Goal: Task Accomplishment & Management: Use online tool/utility

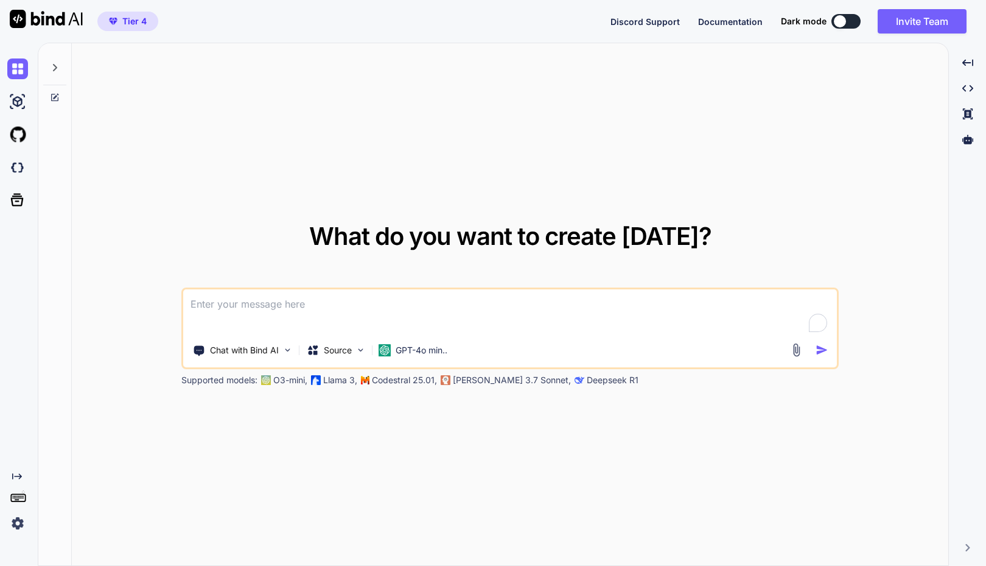
click at [15, 527] on img at bounding box center [17, 523] width 21 height 21
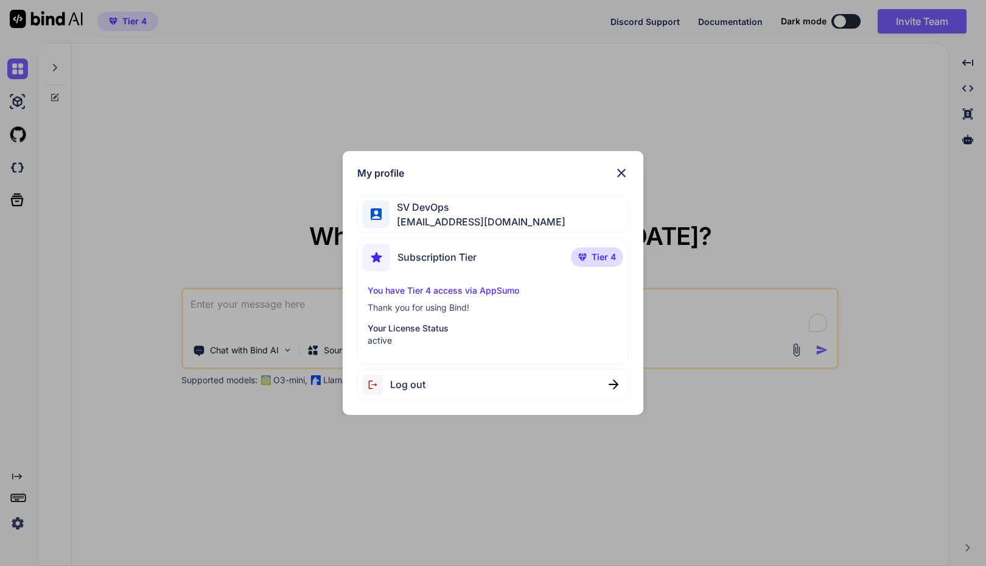
click at [394, 334] on p "active" at bounding box center [493, 340] width 251 height 12
click at [620, 177] on img at bounding box center [621, 173] width 15 height 15
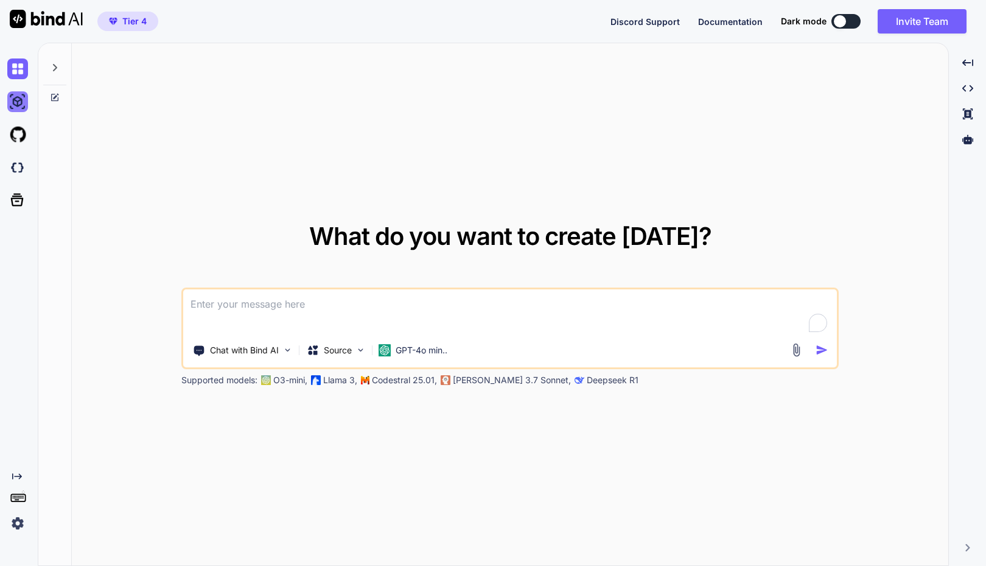
click at [17, 103] on img at bounding box center [17, 101] width 21 height 21
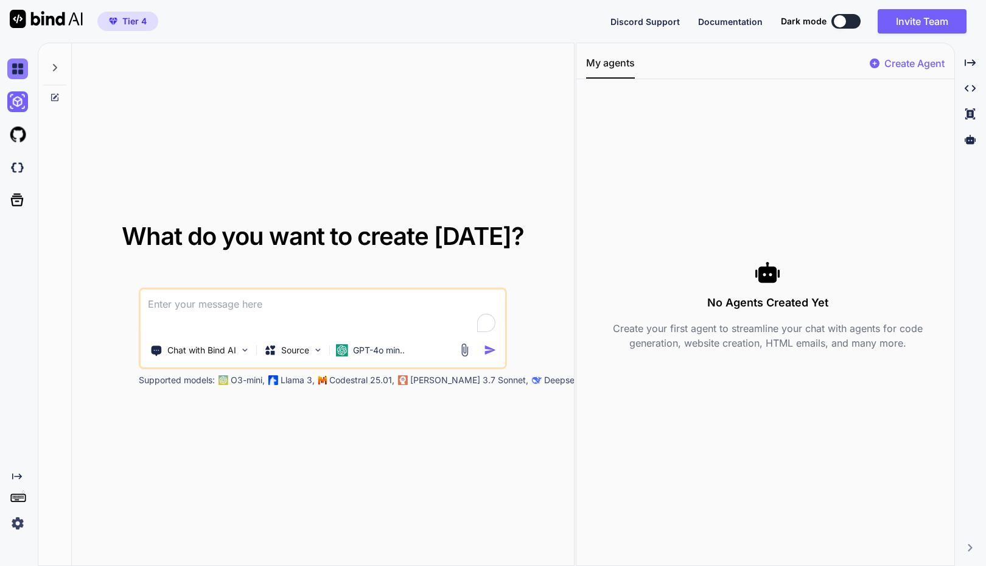
click at [13, 74] on img at bounding box center [17, 68] width 21 height 21
click at [880, 205] on div "No Agents Created Yet Create your first agent to streamline your chat with agen…" at bounding box center [767, 305] width 363 height 432
click at [215, 309] on textarea "To enrich screen reader interactions, please activate Accessibility in Grammarl…" at bounding box center [323, 311] width 365 height 45
click at [318, 347] on img at bounding box center [318, 350] width 10 height 10
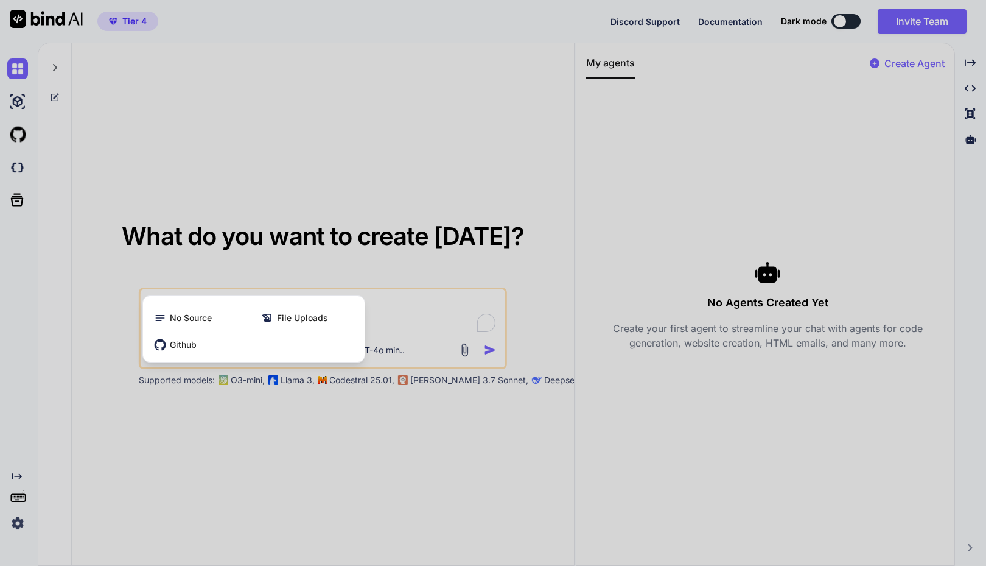
click at [231, 448] on div at bounding box center [493, 283] width 986 height 566
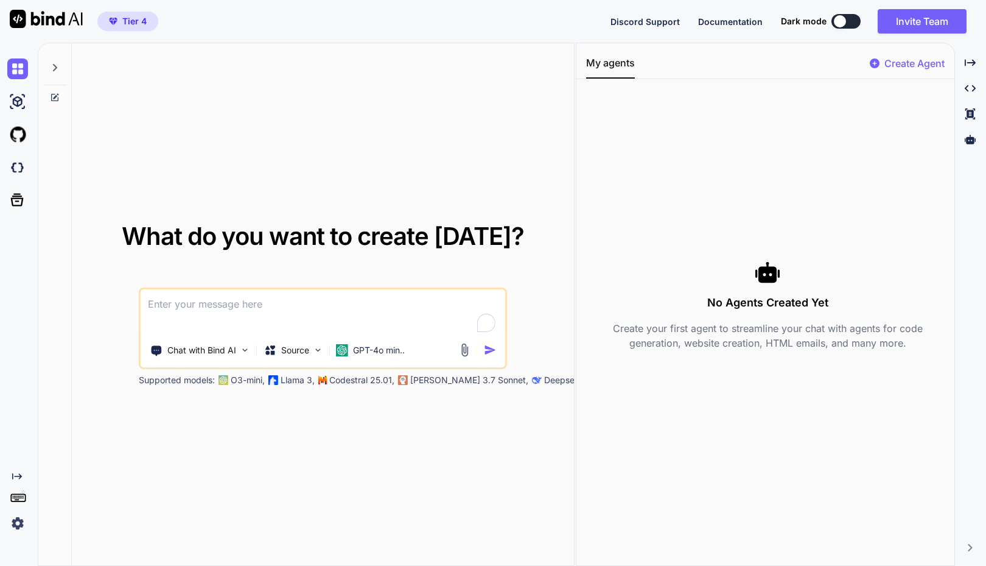
click at [488, 162] on div "What do you want to create today? Chat with Bind AI Source GPT-4o min.. Support…" at bounding box center [323, 304] width 502 height 523
click at [242, 351] on img at bounding box center [245, 350] width 10 height 10
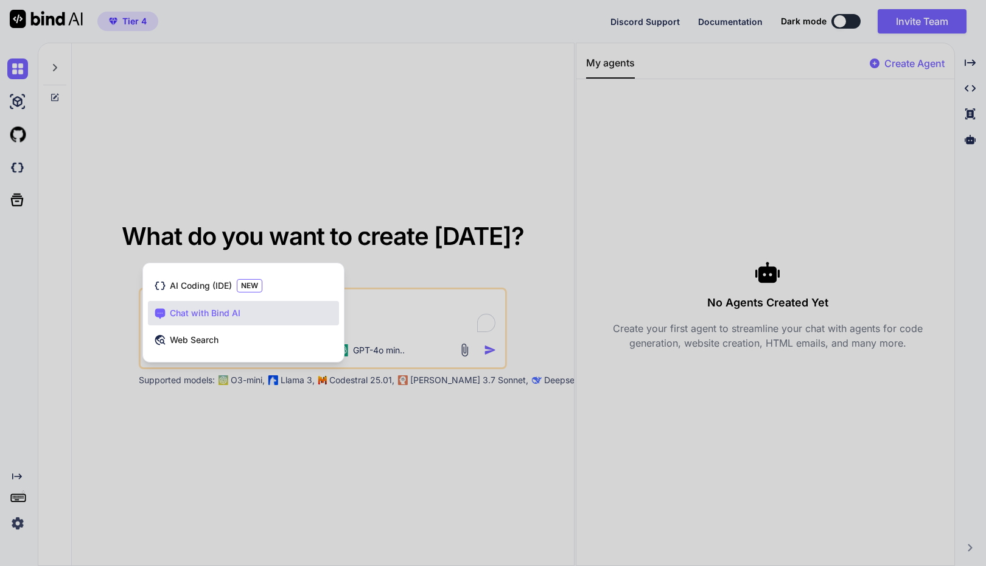
click at [197, 432] on div at bounding box center [493, 283] width 986 height 566
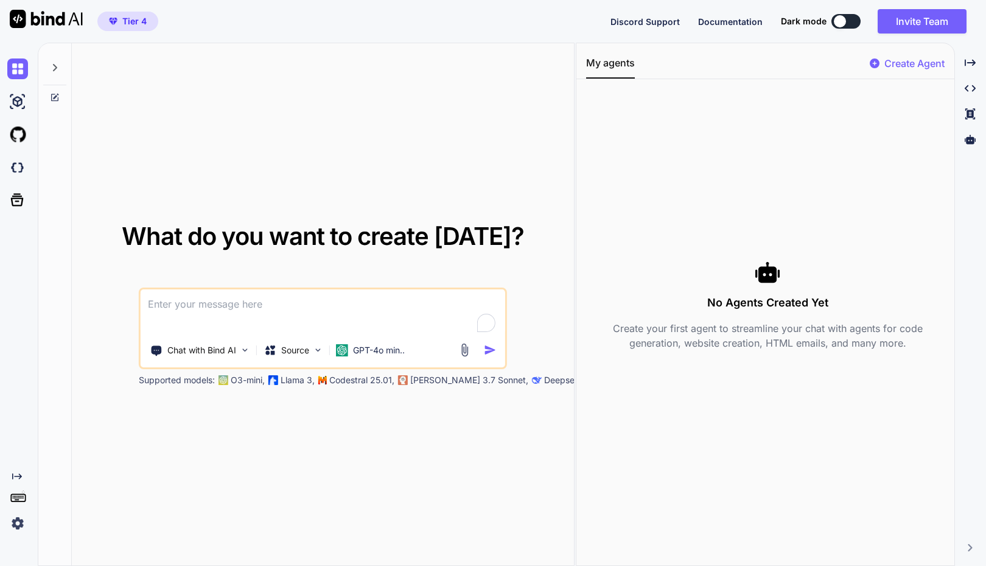
click at [424, 305] on textarea "To enrich screen reader interactions, please activate Accessibility in Grammarl…" at bounding box center [323, 311] width 365 height 45
click at [244, 350] on img at bounding box center [245, 350] width 10 height 10
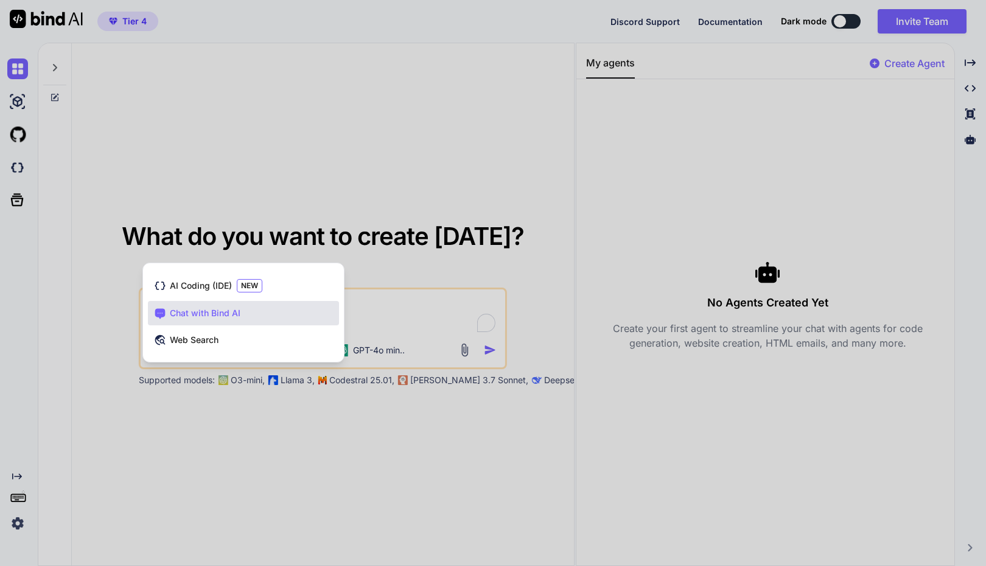
click at [431, 457] on div at bounding box center [493, 283] width 986 height 566
type textarea "x"
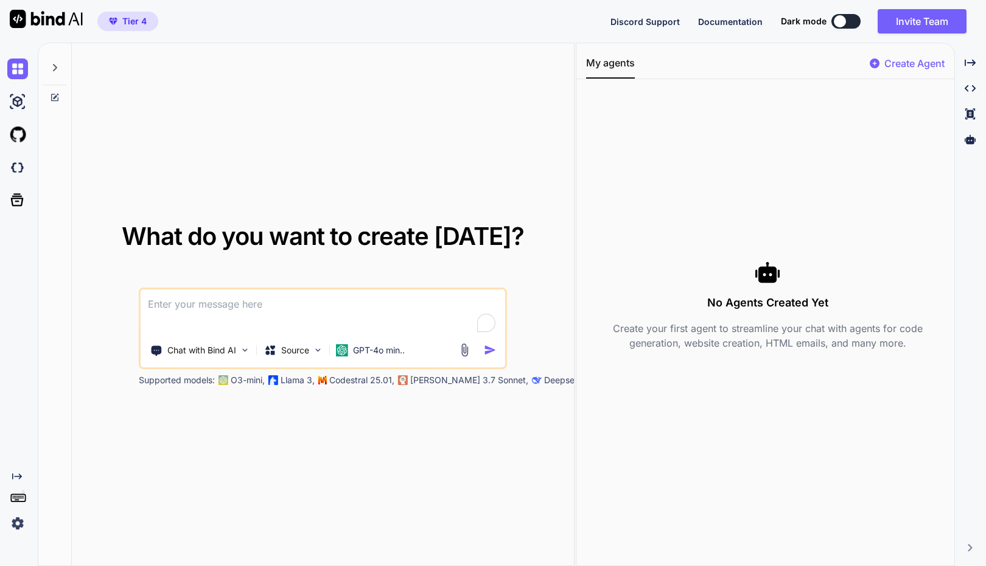
click at [571, 235] on div "What do you want to create today? Chat with Bind AI Source GPT-4o min.. Support…" at bounding box center [323, 304] width 502 height 523
click at [244, 298] on textarea "To enrich screen reader interactions, please activate Accessibility in Grammarl…" at bounding box center [323, 311] width 365 height 45
click at [839, 21] on div at bounding box center [840, 21] width 12 height 12
click at [839, 22] on div at bounding box center [840, 21] width 12 height 12
drag, startPoint x: 840, startPoint y: 23, endPoint x: 856, endPoint y: 23, distance: 15.8
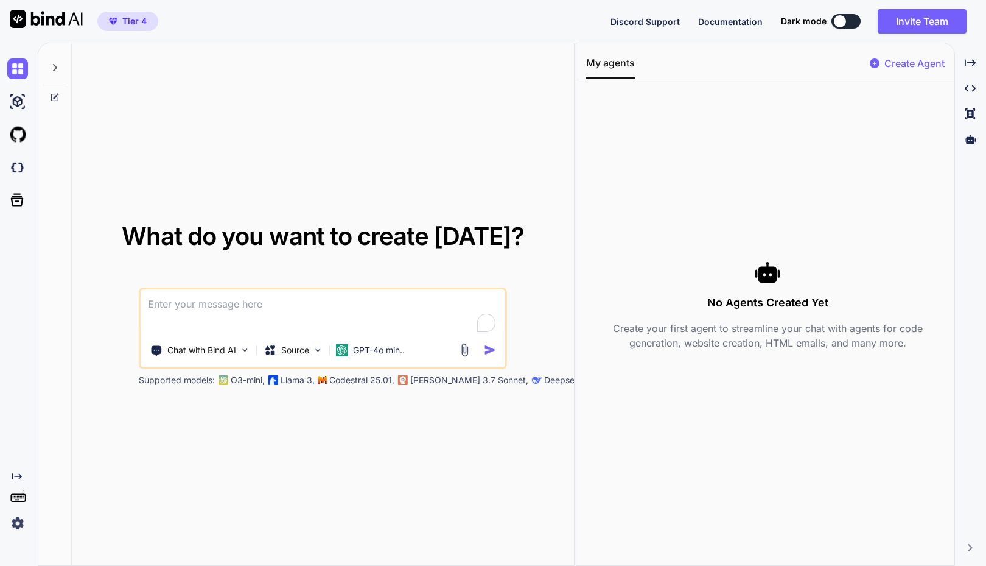
click at [856, 23] on button at bounding box center [846, 21] width 29 height 15
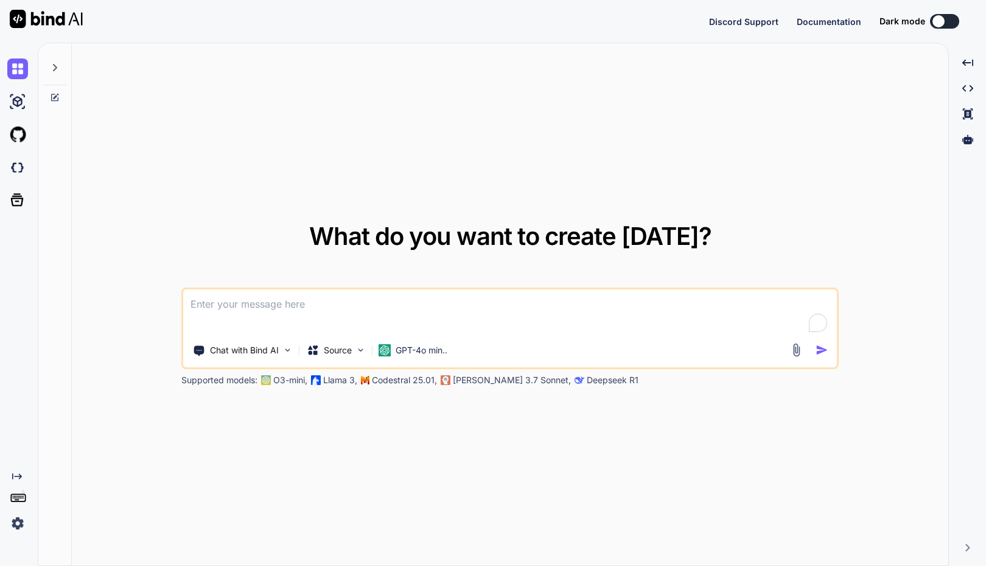
click at [571, 487] on div "What do you want to create today? Chat with Bind AI Source GPT-4o min.. Support…" at bounding box center [510, 304] width 877 height 523
click at [414, 379] on p "Codestral 25.01," at bounding box center [404, 380] width 65 height 12
click at [239, 220] on div "What do you want to create today? Chat with Bind AI Source GPT-4o min.. Support…" at bounding box center [510, 304] width 877 height 523
type textarea "x"
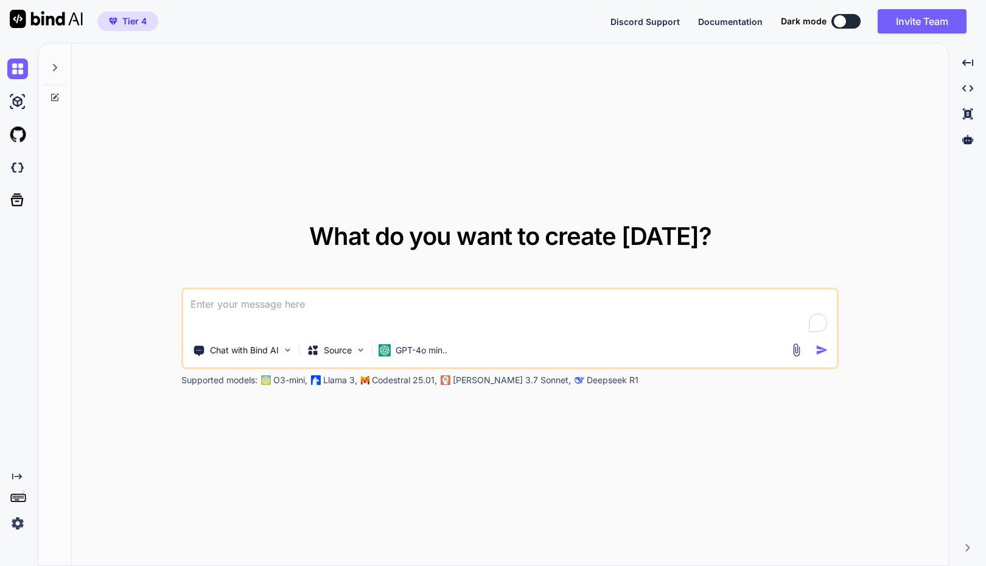
click at [264, 300] on textarea "To enrich screen reader interactions, please activate Accessibility in Grammarl…" at bounding box center [510, 311] width 654 height 45
paste textarea "Build a SAAS based web application and mobile application. Name it Softvative G…"
type textarea "Build a SAAS based web application and mobile application. Name it Softvative G…"
type textarea "x"
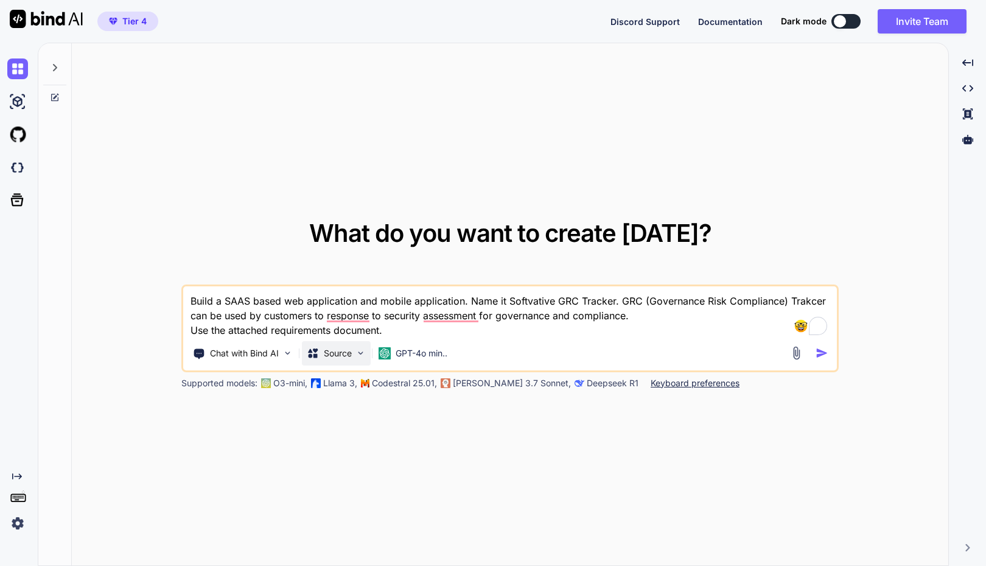
type textarea "Build a SAAS based web application and mobile application. Name it Softvative G…"
click at [362, 350] on img at bounding box center [361, 353] width 10 height 10
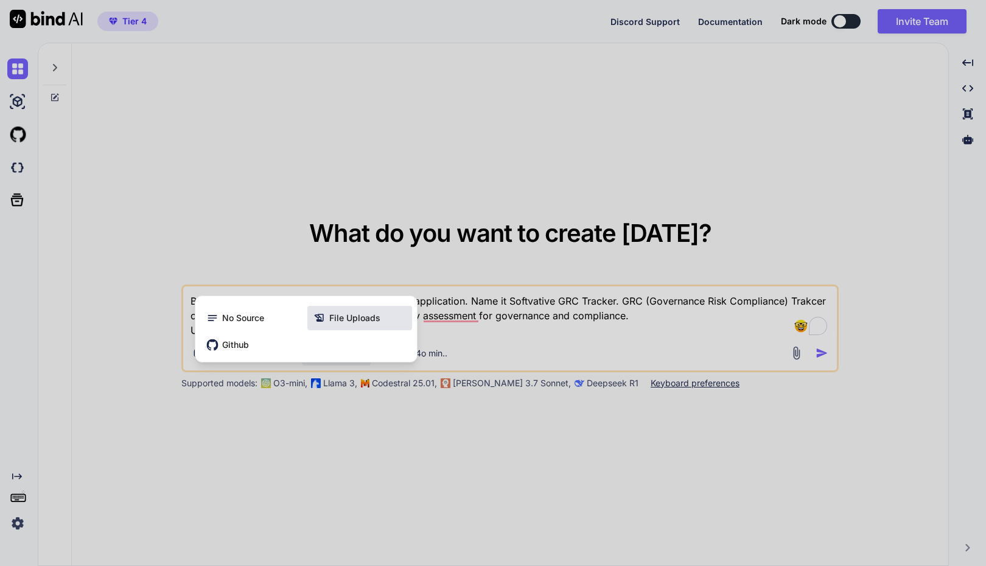
click at [338, 323] on span "File Uploads" at bounding box center [354, 318] width 51 height 12
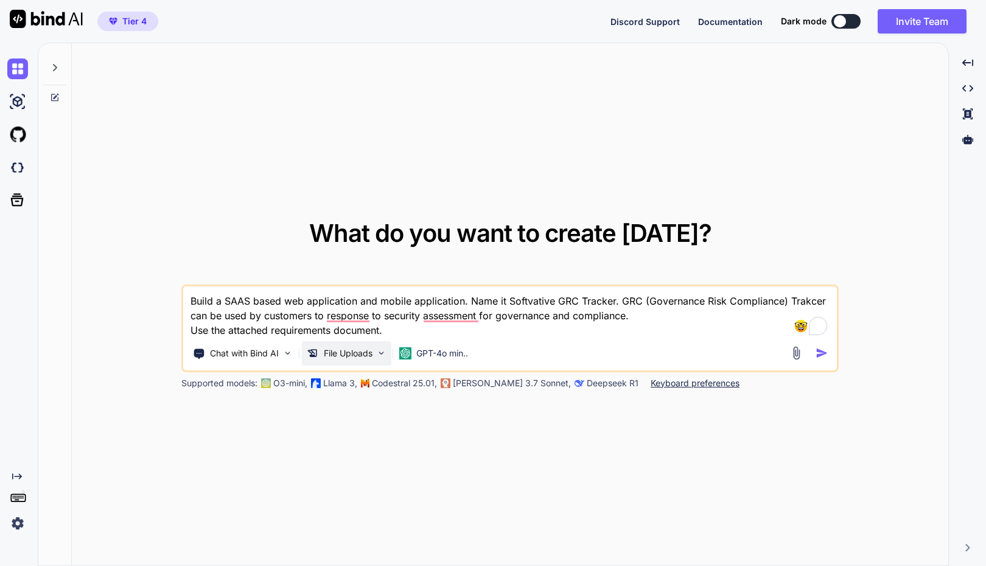
click at [380, 354] on img at bounding box center [381, 353] width 10 height 10
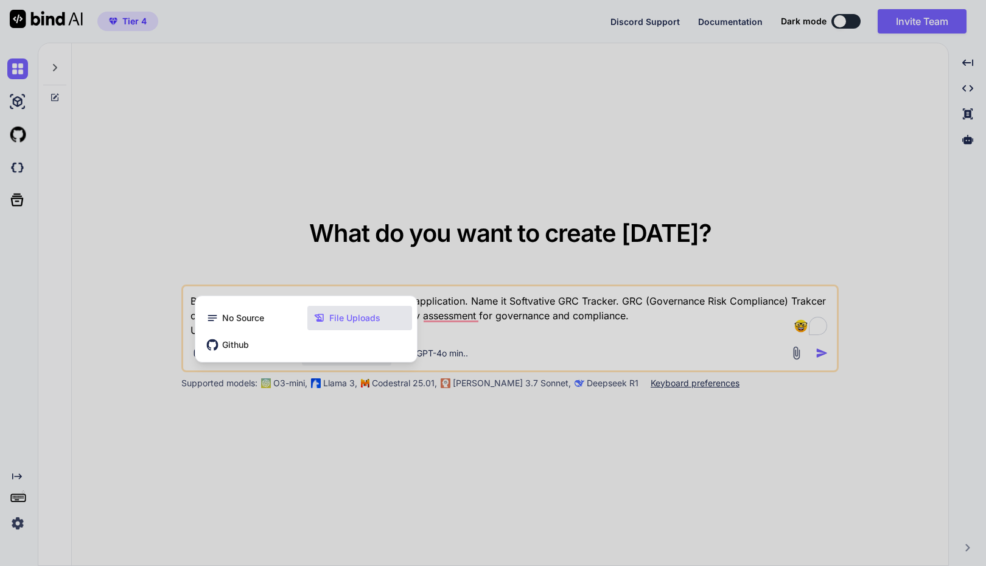
click at [346, 313] on span "File Uploads" at bounding box center [354, 318] width 51 height 12
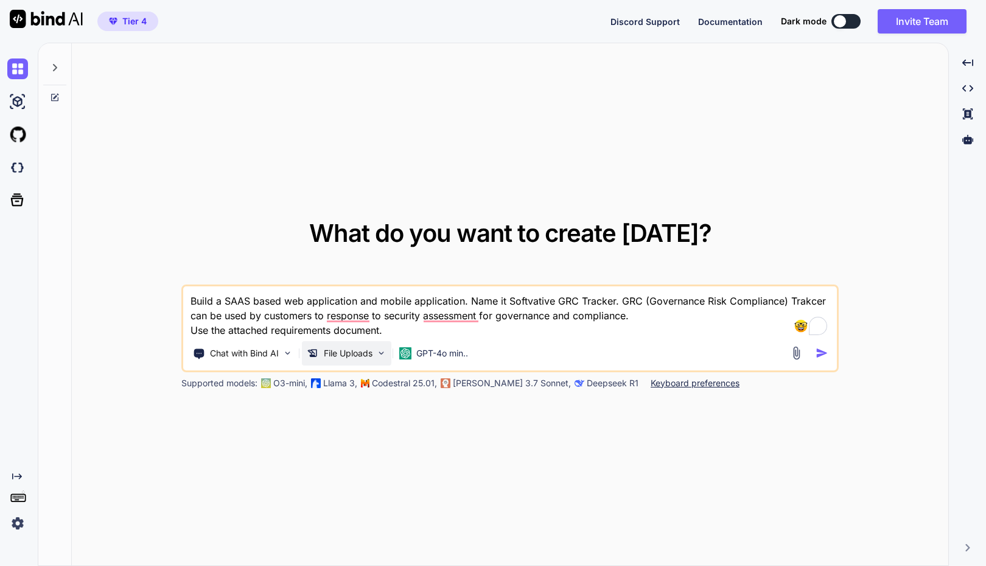
click at [349, 351] on p "File Uploads" at bounding box center [348, 353] width 49 height 12
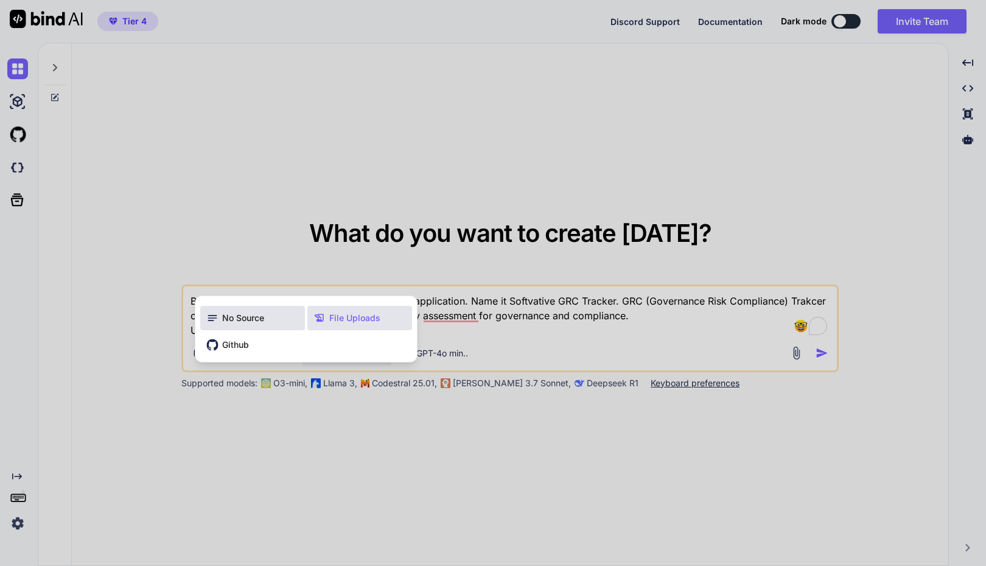
click at [242, 318] on span "No Source" at bounding box center [243, 318] width 42 height 12
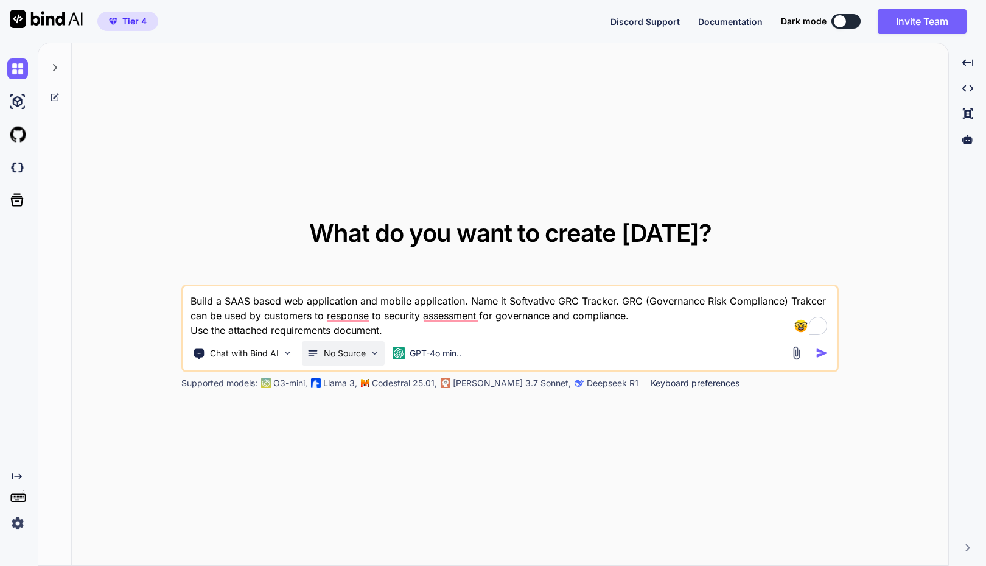
click at [346, 357] on p "No Source" at bounding box center [345, 353] width 42 height 12
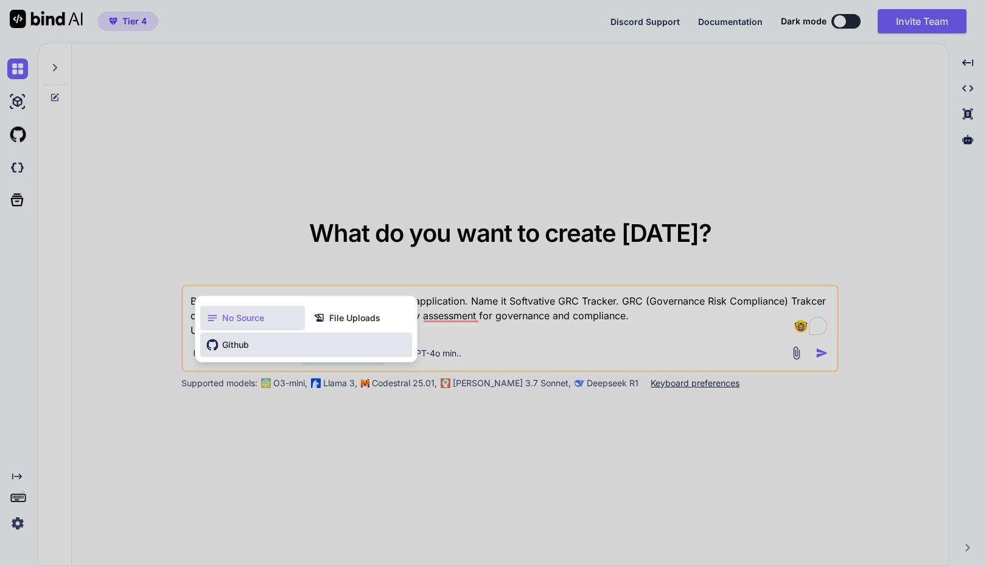
click at [255, 348] on div "Github" at bounding box center [306, 344] width 212 height 24
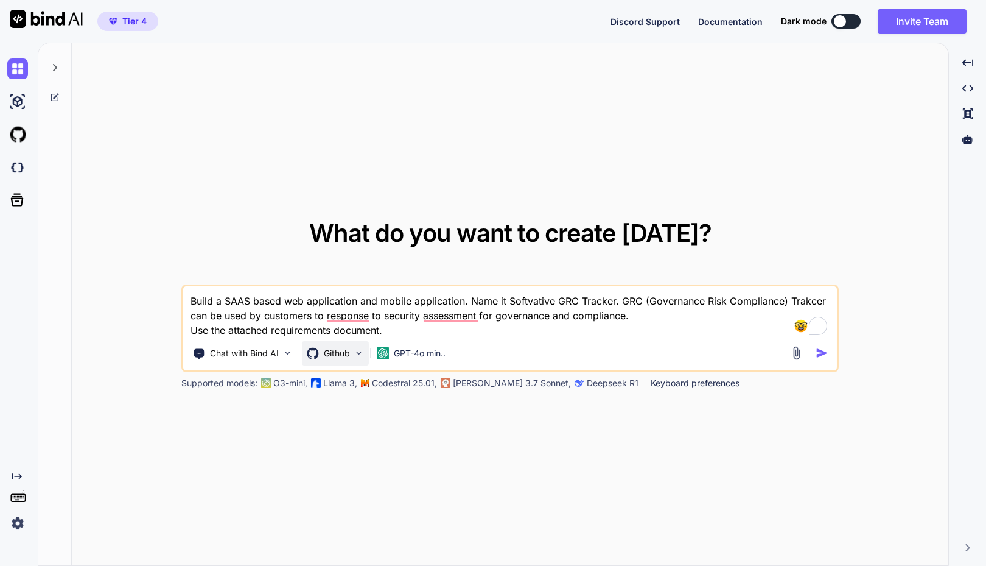
click at [346, 353] on p "Github" at bounding box center [337, 353] width 26 height 12
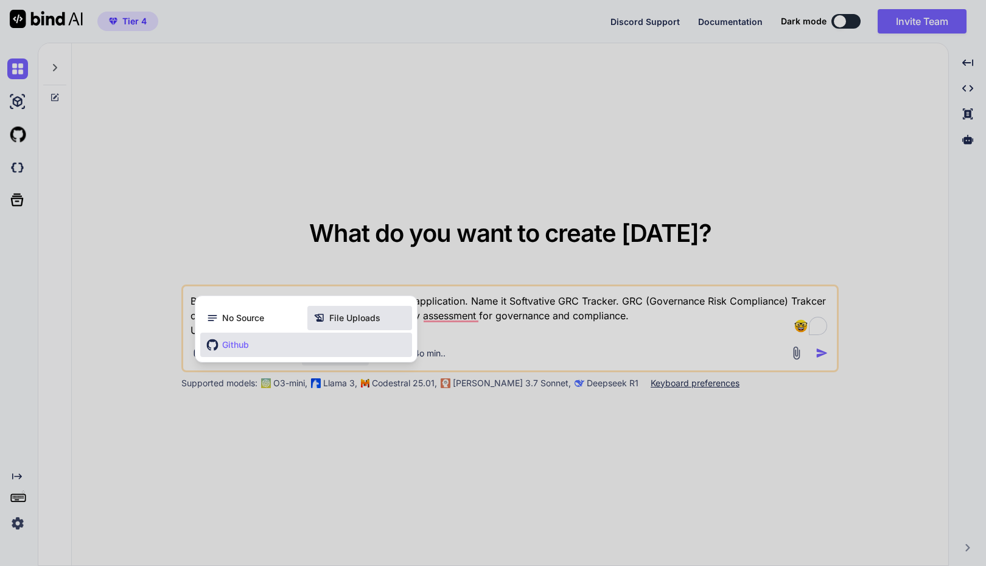
click at [359, 320] on span "File Uploads" at bounding box center [354, 318] width 51 height 12
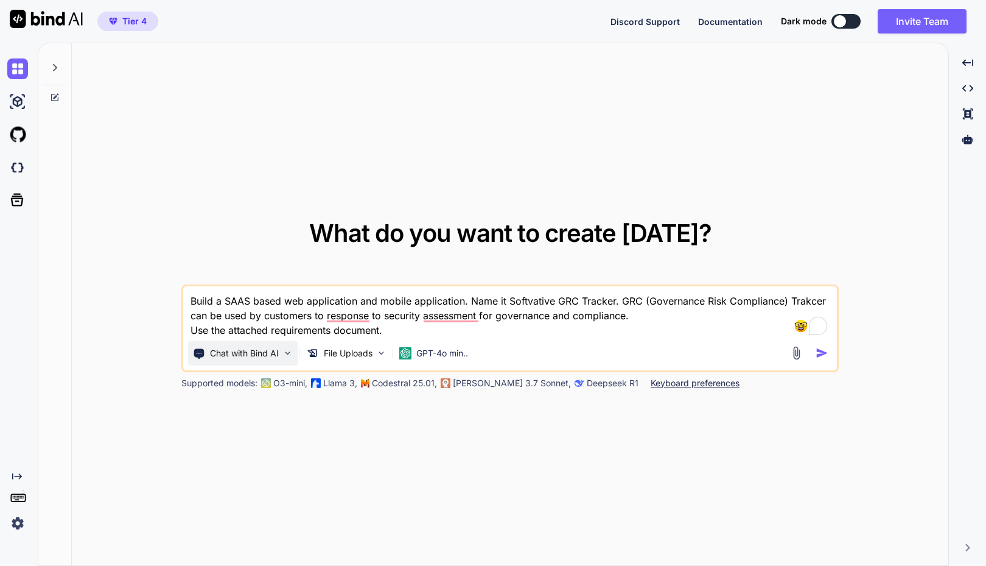
click at [283, 355] on img at bounding box center [288, 353] width 10 height 10
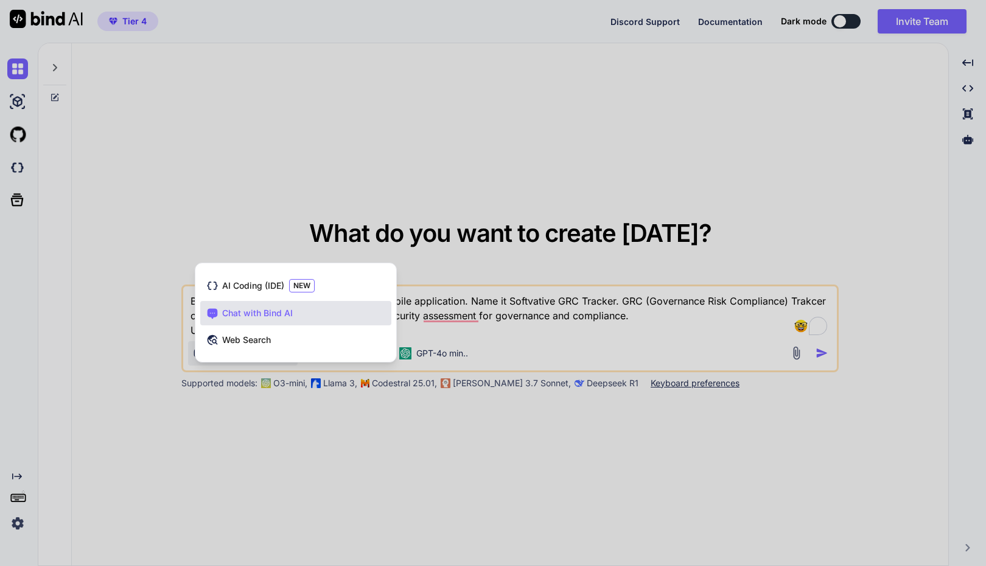
click at [309, 478] on div at bounding box center [493, 283] width 986 height 566
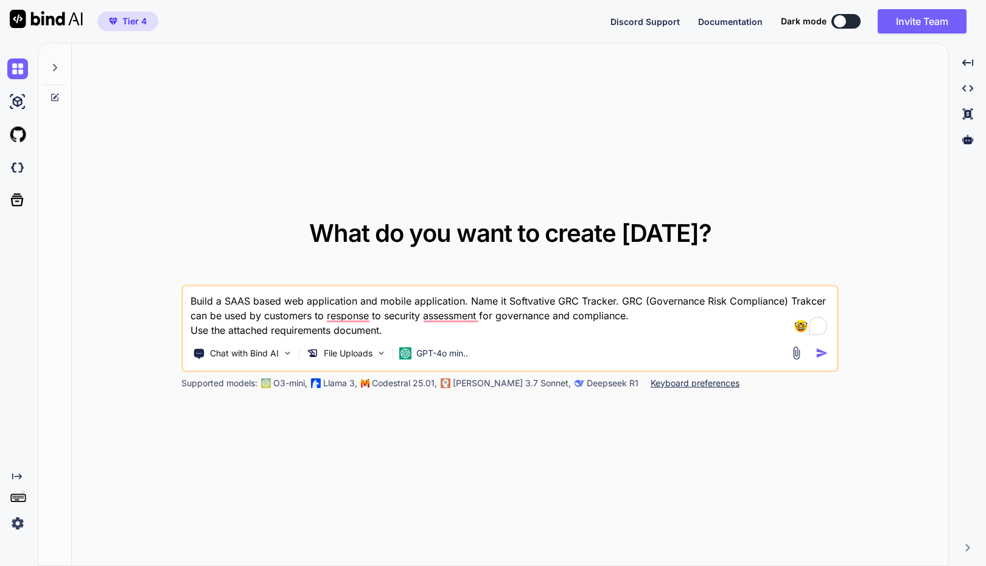
click at [798, 351] on img at bounding box center [797, 353] width 14 height 14
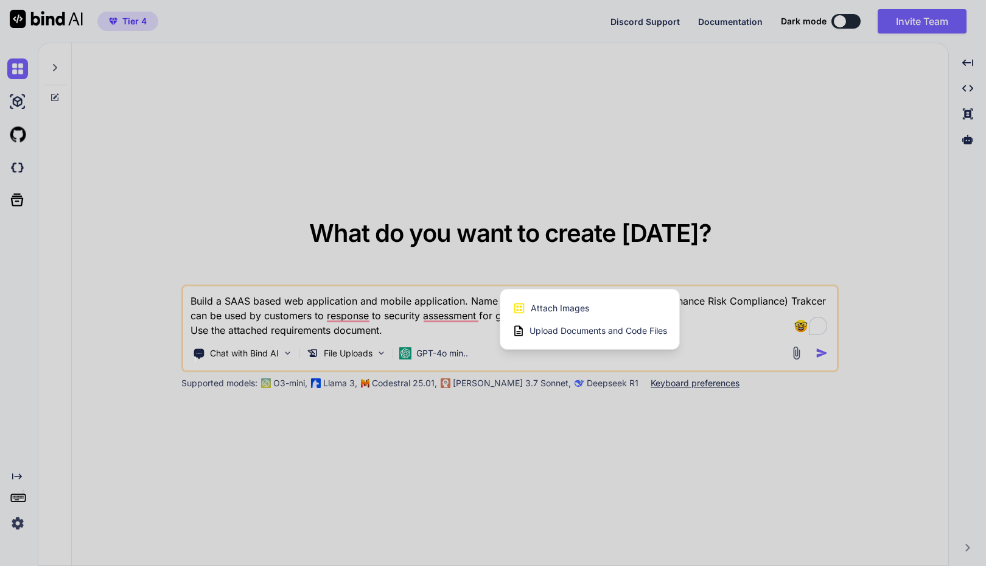
click at [554, 333] on span "Upload Documents and Code Files" at bounding box center [599, 331] width 138 height 12
type textarea "x"
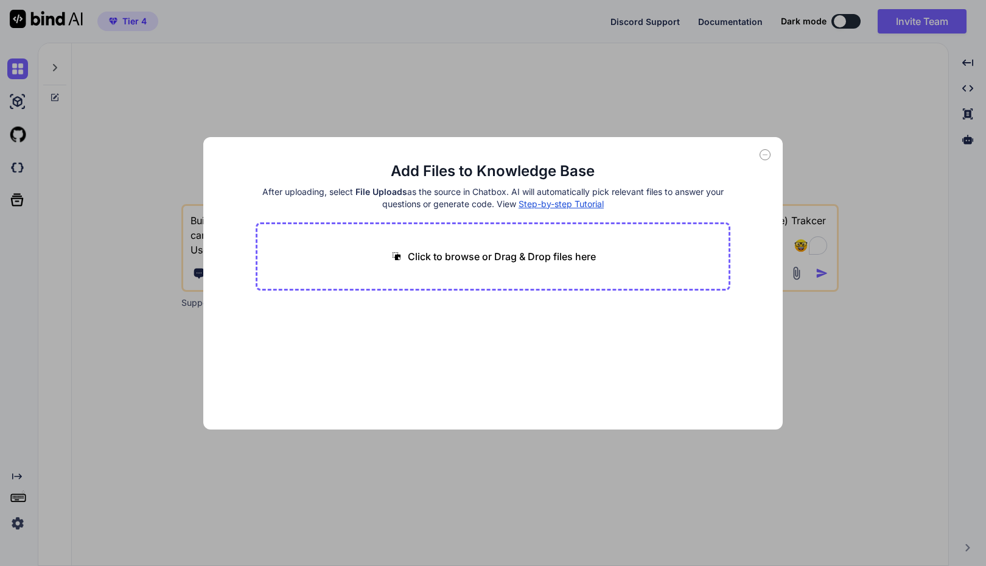
click at [491, 255] on p "Click to browse or Drag & Drop files here" at bounding box center [502, 256] width 188 height 15
type input "C:\fakepath\Softvative GRC Assessment Application.docx"
click at [707, 392] on button "Finish" at bounding box center [709, 393] width 43 height 24
drag, startPoint x: 571, startPoint y: 161, endPoint x: 541, endPoint y: 152, distance: 31.4
click at [541, 152] on div "Add Files to Knowledge Base After uploading, select File Uploads as the source …" at bounding box center [493, 283] width 580 height 292
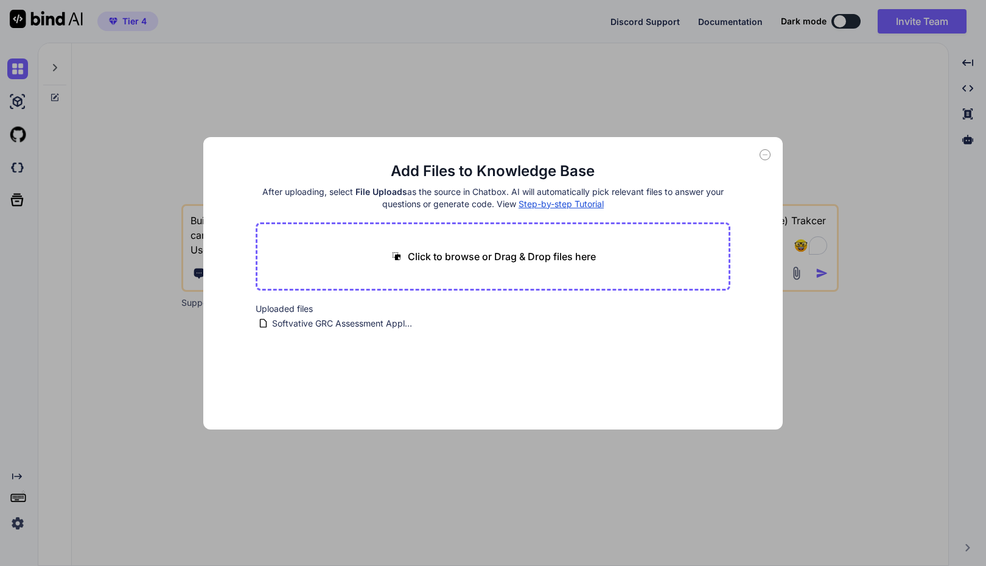
click at [556, 200] on span "Step-by-step Tutorial" at bounding box center [561, 203] width 85 height 10
click at [768, 151] on icon at bounding box center [765, 154] width 11 height 11
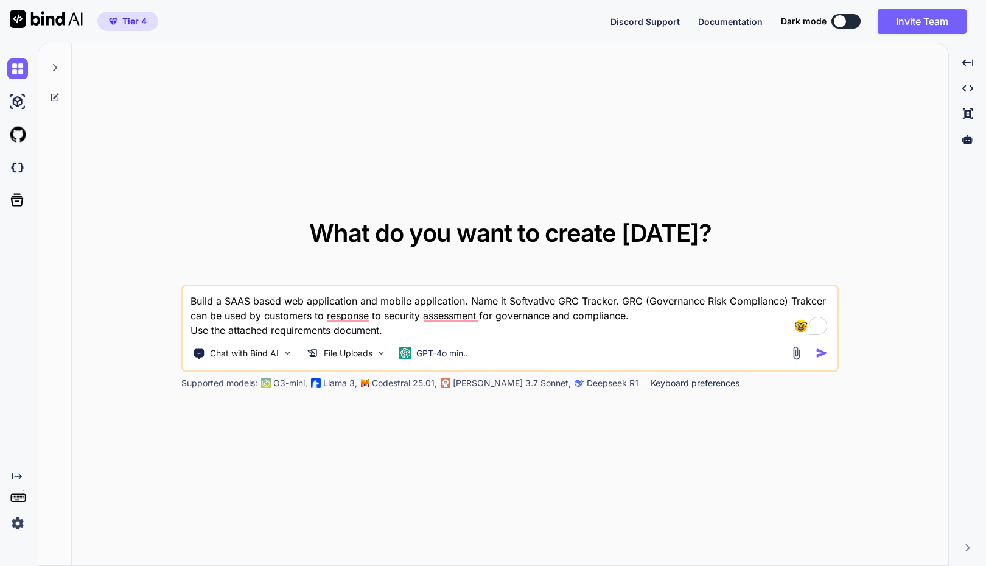
click at [416, 444] on div "What do you want to create today? Build a SAAS based web application and mobile…" at bounding box center [510, 304] width 877 height 523
click at [796, 356] on img at bounding box center [797, 353] width 14 height 14
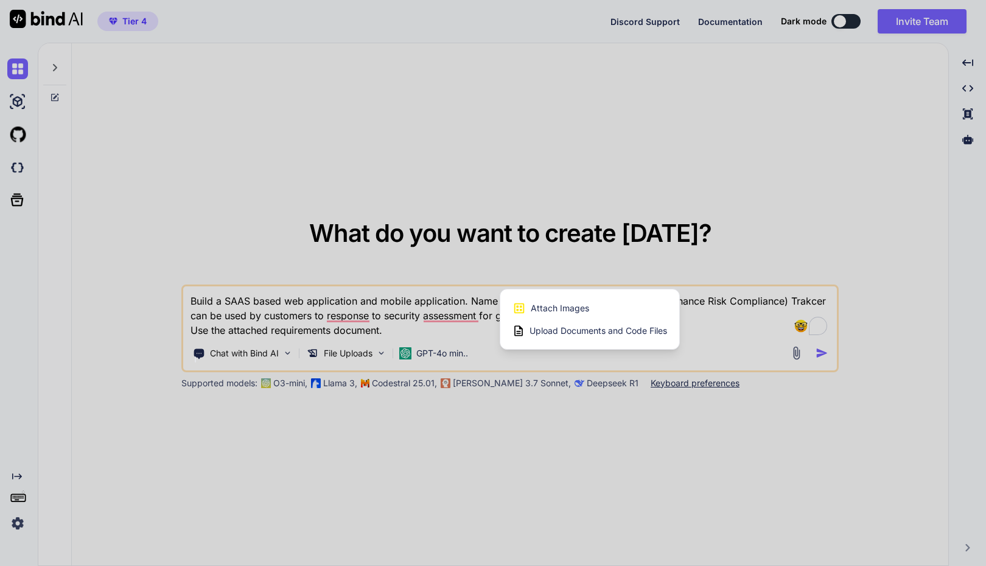
click at [627, 331] on span "Upload Documents and Code Files" at bounding box center [599, 331] width 138 height 12
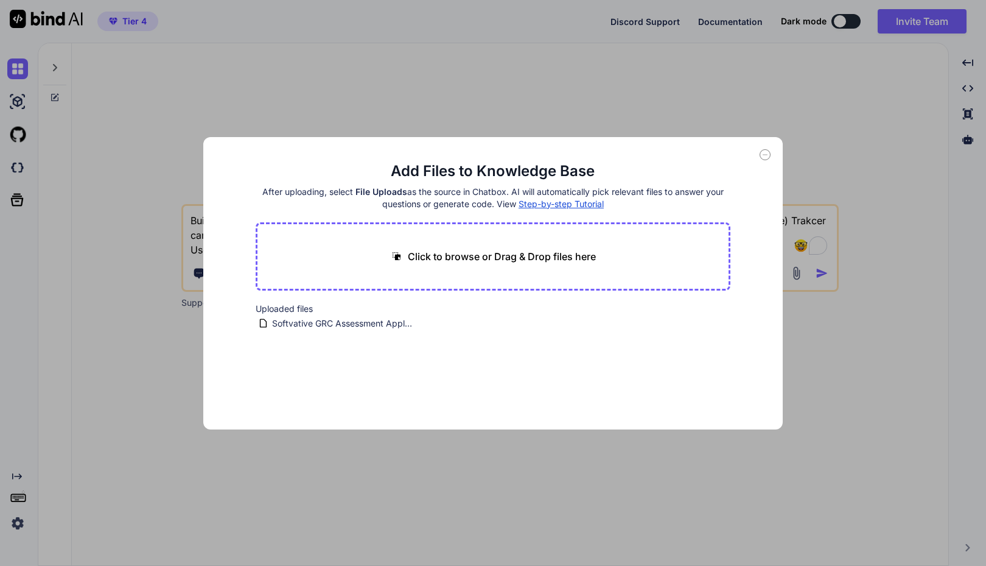
click at [764, 155] on icon at bounding box center [766, 155] width 4 height 0
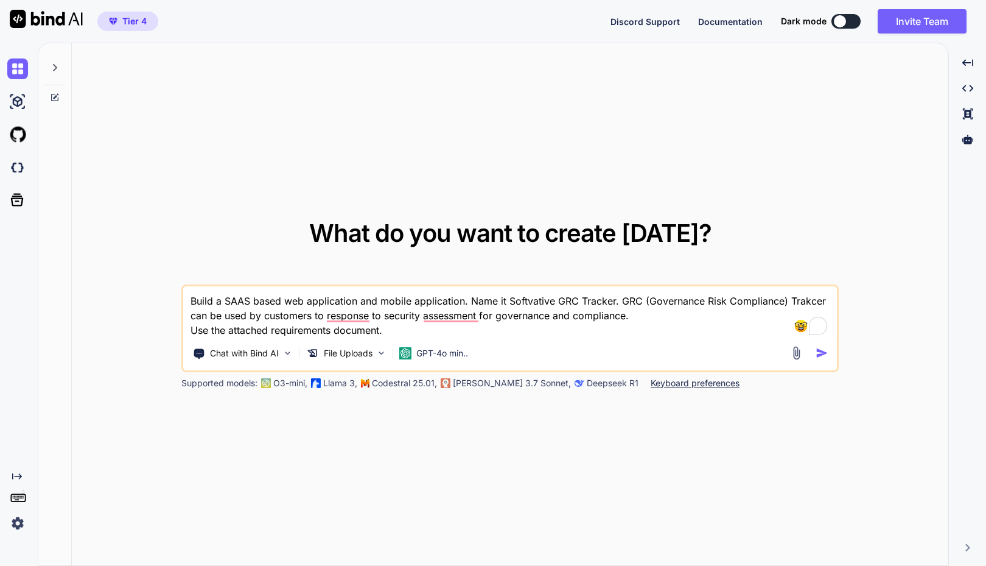
click at [484, 327] on textarea "Build a SAAS based web application and mobile application. Name it Softvative G…" at bounding box center [510, 311] width 654 height 51
click at [354, 320] on textarea "Build a SAAS based web application and mobile application. Name it Softvative G…" at bounding box center [510, 311] width 654 height 51
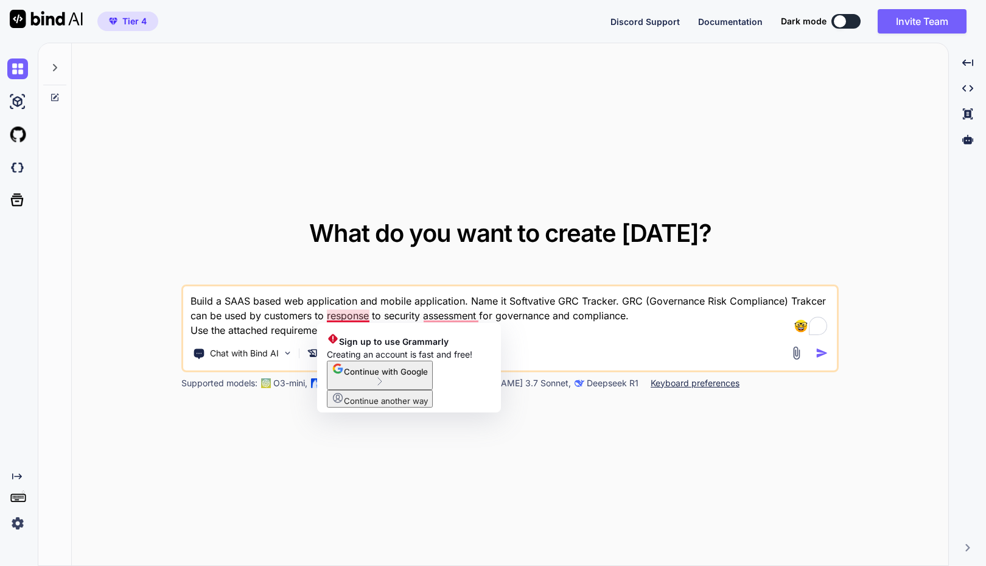
click at [307, 316] on textarea "Build a SAAS based web application and mobile application. Name it Softvative G…" at bounding box center [510, 311] width 654 height 51
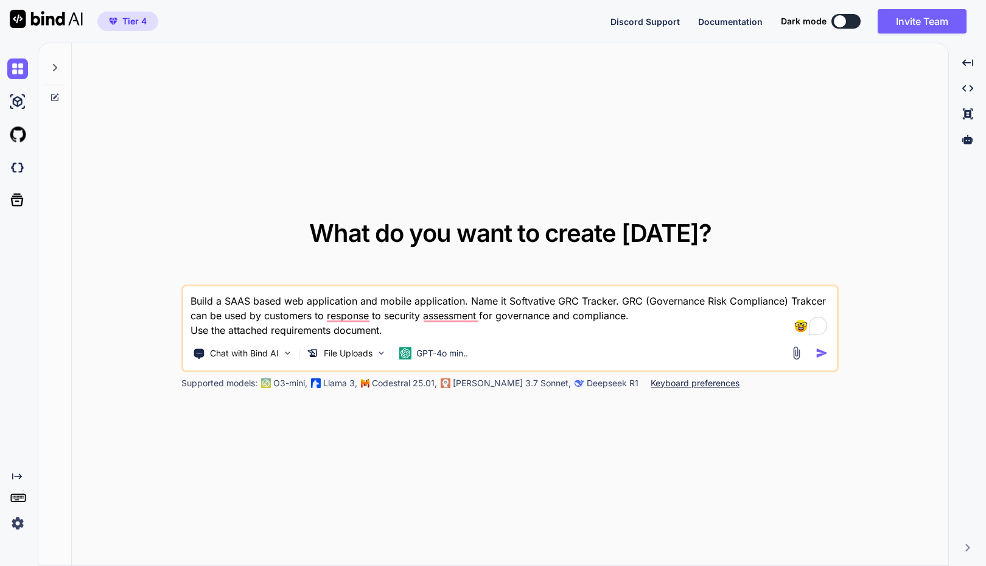
click at [822, 354] on img "button" at bounding box center [822, 352] width 13 height 13
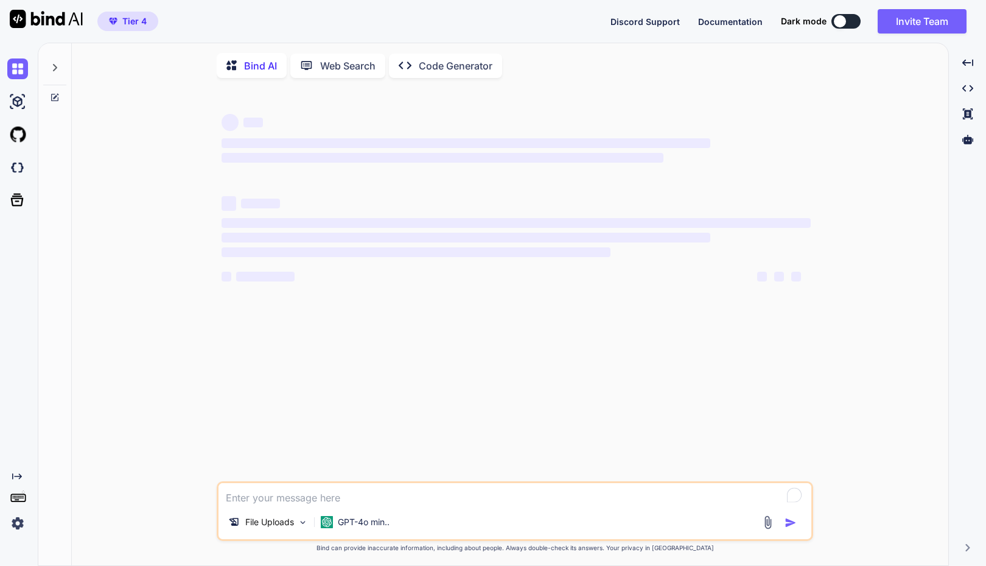
click at [822, 354] on div "‌ ‌ ‌ ‌ ‌ ‌ ‌ ‌ ‌ ‌ ‌ ‌ ‌ ‌ File Uploads GPT-4o min.. Created with Bind Always …" at bounding box center [515, 327] width 867 height 479
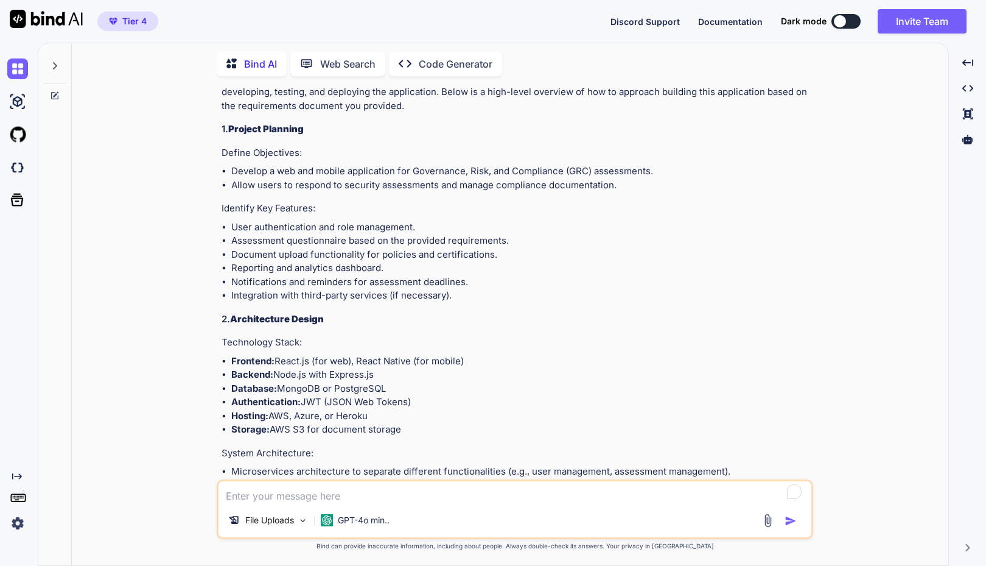
scroll to position [114, 0]
click at [355, 517] on p "GPT-4o min.." at bounding box center [364, 520] width 52 height 12
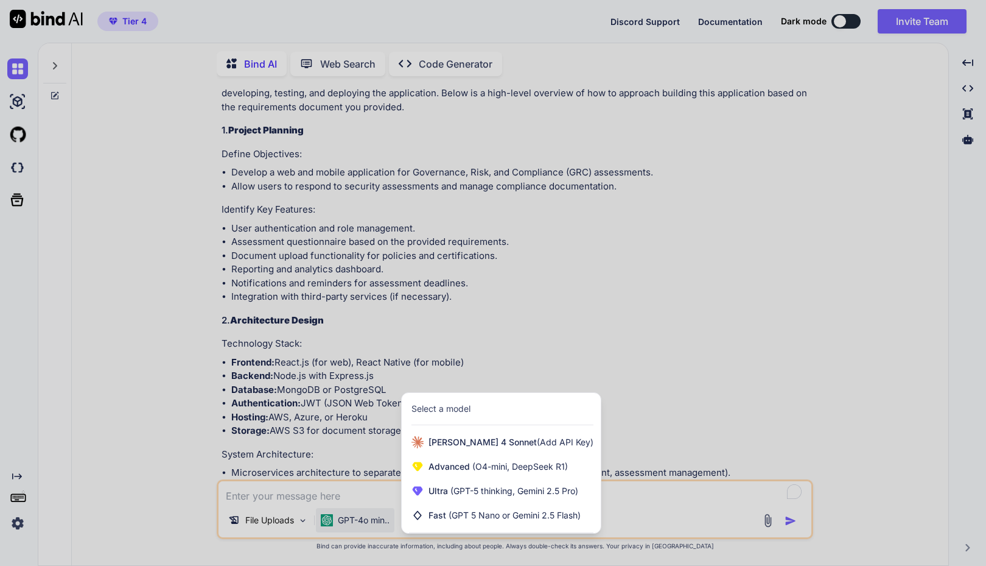
click at [159, 463] on div at bounding box center [493, 283] width 986 height 566
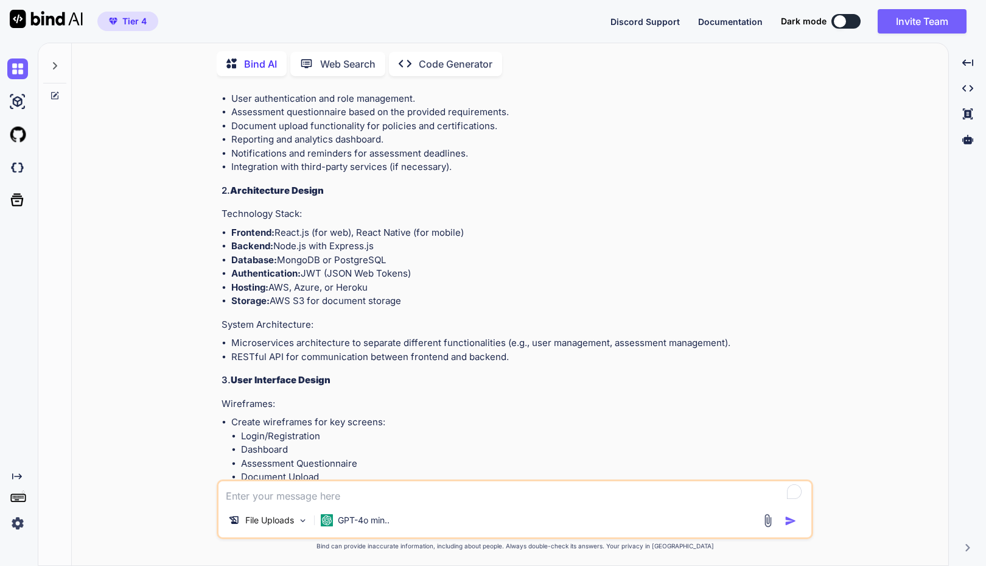
scroll to position [0, 0]
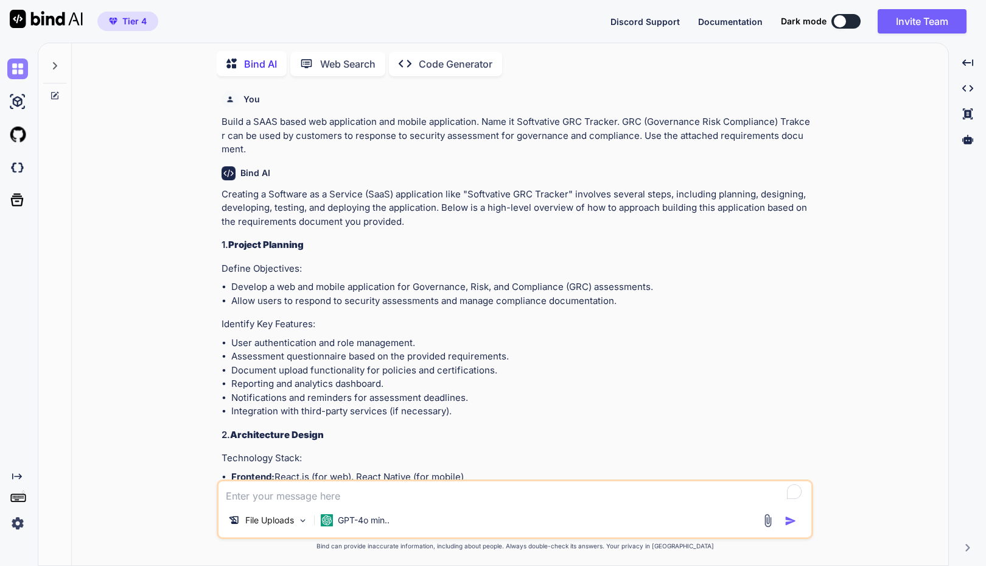
click at [20, 71] on img at bounding box center [17, 68] width 21 height 21
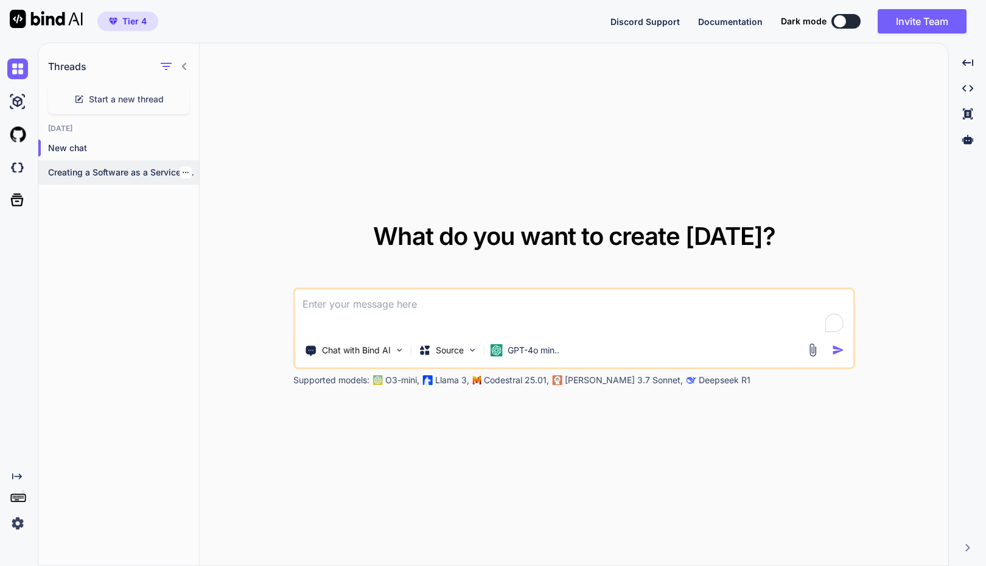
click at [127, 175] on p "Creating a Software as a Service (SaaS)..." at bounding box center [123, 172] width 151 height 12
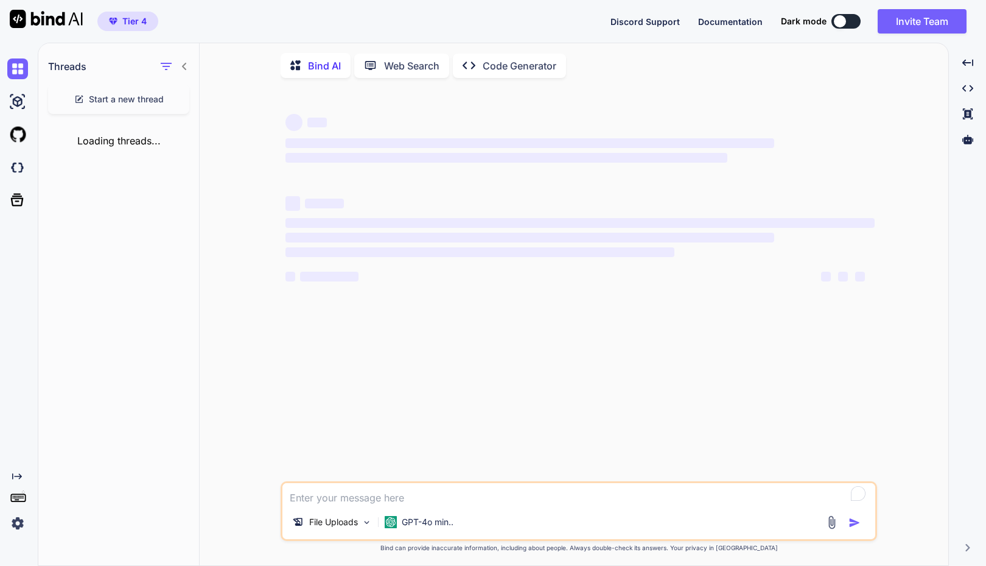
click at [178, 174] on div "Threads Start a new thread Loading threads..." at bounding box center [118, 305] width 161 height 524
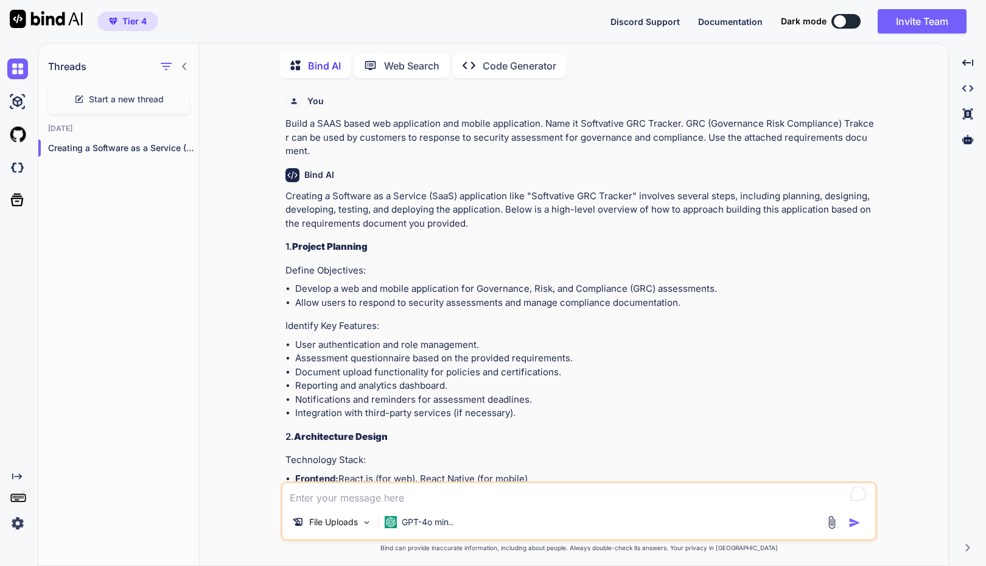
scroll to position [5, 0]
click at [405, 65] on p "Web Search" at bounding box center [411, 64] width 55 height 15
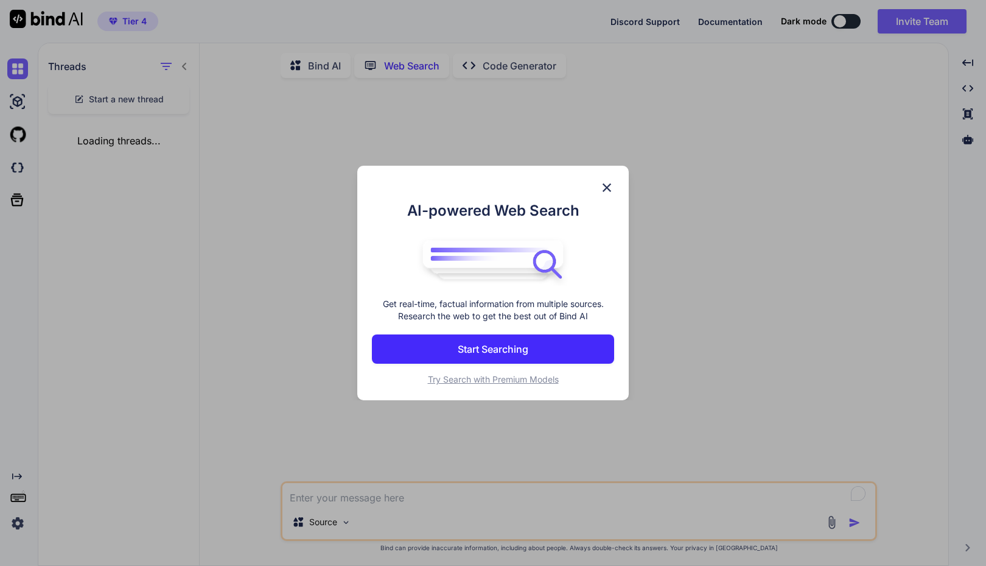
scroll to position [5, 0]
click at [612, 180] on img at bounding box center [607, 187] width 15 height 15
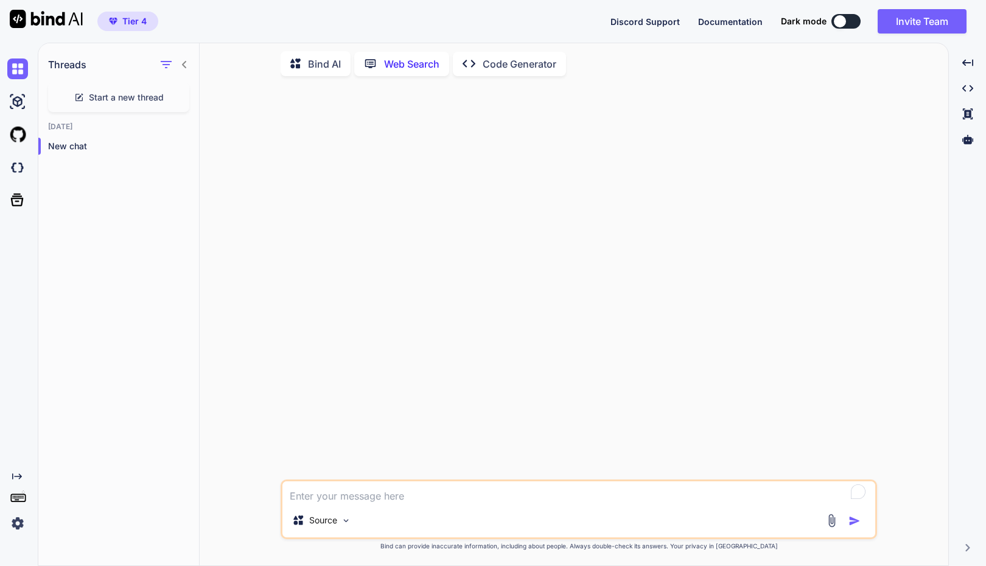
click at [307, 62] on icon at bounding box center [299, 63] width 18 height 15
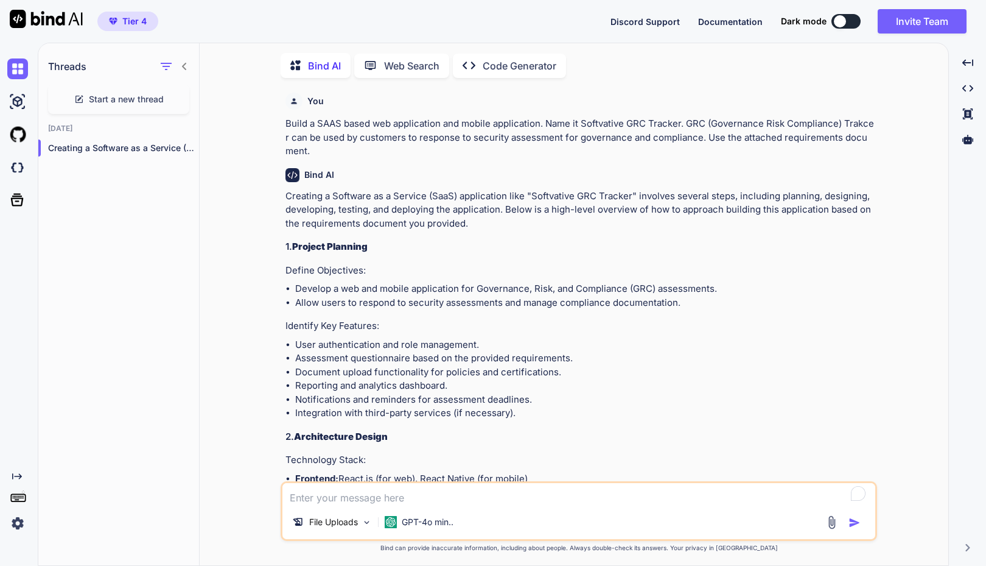
scroll to position [5, 0]
click at [539, 67] on p "Code Generator" at bounding box center [520, 64] width 74 height 15
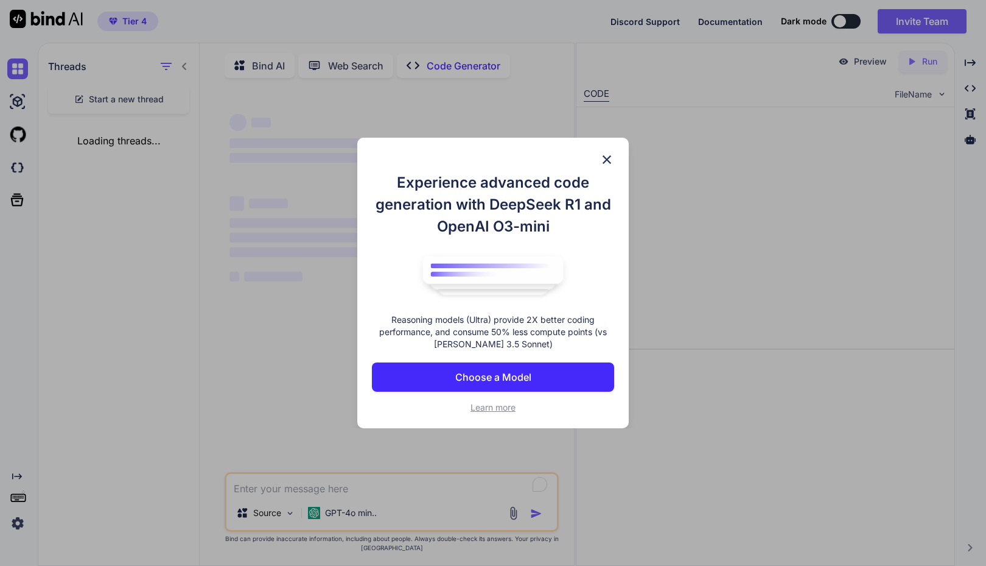
click at [463, 378] on p "Choose a Model" at bounding box center [493, 377] width 76 height 15
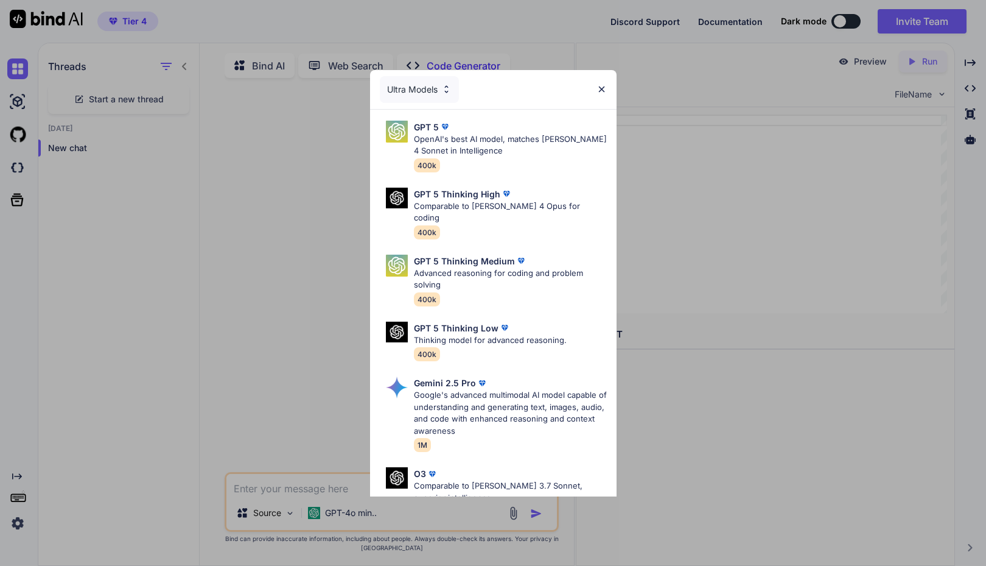
click at [411, 83] on div "Ultra Models" at bounding box center [419, 89] width 79 height 27
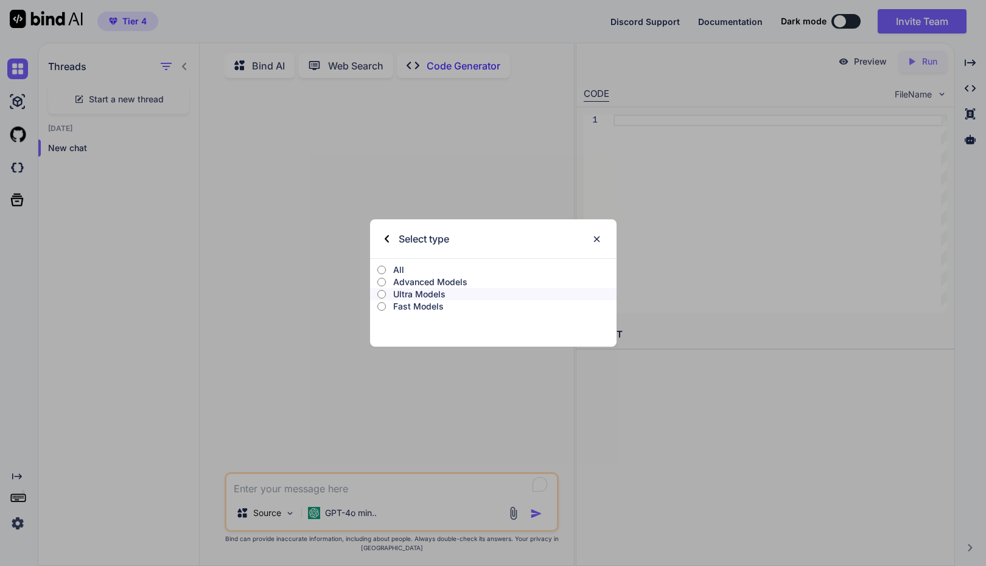
click at [401, 265] on p "All" at bounding box center [504, 270] width 223 height 12
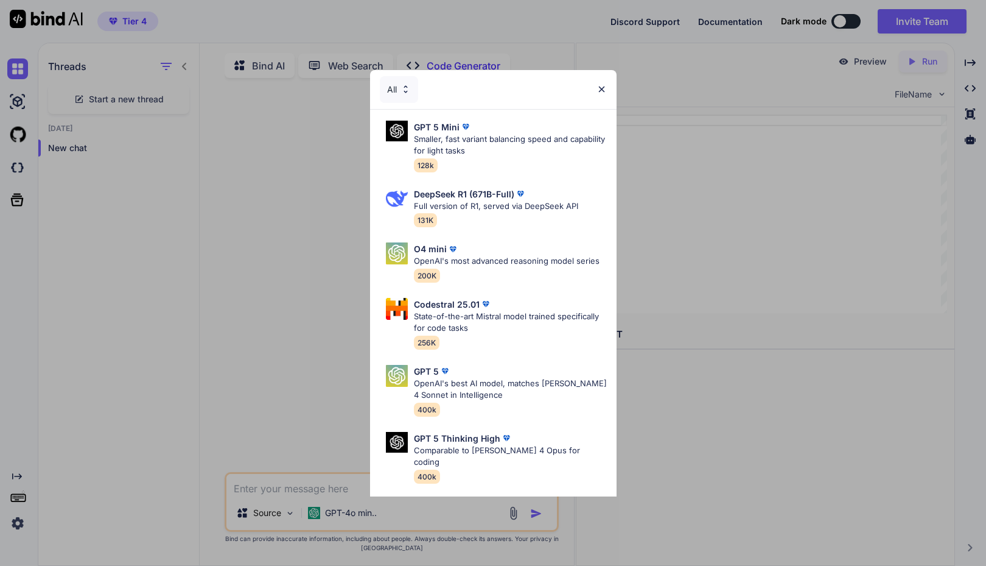
click at [397, 87] on div "All" at bounding box center [399, 89] width 38 height 27
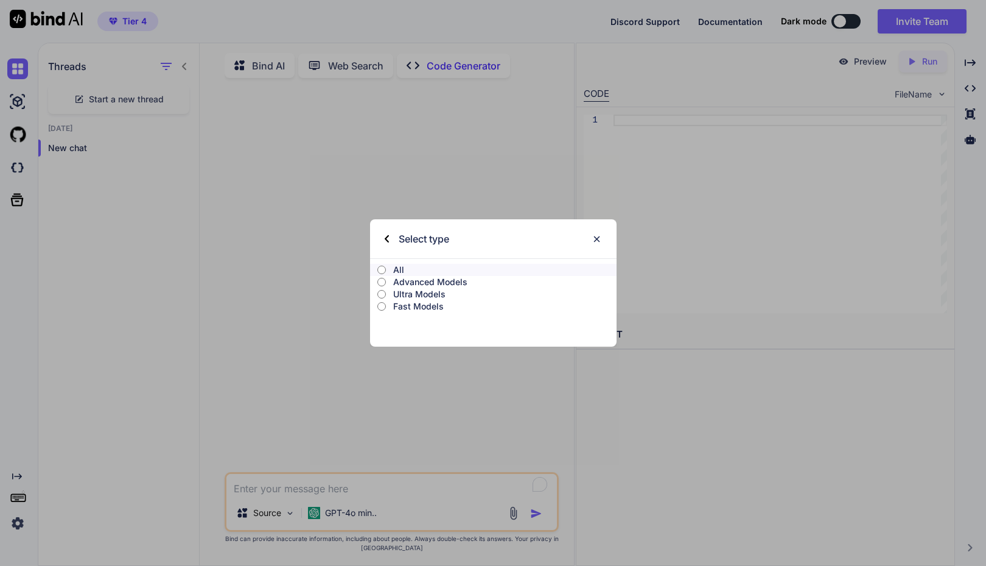
click at [389, 244] on div "Select type" at bounding box center [417, 238] width 65 height 39
click at [390, 240] on div "Select type" at bounding box center [417, 238] width 65 height 39
click at [399, 272] on p "All" at bounding box center [504, 270] width 223 height 12
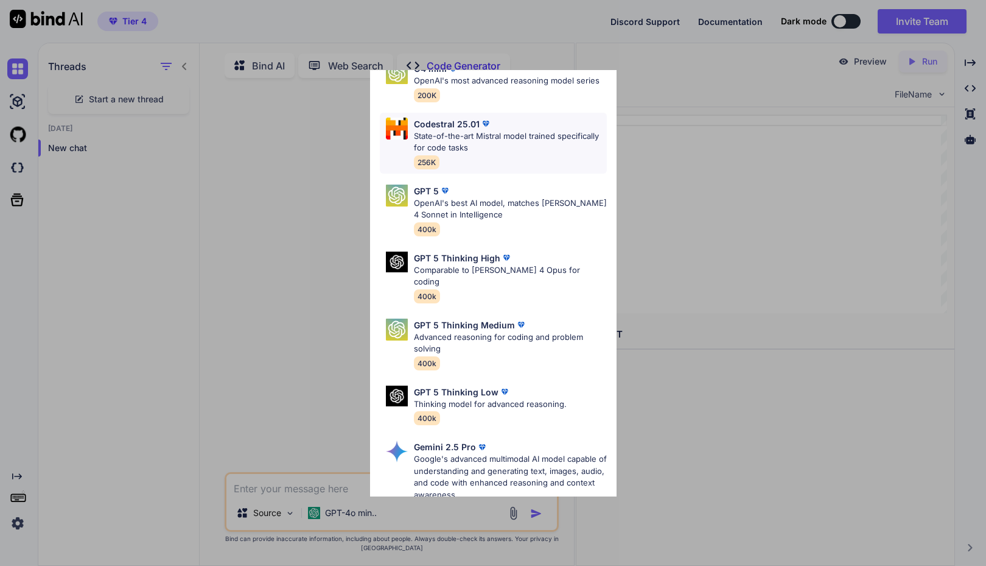
scroll to position [183, 0]
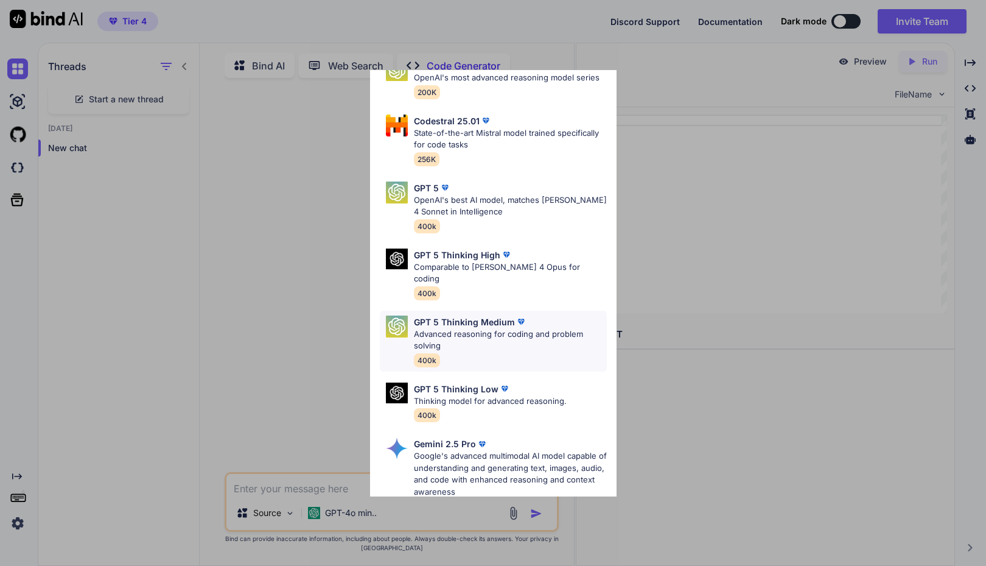
click at [444, 328] on p "Advanced reasoning for coding and problem solving" at bounding box center [510, 340] width 193 height 24
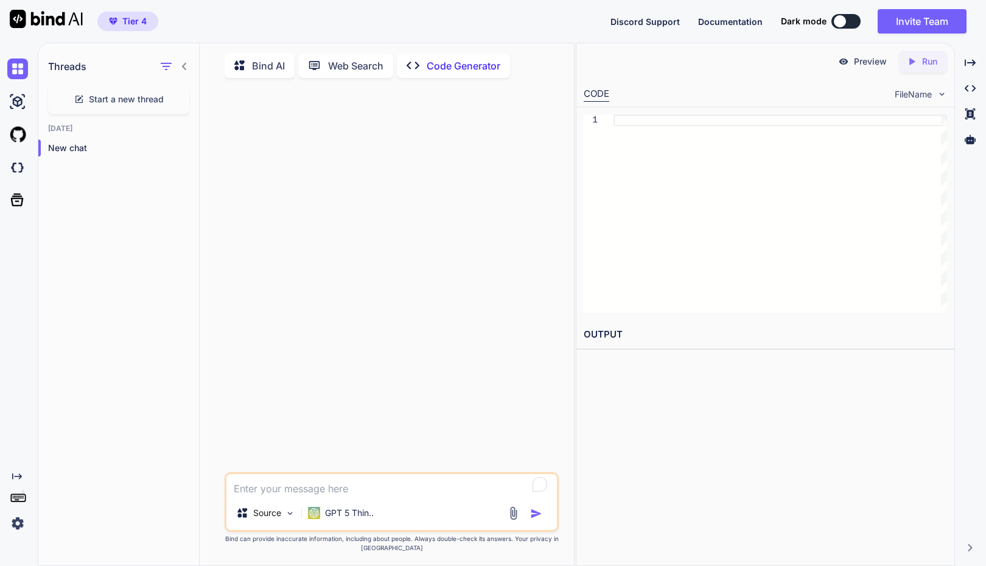
click at [444, 63] on p "Code Generator" at bounding box center [464, 65] width 74 height 15
click at [382, 488] on textarea "To enrich screen reader interactions, please activate Accessibility in Grammarl…" at bounding box center [392, 485] width 331 height 22
click at [290, 515] on img at bounding box center [290, 513] width 10 height 10
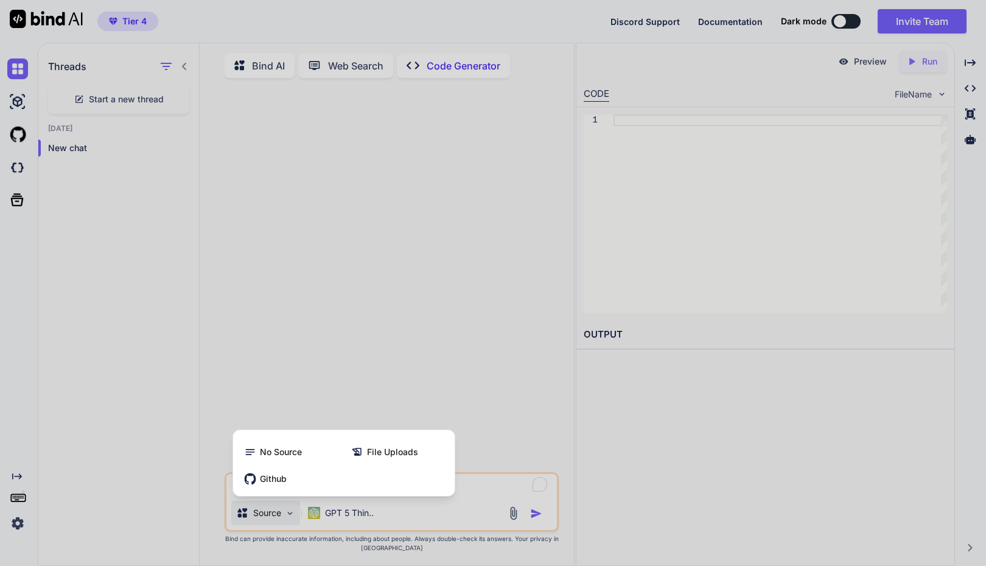
click at [519, 519] on div at bounding box center [493, 283] width 986 height 566
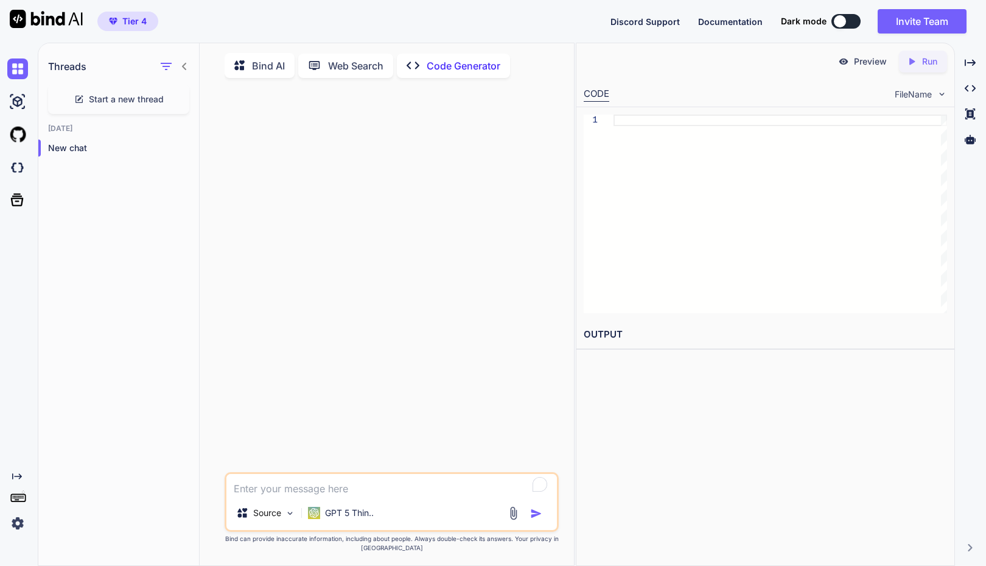
click at [510, 518] on img at bounding box center [514, 513] width 14 height 14
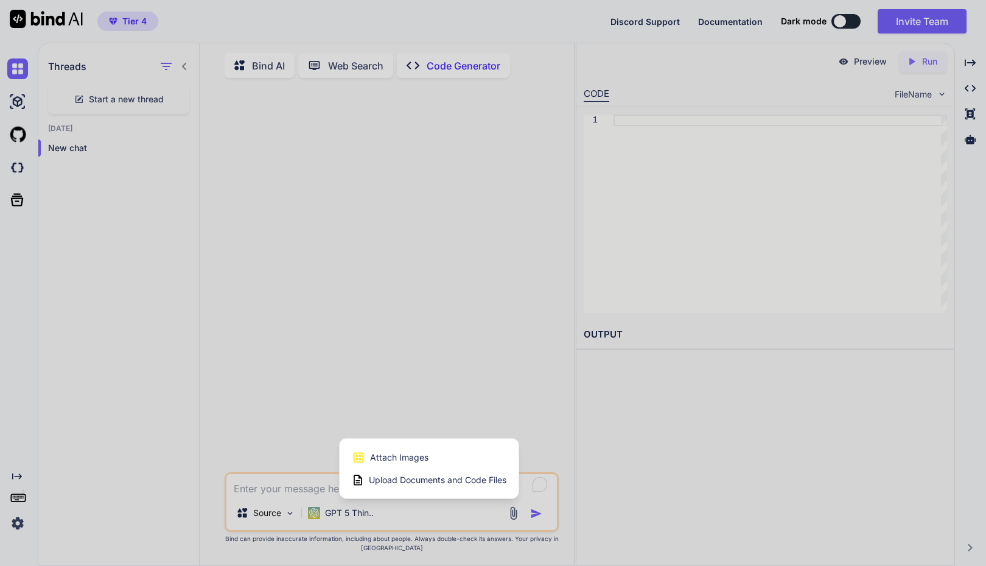
click at [420, 486] on span "Upload Documents and Code Files" at bounding box center [438, 480] width 138 height 12
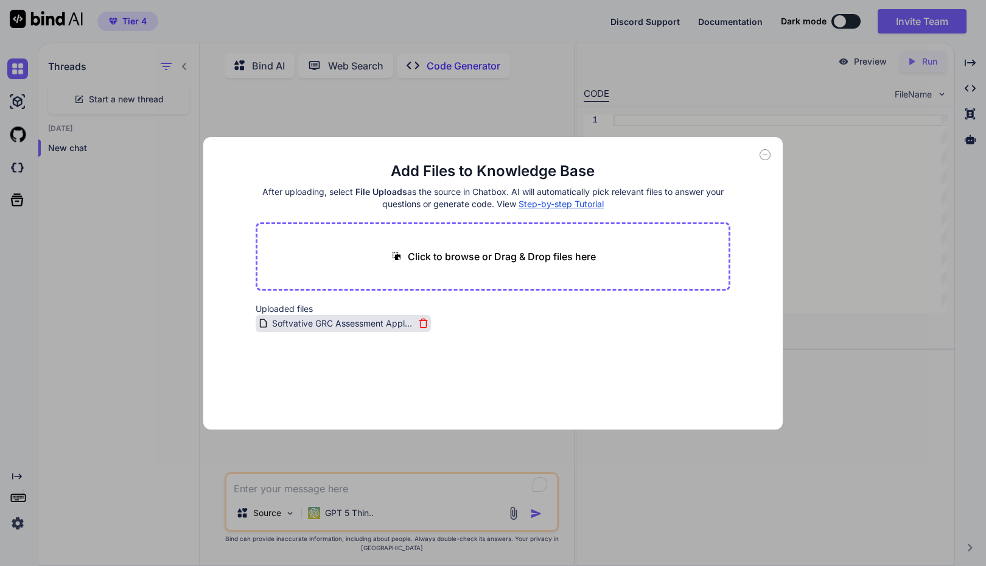
click at [384, 326] on span "Softvative GRC Assessment Application.docx" at bounding box center [343, 323] width 144 height 15
click at [330, 325] on span "Softvative GRC Assessment Application.docx" at bounding box center [343, 323] width 144 height 15
click at [760, 155] on icon at bounding box center [765, 154] width 11 height 11
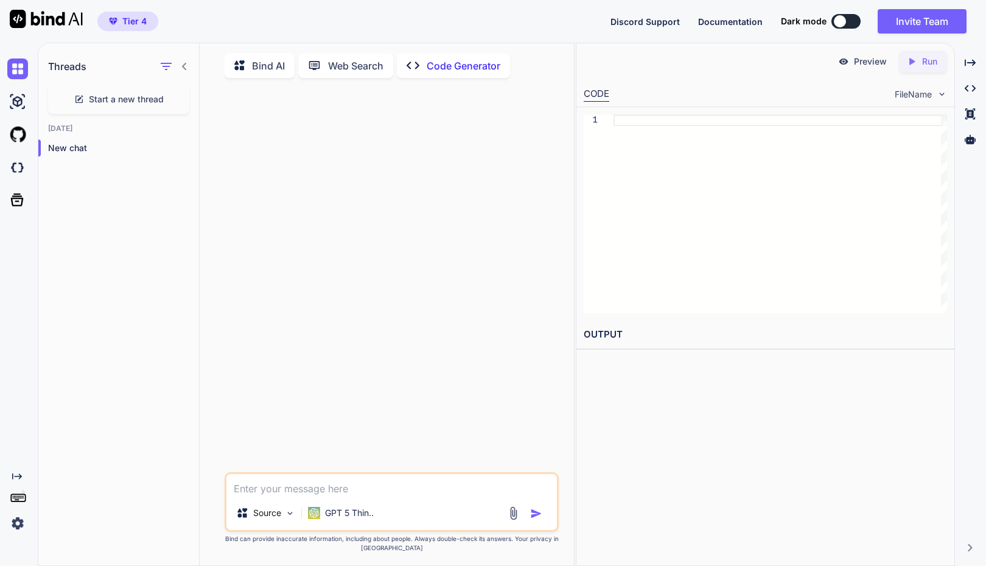
click at [421, 494] on textarea "To enrich screen reader interactions, please activate Accessibility in Grammarl…" at bounding box center [392, 485] width 331 height 22
paste textarea "Build a SAAS based web application and mobile application. Name it Softvative G…"
type textarea "x"
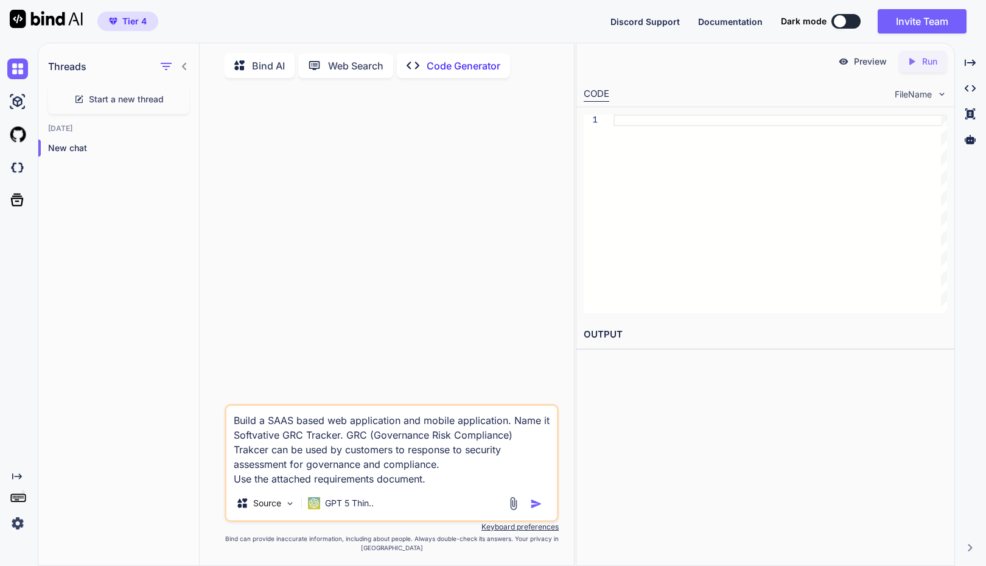
type textarea "Build a SAAS based web application and mobile application. Name it Softvative G…"
click at [536, 505] on img "button" at bounding box center [536, 503] width 12 height 12
type textarea "x"
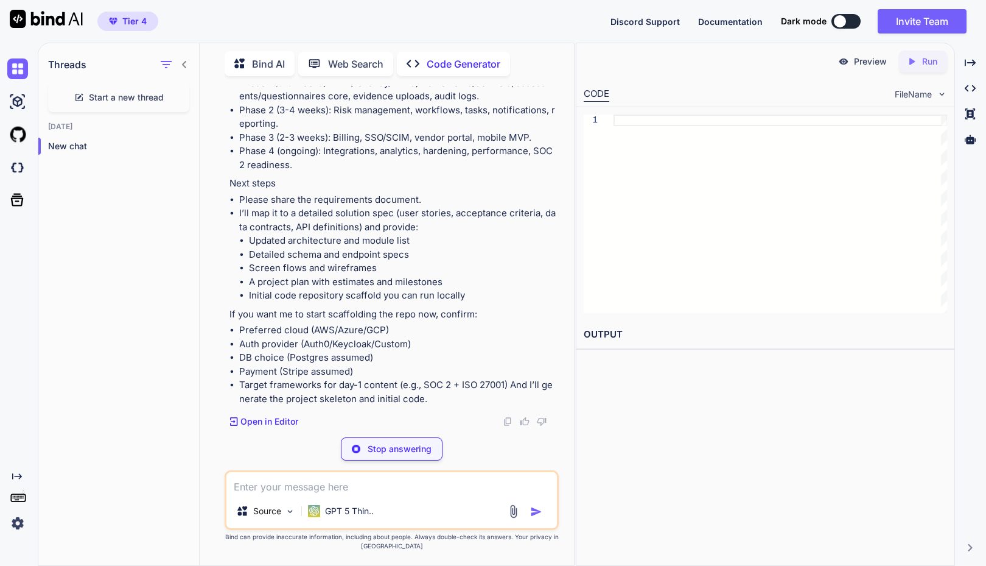
scroll to position [3922, 0]
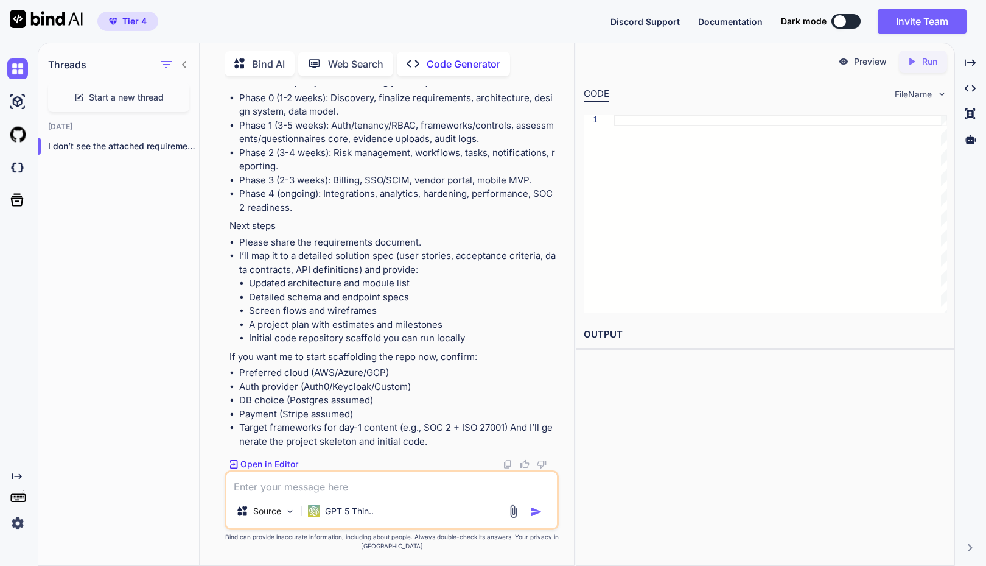
click at [262, 467] on p "Open in Editor" at bounding box center [270, 464] width 58 height 12
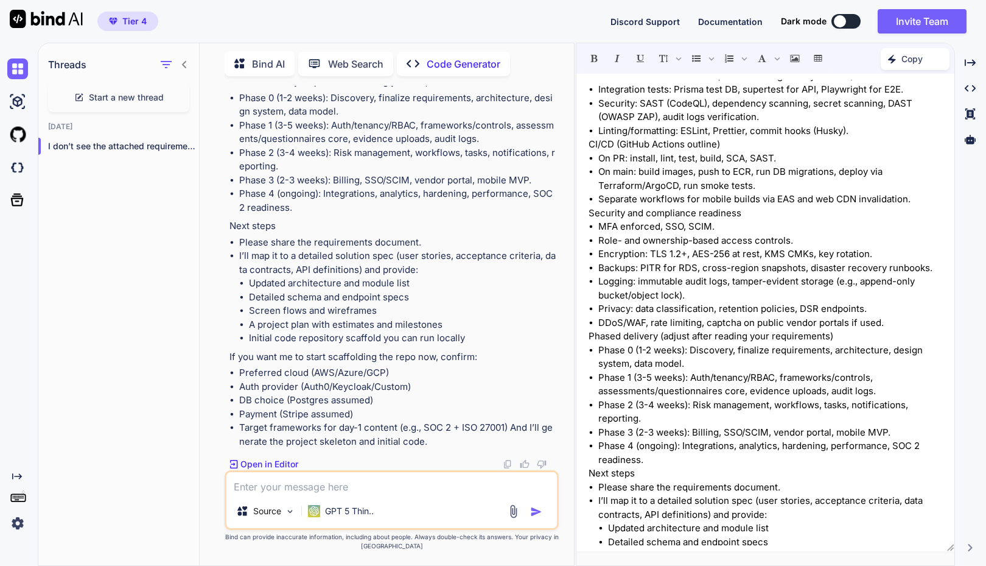
scroll to position [2601, 0]
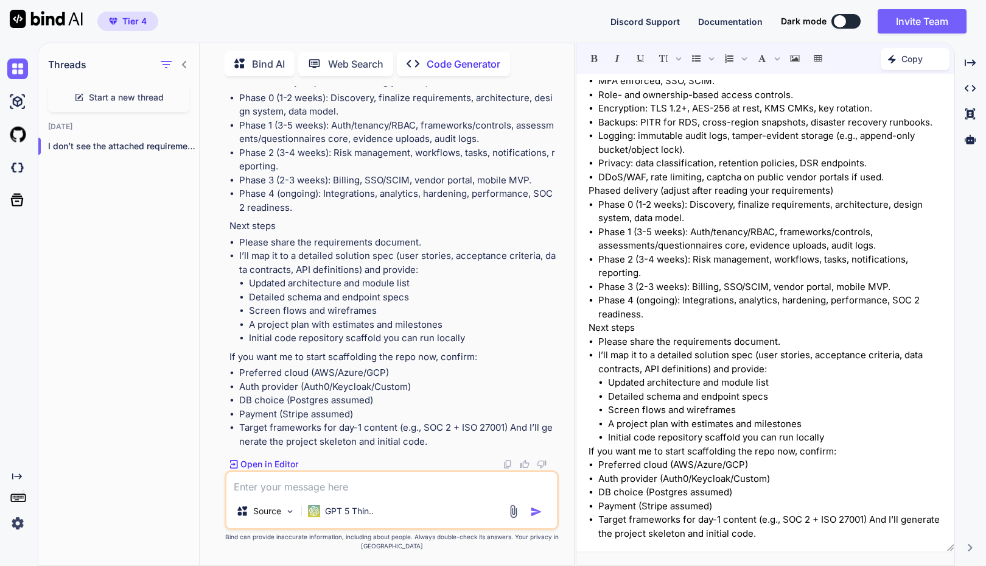
click at [307, 303] on li "Detailed schema and endpoint specs" at bounding box center [402, 297] width 307 height 14
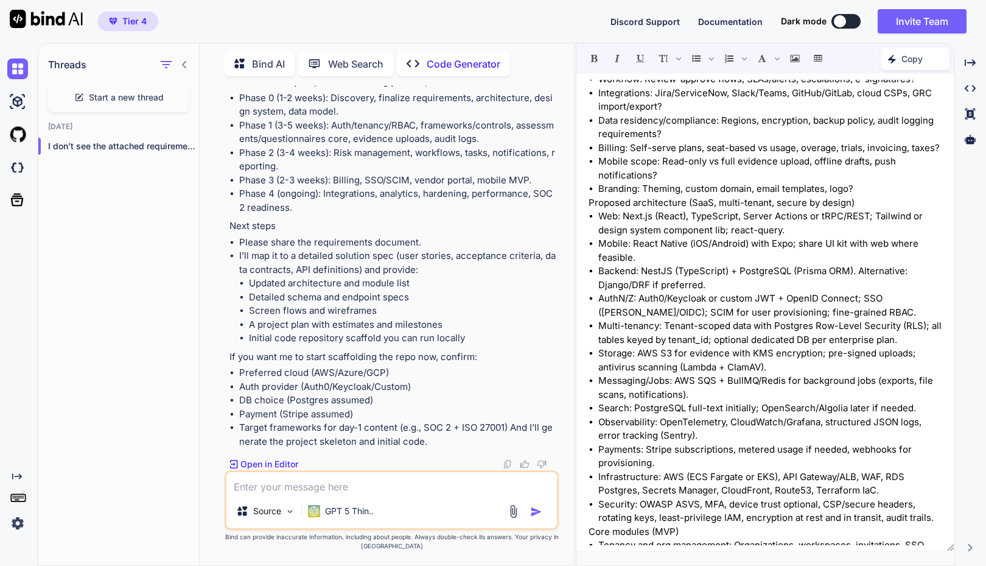
scroll to position [0, 0]
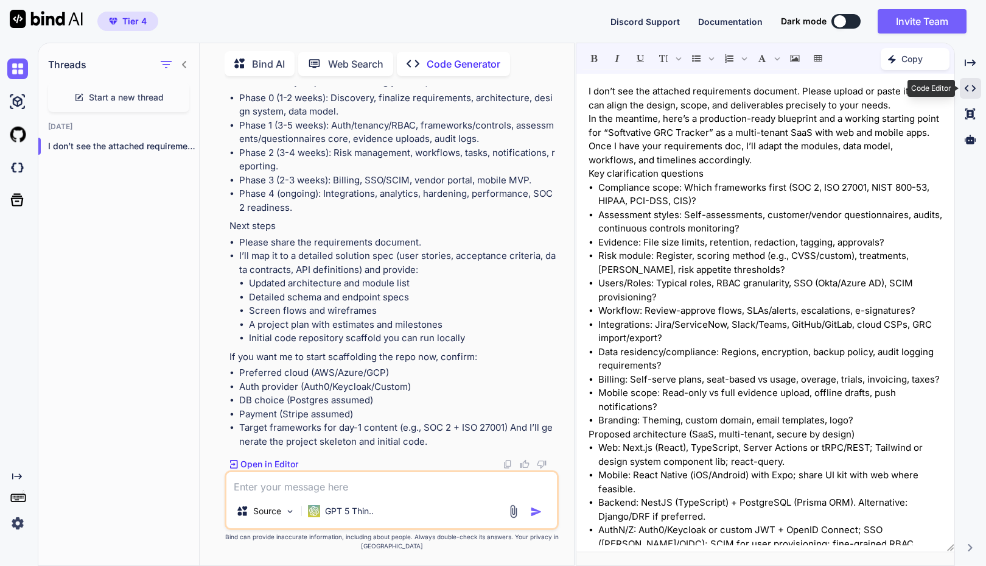
click at [972, 89] on icon "Created with Pixso." at bounding box center [970, 88] width 11 height 11
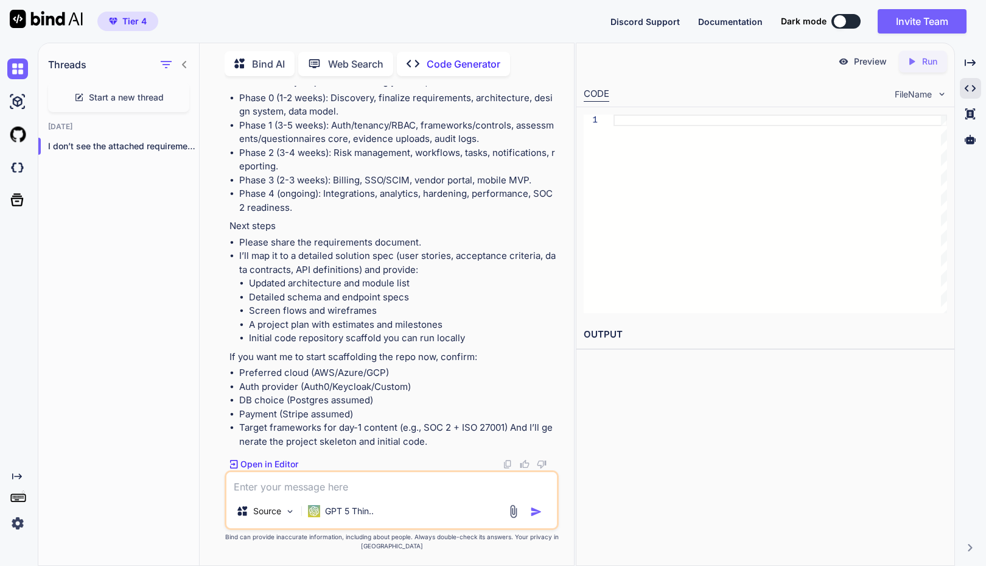
click at [844, 140] on div at bounding box center [781, 213] width 334 height 198
click at [968, 115] on icon at bounding box center [971, 113] width 10 height 11
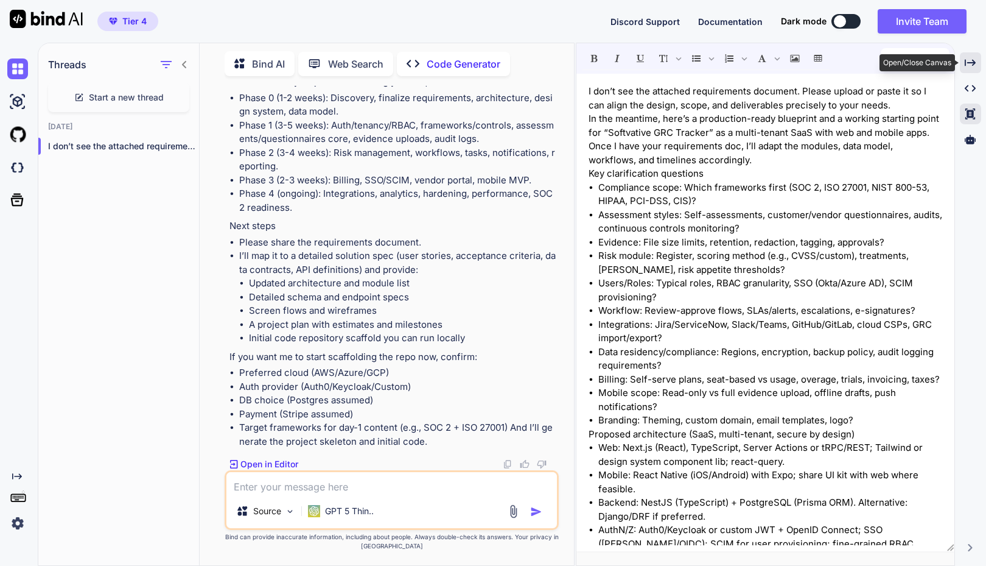
click at [968, 67] on icon "Created with Pixso." at bounding box center [970, 62] width 11 height 11
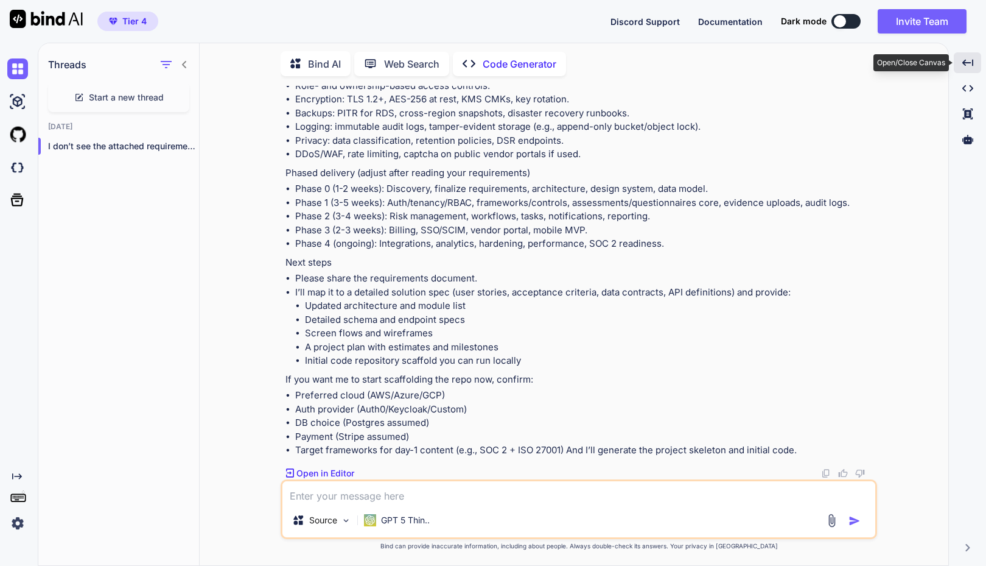
click at [968, 67] on icon "Created with Pixso." at bounding box center [968, 62] width 11 height 11
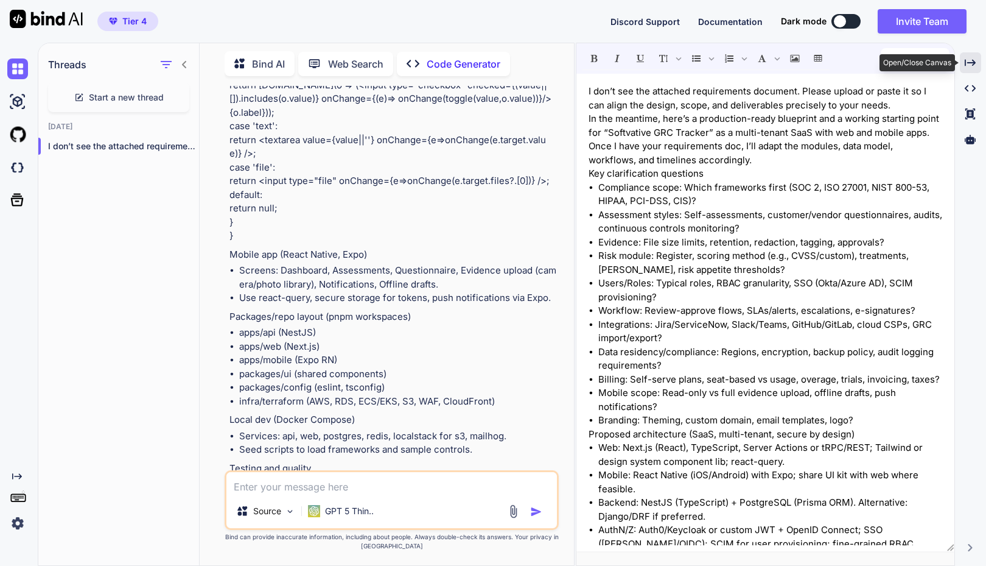
scroll to position [3922, 0]
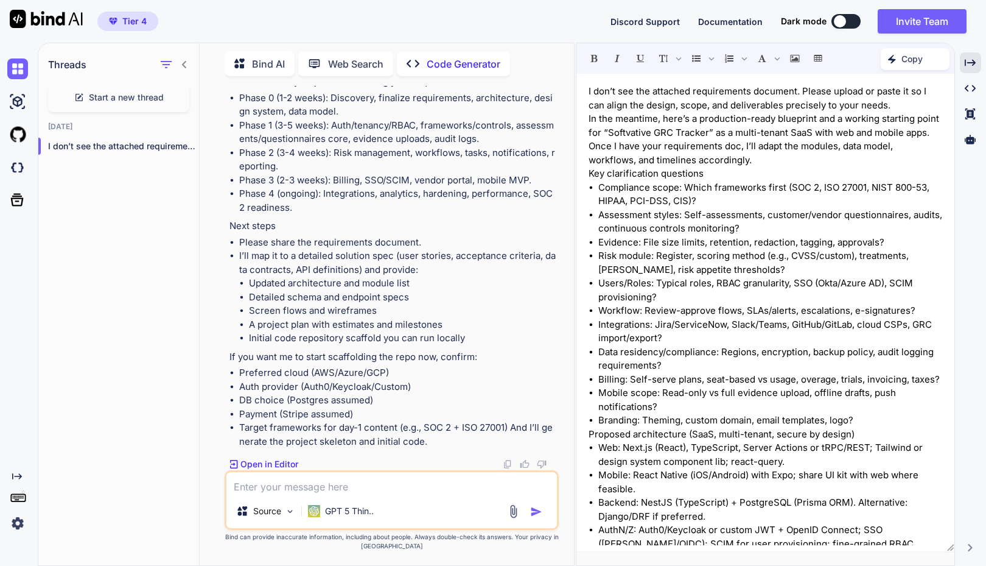
click at [454, 169] on li "Phase 2 (3-4 weeks): Risk management, workflows, tasks, notifications, reportin…" at bounding box center [397, 159] width 317 height 27
click at [131, 21] on span "Tier 4" at bounding box center [134, 21] width 24 height 12
click at [26, 99] on img at bounding box center [17, 101] width 21 height 21
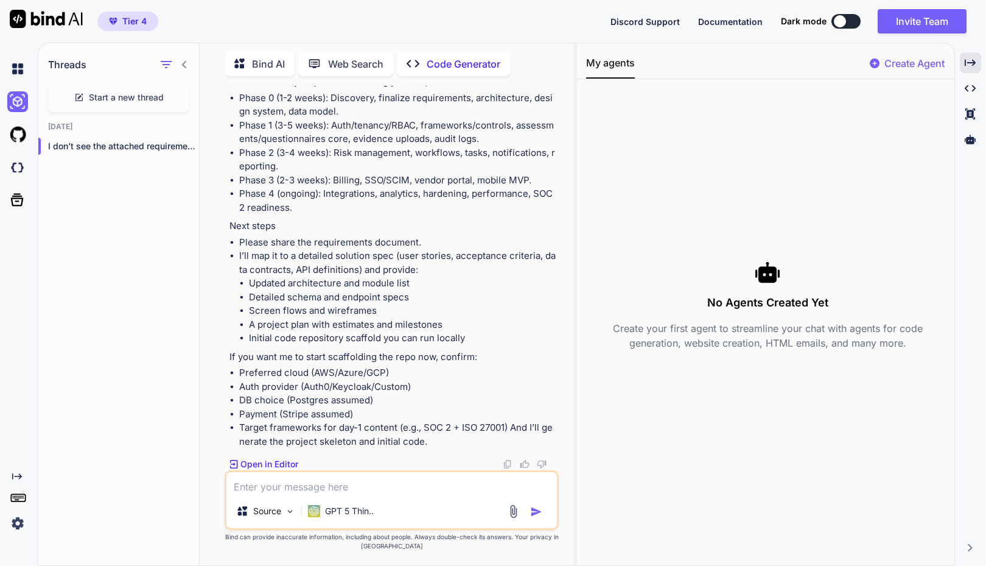
click at [770, 304] on h3 "No Agents Created Yet" at bounding box center [767, 302] width 363 height 17
click at [909, 60] on p "Create Agent" at bounding box center [915, 63] width 60 height 15
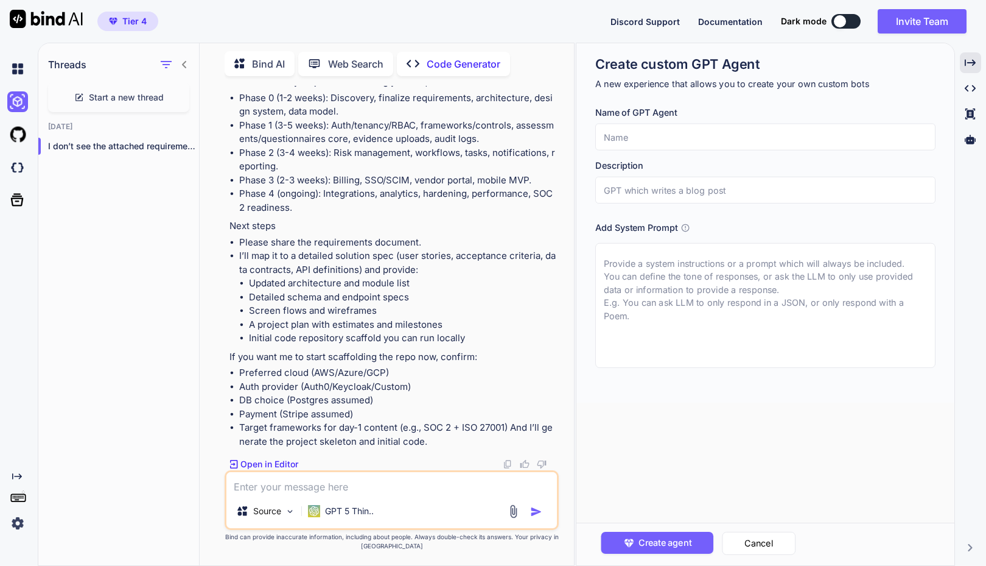
click at [679, 141] on input "text" at bounding box center [765, 137] width 340 height 27
click at [669, 181] on input "text" at bounding box center [765, 190] width 340 height 27
click at [655, 137] on input "text" at bounding box center [765, 137] width 340 height 27
type textarea "x"
type input "S"
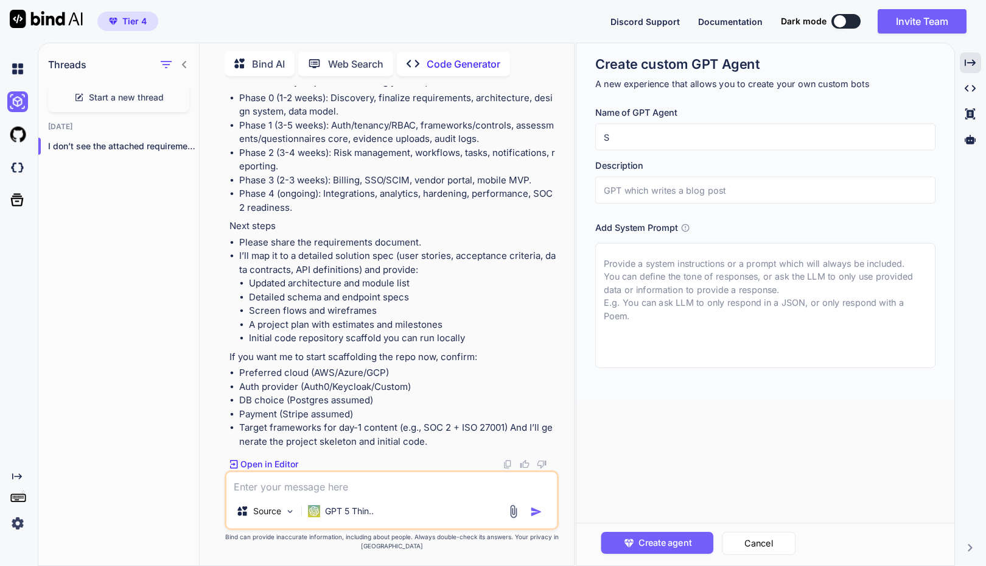
type textarea "x"
type input "SV"
type textarea "x"
type input "SV"
type textarea "x"
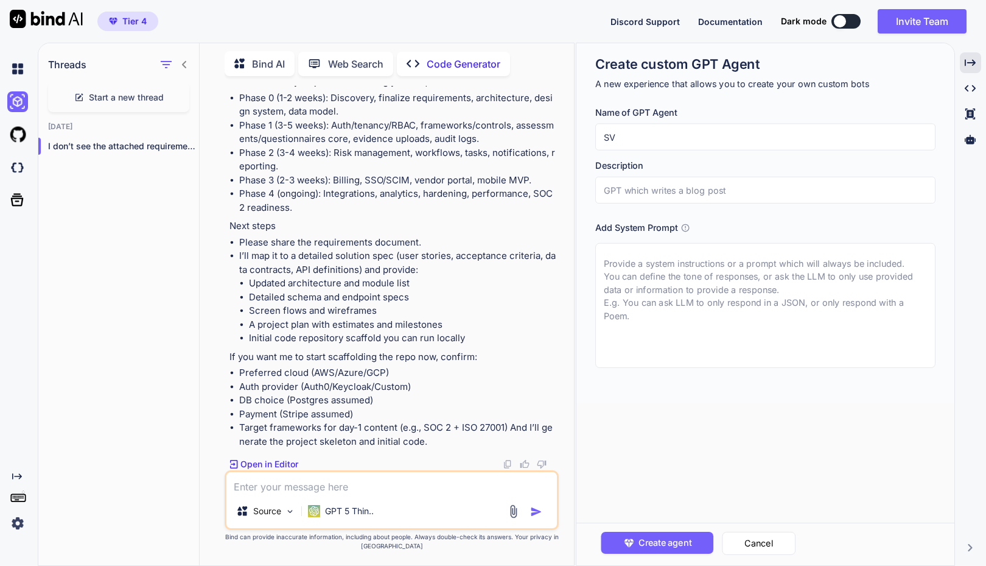
type input "SV C"
type textarea "x"
type input "SV Co"
type textarea "x"
type input "SV Cod"
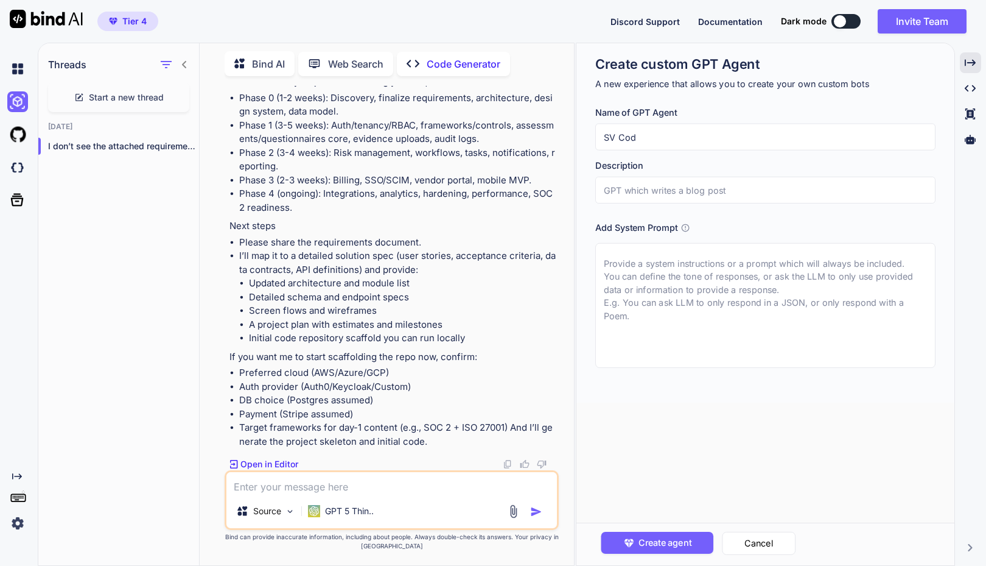
type textarea "x"
type input "SV Code"
type textarea "x"
type input "SV Coder"
type textarea "x"
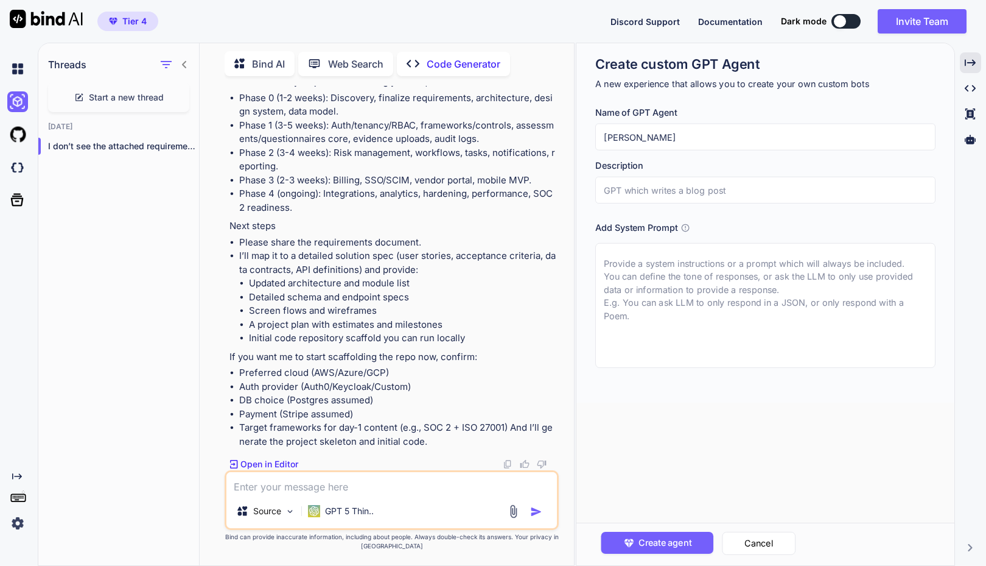
type input "SV Coder"
type textarea "x"
type input "SV Coder A"
type textarea "x"
type input "SV Coder Ag"
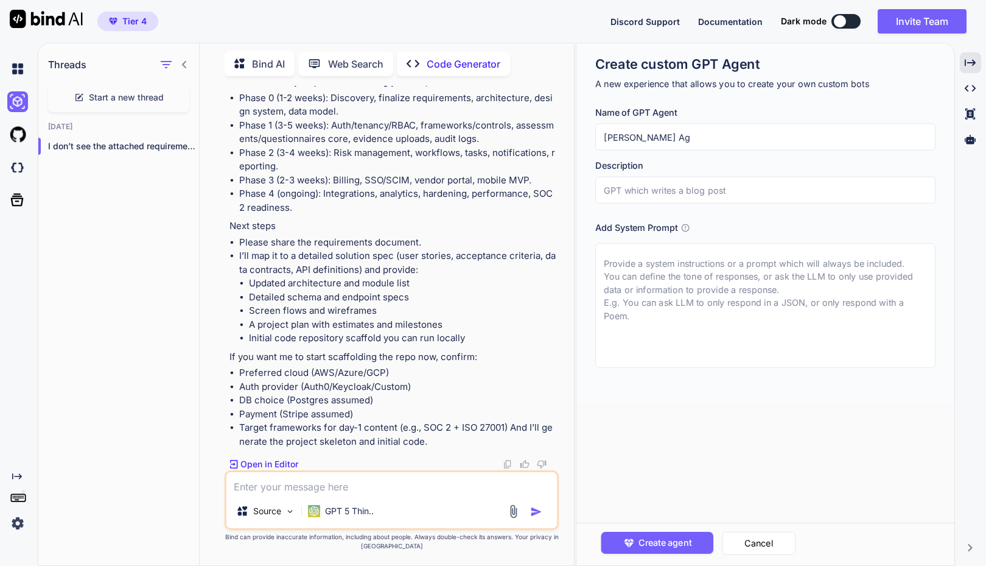
type textarea "x"
type input "SV Coder Age"
type textarea "x"
type input "SV Coder Agent"
type textarea "x"
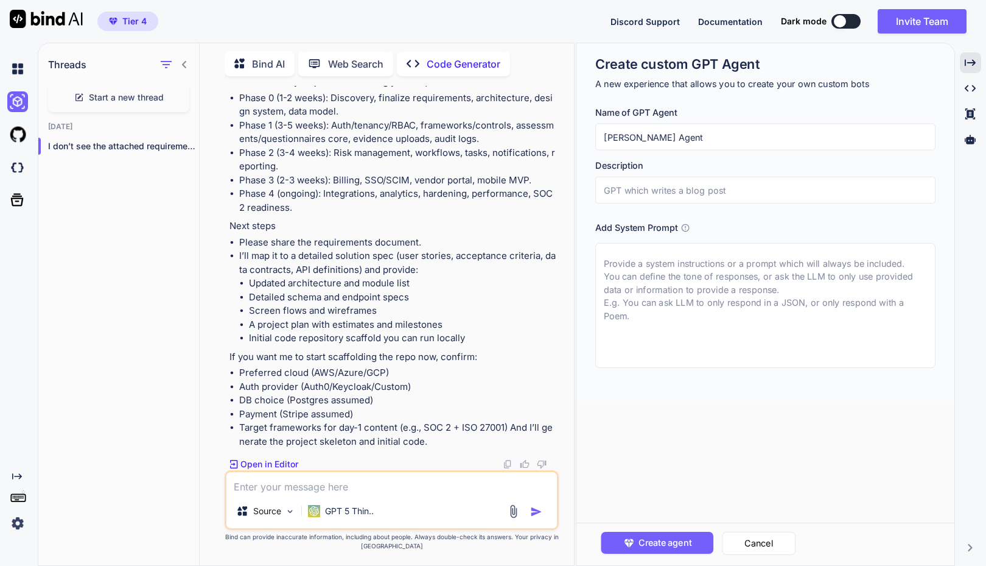
type input "SV Coder Agent"
click at [644, 194] on input "text" at bounding box center [765, 190] width 340 height 27
type textarea "x"
type input "S"
type textarea "x"
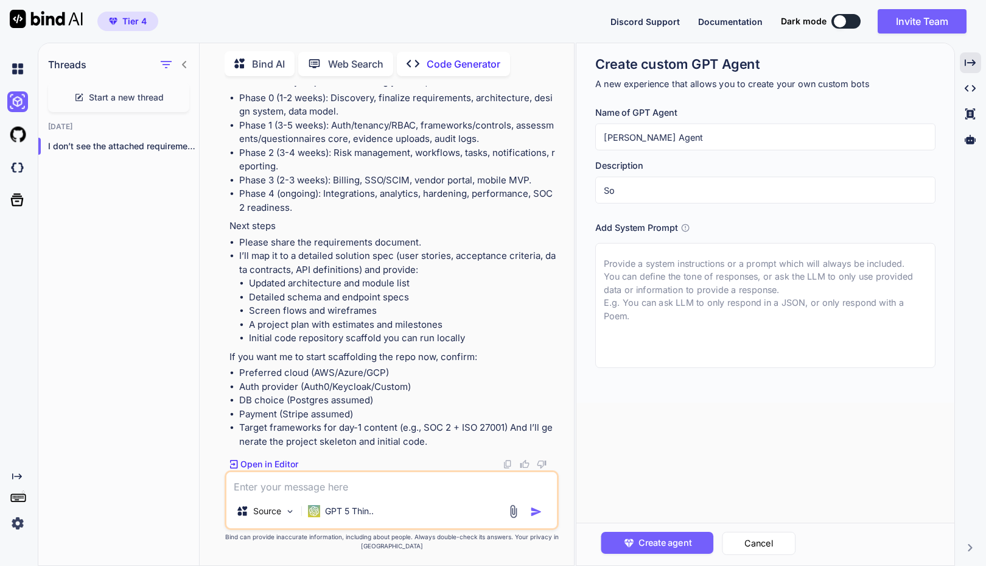
type input "Sof"
type textarea "x"
type input "Soft"
type textarea "x"
type input "Softv"
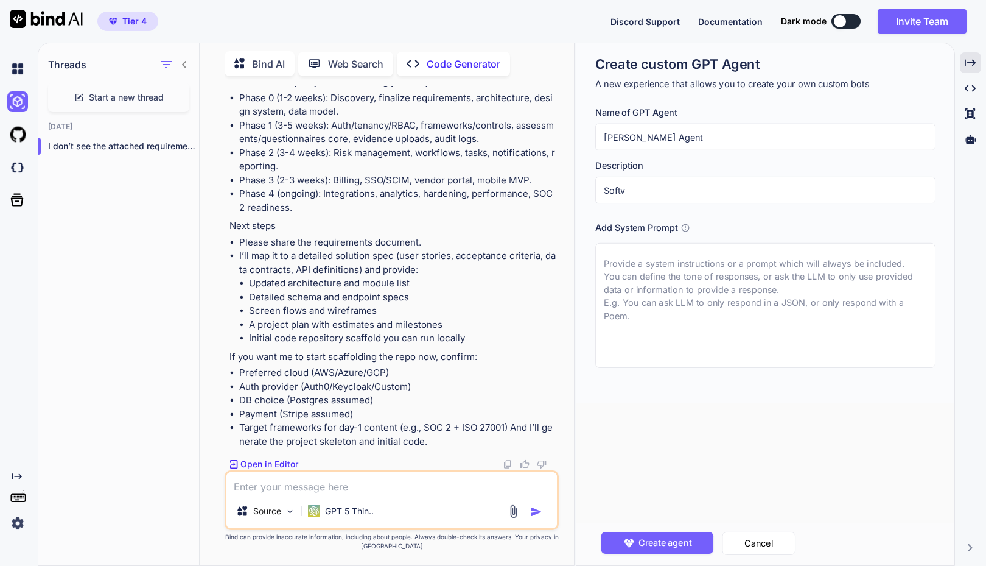
type textarea "x"
type input "Softva"
type textarea "x"
type input "Softvat"
type textarea "x"
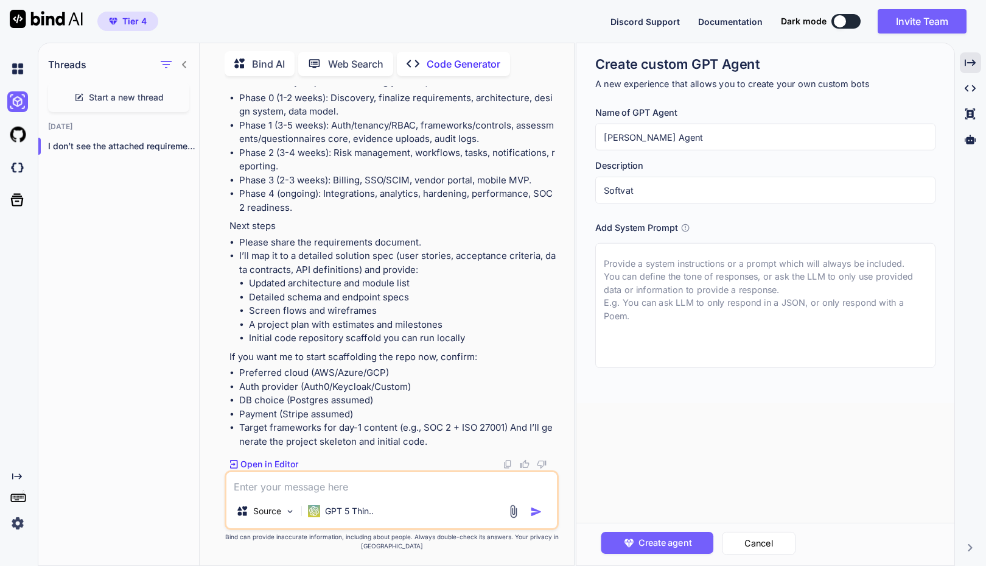
type input "Softvati"
type textarea "x"
type input "Softvative"
type textarea "x"
type input "Softvativer"
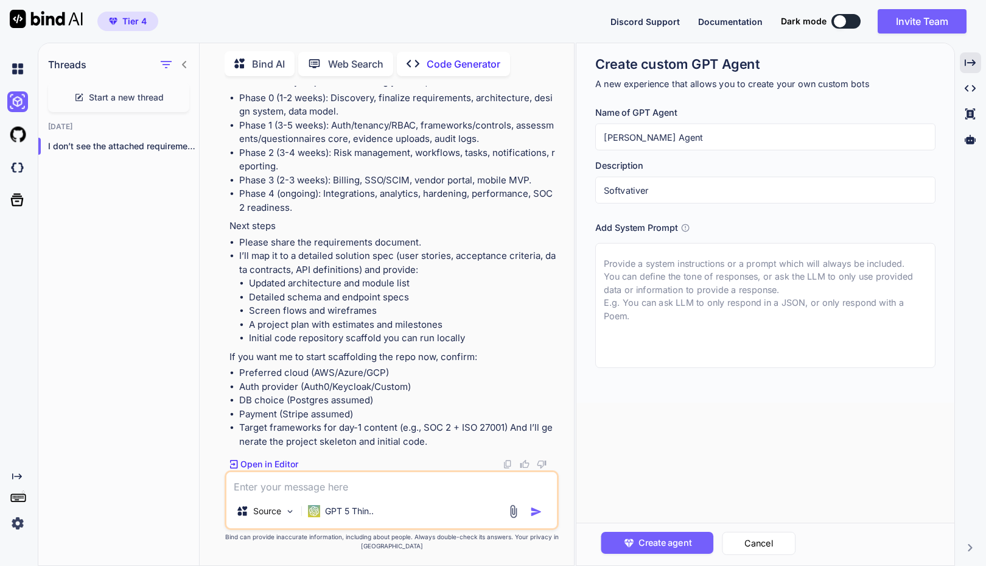
type textarea "x"
type input "Softvativer"
type textarea "x"
type input "Softvativer C"
type textarea "x"
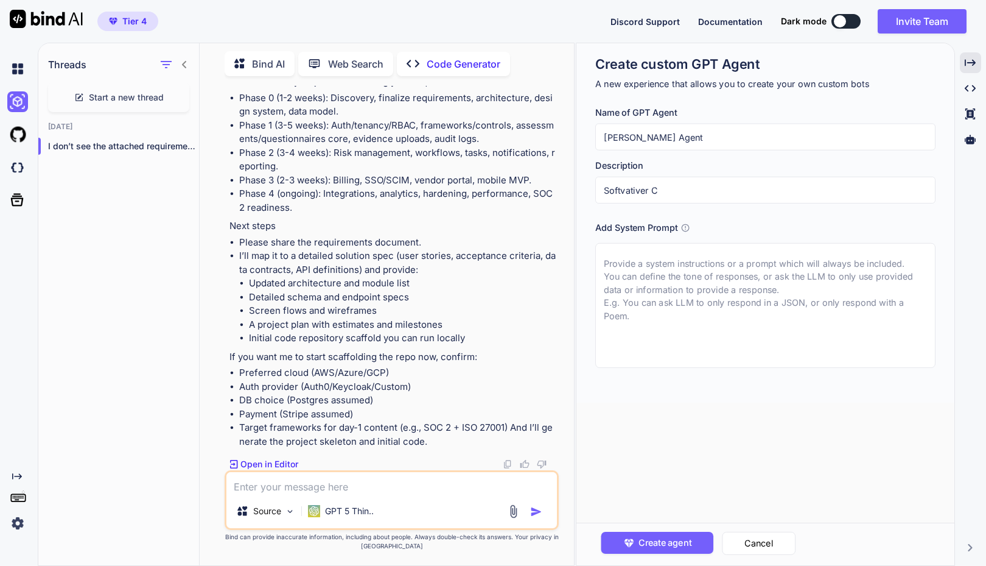
type input "Softvativer Co"
type textarea "x"
type input "Softvativer Cod"
type textarea "x"
type input "Softvativer Codi"
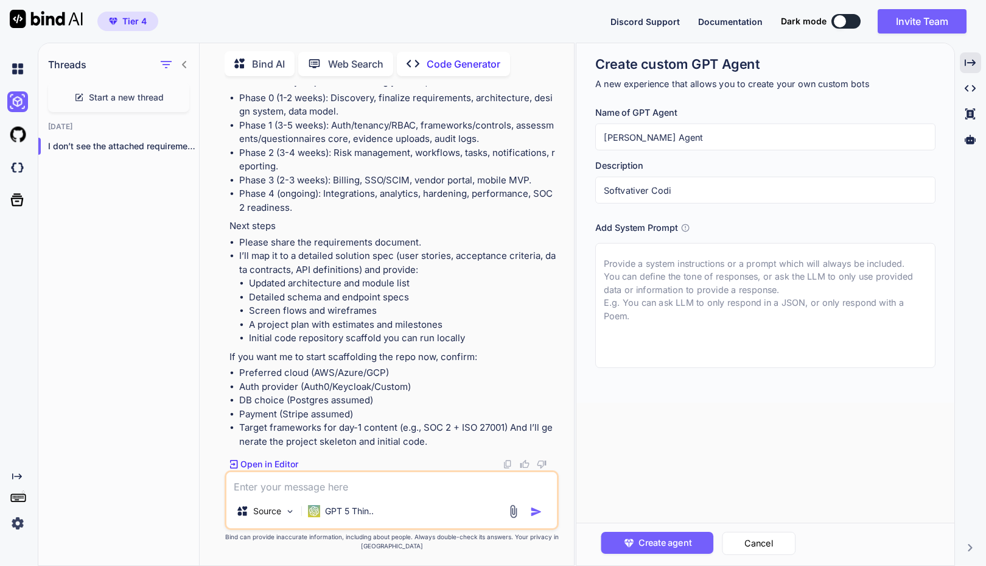
type textarea "x"
type input "Softvativer Codin"
type textarea "x"
type input "Softvativer Coding"
type textarea "x"
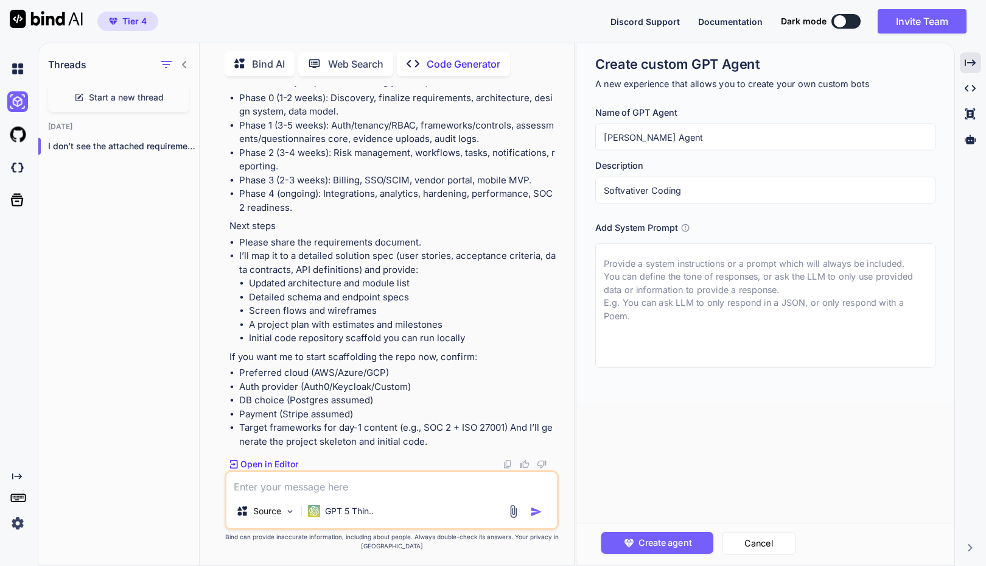
type input "Softvativer Coding"
click at [633, 189] on input "Softvativer Coding" at bounding box center [765, 190] width 340 height 27
type textarea "x"
type input "SCoding"
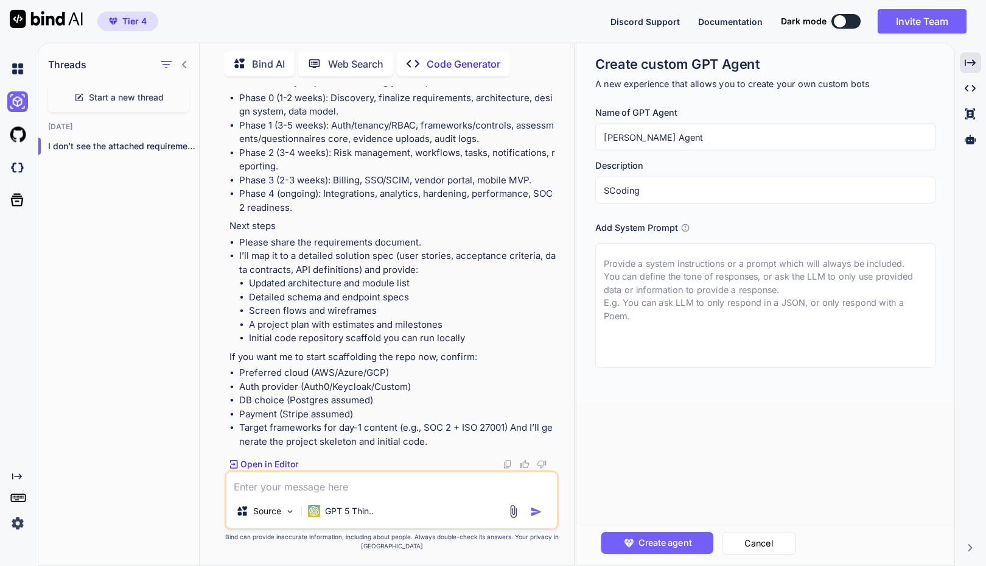
type textarea "x"
type input "SofCoding"
type textarea "x"
type input "SoftCoding"
type textarea "x"
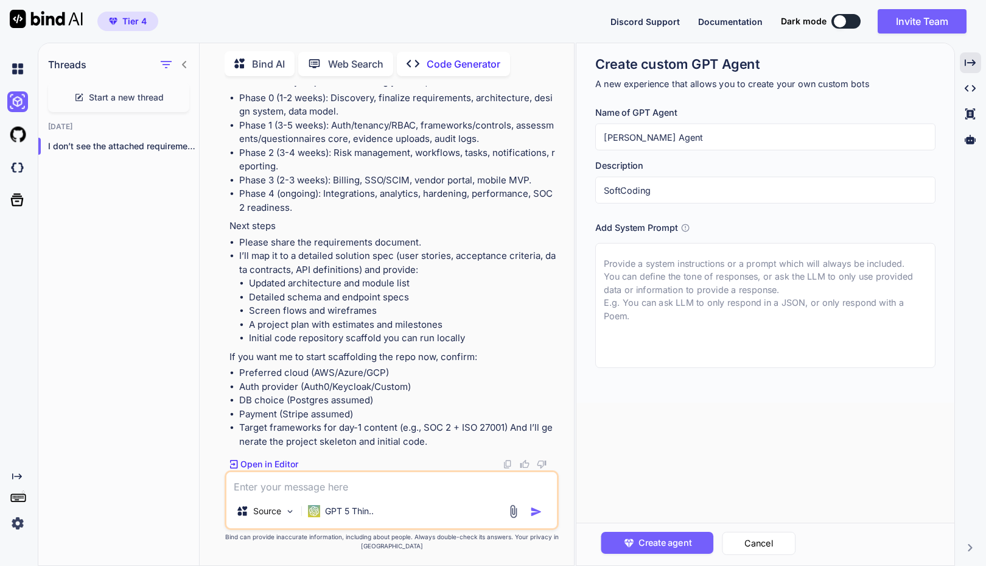
type input "SoftvCoding"
type textarea "x"
type input "SoftvaCoding"
type textarea "x"
type input "SoftvatCoding"
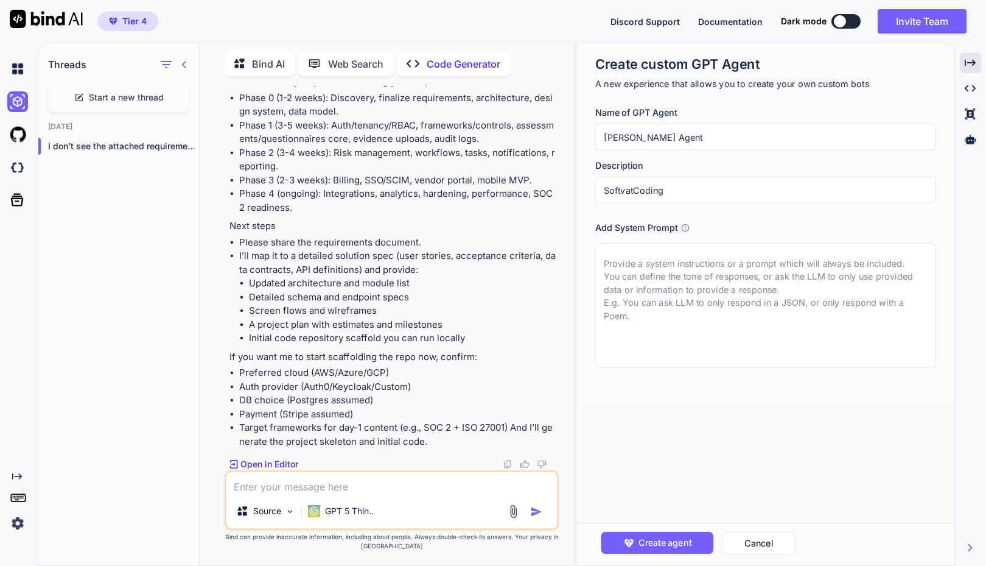
type textarea "x"
type input "SoftvatiCoding"
type textarea "x"
type input "SoftvativCoding"
type textarea "x"
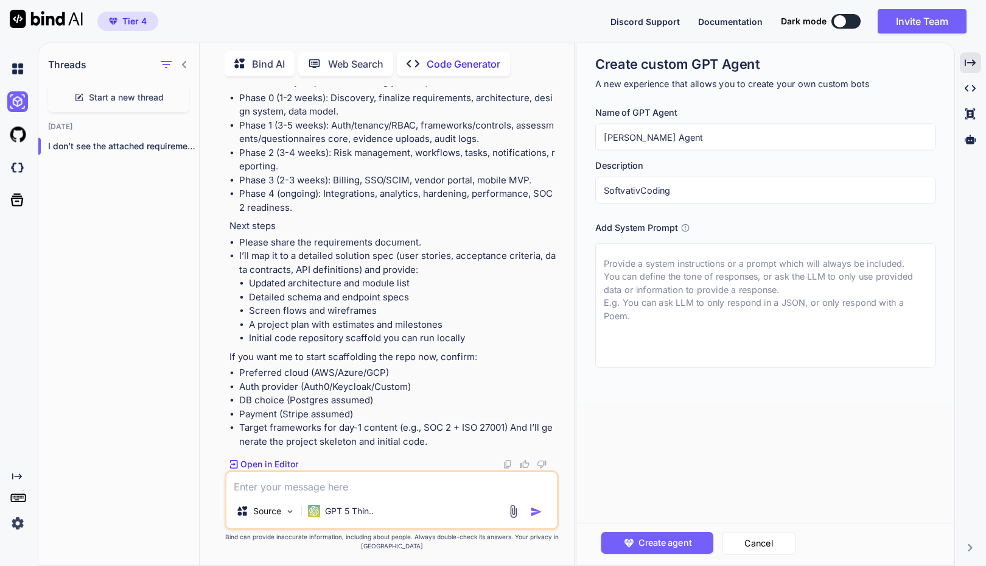
type input "SoftvativeCoding"
type textarea "x"
type input "Softvative Coding"
type textarea "x"
type input "Softvative Coding"
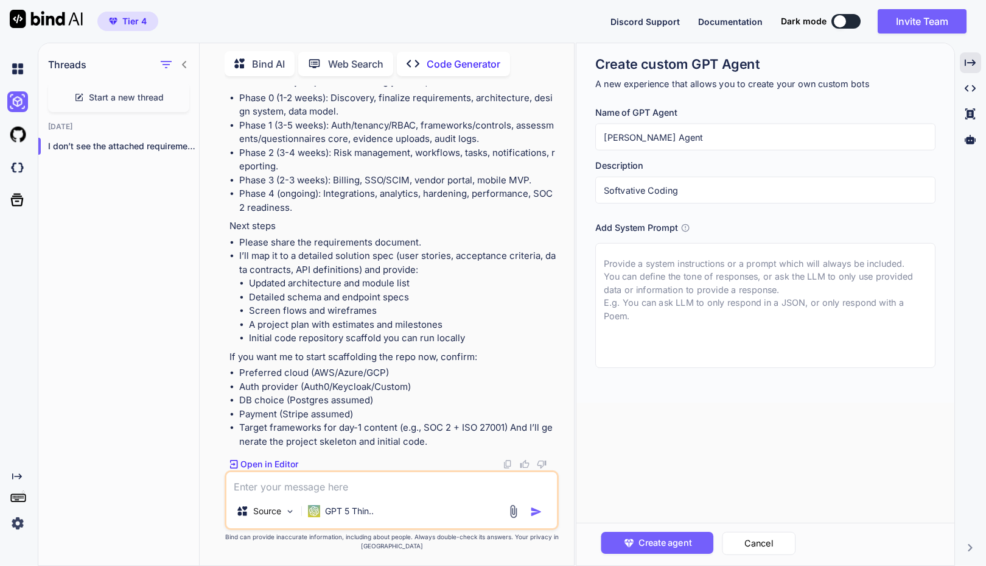
type textarea "x"
type input "Softvative Coding A"
type textarea "x"
type input "Softvative Coding Ag"
type textarea "x"
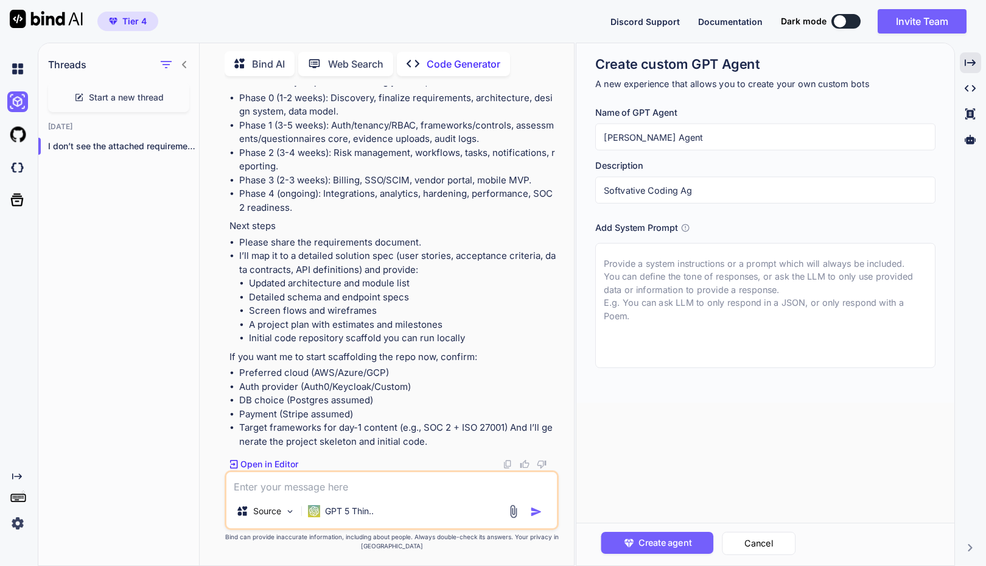
type input "Softvative Coding Age"
type textarea "x"
type input "Softvative Coding Agen"
type textarea "x"
type input "Softvative Coding Agent"
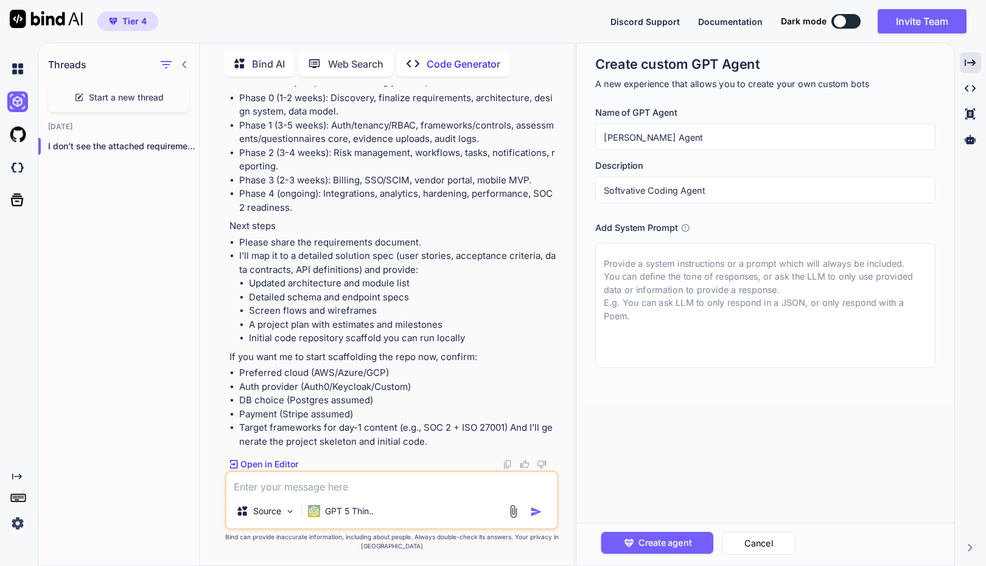
type textarea "x"
type input "Softvative Coding Agent"
type textarea "x"
type input "Softvative Coding Agent t"
type textarea "x"
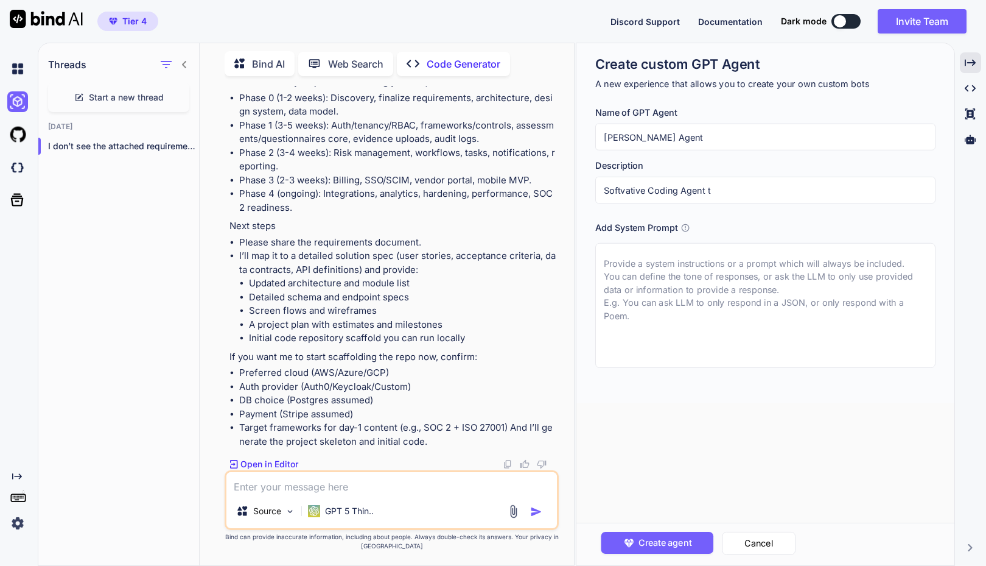
type input "Softvative Coding Agent th"
type textarea "x"
type input "Softvative Coding Agent tha"
type textarea "x"
type input "Softvative Coding Agent that"
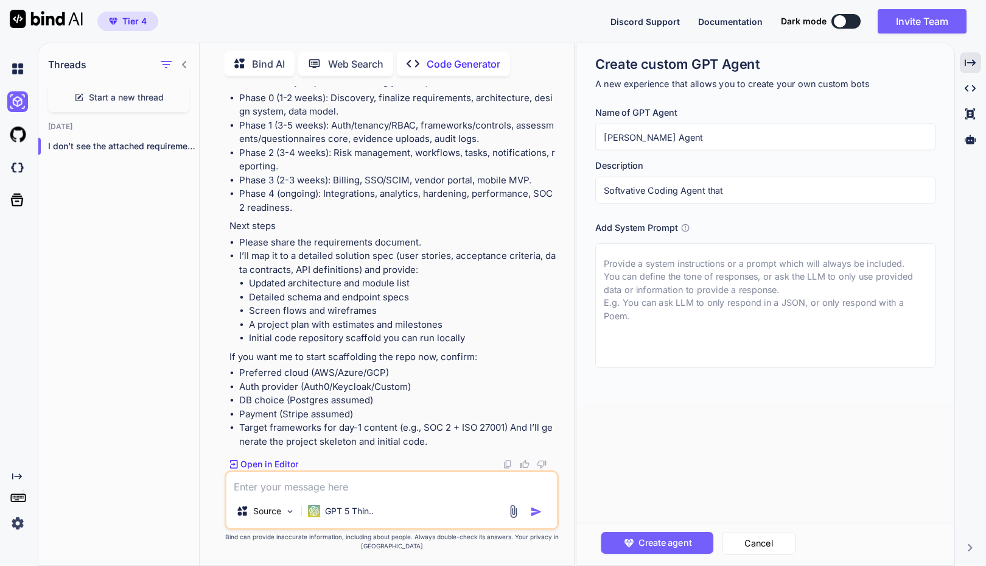
type textarea "x"
type input "Softvative Coding Agent that"
type textarea "x"
type input "Softvative Coding Agent that p"
type textarea "x"
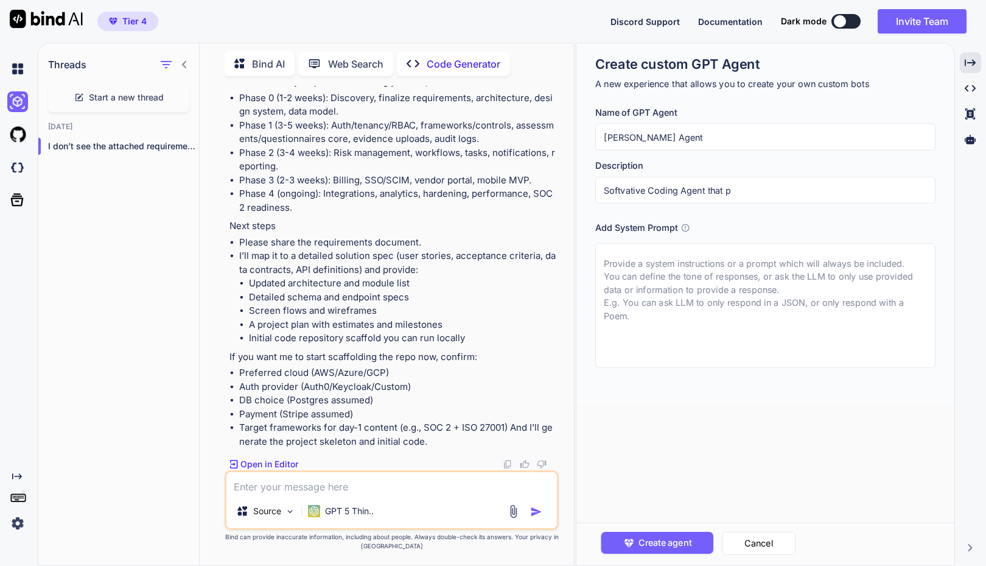
type input "Softvative Coding Agent that pr"
type textarea "x"
type input "Softvative Coding Agent that prog"
type textarea "x"
type input "Softvative Coding Agent that progr"
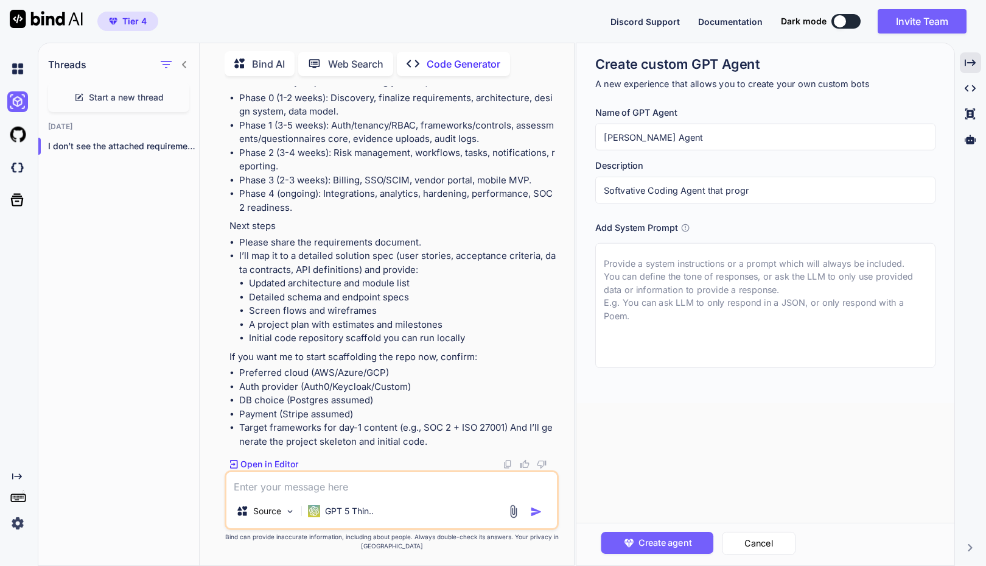
type textarea "x"
type input "Softvative Coding Agent that progra"
type textarea "x"
type input "Softvative Coding Agent that c"
type textarea "x"
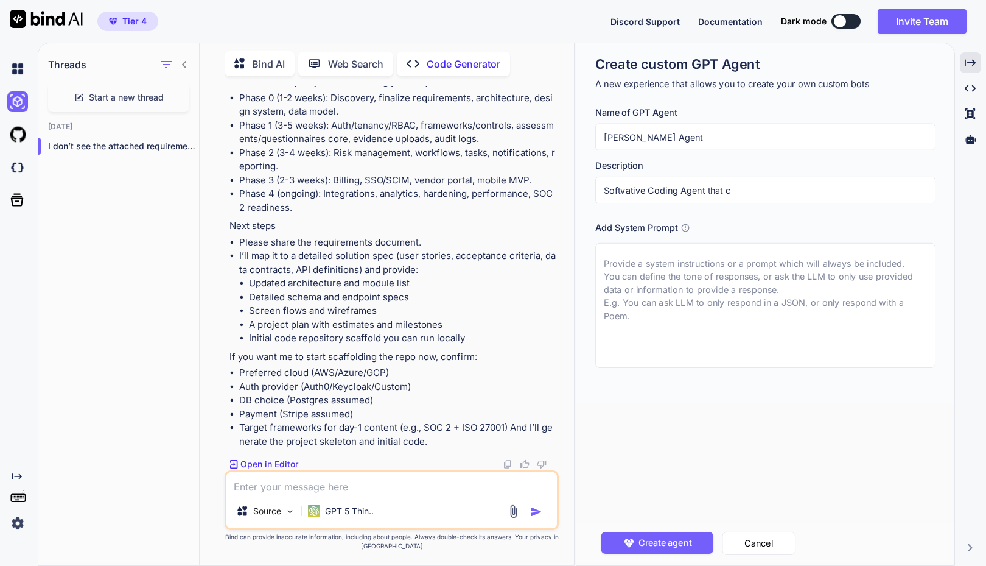
type input "Softvative Coding Agent that co"
type textarea "x"
type input "Softvative Coding Agent that c"
type textarea "x"
type input "Softvative Coding Agent that cr"
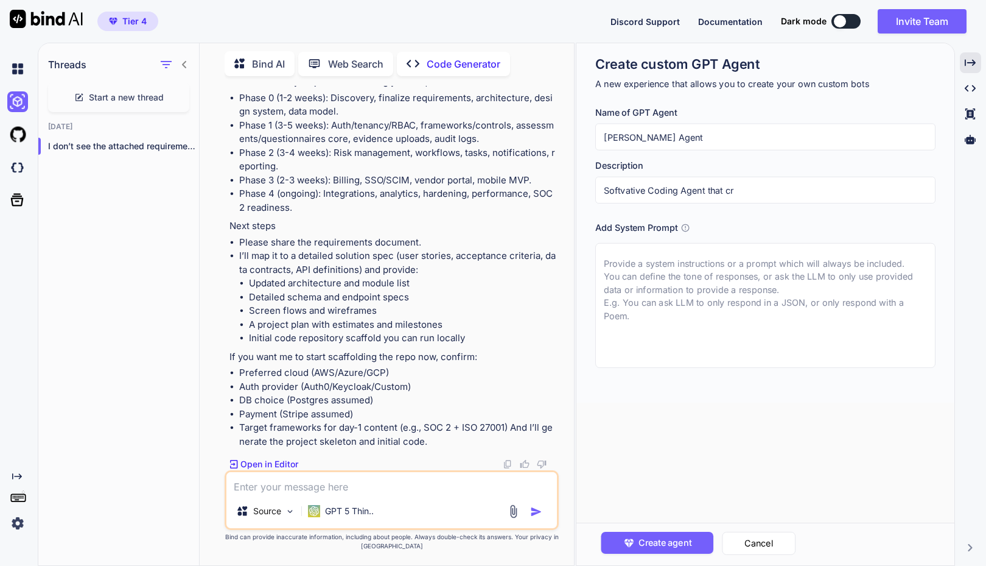
type textarea "x"
type input "Softvative Coding Agent that cre"
type textarea "x"
type input "Softvative Coding Agent that crea"
type textarea "x"
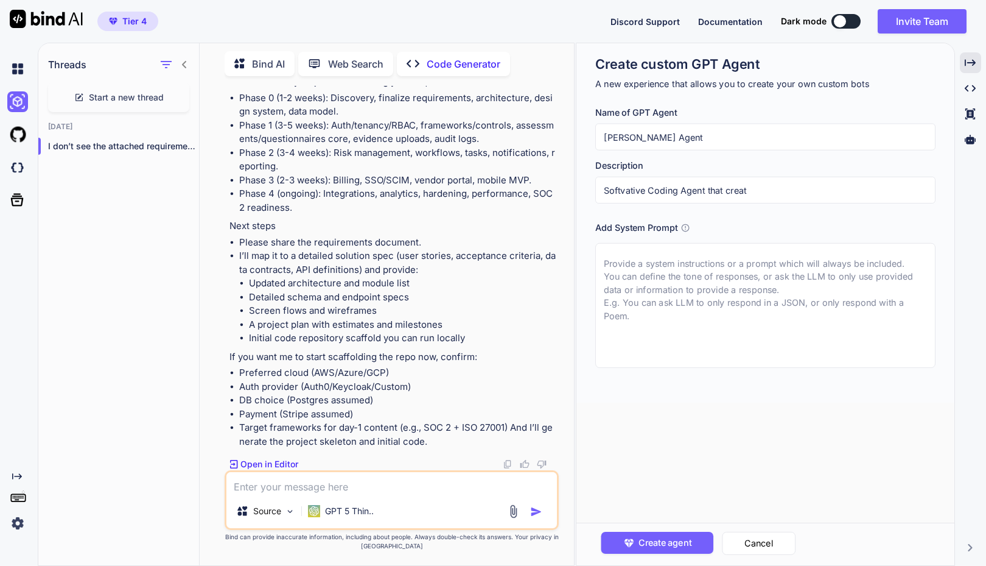
type input "Softvative Coding Agent that create"
type textarea "x"
type input "Softvative Coding Agent that create"
type textarea "x"
type input "Softvative Coding Agent that create co"
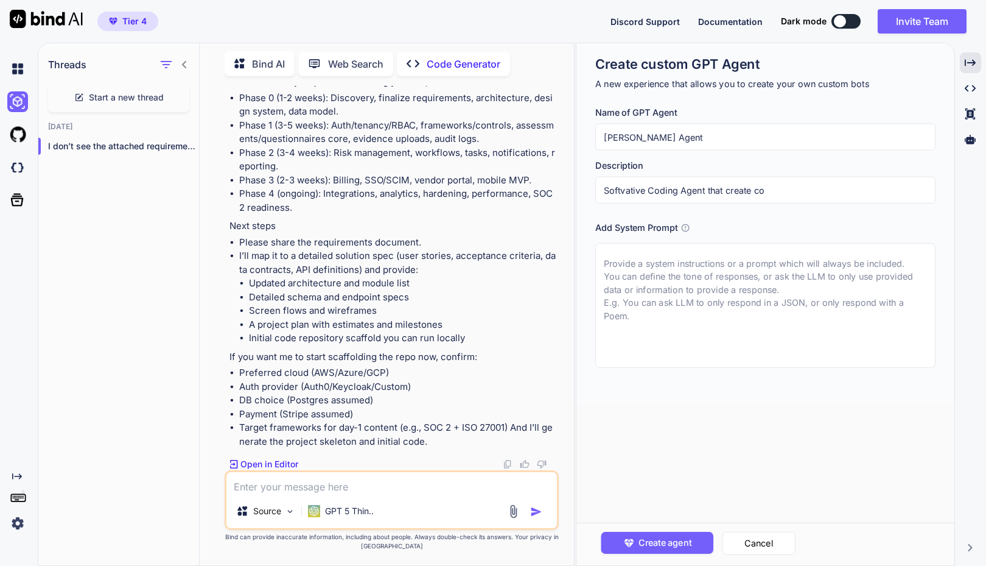
type textarea "x"
type input "Softvative Coding Agent that create coe"
type textarea "x"
type input "Softvative Coding Agent that create coed"
type textarea "x"
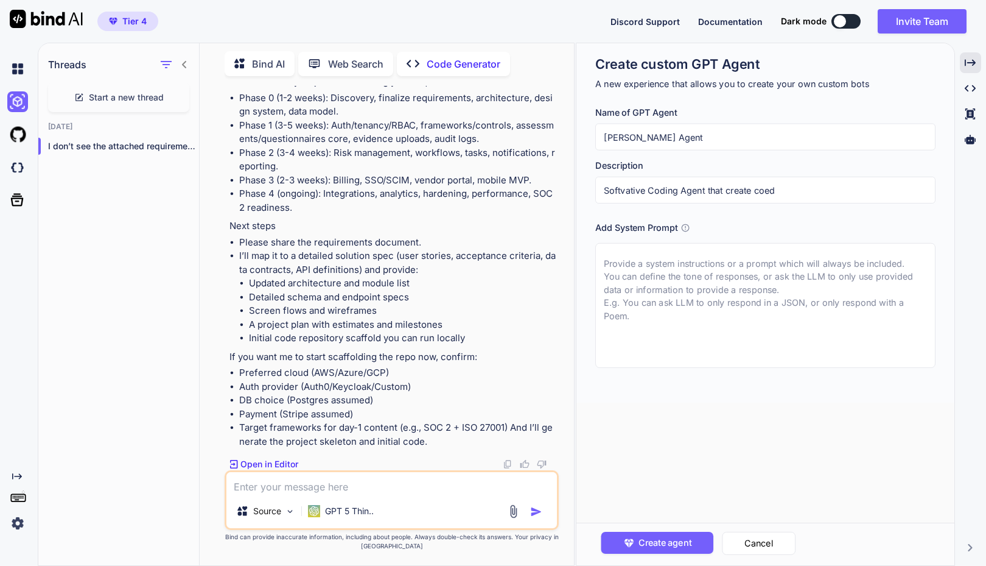
type input "Softvative Coding Agent that create coede"
type textarea "x"
type input "Softvative Coding Agent that create coede"
type textarea "x"
type input "Softvative Coding Agent that create c"
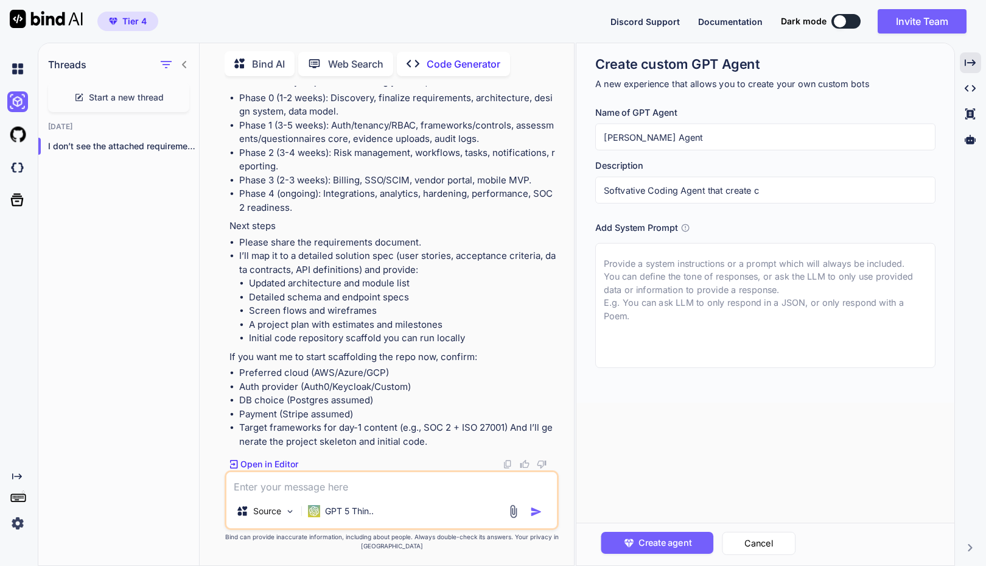
type textarea "x"
type input "Softvative Coding Agent that create cod"
type textarea "x"
type input "Softvative Coding Agent that create code"
type textarea "x"
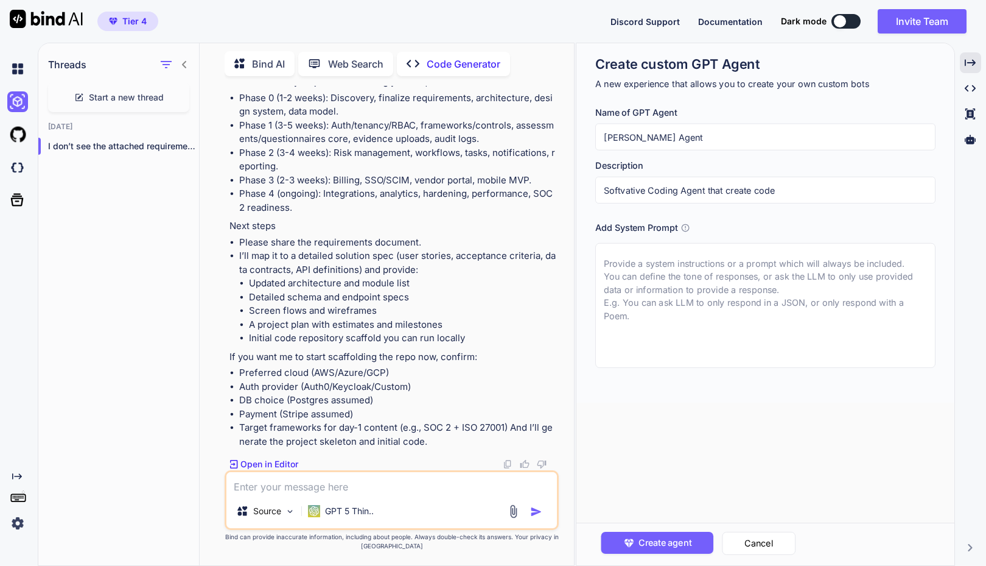
type input "Softvative Coding Agent that create code"
type textarea "x"
type input "Softvative Coding Agent that d"
type textarea "x"
type input "Softvative Coding Agent that de"
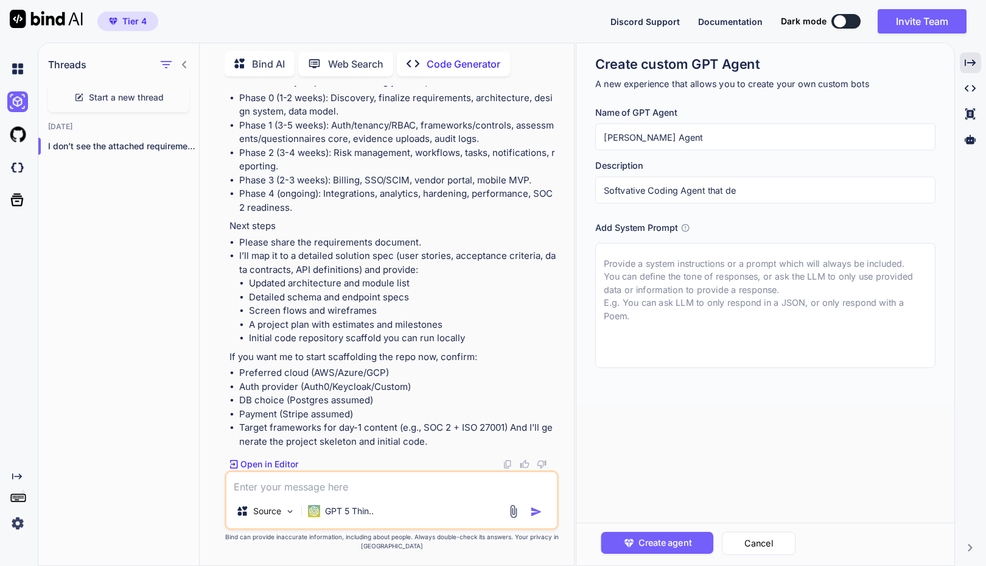
type textarea "x"
type input "Softvative Coding Agent that dev"
type textarea "x"
type input "Softvative Coding Agent that devel"
type textarea "x"
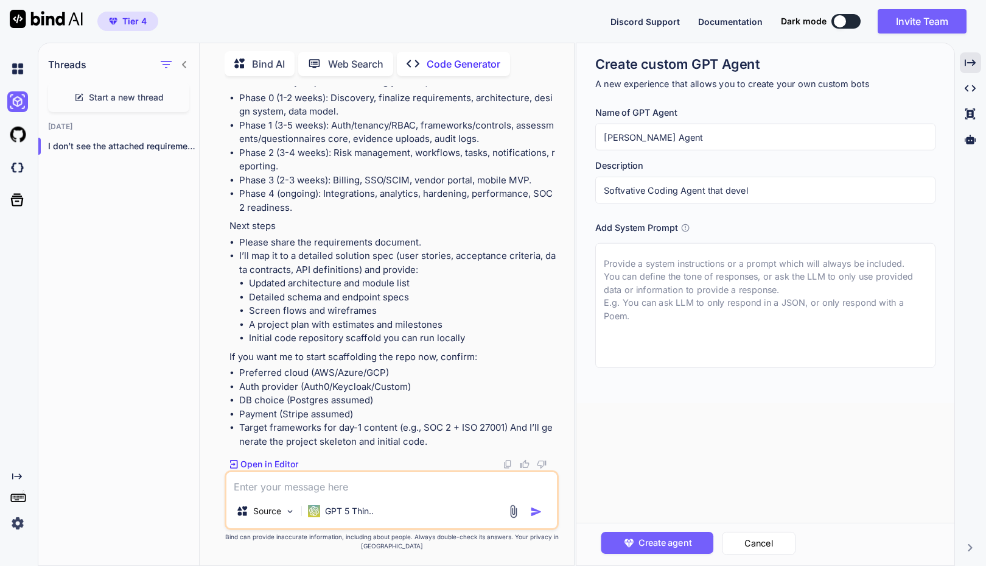
type input "Softvative Coding Agent that develo"
type textarea "x"
type input "Softvative Coding Agent that develop"
type textarea "x"
type input "Softvative Coding Agent that develops"
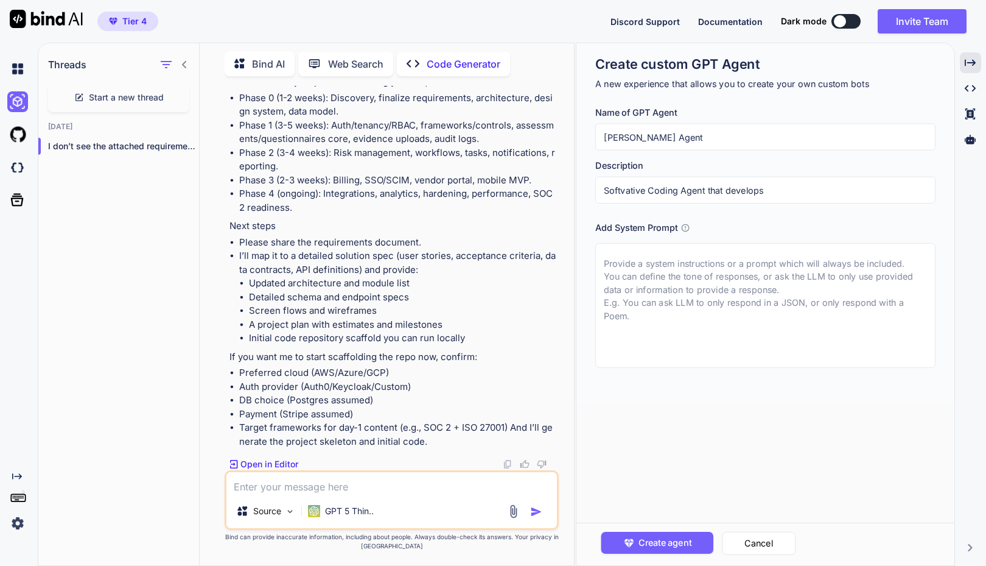
type textarea "x"
type input "Softvative Coding Agent that develops"
type textarea "x"
type input "Softvative Coding Agent that develops ap"
type textarea "x"
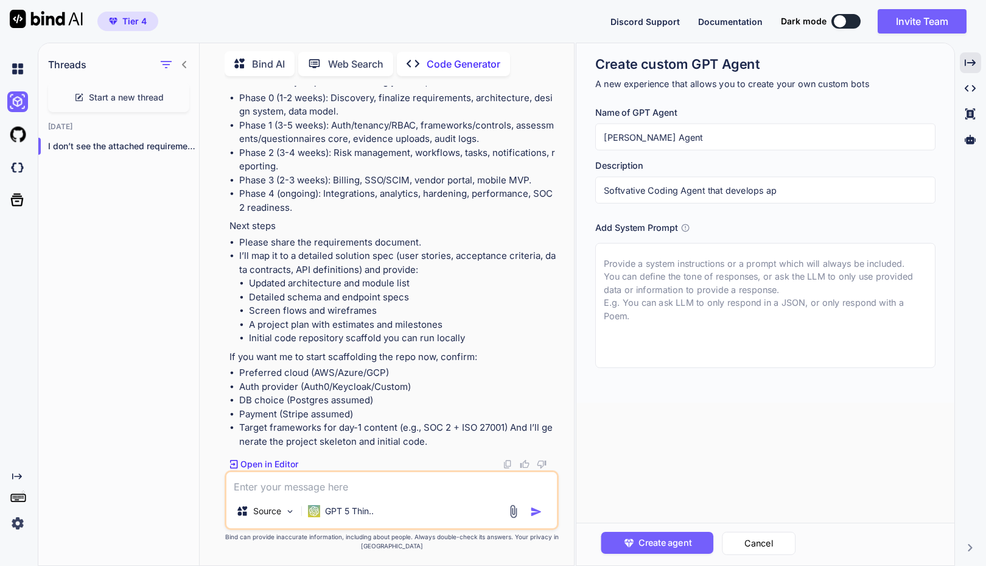
type input "Softvative Coding Agent that develops app"
type textarea "x"
type input "Softvative Coding Agent that develops appl"
type textarea "x"
type input "Softvative Coding Agent that develops applic"
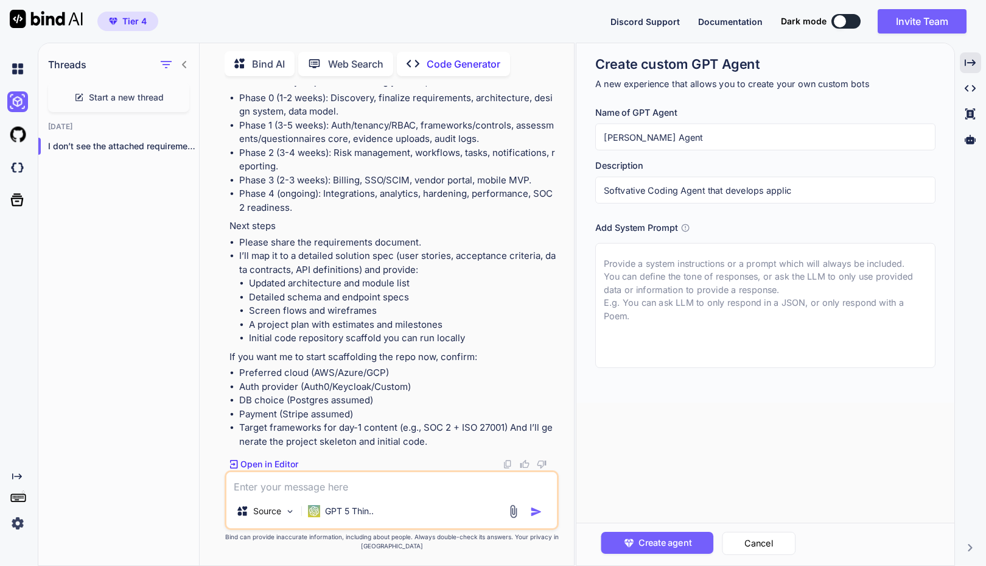
type textarea "x"
type input "Softvative Coding Agent that develops applica"
type textarea "x"
type input "Softvative Coding Agent that develops applicat"
type textarea "x"
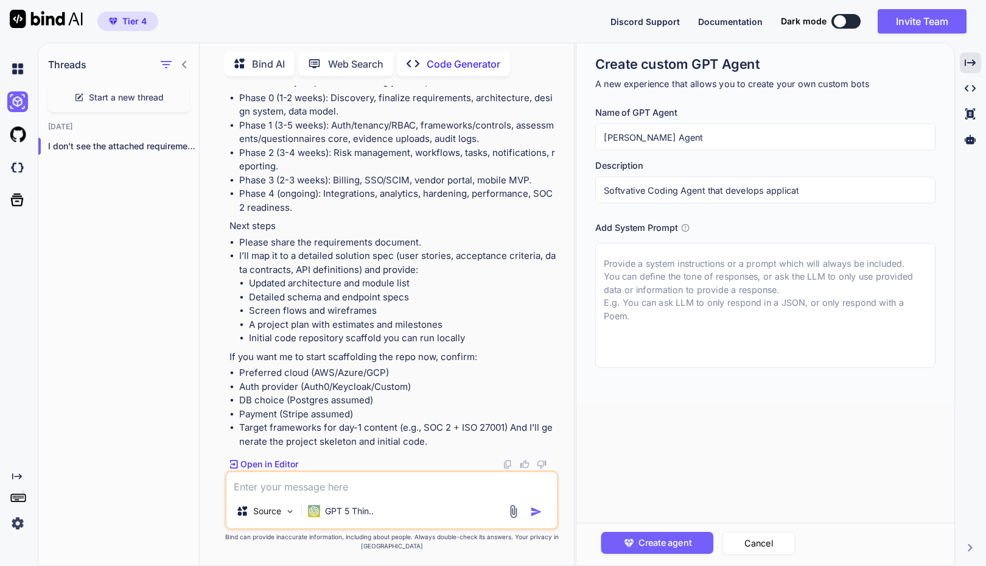
type input "Softvative Coding Agent that develops applicati"
type textarea "x"
type input "Softvative Coding Agent that develops applicatio"
type textarea "x"
type input "Softvative Coding Agent that develops application"
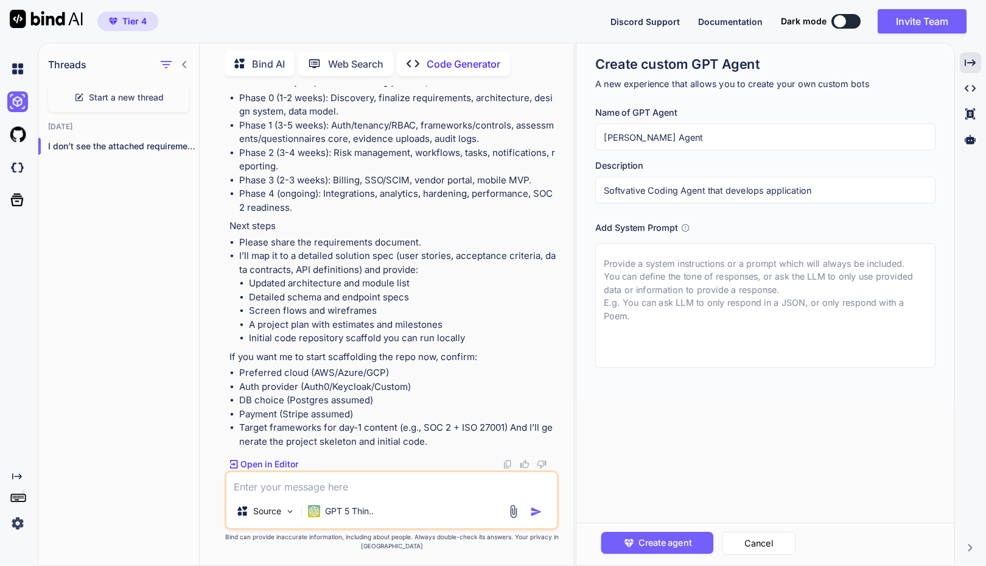
type textarea "x"
type input "Softvative Coding Agent that develops applications"
type textarea "x"
type input "Softvative Coding Agent that develops applications"
type textarea "x"
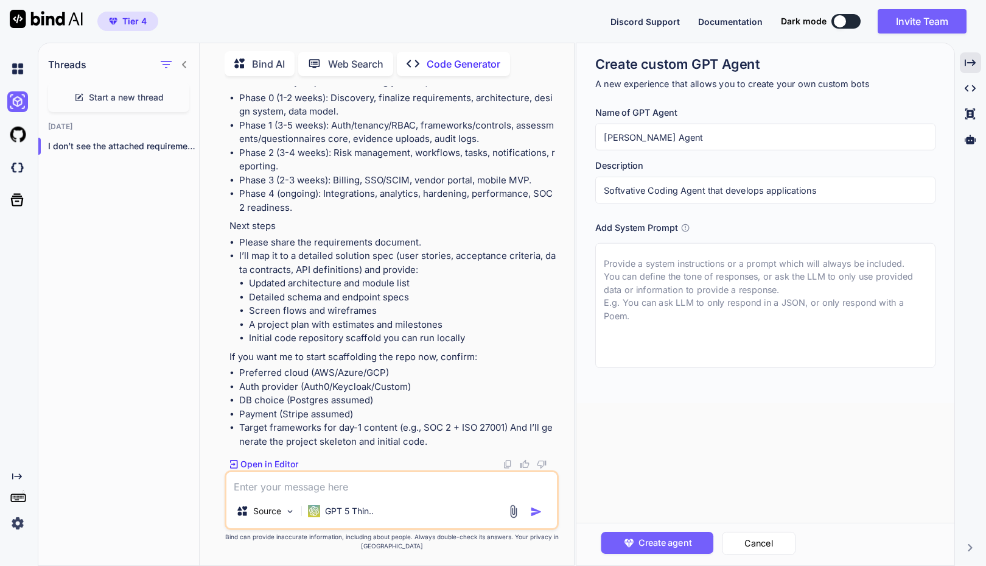
click at [645, 286] on textarea at bounding box center [765, 305] width 340 height 125
click at [687, 230] on icon at bounding box center [685, 227] width 9 height 9
click at [687, 227] on icon at bounding box center [685, 227] width 8 height 8
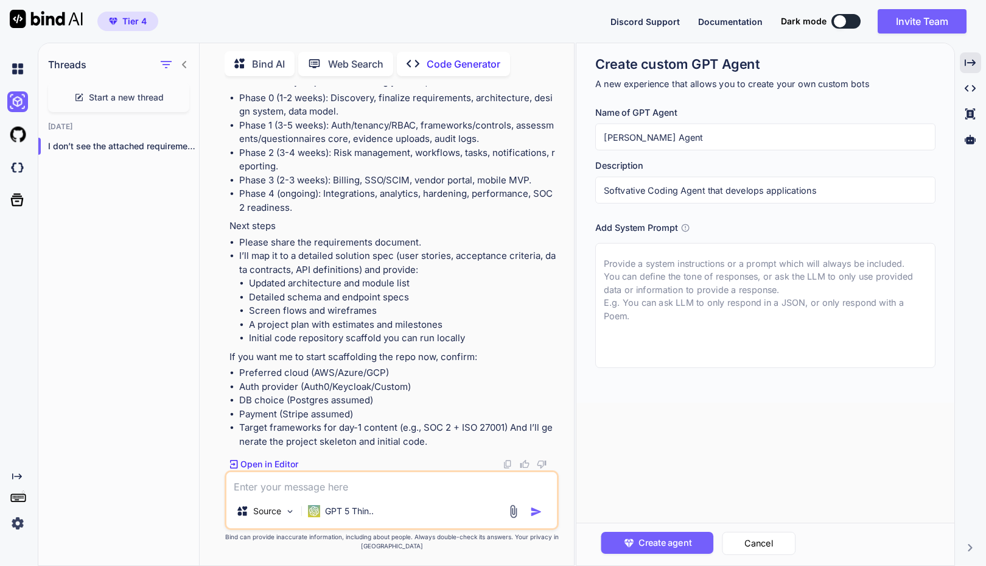
click at [645, 227] on h3 "Add System Prompt" at bounding box center [636, 227] width 82 height 13
click at [684, 227] on icon at bounding box center [685, 227] width 9 height 9
click at [663, 274] on textarea at bounding box center [765, 305] width 340 height 125
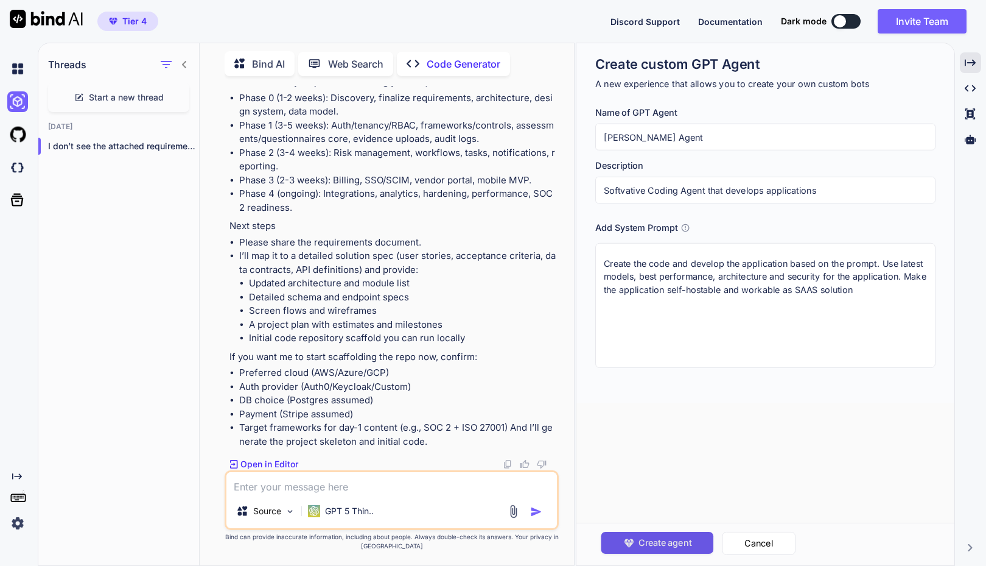
click at [664, 544] on span "Create agent" at bounding box center [664, 542] width 53 height 13
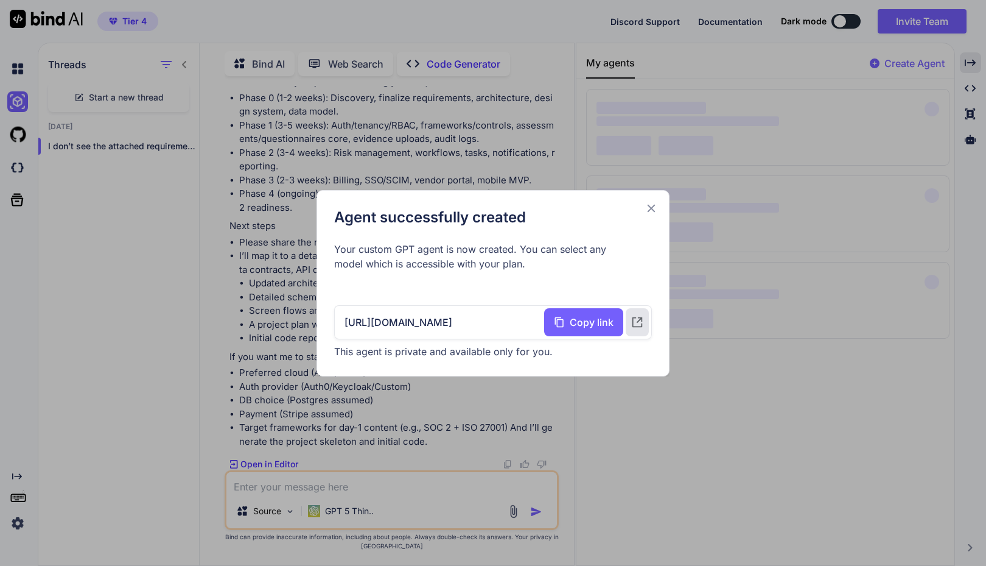
click at [702, 291] on div "Agent successfully created Your custom GPT agent is now created. You can select…" at bounding box center [493, 283] width 986 height 566
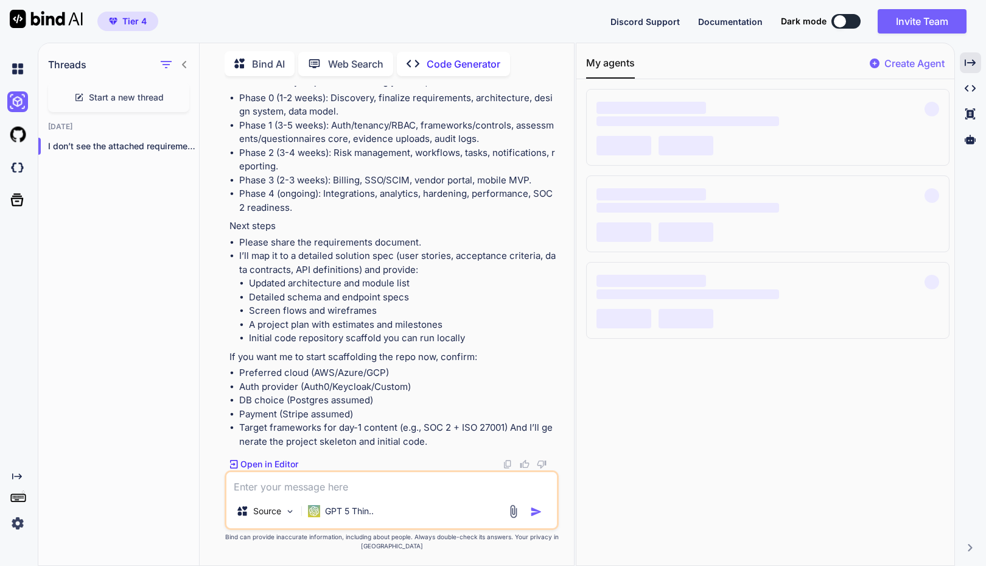
click at [702, 291] on span "‌" at bounding box center [688, 294] width 183 height 10
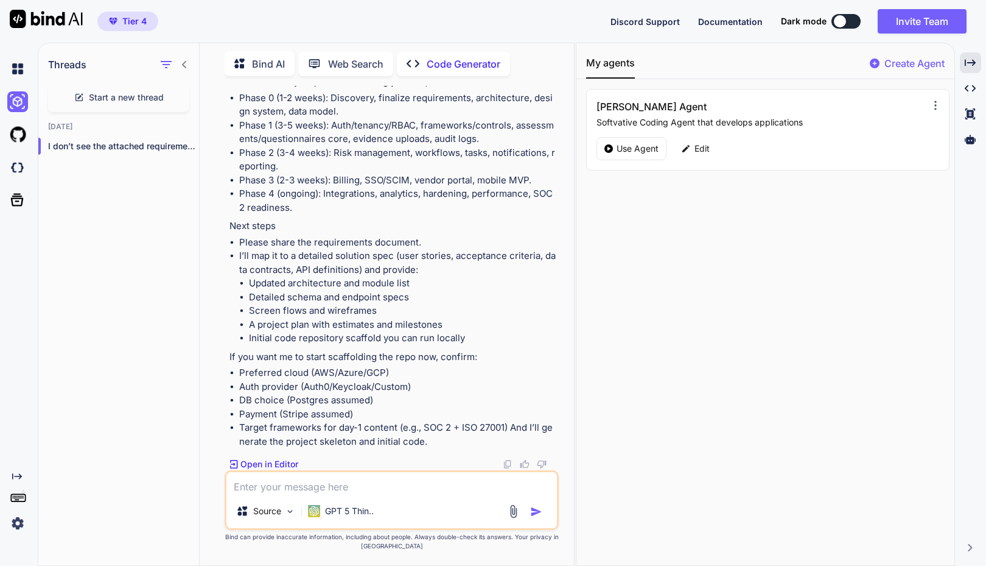
click at [934, 105] on icon at bounding box center [936, 105] width 12 height 12
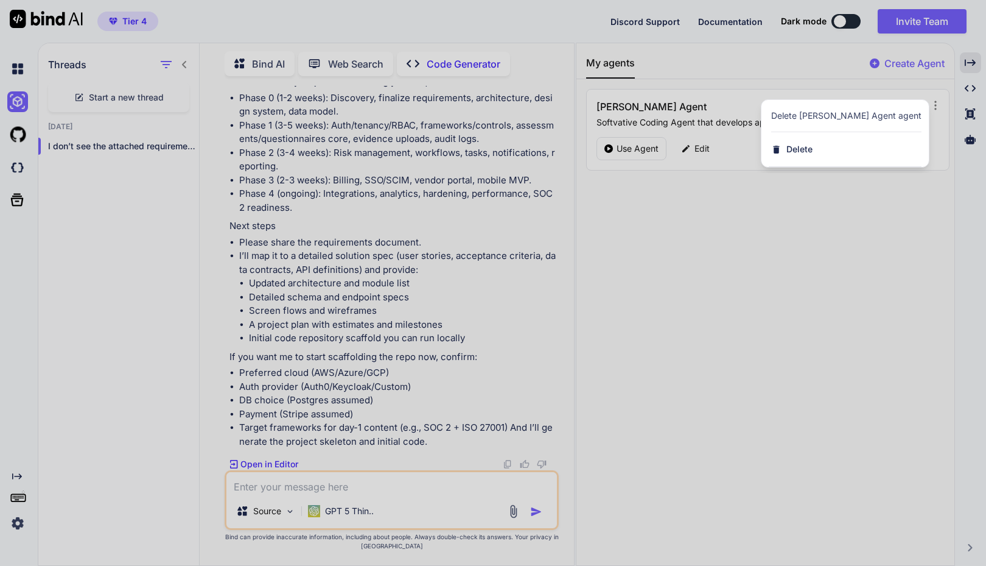
click at [824, 227] on div at bounding box center [493, 283] width 986 height 566
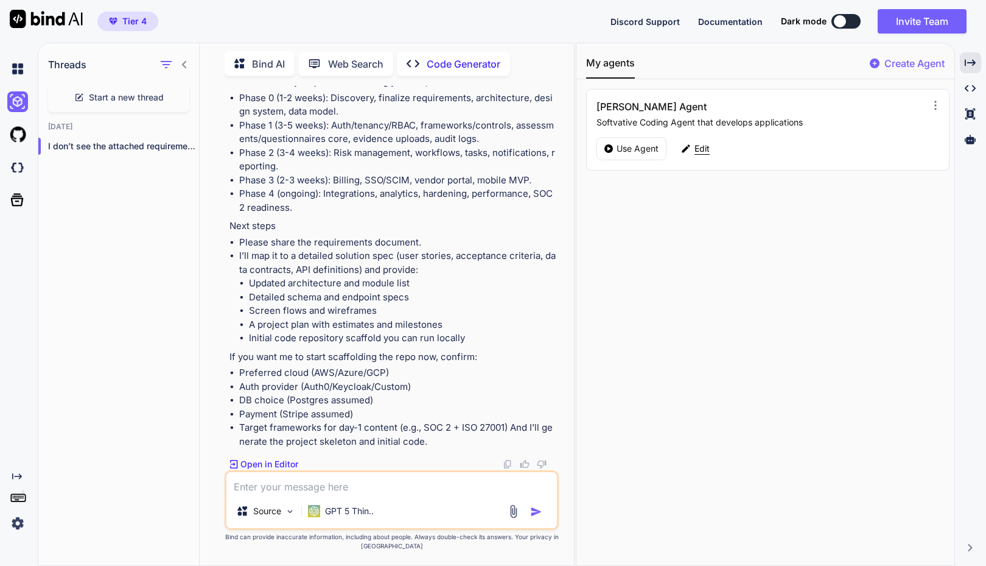
click at [702, 148] on p "Edit" at bounding box center [702, 148] width 15 height 12
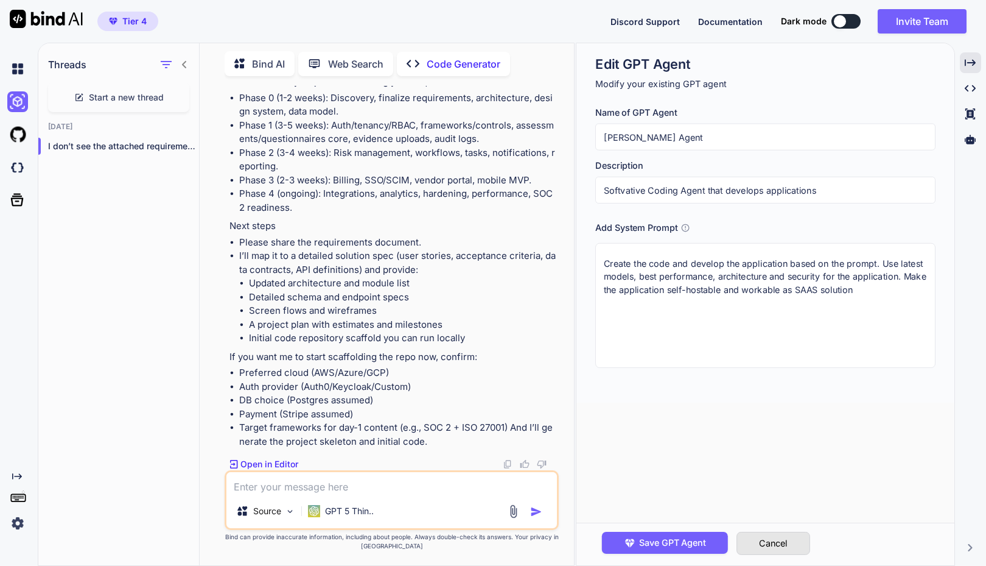
click at [782, 544] on button "Cancel" at bounding box center [774, 543] width 74 height 23
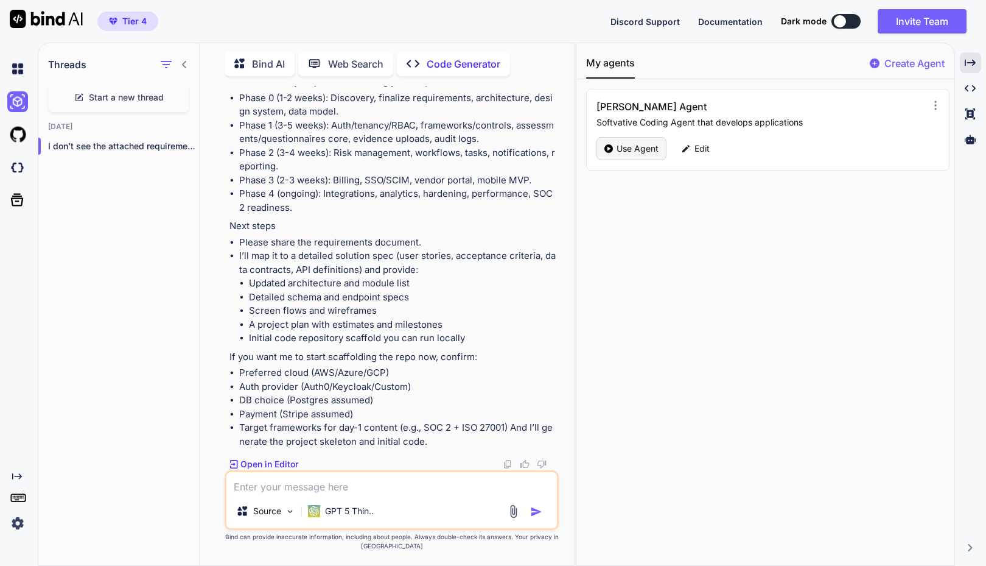
click at [637, 151] on p "Use Agent" at bounding box center [638, 148] width 42 height 12
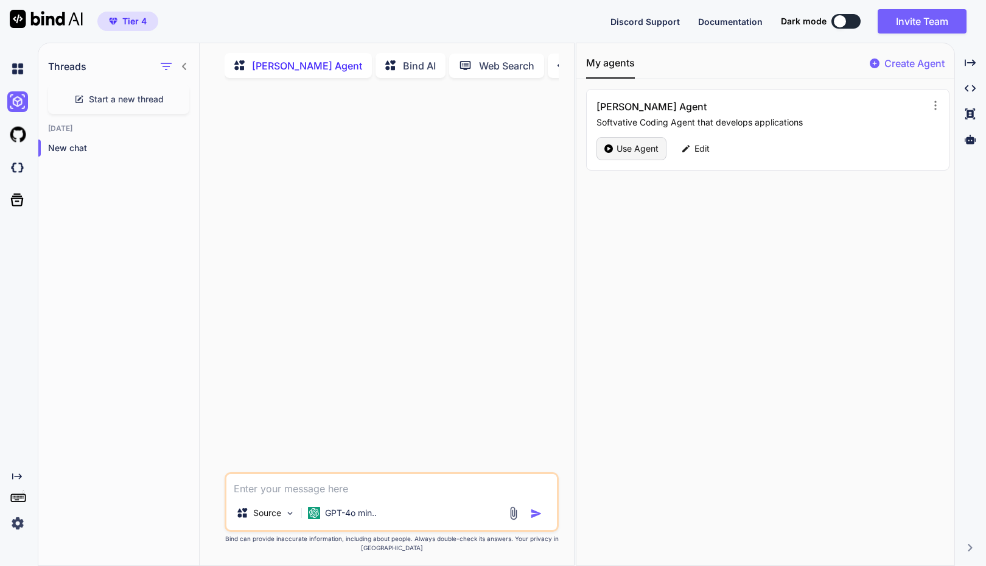
click at [608, 149] on icon at bounding box center [609, 148] width 9 height 9
click at [267, 64] on p "SV Coder Agent" at bounding box center [307, 65] width 110 height 15
click at [930, 105] on icon at bounding box center [936, 105] width 12 height 12
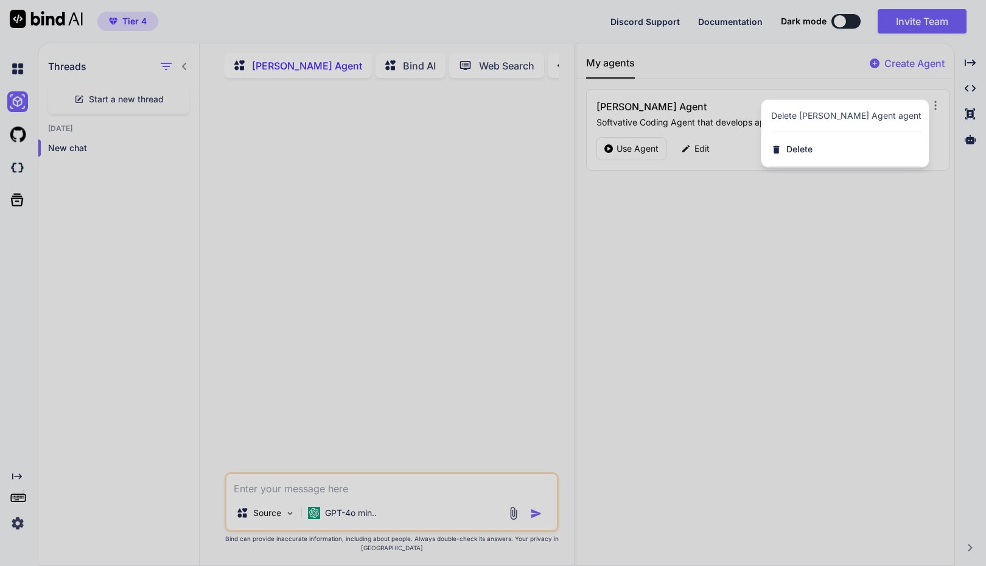
click at [825, 234] on div at bounding box center [493, 283] width 986 height 566
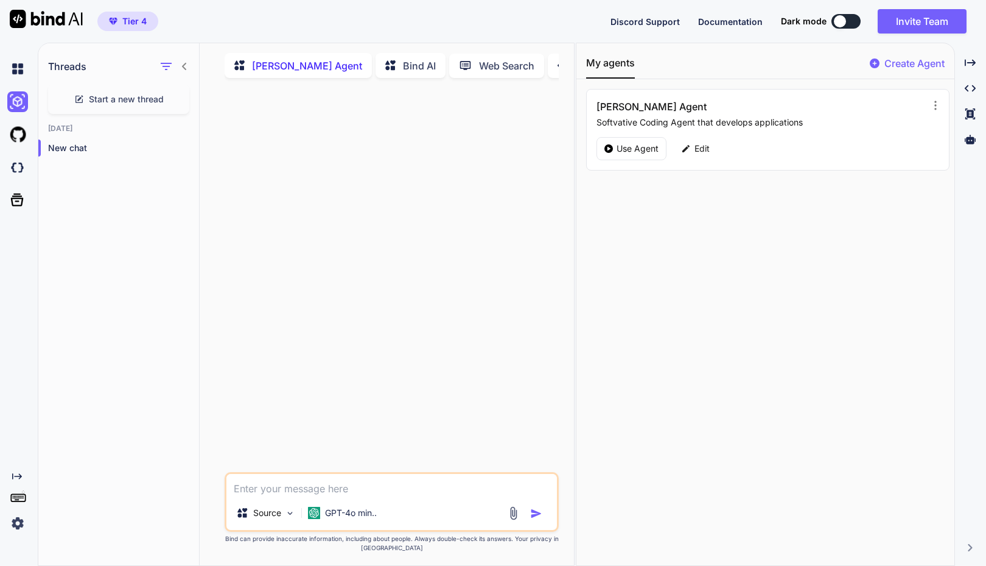
click at [403, 65] on p "Bind AI" at bounding box center [419, 65] width 33 height 15
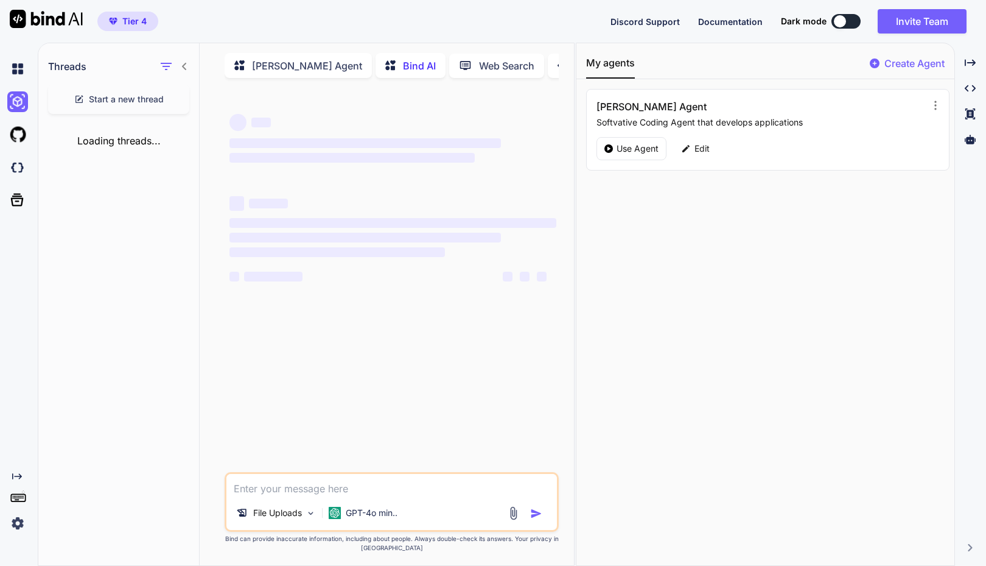
click at [403, 66] on p "Bind AI" at bounding box center [419, 65] width 33 height 15
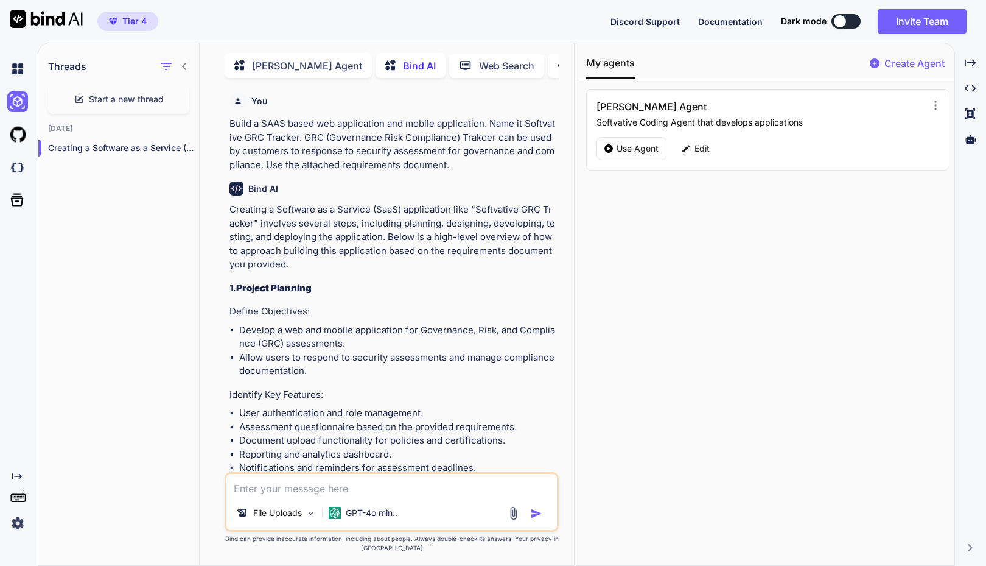
scroll to position [5, 0]
click at [19, 137] on img at bounding box center [17, 134] width 21 height 21
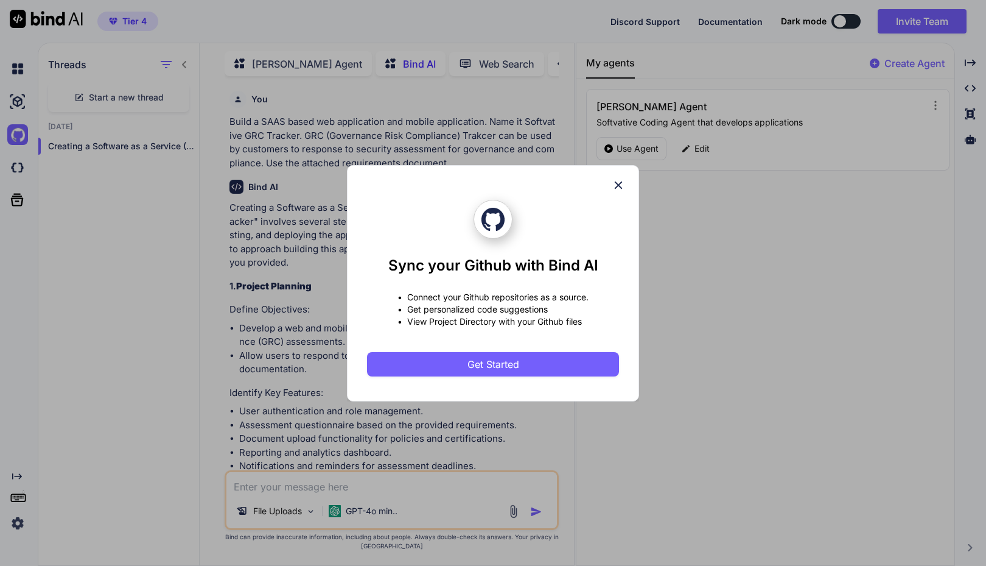
click at [622, 186] on icon at bounding box center [618, 184] width 13 height 13
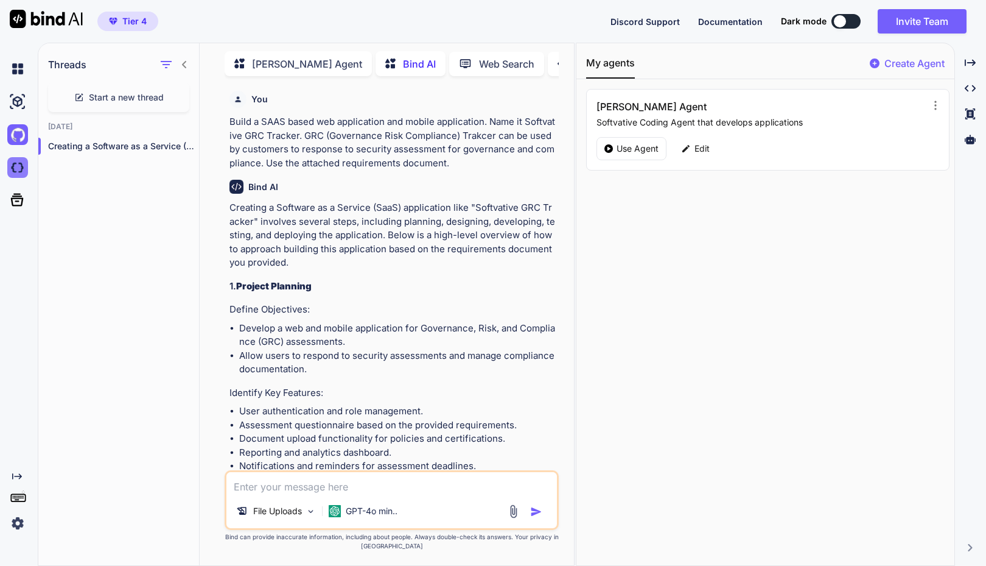
click at [19, 169] on img at bounding box center [17, 167] width 21 height 21
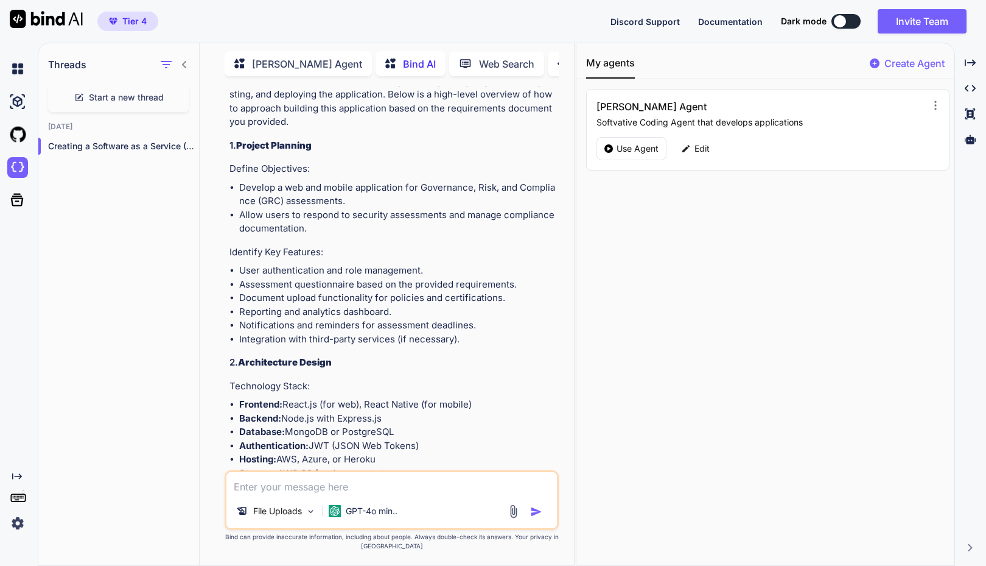
scroll to position [0, 0]
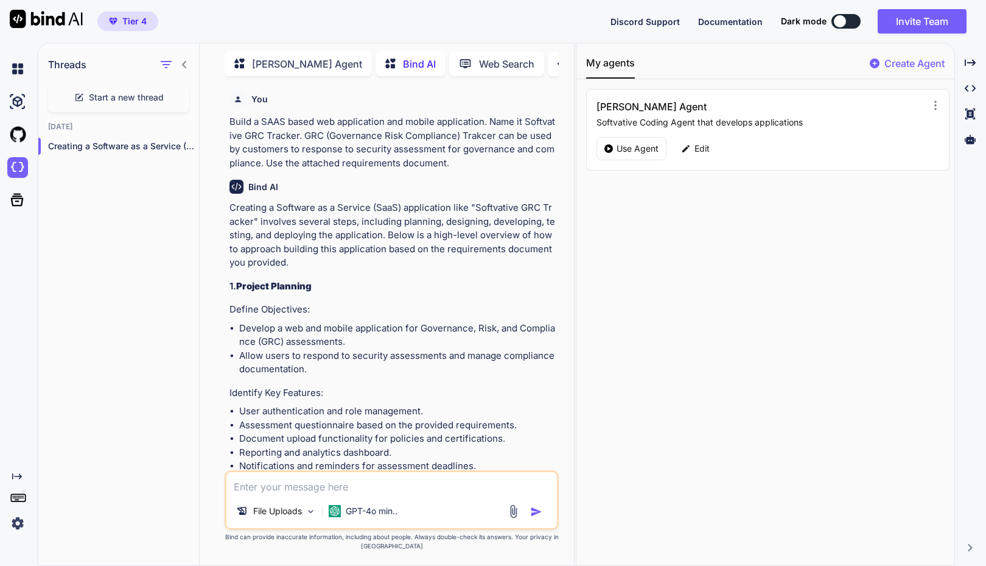
click at [731, 328] on div "My agents Create Agent SV Coder Agent Softvative Coding Agent that develops app…" at bounding box center [766, 304] width 378 height 522
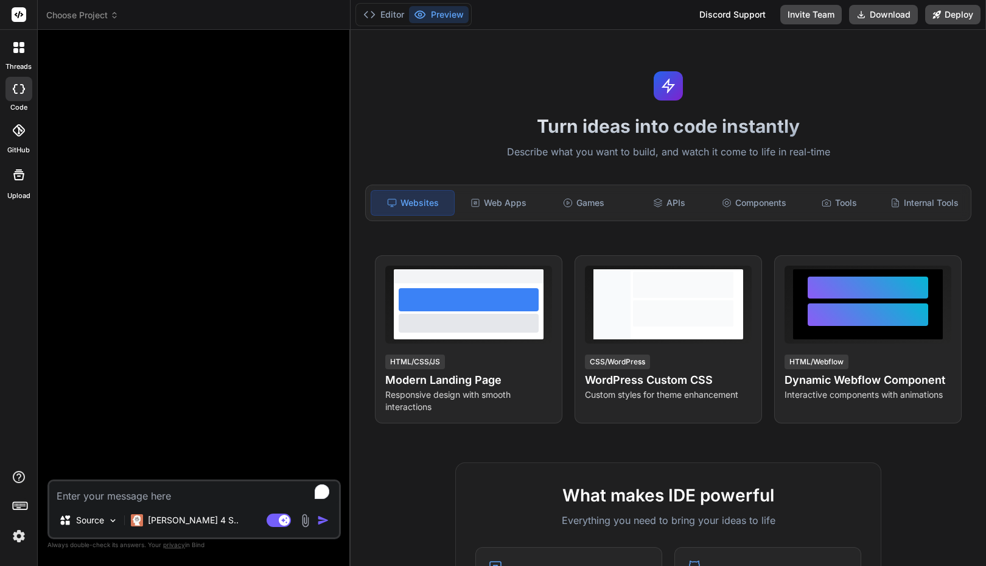
click at [198, 172] on div at bounding box center [195, 260] width 291 height 440
click at [84, 63] on div at bounding box center [195, 260] width 291 height 440
click at [156, 153] on div at bounding box center [195, 260] width 291 height 440
click at [164, 483] on textarea "To enrich screen reader interactions, please activate Accessibility in Grammarl…" at bounding box center [194, 492] width 290 height 22
paste textarea "Build a SAAS based web application and mobile application. Name it Softvative G…"
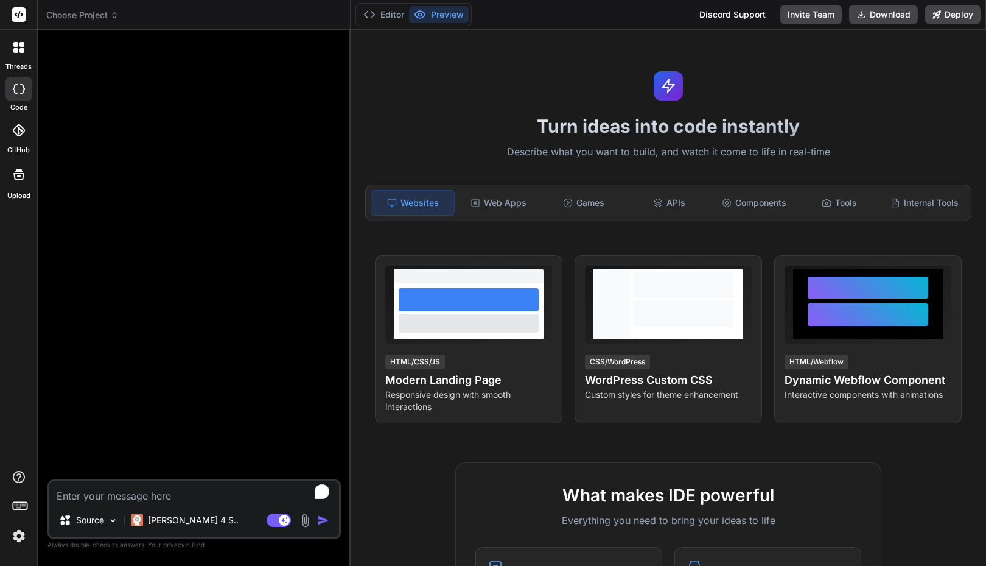
type textarea "x"
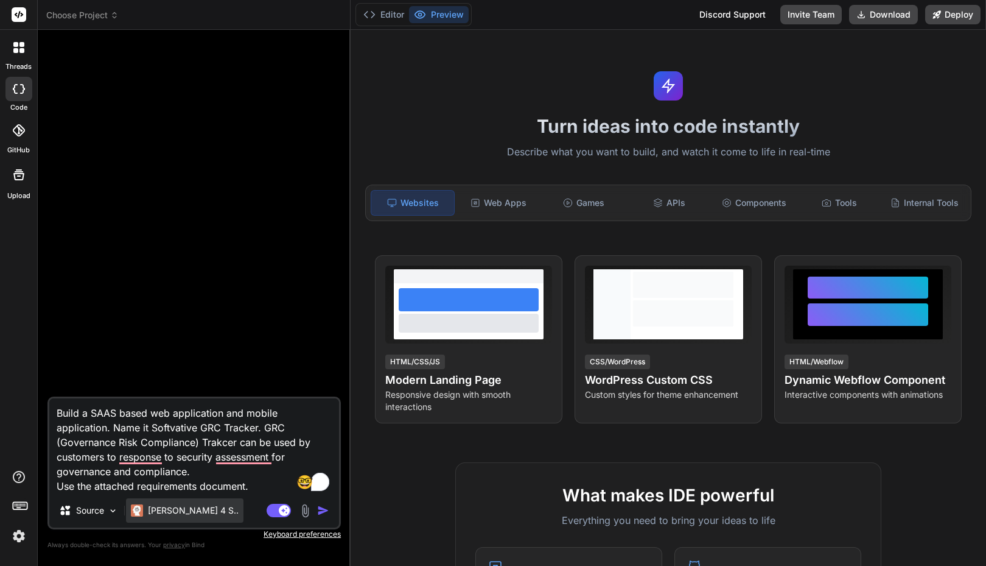
type textarea "Build a SAAS based web application and mobile application. Name it Softvative G…"
click at [171, 510] on p "[PERSON_NAME] 4 S.." at bounding box center [193, 510] width 91 height 12
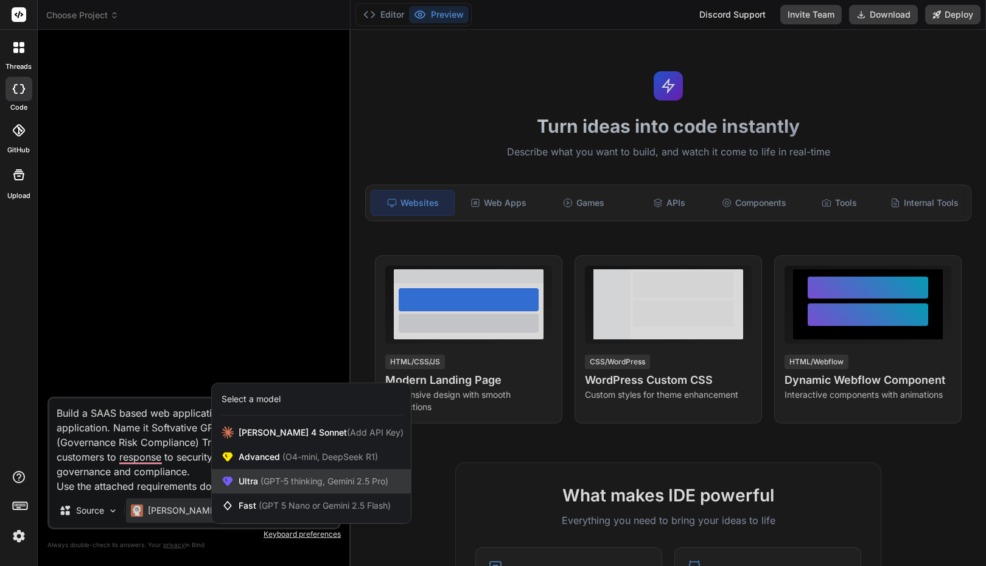
click at [256, 483] on span "Ultra (GPT-5 thinking, Gemini 2.5 Pro)" at bounding box center [314, 481] width 150 height 12
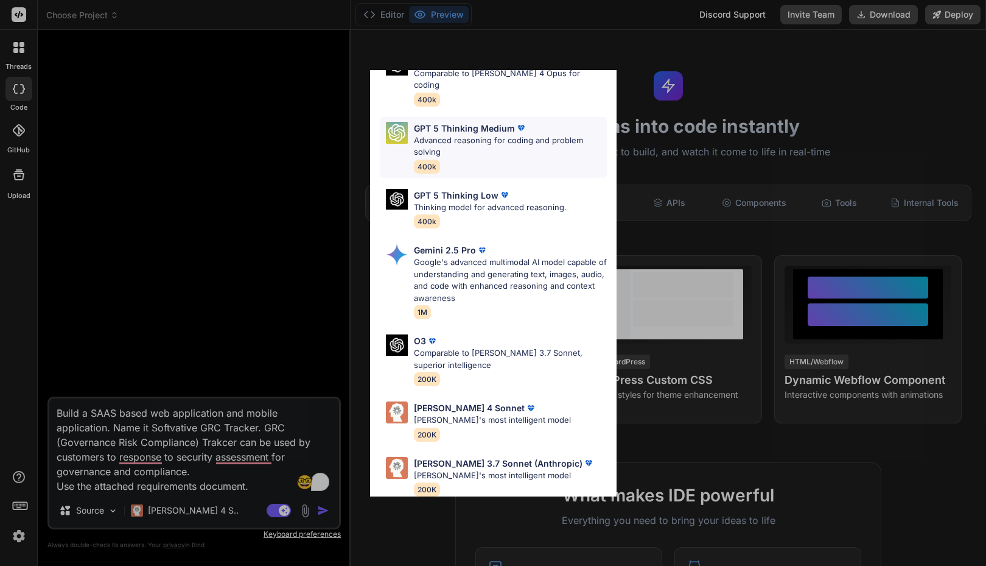
scroll to position [135, 0]
click at [510, 269] on p "Google's advanced multimodal AI model capable of understanding and generating t…" at bounding box center [510, 278] width 193 height 47
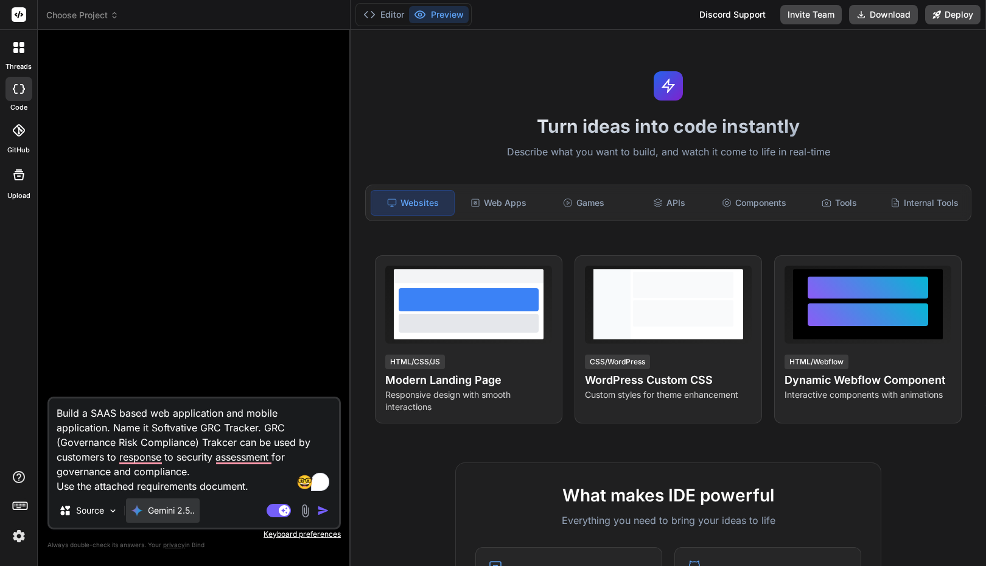
click at [175, 514] on p "Gemini 2.5.." at bounding box center [171, 510] width 47 height 12
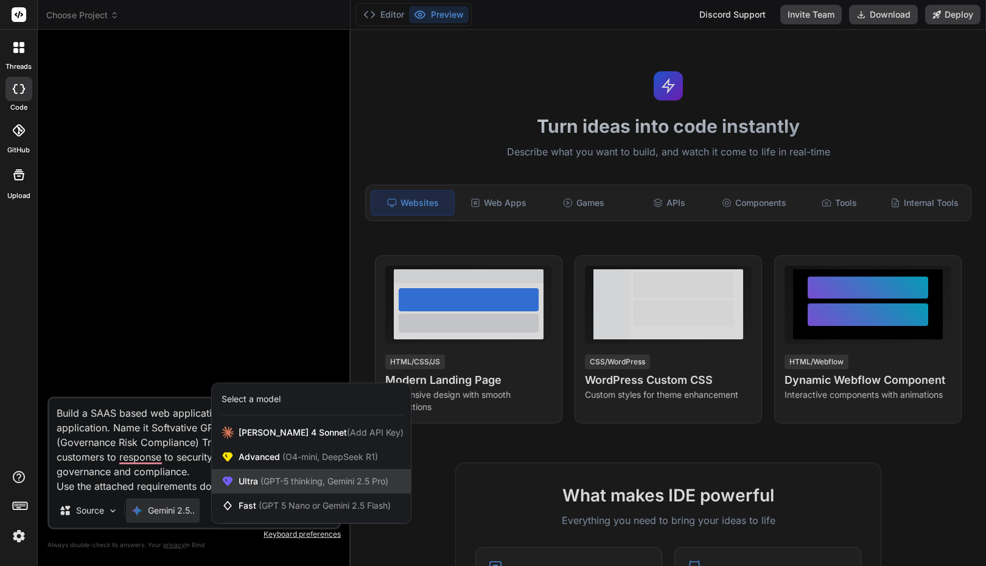
click at [279, 486] on span "(GPT-5 thinking, Gemini 2.5 Pro)" at bounding box center [323, 481] width 130 height 10
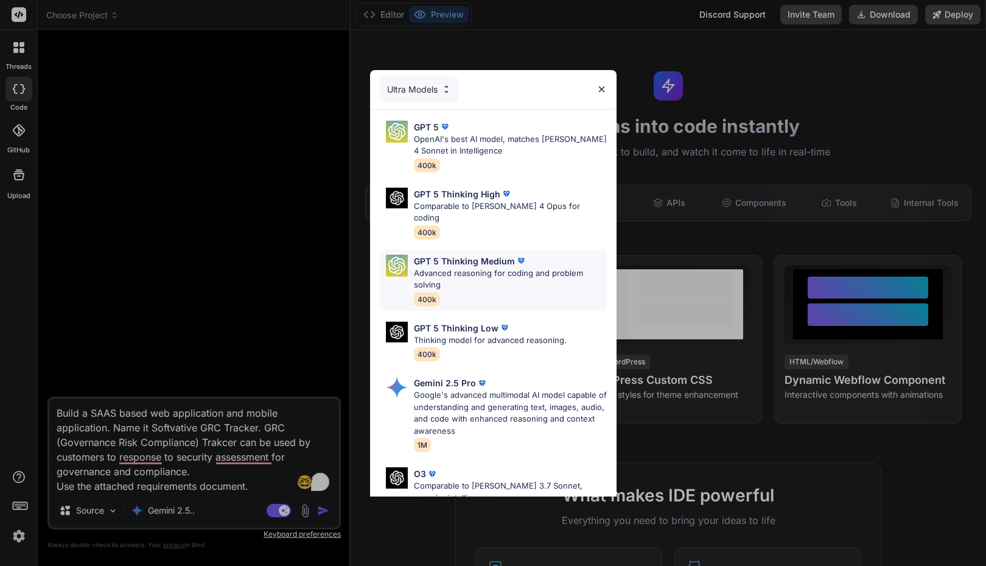
click at [463, 255] on p "GPT 5 Thinking Medium" at bounding box center [464, 261] width 101 height 13
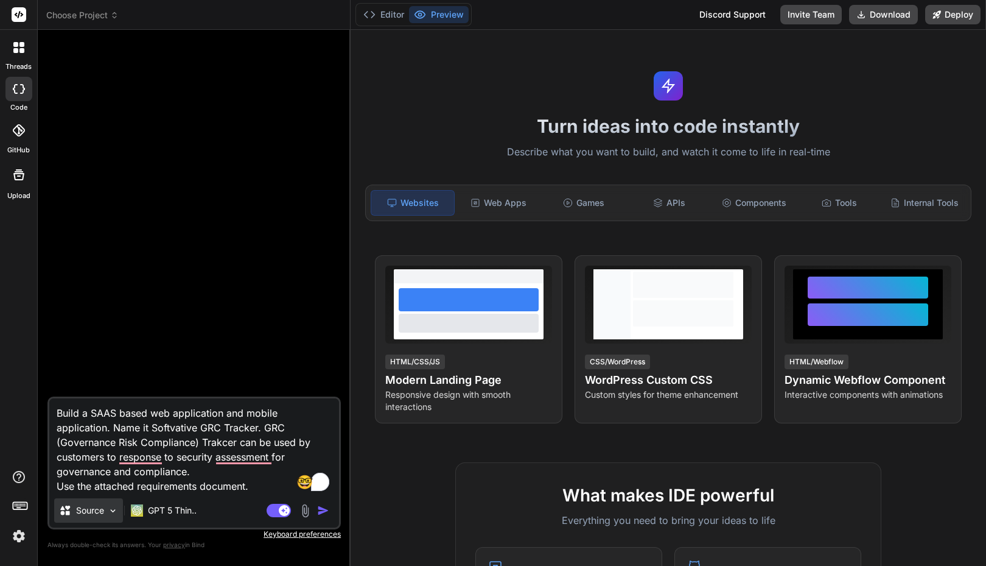
click at [116, 510] on img at bounding box center [113, 510] width 10 height 10
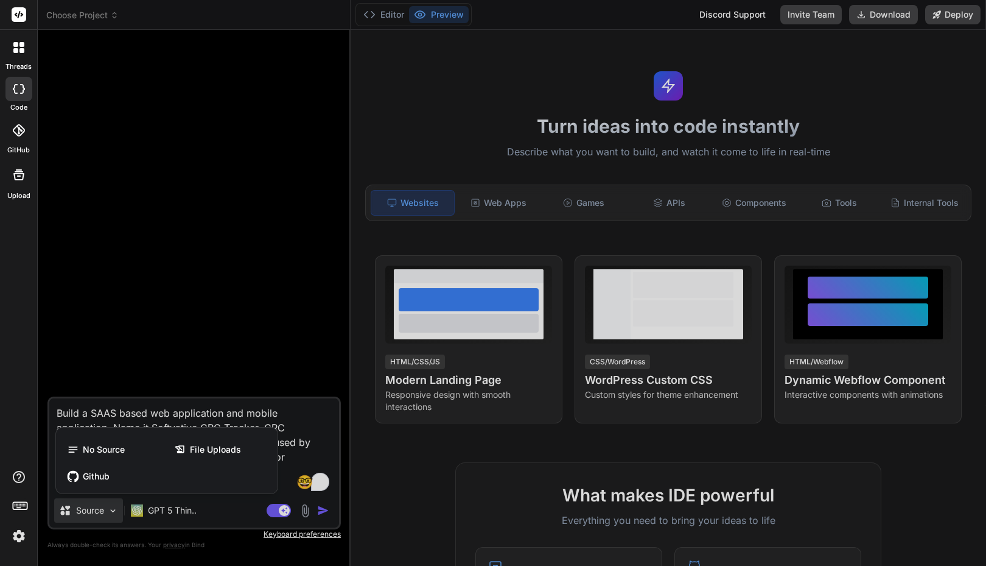
click at [116, 510] on div at bounding box center [493, 283] width 986 height 566
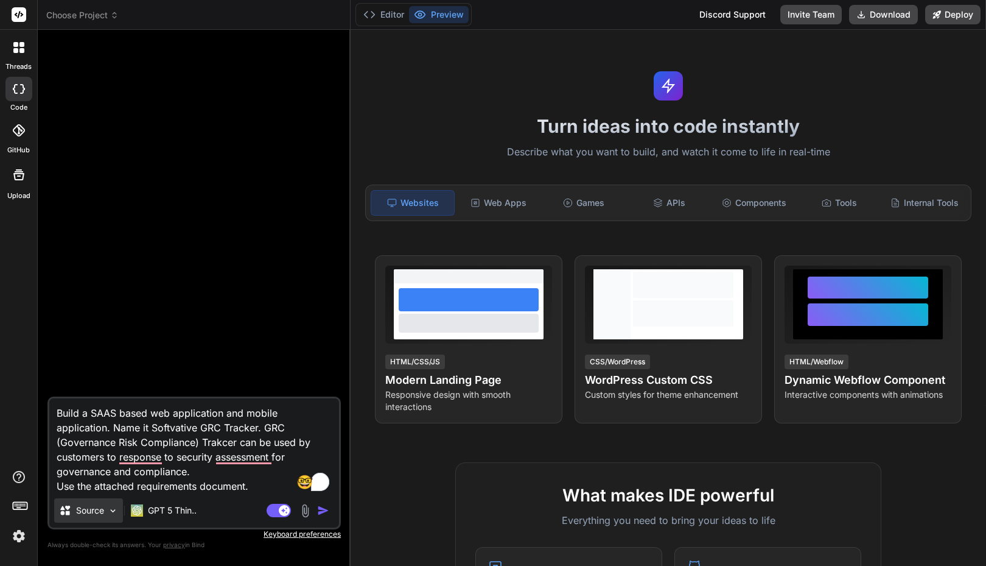
click at [113, 510] on img at bounding box center [113, 510] width 10 height 10
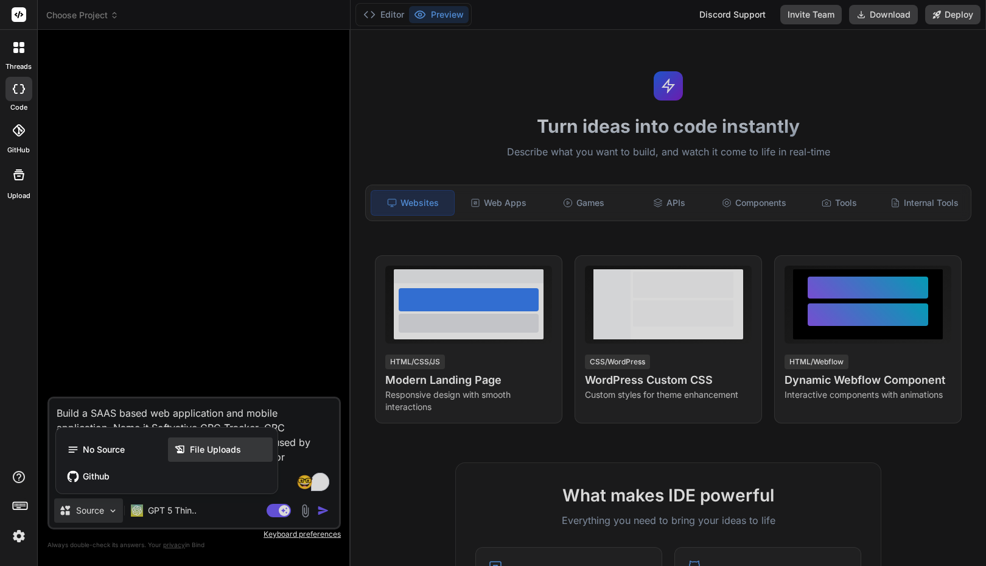
click at [185, 454] on icon at bounding box center [180, 449] width 12 height 12
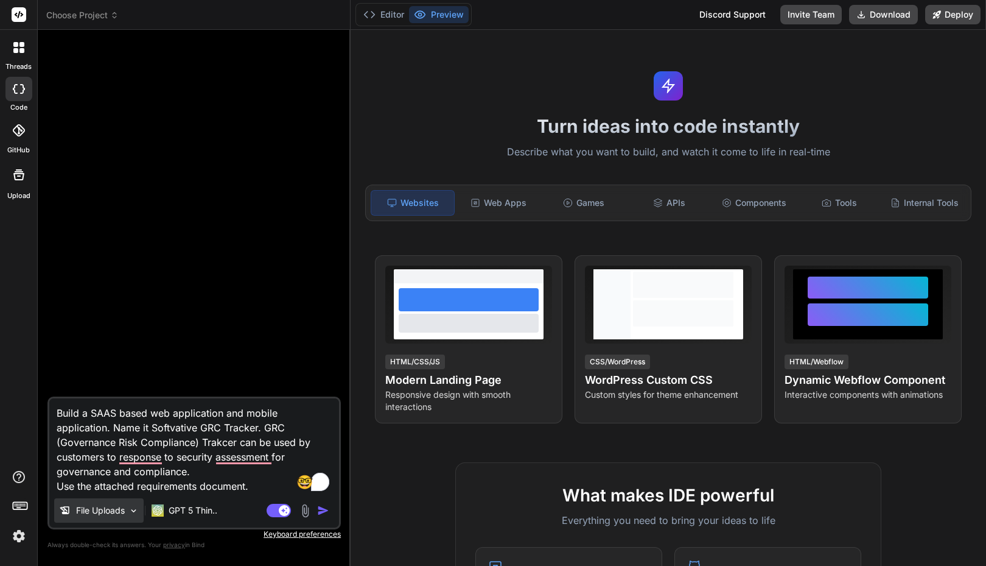
click at [133, 510] on img at bounding box center [133, 510] width 10 height 10
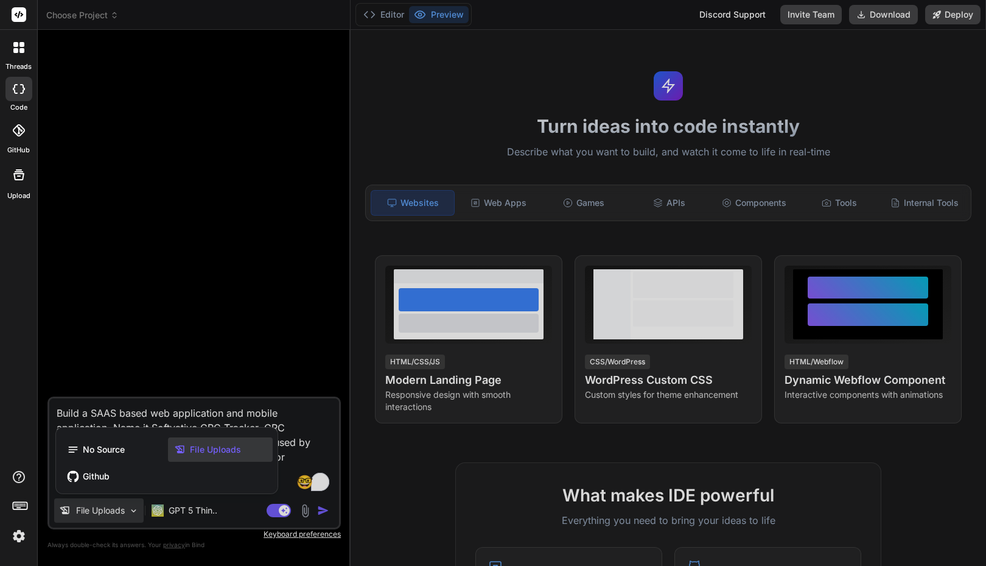
click at [283, 402] on div at bounding box center [493, 283] width 986 height 566
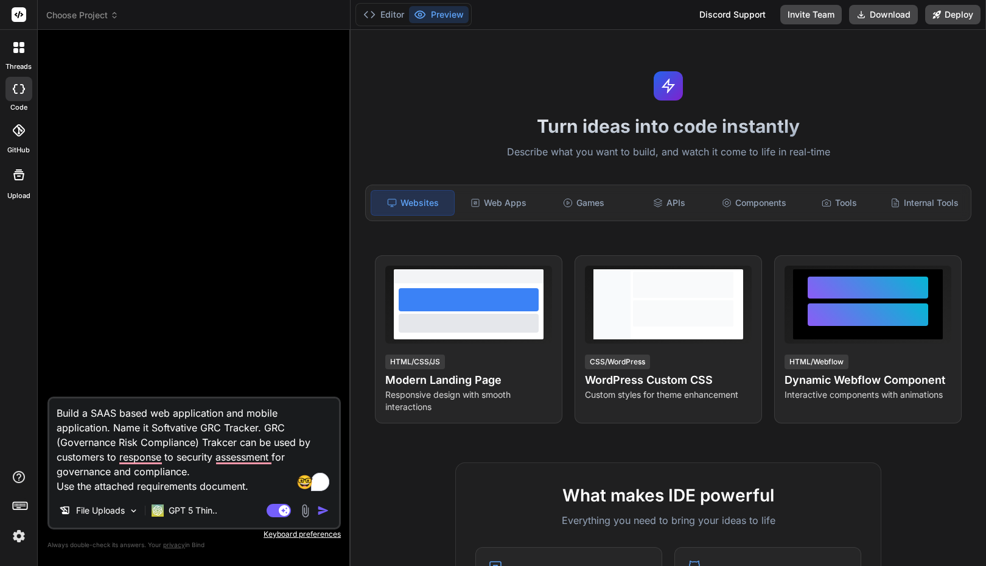
click at [307, 513] on img at bounding box center [305, 511] width 14 height 14
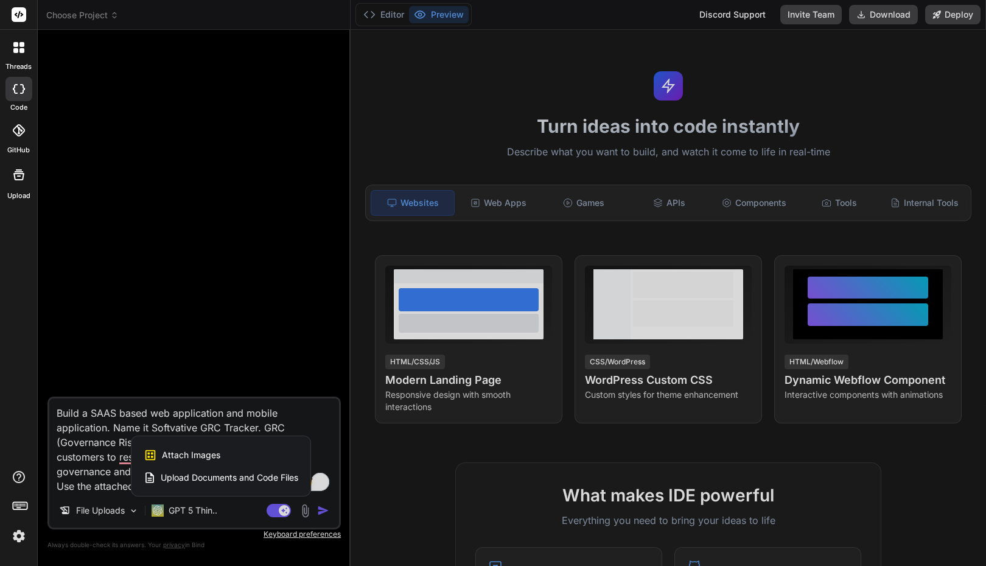
click at [212, 479] on span "Upload Documents and Code Files" at bounding box center [230, 477] width 138 height 12
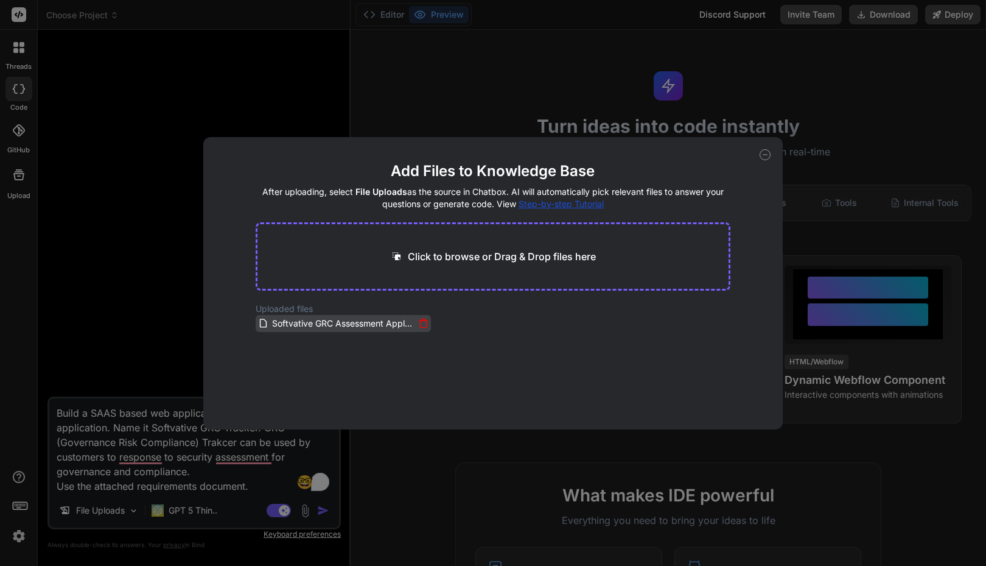
click at [336, 322] on span "Softvative GRC Assessment Application.docx" at bounding box center [343, 323] width 144 height 15
click at [757, 155] on div "Add Files to Knowledge Base After uploading, select File Uploads as the source …" at bounding box center [493, 283] width 580 height 292
click at [760, 155] on icon at bounding box center [765, 154] width 11 height 11
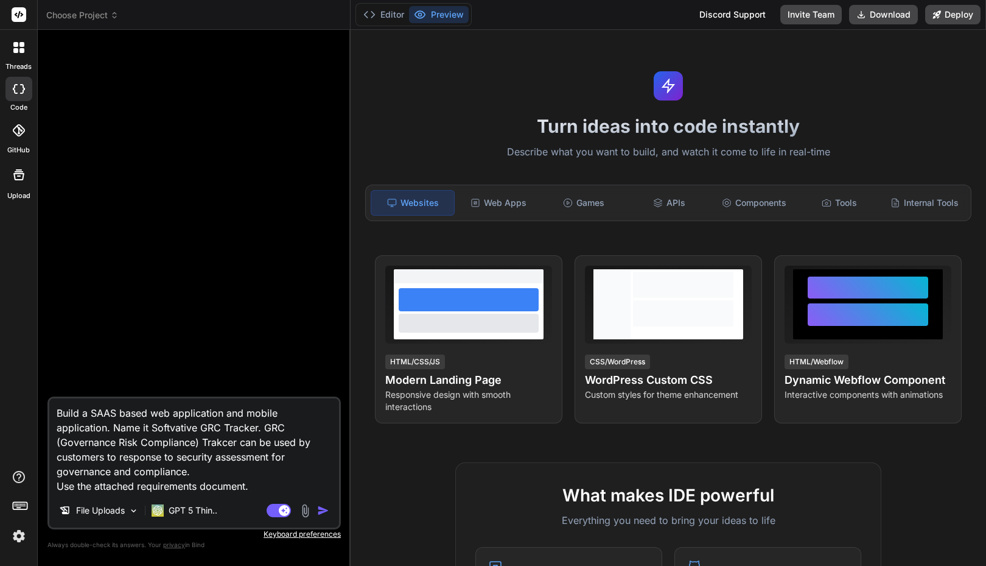
click at [324, 507] on img "button" at bounding box center [323, 510] width 12 height 12
type textarea "x"
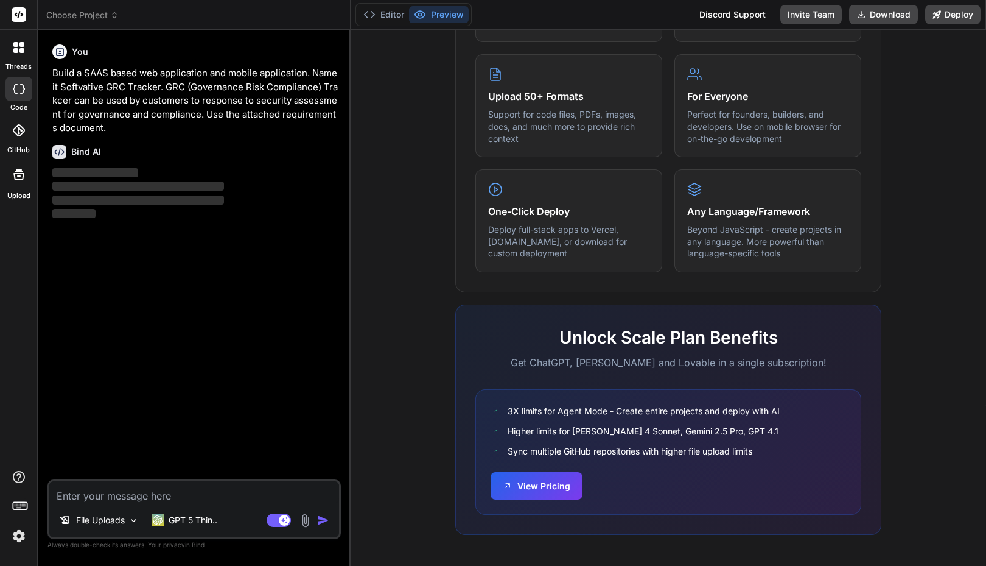
scroll to position [0, 0]
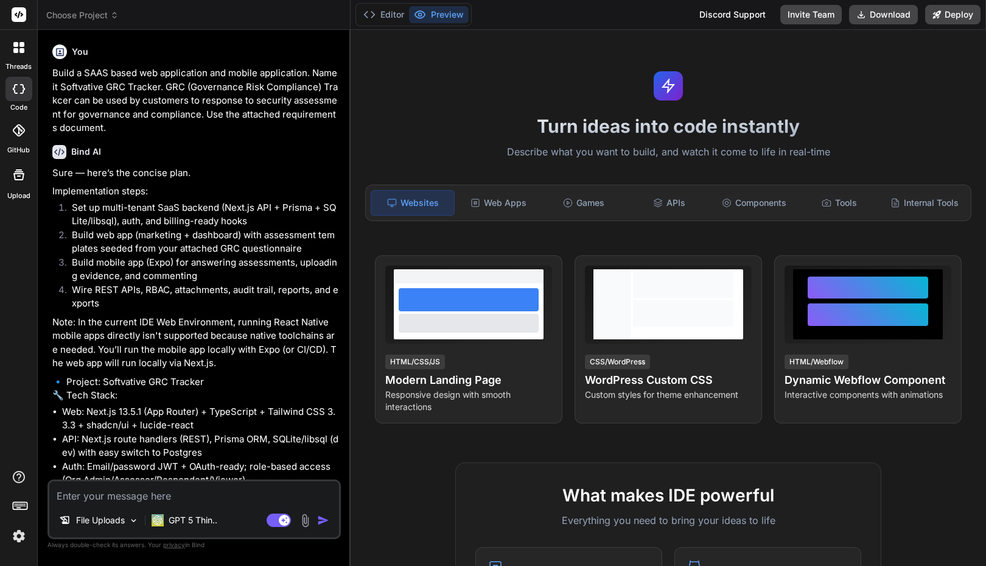
click at [495, 66] on div "Turn ideas into code instantly Describe what you want to build, and watch it co…" at bounding box center [669, 298] width 636 height 536
click at [390, 16] on button "Editor" at bounding box center [384, 14] width 51 height 17
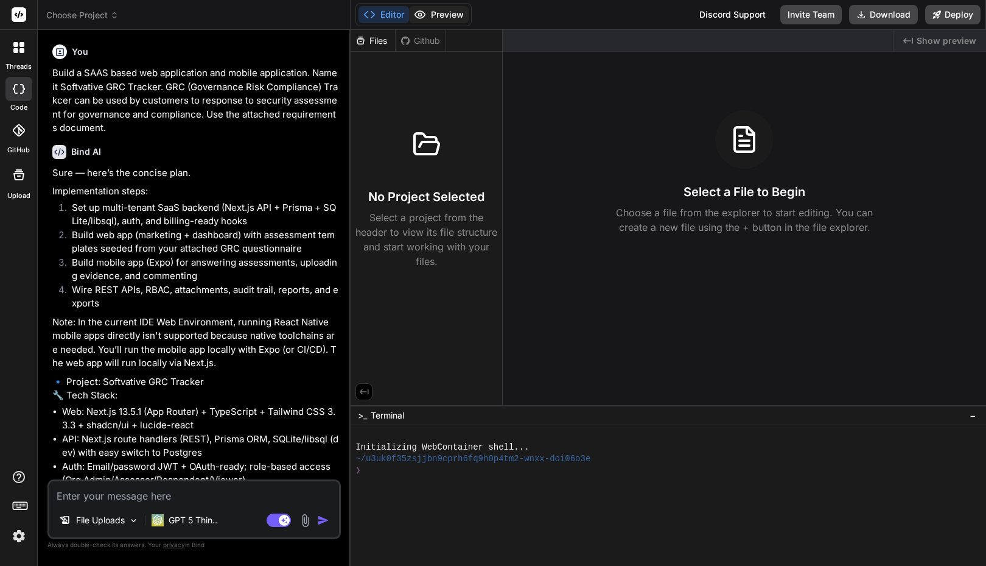
click at [444, 15] on button "Preview" at bounding box center [439, 14] width 60 height 17
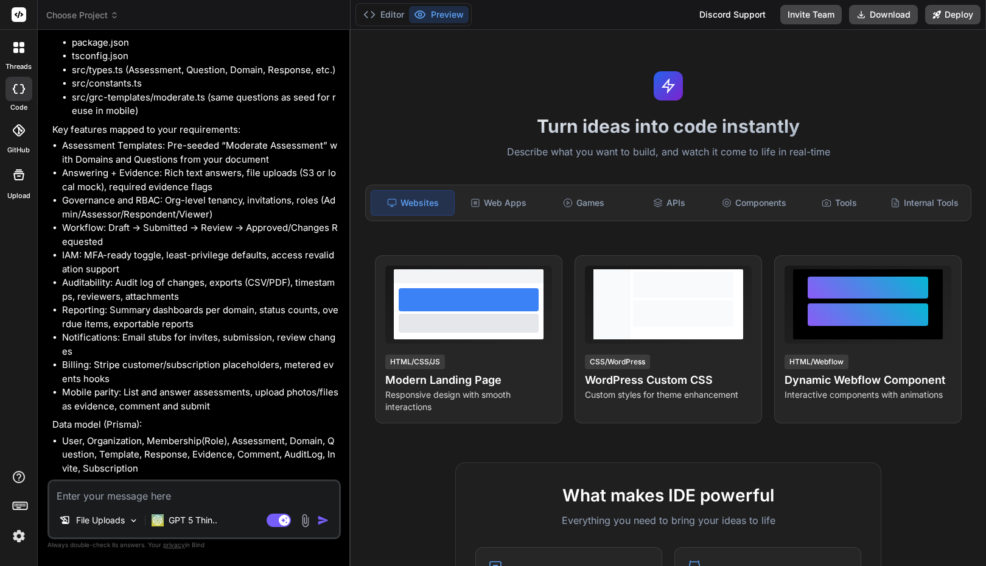
scroll to position [1475, 0]
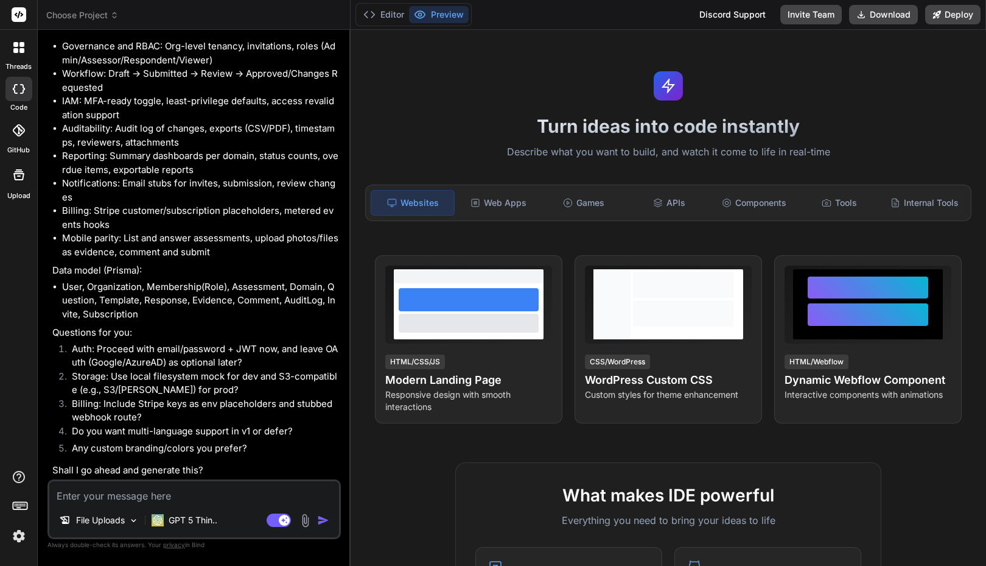
click at [203, 468] on p "Shall I go ahead and generate this?" at bounding box center [195, 470] width 286 height 14
click at [174, 489] on textarea "To enrich screen reader interactions, please activate Accessibility in Grammarl…" at bounding box center [194, 492] width 290 height 22
click at [158, 488] on textarea "To enrich screen reader interactions, please activate Accessibility in Grammarl…" at bounding box center [194, 492] width 290 height 22
type textarea "x"
type textarea "y"
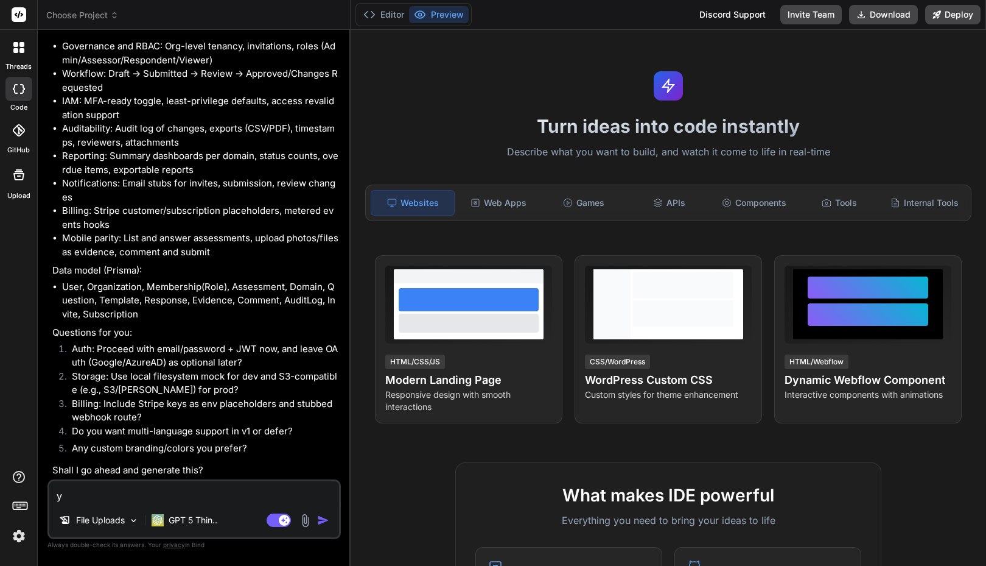
type textarea "x"
type textarea "ye"
type textarea "x"
type textarea "yes"
type textarea "x"
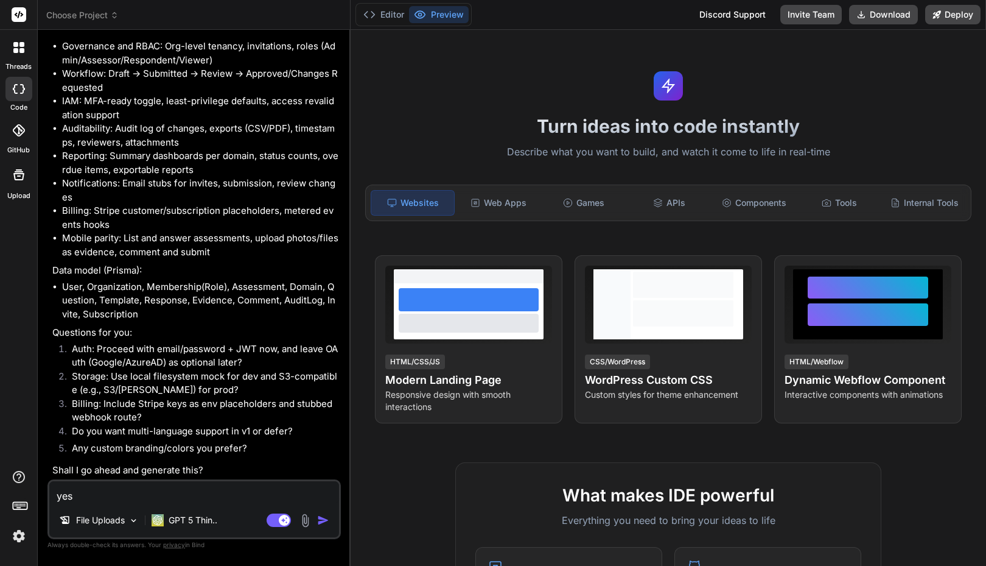
type textarea "yes"
type textarea "x"
type textarea "yes p"
type textarea "x"
type textarea "yes pl"
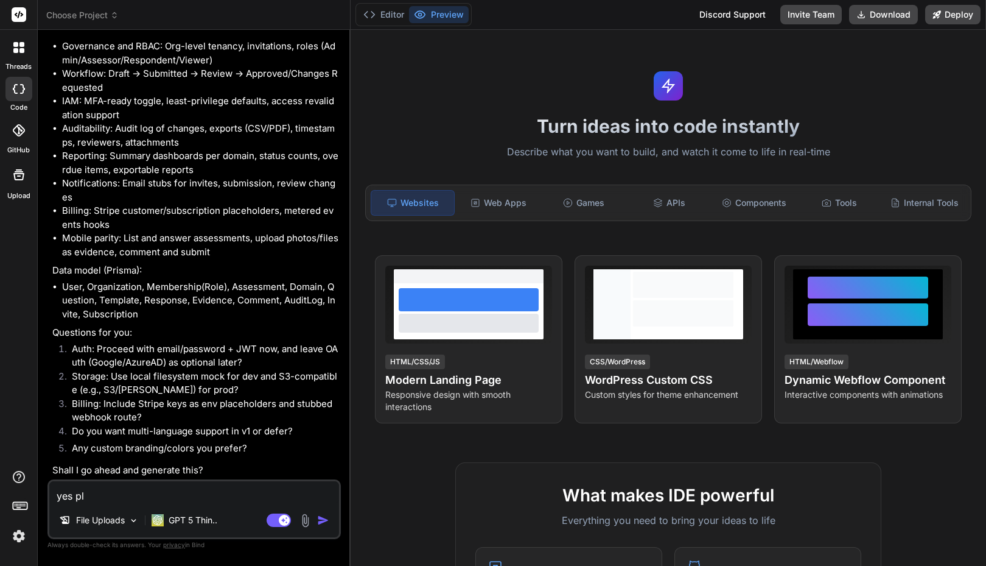
type textarea "x"
type textarea "yes plea"
type textarea "x"
type textarea "yes pleas"
type textarea "x"
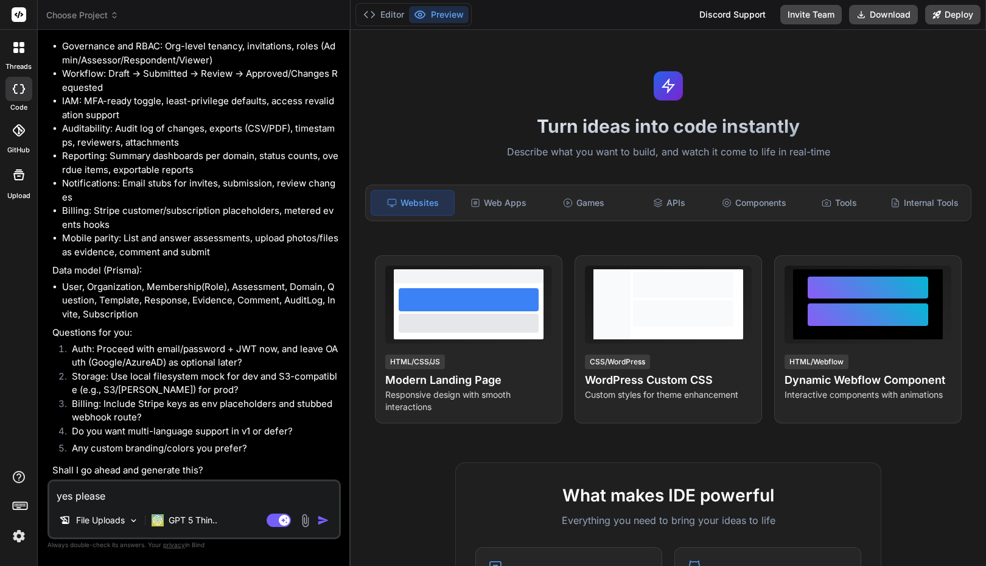
type textarea "yes please"
type textarea "x"
type textarea "yes please b"
type textarea "x"
type textarea "yes please bu"
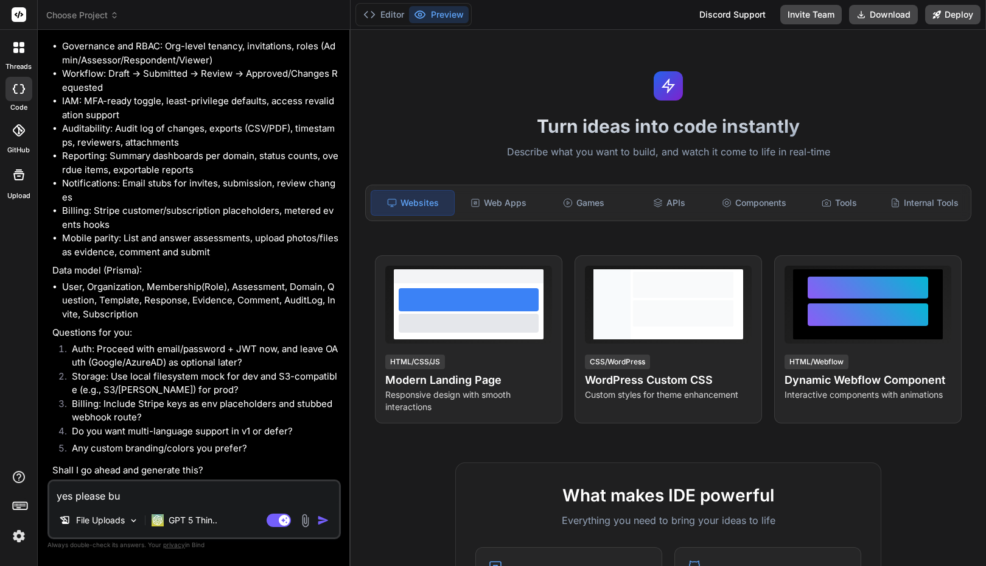
type textarea "x"
type textarea "yes please [PERSON_NAME]"
type textarea "x"
type textarea "yes please buil"
type textarea "x"
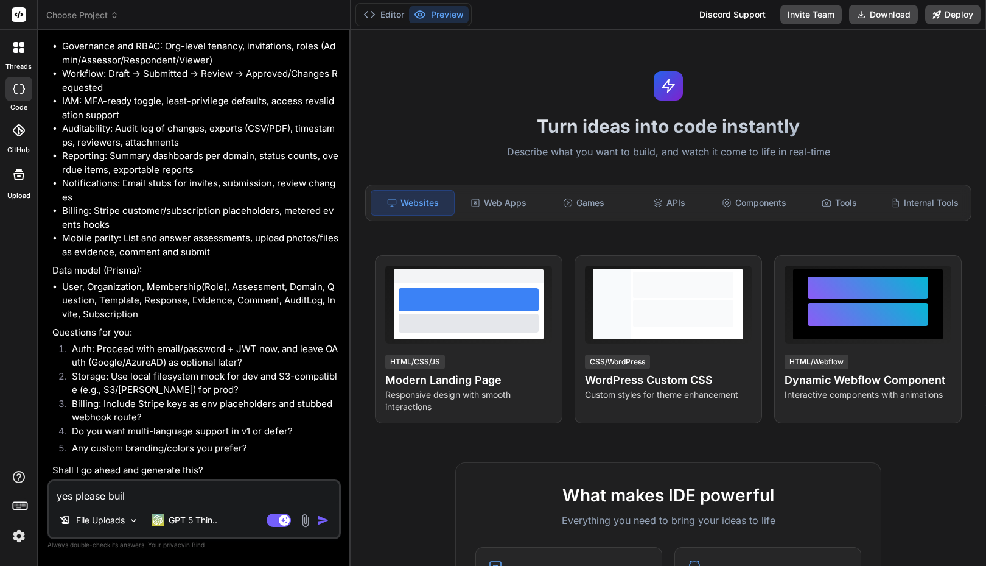
type textarea "yes please build"
type textarea "x"
type textarea "yes please build"
type textarea "x"
type textarea "yes please build t"
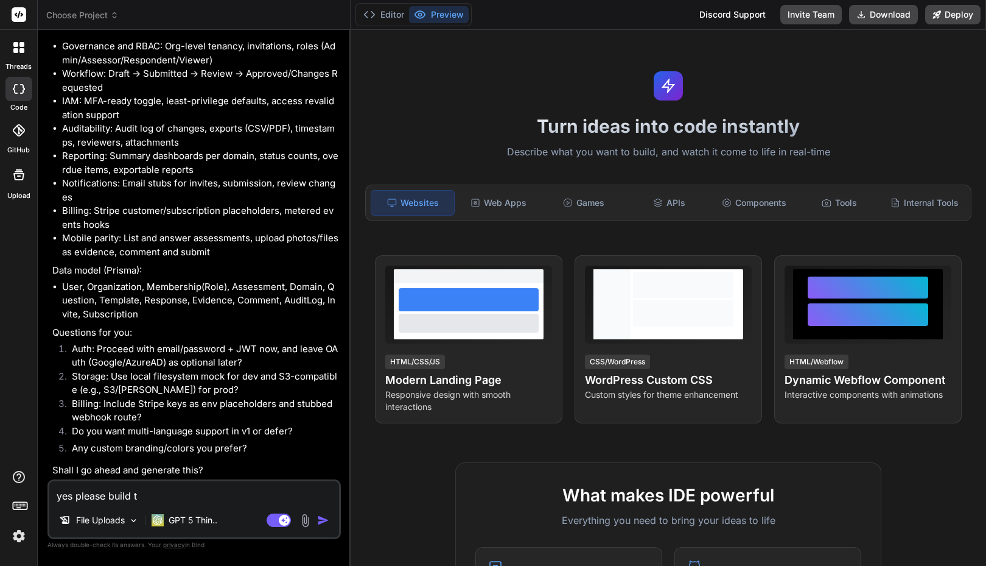
type textarea "x"
type textarea "yes please build th"
type textarea "x"
type textarea "yes please build the"
type textarea "x"
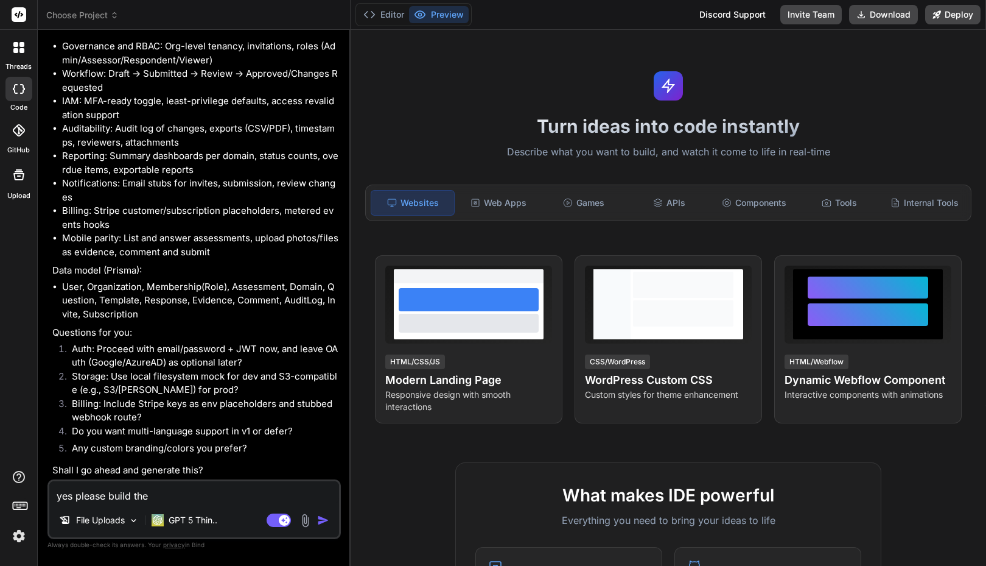
type textarea "yes please build the"
type textarea "x"
type textarea "yes please build the a"
type textarea "x"
type textarea "yes please build the ap"
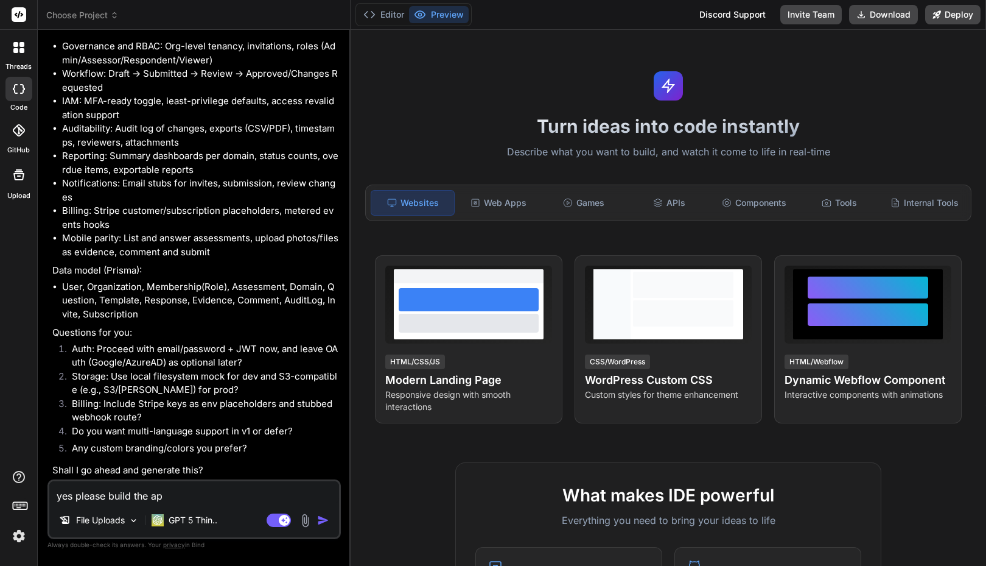
type textarea "x"
type textarea "yes please build the app"
type textarea "x"
type textarea "yes please build the appl"
type textarea "x"
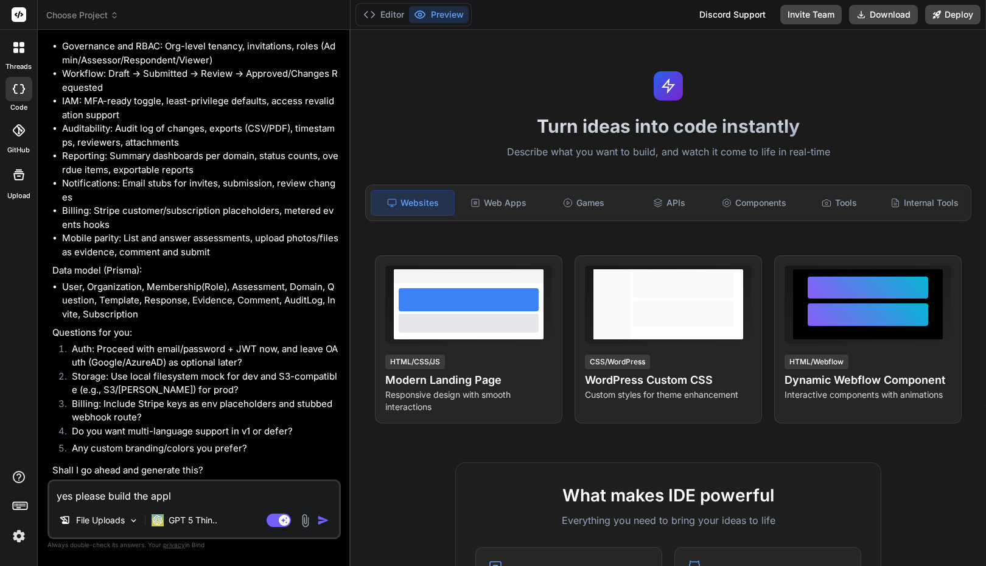
type textarea "yes please build the appli"
type textarea "x"
type textarea "yes please build the applic"
type textarea "x"
type textarea "yes please build the applica"
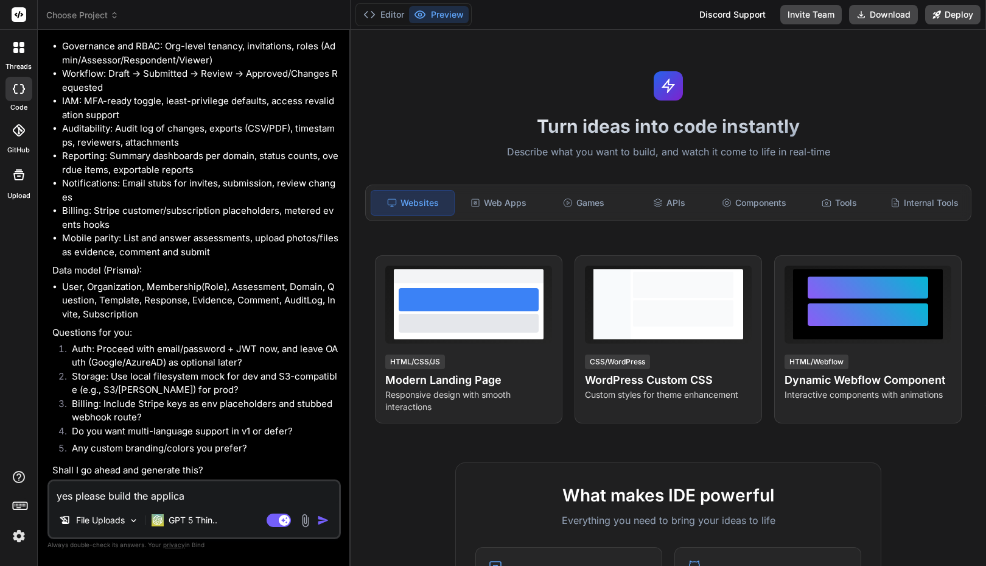
type textarea "x"
type textarea "yes please build the applicat"
type textarea "x"
type textarea "yes please build the applicati"
type textarea "x"
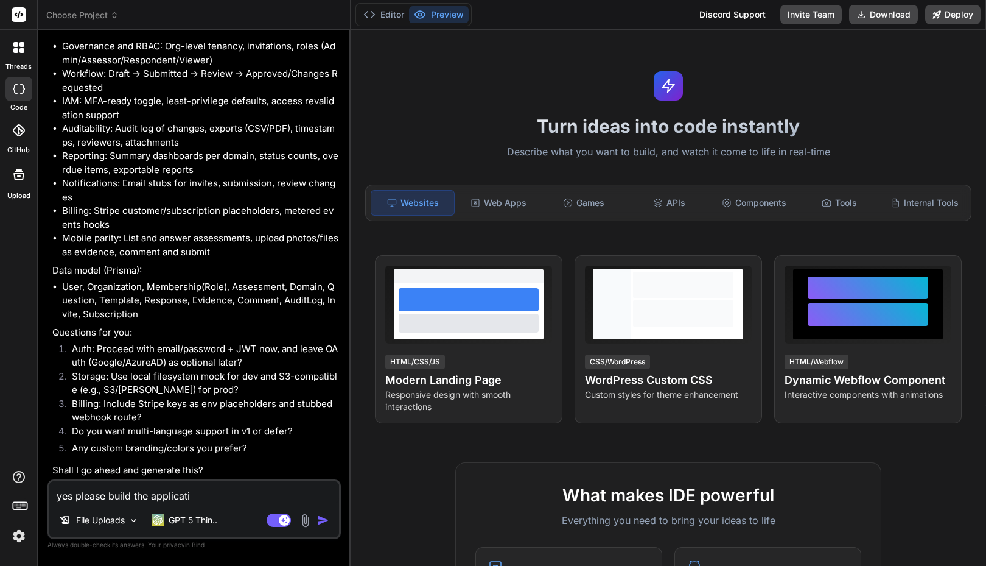
type textarea "yes please build the applicatio"
type textarea "x"
type textarea "yes please build the application"
type textarea "x"
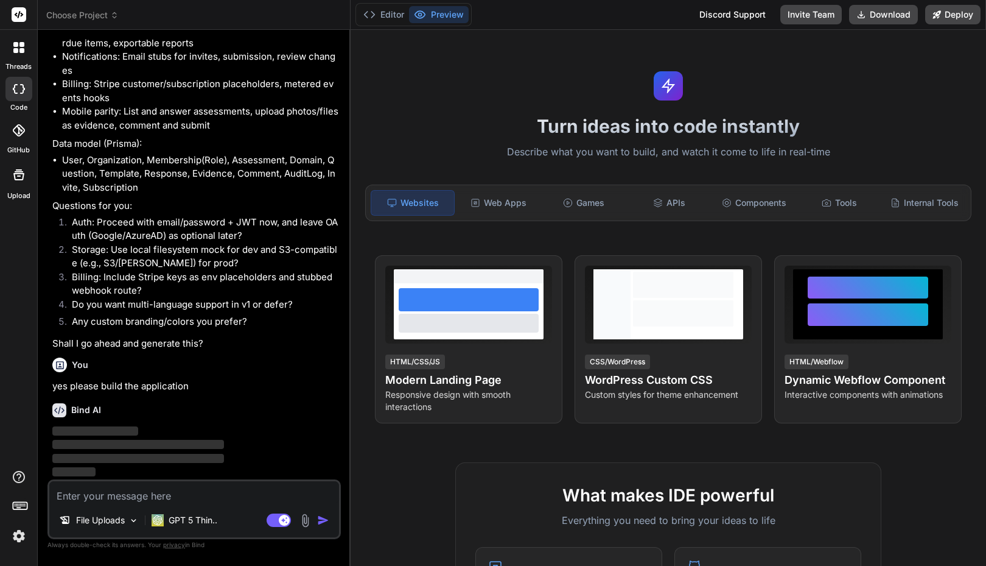
scroll to position [1602, 0]
click at [94, 15] on span "Choose Project" at bounding box center [82, 15] width 72 height 12
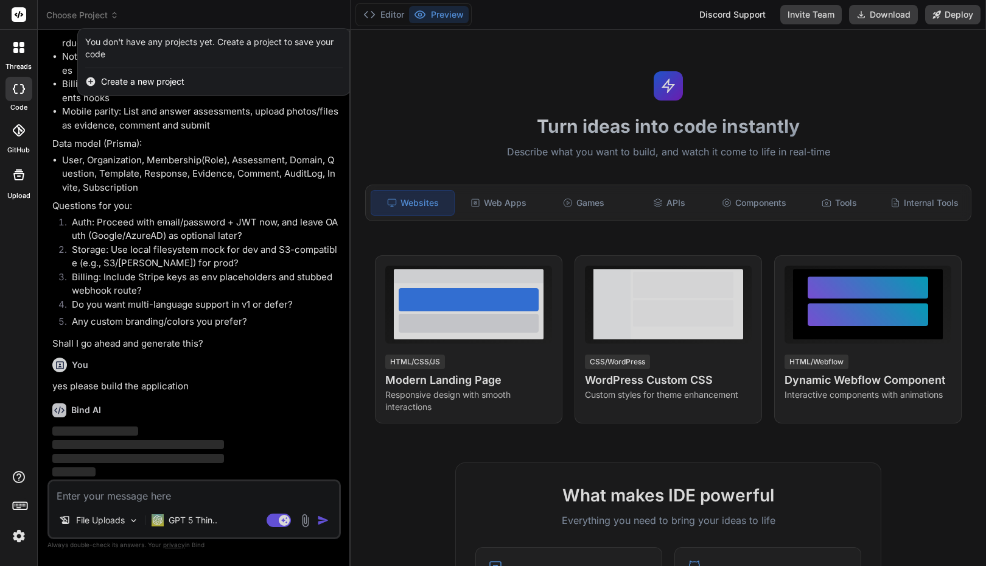
click at [377, 103] on div at bounding box center [493, 283] width 986 height 566
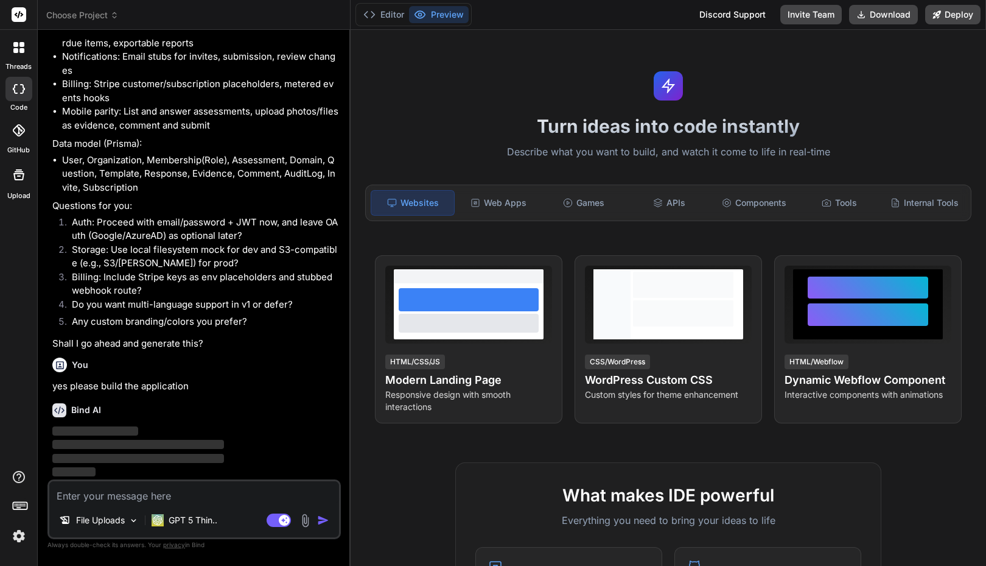
click at [92, 16] on span "Choose Project" at bounding box center [82, 15] width 72 height 12
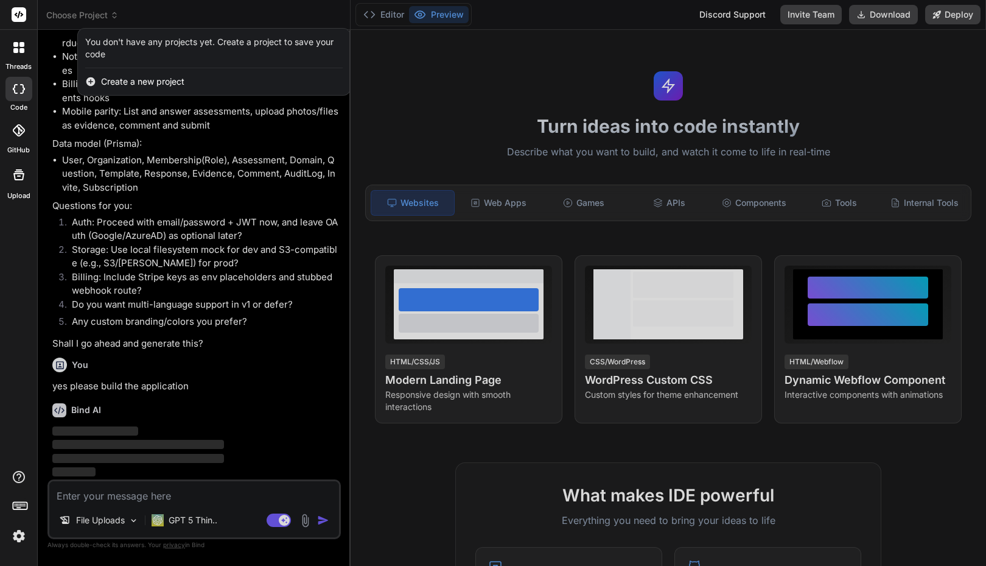
click at [116, 85] on span "Create a new project" at bounding box center [142, 82] width 83 height 12
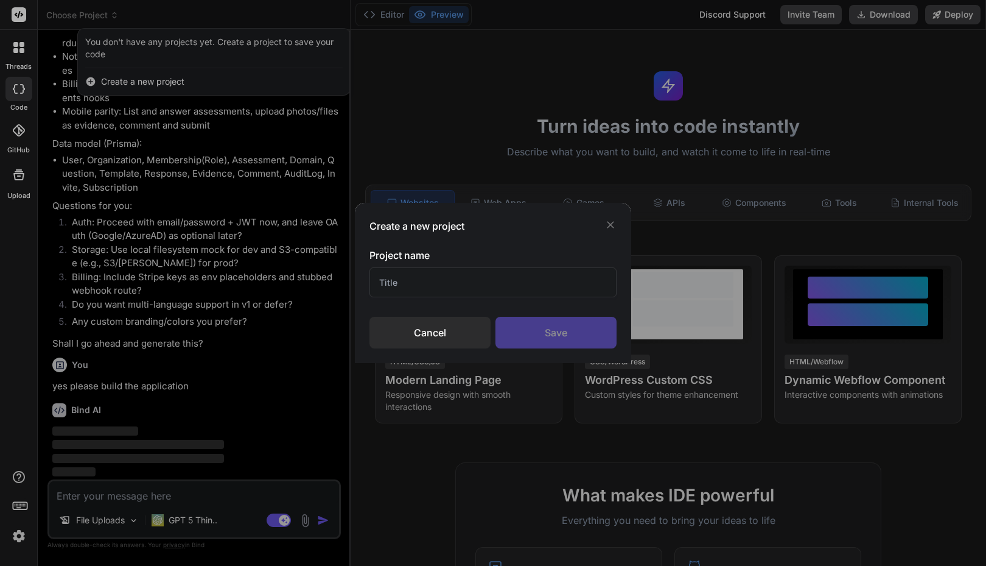
click at [412, 282] on input "text" at bounding box center [493, 282] width 247 height 30
type input "SV GRC Tracker"
click at [563, 340] on div "Save" at bounding box center [556, 333] width 121 height 32
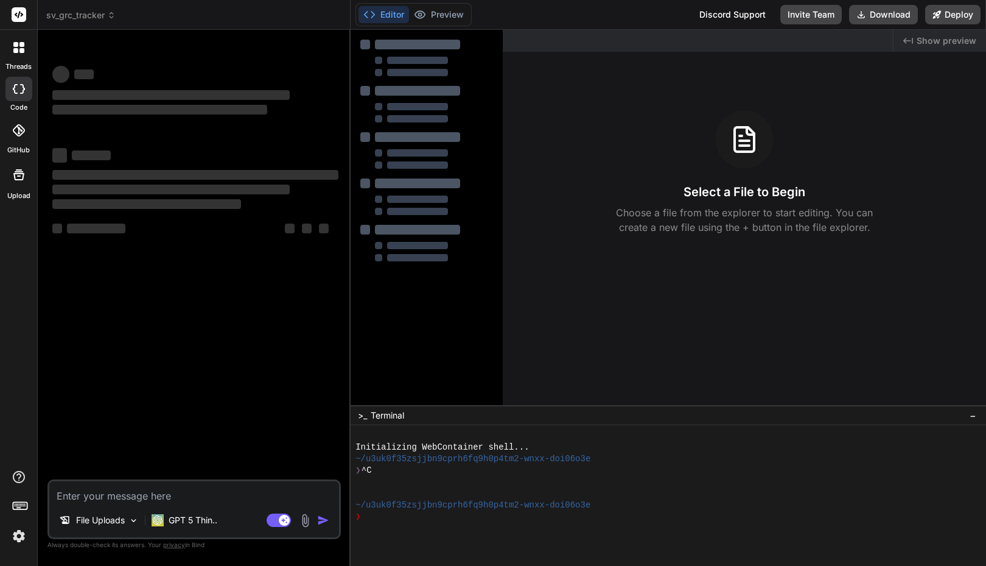
click at [718, 217] on p "Choose a file from the explorer to start editing. You can create a new file usi…" at bounding box center [744, 219] width 273 height 29
click at [726, 161] on div at bounding box center [744, 139] width 58 height 58
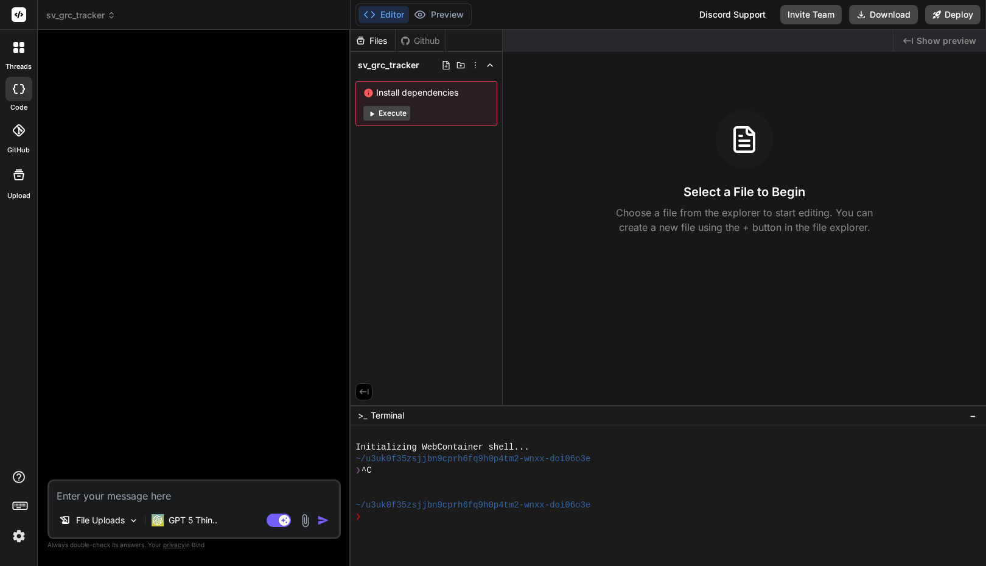
click at [90, 9] on header "sv_grc_tracker Created with Pixso." at bounding box center [194, 15] width 313 height 30
click at [85, 14] on span "sv_grc_tracker" at bounding box center [80, 15] width 69 height 12
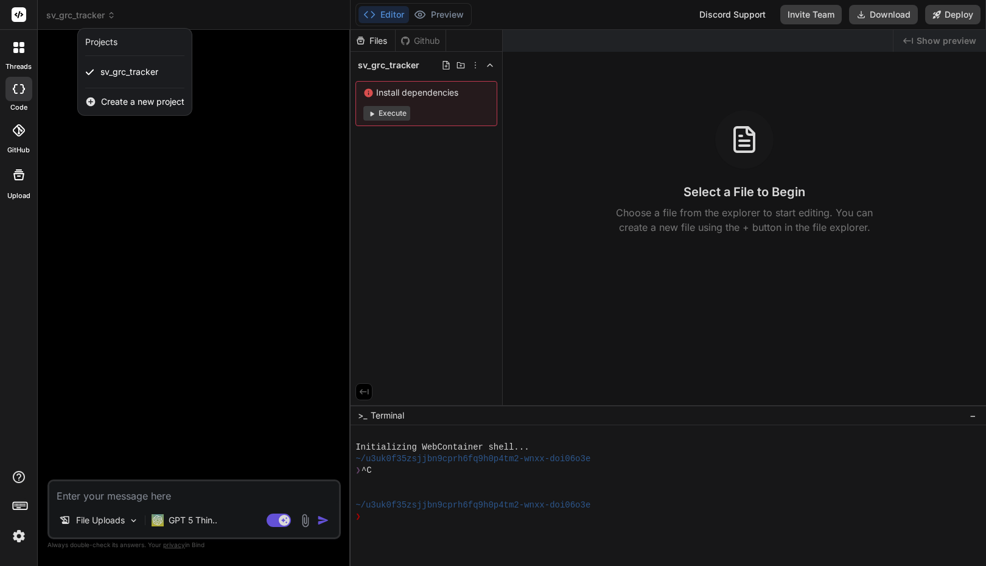
click at [257, 79] on div at bounding box center [493, 283] width 986 height 566
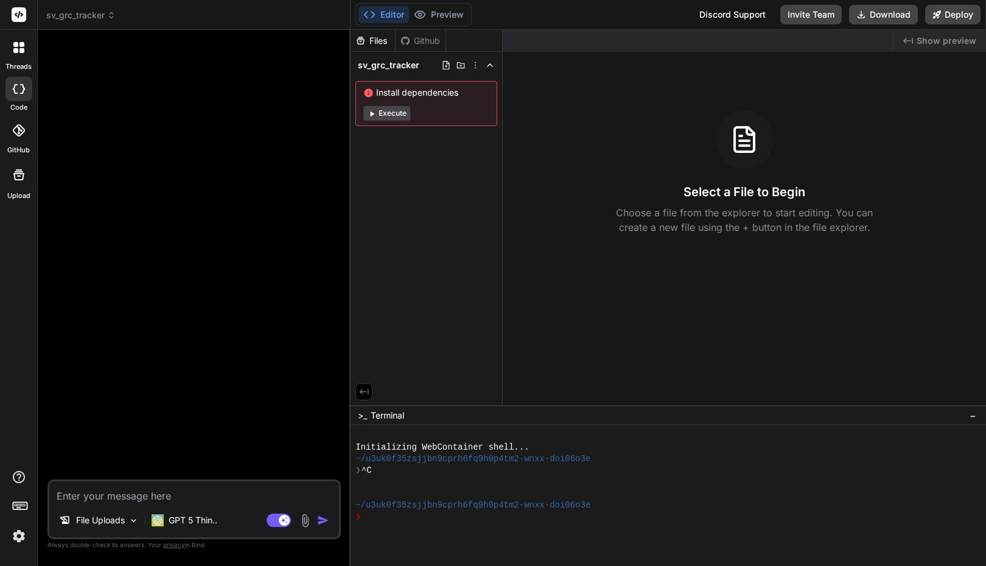
click at [373, 41] on div "Files" at bounding box center [373, 41] width 44 height 12
click at [475, 65] on icon at bounding box center [475, 65] width 1 height 7
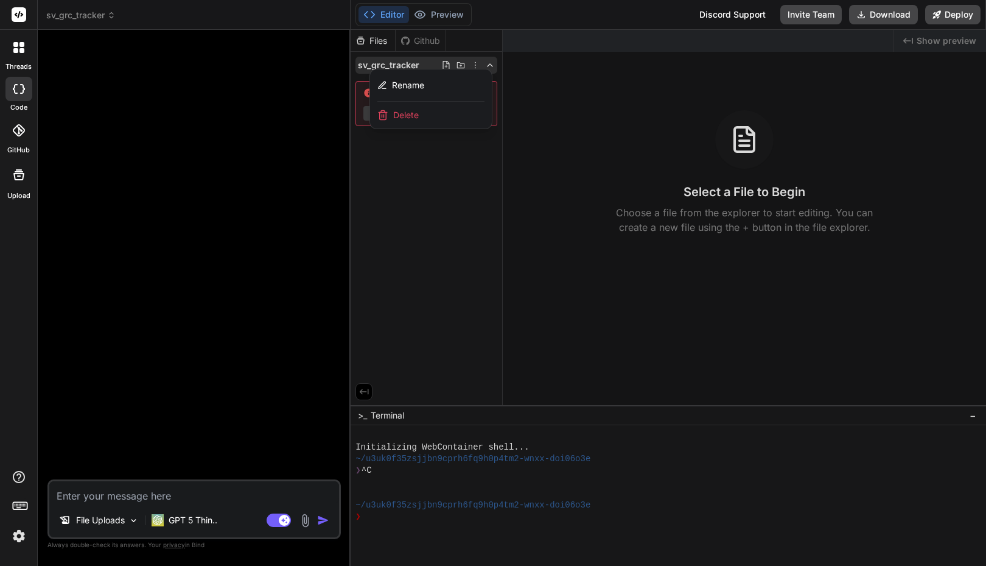
click at [539, 83] on div at bounding box center [669, 298] width 636 height 536
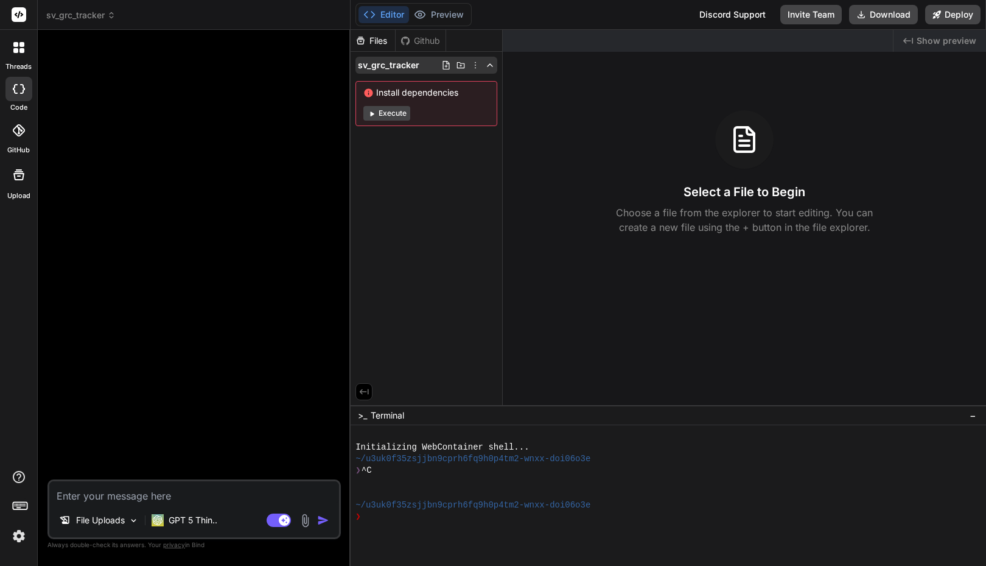
click at [397, 64] on span "sv_grc_tracker" at bounding box center [388, 65] width 61 height 12
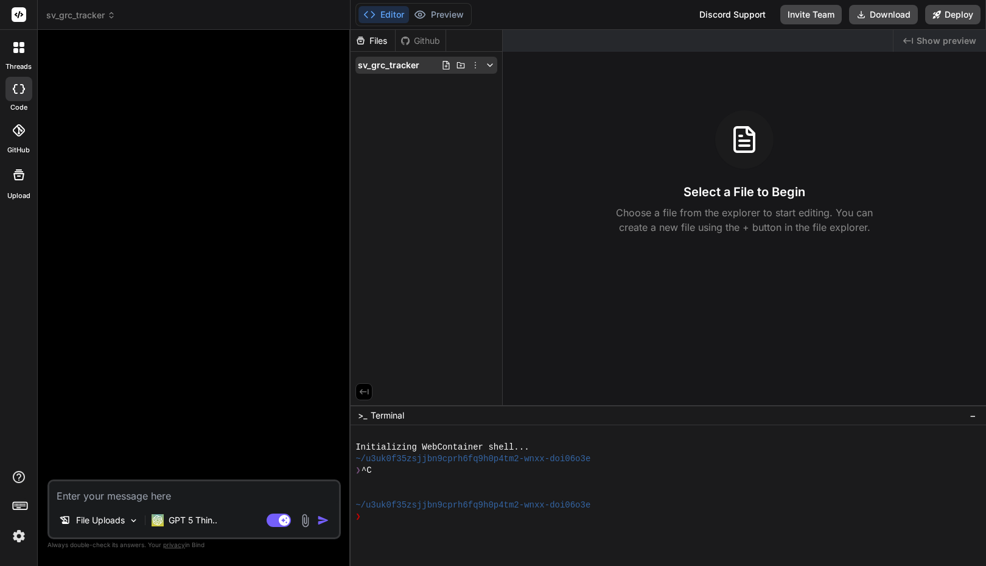
click at [390, 68] on span "sv_grc_tracker" at bounding box center [388, 65] width 61 height 12
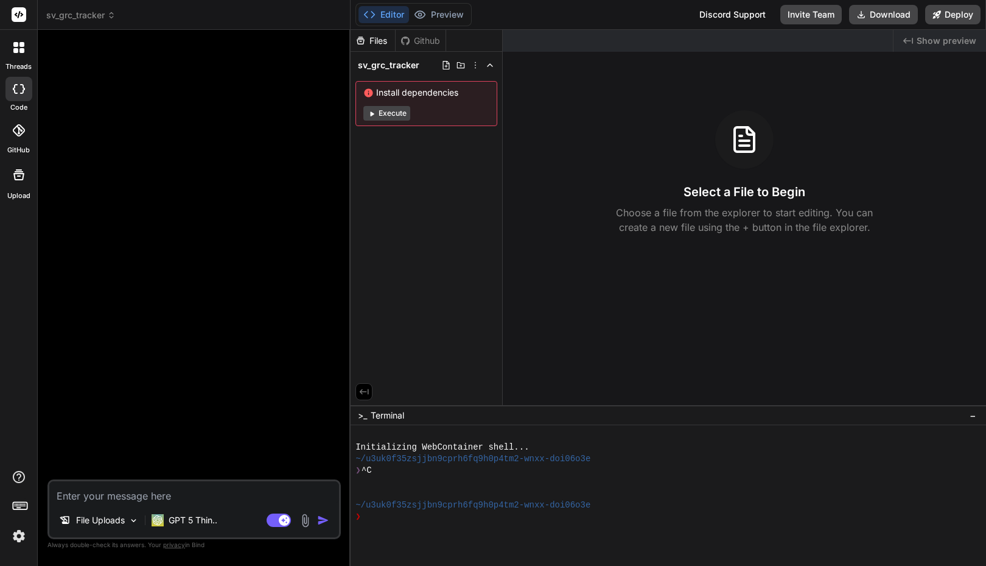
click at [385, 111] on button "Execute" at bounding box center [386, 113] width 47 height 15
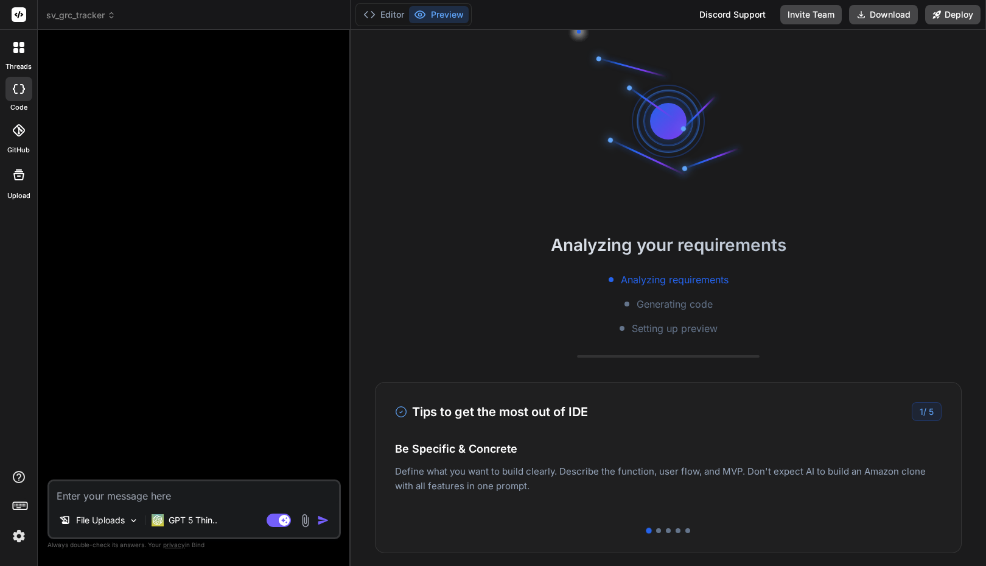
scroll to position [23, 0]
click at [834, 401] on div "Tips to get the most out of IDE 1 / 5 Be Specific & Concrete Define what you wa…" at bounding box center [668, 467] width 587 height 171
click at [913, 412] on div "1 / 5" at bounding box center [927, 411] width 30 height 19
type textarea "x"
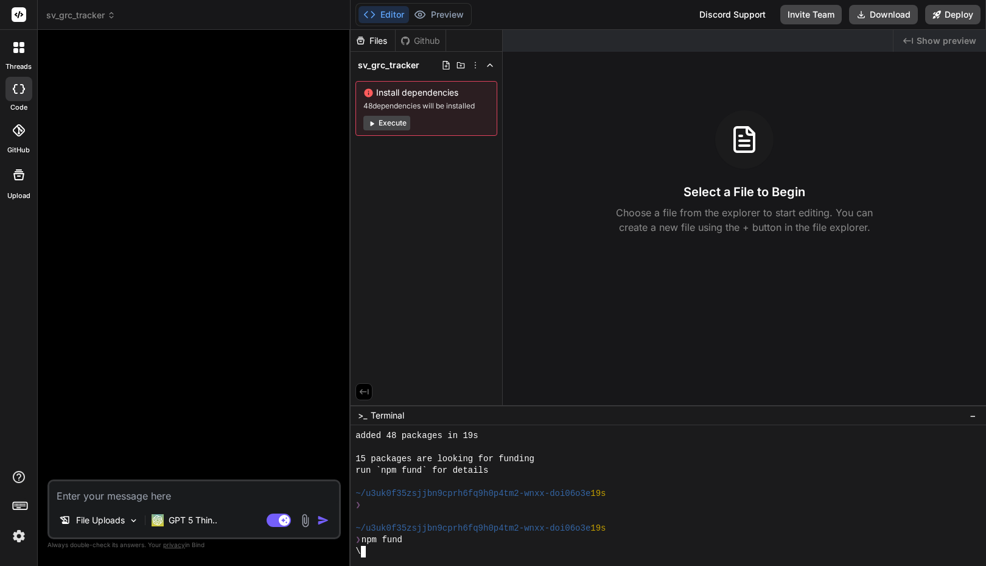
scroll to position [312, 0]
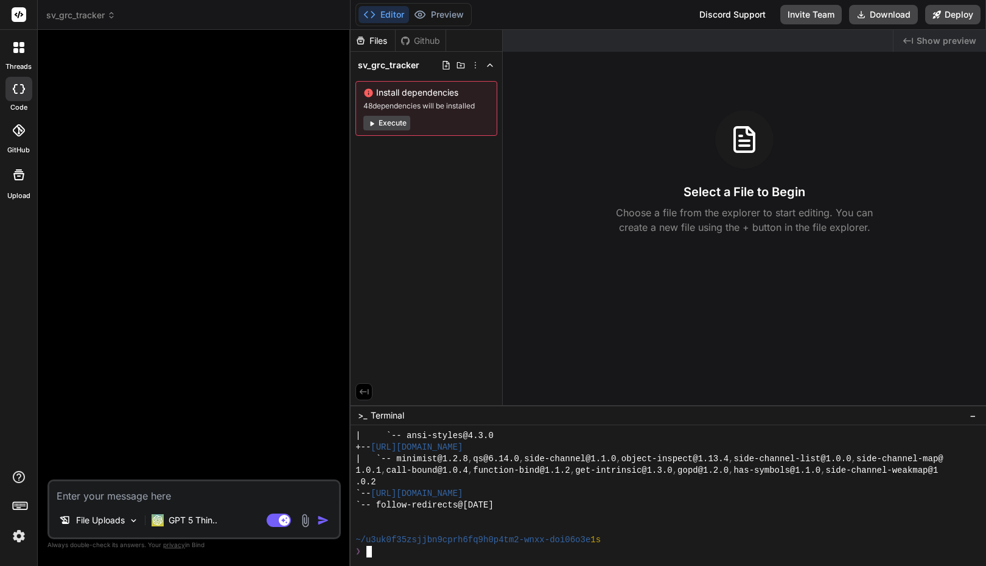
click at [411, 96] on span "Install dependencies" at bounding box center [426, 92] width 126 height 12
click at [364, 396] on icon at bounding box center [364, 391] width 11 height 11
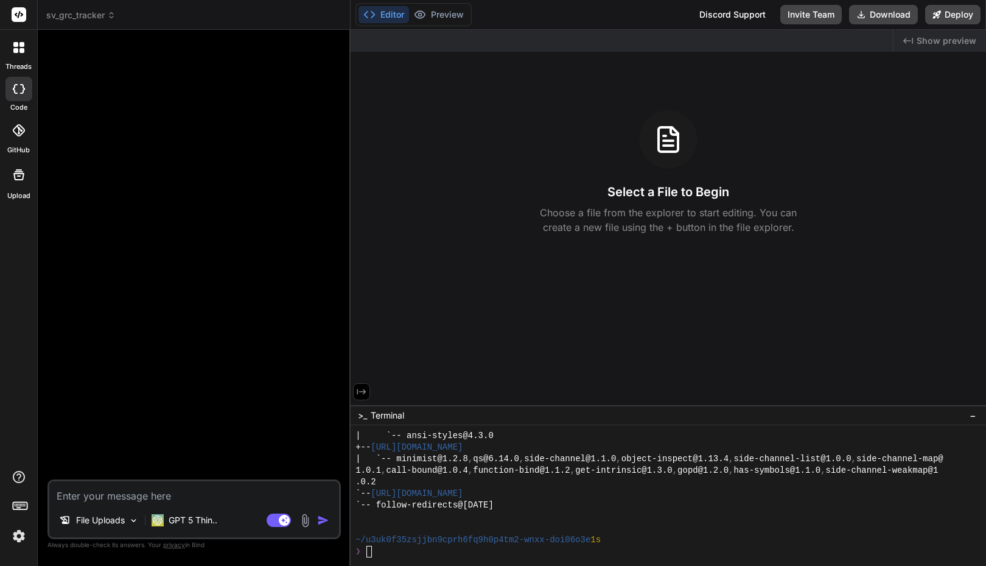
click at [363, 396] on icon at bounding box center [361, 391] width 11 height 11
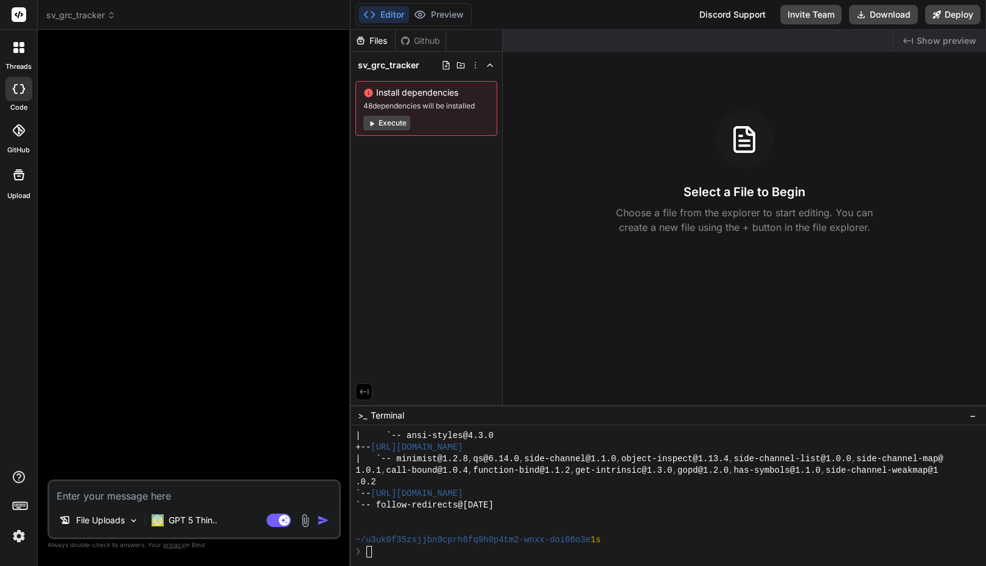
click at [214, 142] on div at bounding box center [195, 260] width 291 height 440
click at [399, 126] on button "Execute" at bounding box center [386, 123] width 47 height 15
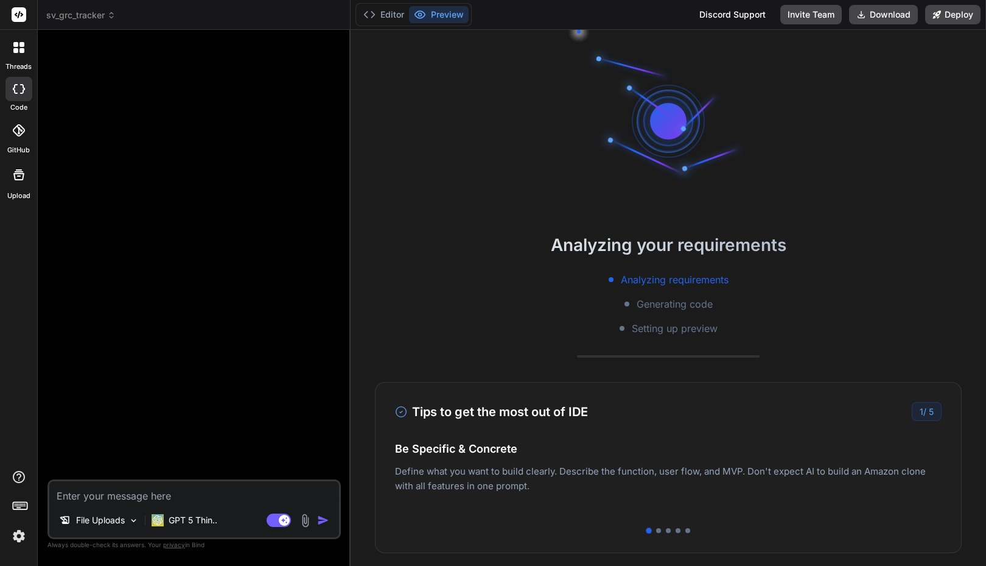
scroll to position [451, 0]
click at [656, 527] on div "Tips to get the most out of IDE 1 / 5 Be Specific & Concrete Define what you wa…" at bounding box center [668, 467] width 587 height 171
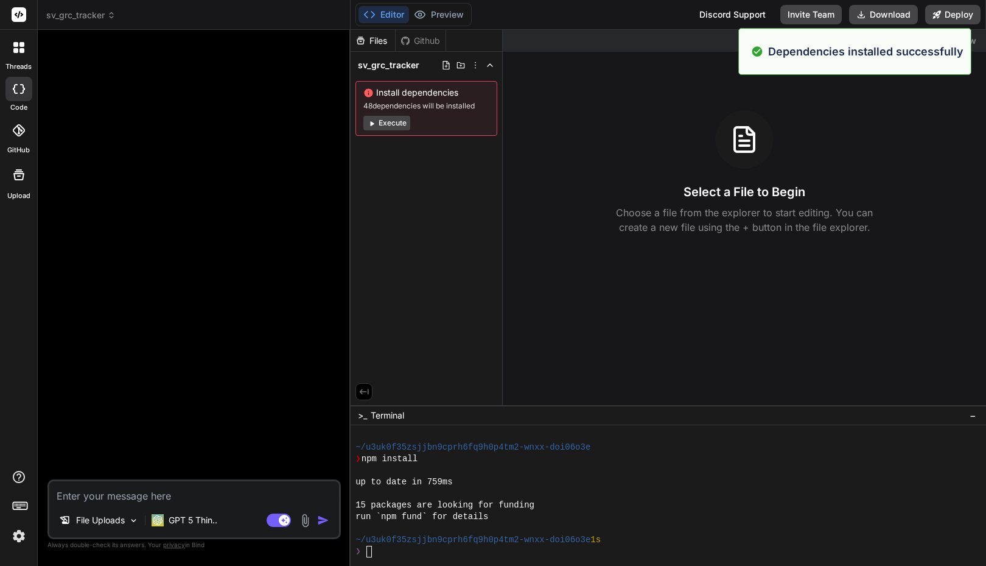
scroll to position [486, 0]
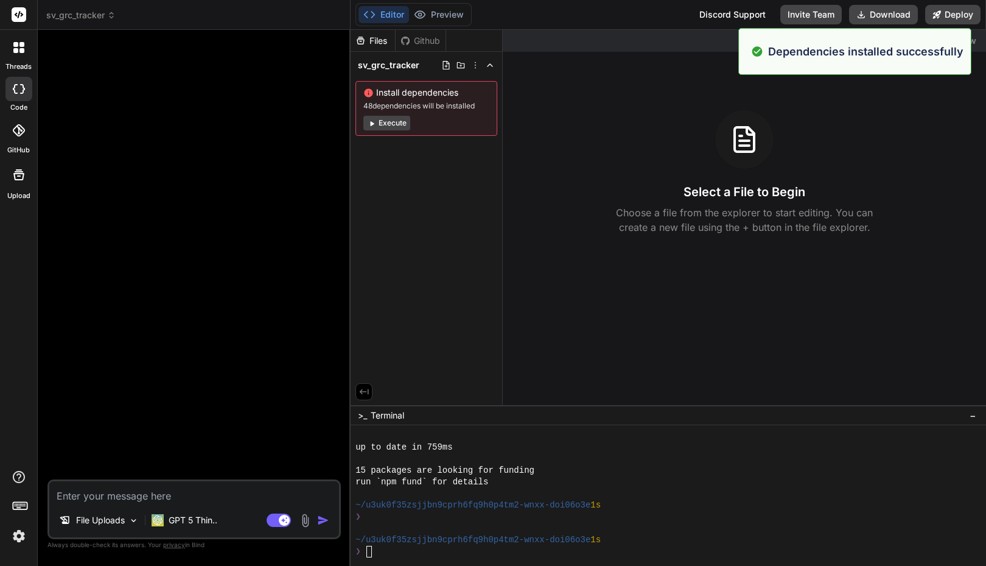
click at [654, 531] on div at bounding box center [663, 528] width 614 height 12
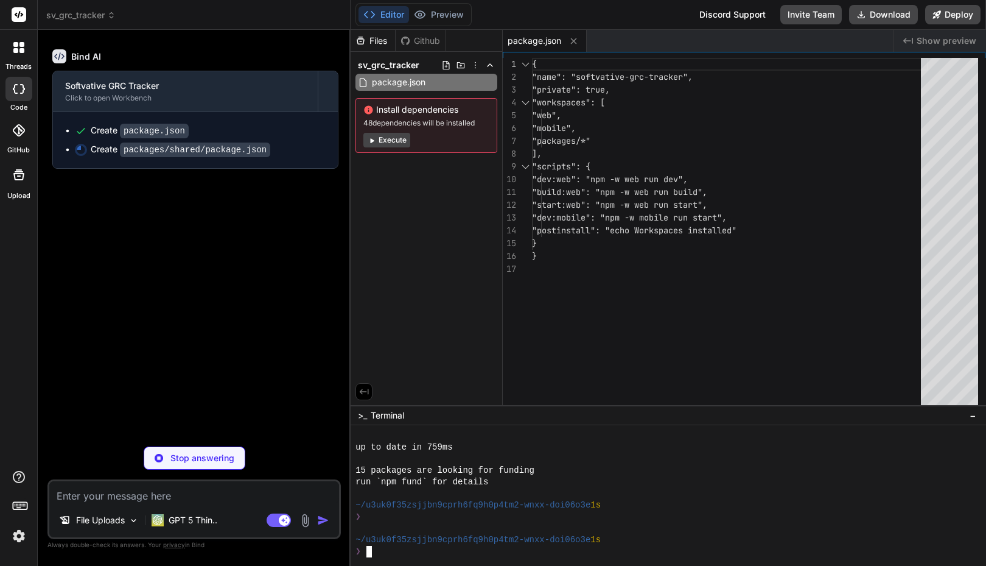
type textarea "x"
type textarea ""typescript": "^5.3.3" } }"
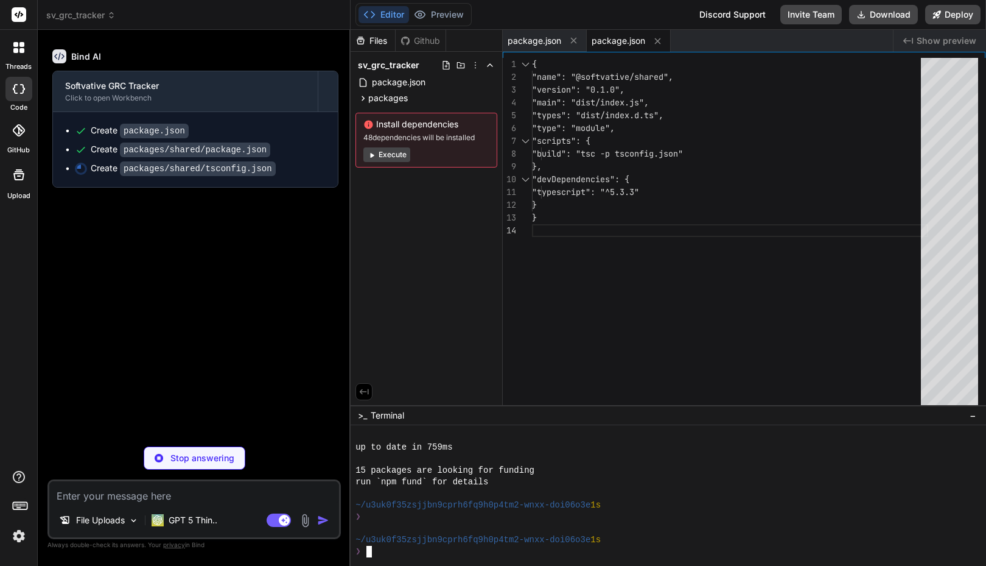
type textarea "x"
type textarea ""skipLibCheck": true, "strict": true }, "include": ["src"] }"
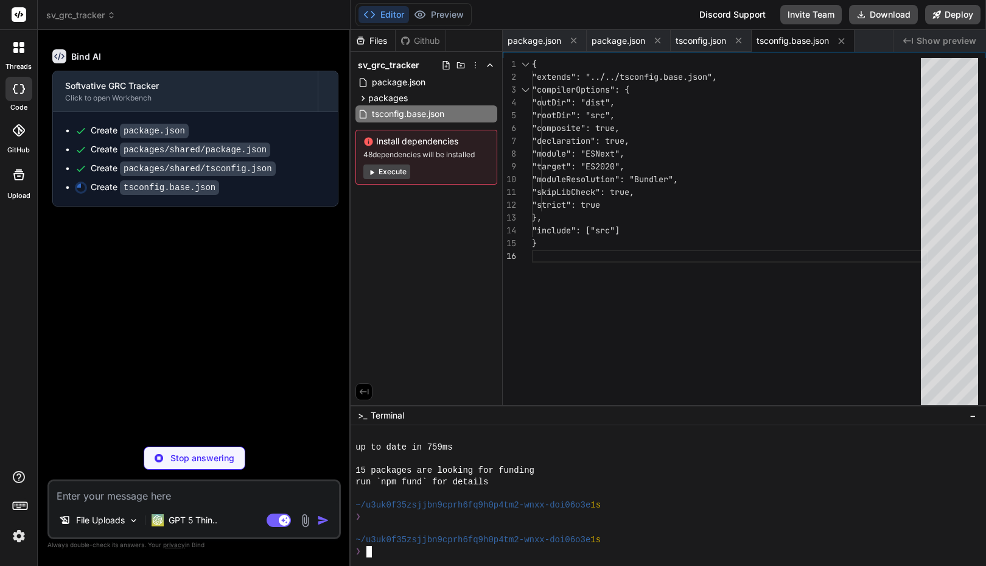
type textarea "x"
type textarea ""jsx": "react-jsx", "baseUrl": ".", "paths": { "@softvative/shared/*": ["packag…"
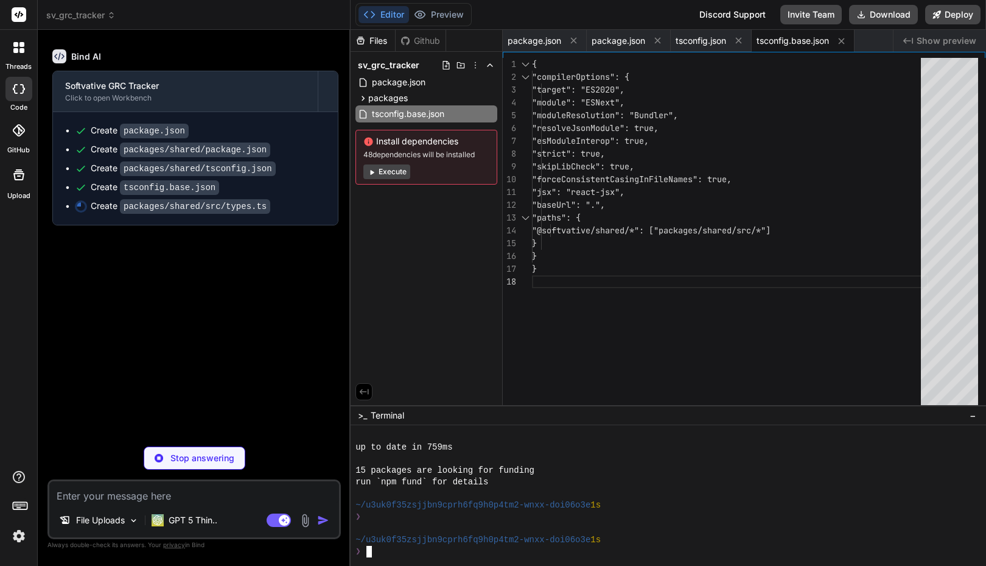
type textarea "x"
type textarea "export interface DB { users: User[]; organizations: Organization[]; templates: …"
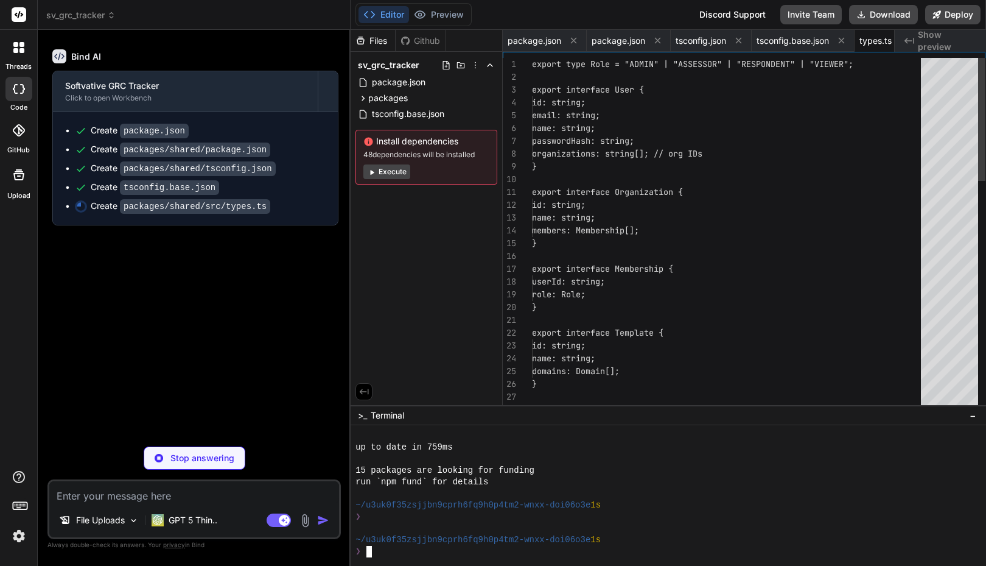
scroll to position [0, 37]
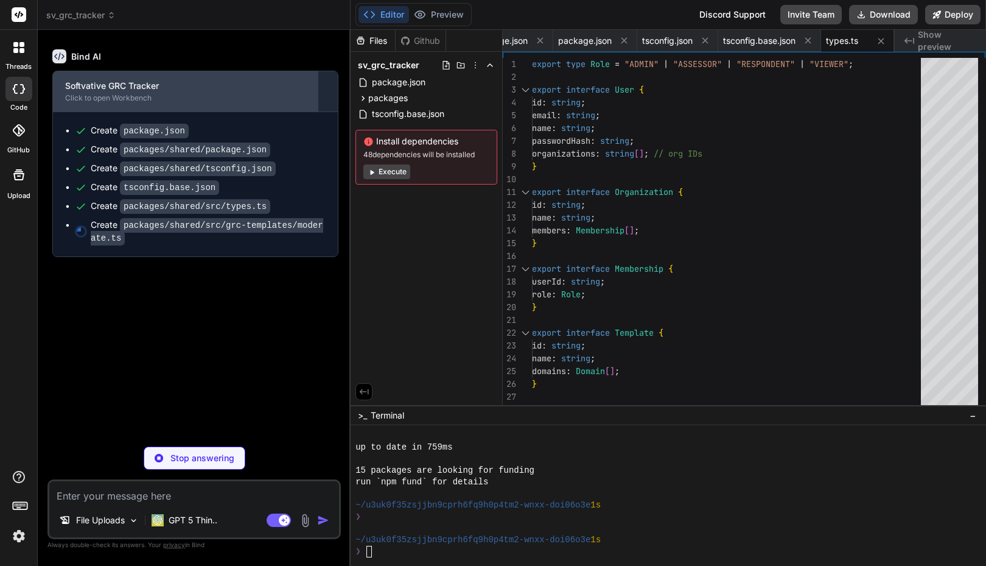
click at [103, 98] on div "Click to open Workbench" at bounding box center [185, 98] width 241 height 10
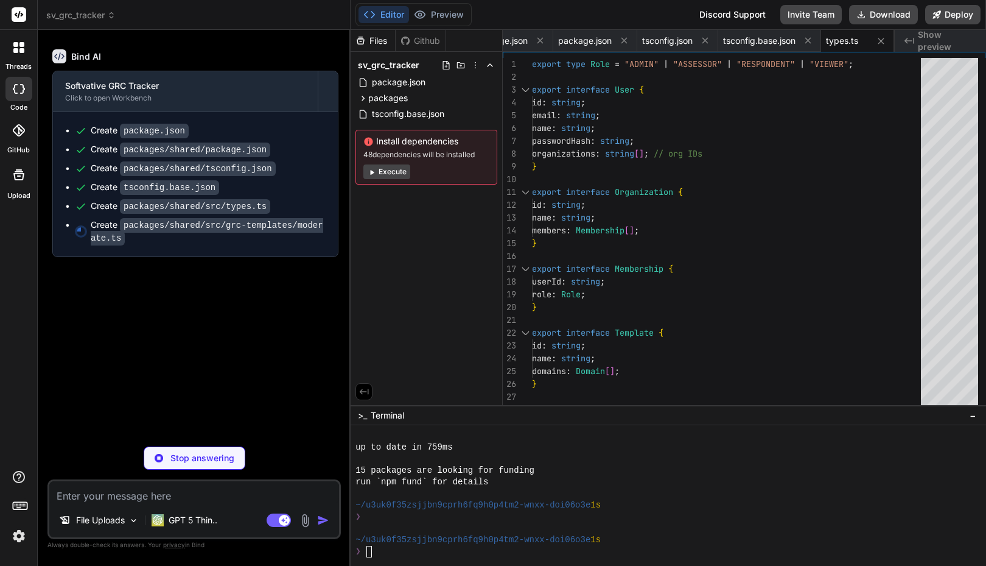
click at [129, 300] on div "Bind AI Softvative GRC Tracker Click to open Workbench Create package.json Crea…" at bounding box center [195, 238] width 291 height 397
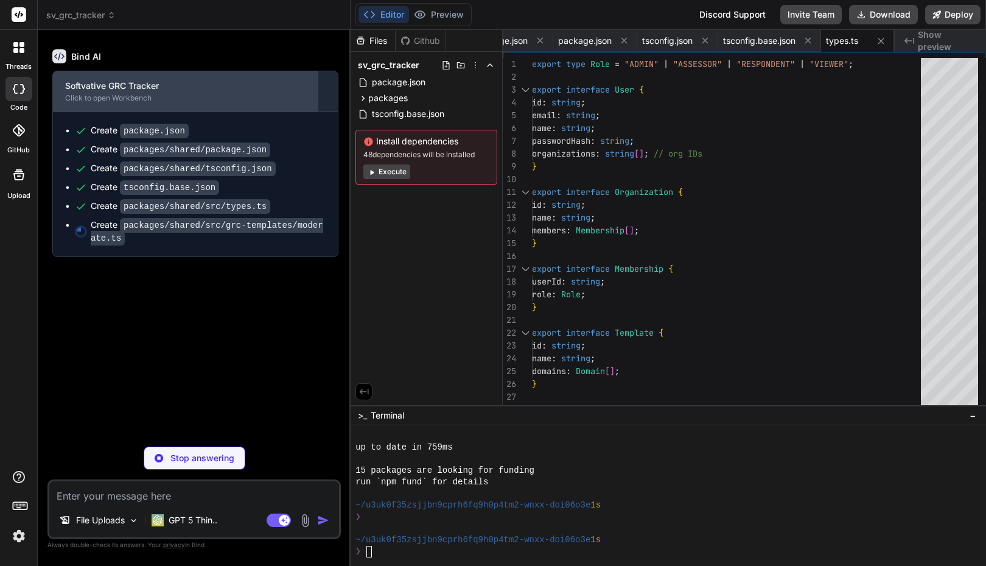
click at [111, 95] on div "Click to open Workbench" at bounding box center [185, 98] width 241 height 10
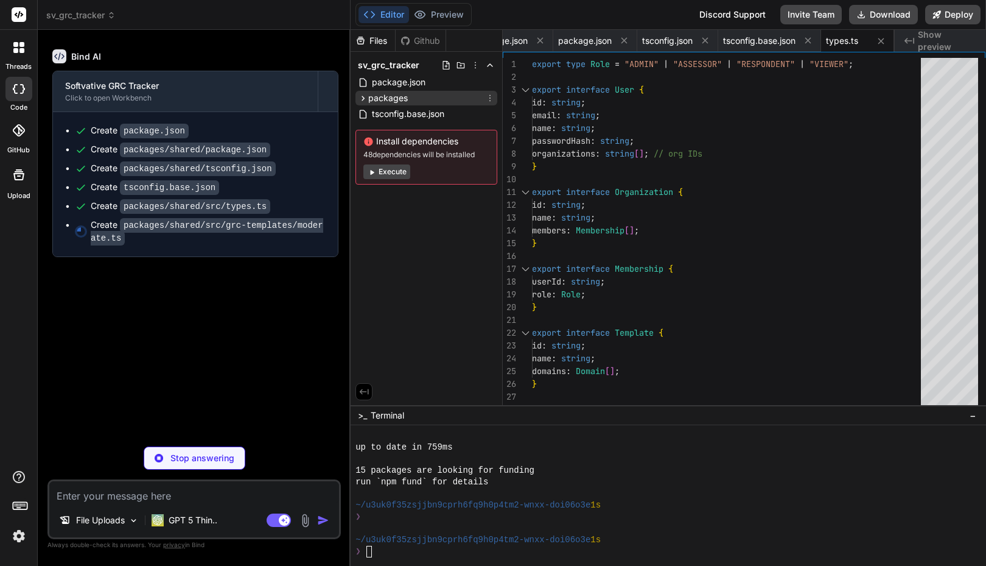
click at [365, 96] on icon at bounding box center [363, 98] width 10 height 10
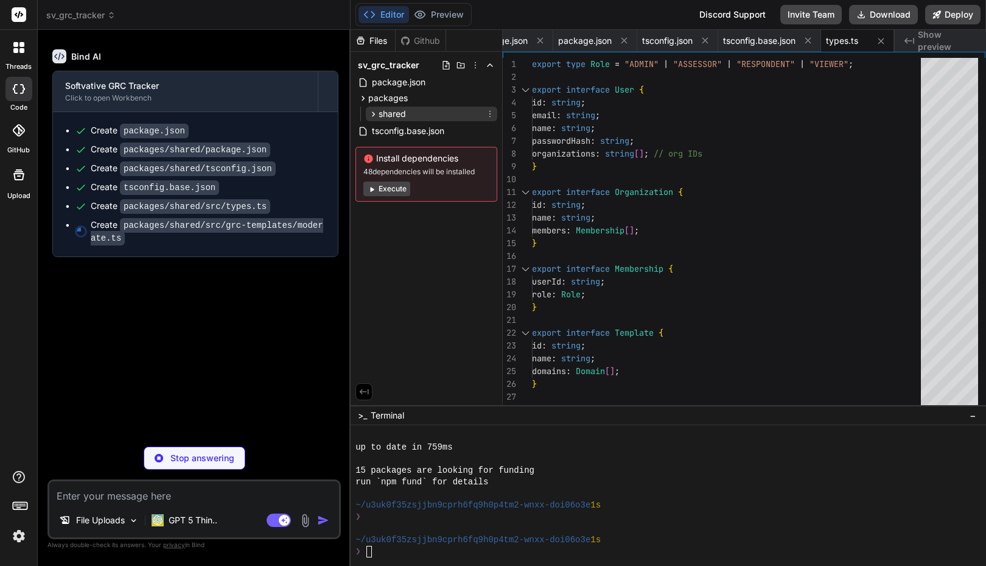
click at [374, 114] on icon at bounding box center [374, 113] width 3 height 5
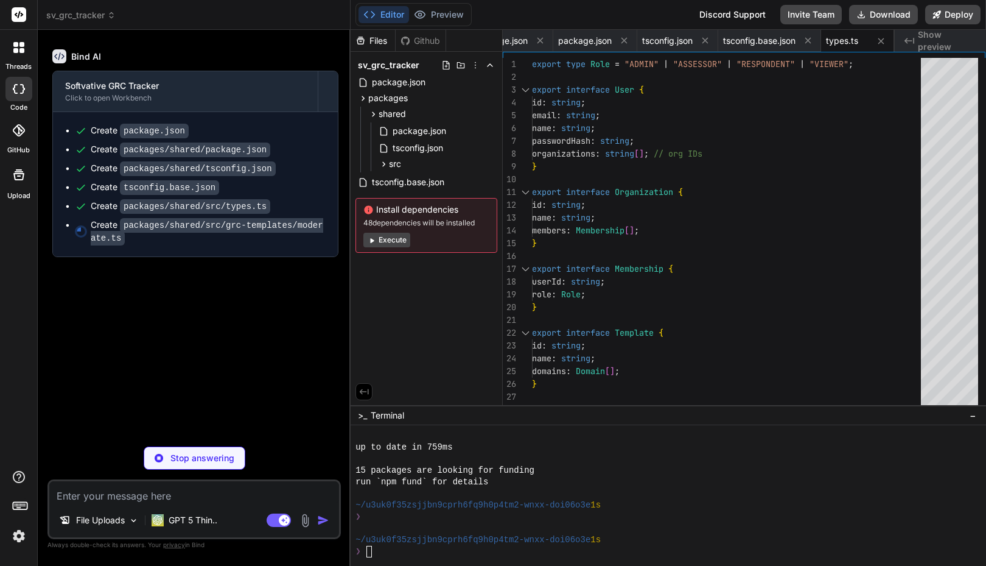
click at [937, 42] on span "Show preview" at bounding box center [947, 41] width 58 height 24
click at [225, 282] on div "Bind AI Softvative GRC Tracker Click to open Workbench Create package.json Crea…" at bounding box center [195, 238] width 291 height 397
type textarea "x"
type textarea "] };"
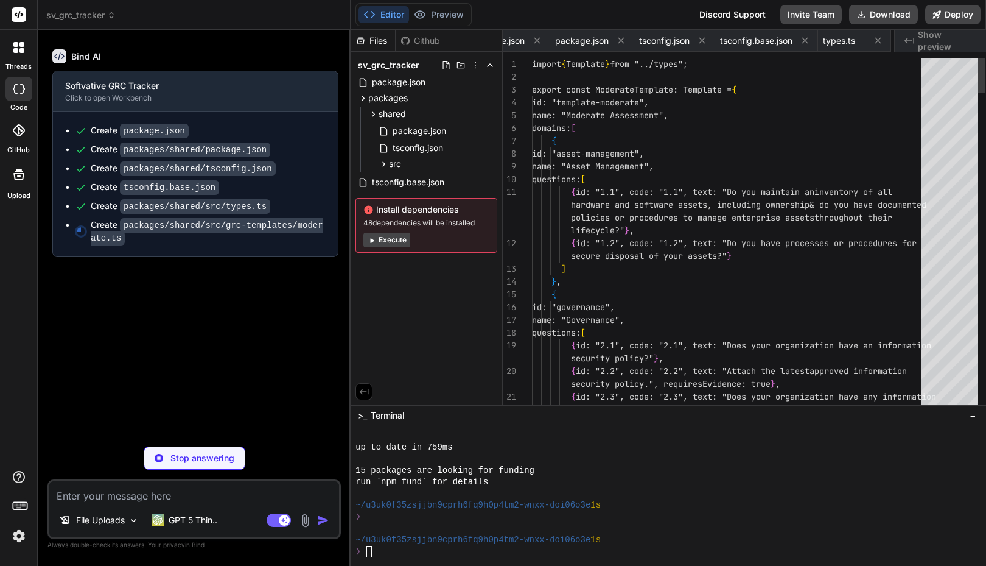
scroll to position [0, 115]
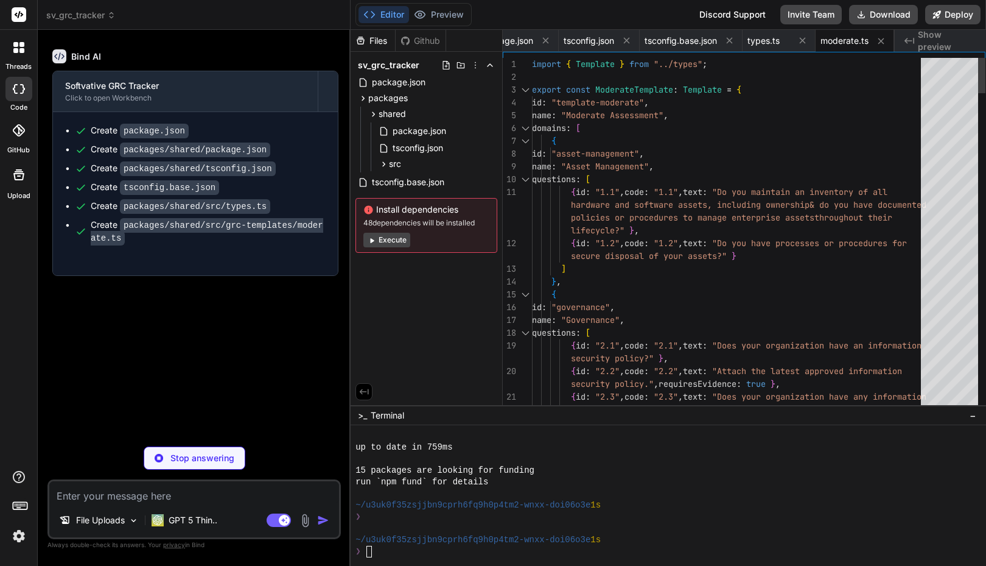
type textarea "x"
type textarea "export * from "./types"; export * from "./grc-templates/moderate";"
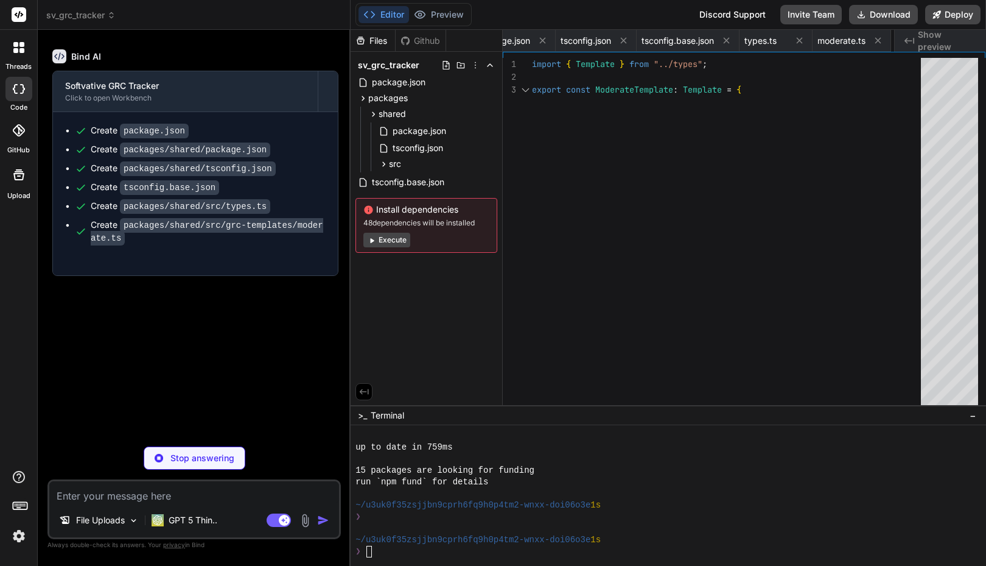
scroll to position [0, 188]
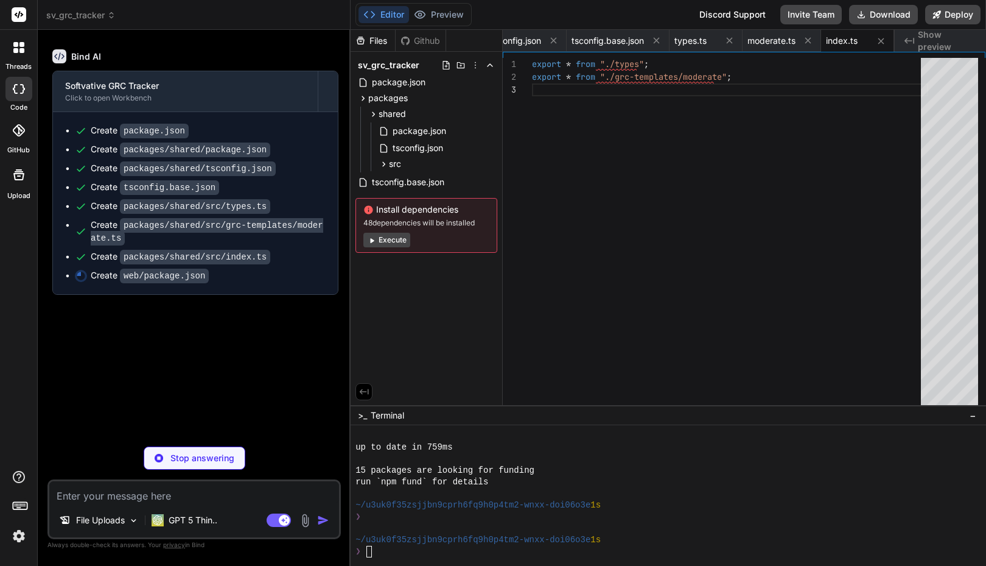
type textarea "x"
type textarea ""typescript": "^5.3.3" } }"
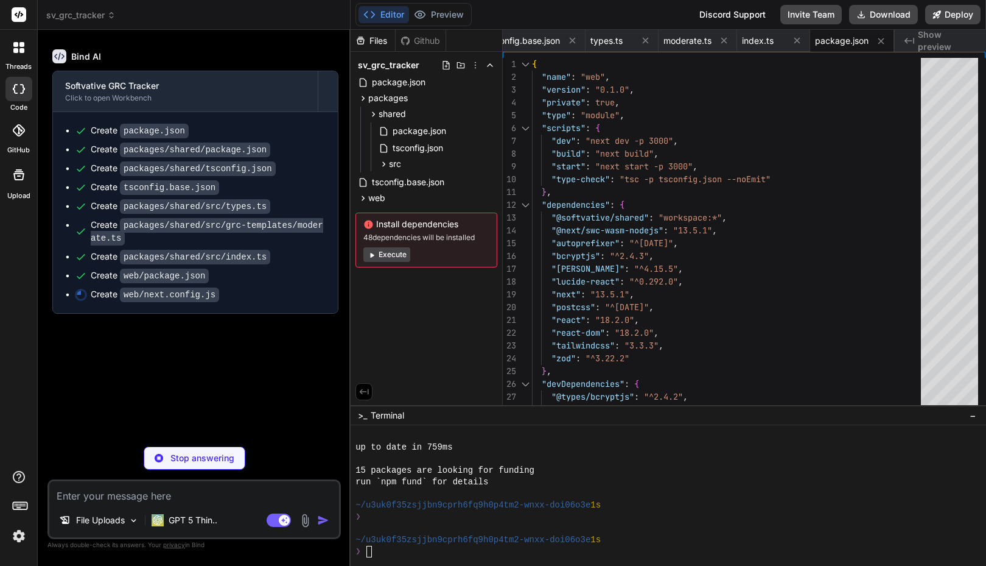
type textarea "x"
type textarea "module.exports = nextConfig;"
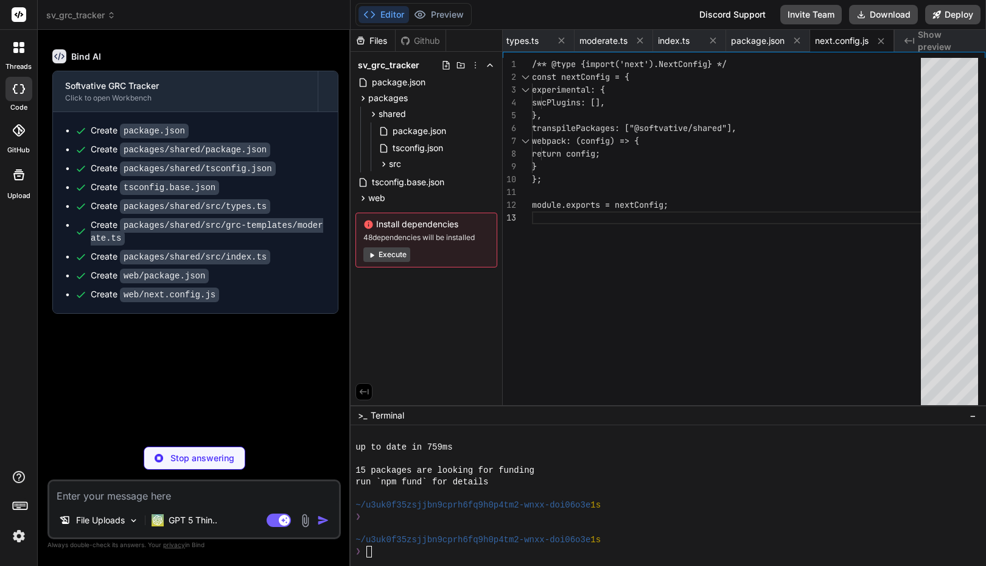
type textarea "x"
type textarea "module.exports = { plugins: { tailwindcss: {}, autoprefixer: {}, }, };"
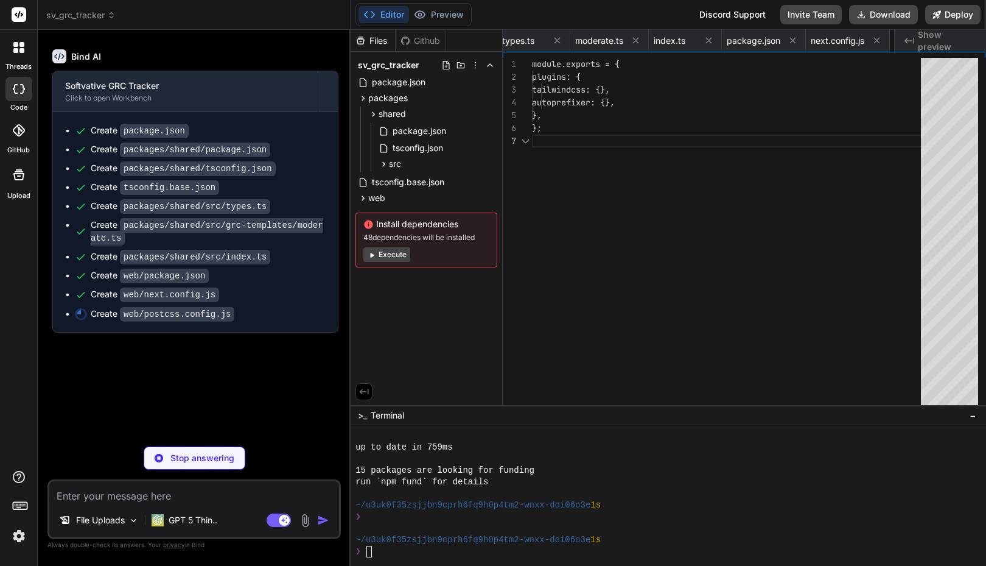
scroll to position [0, 456]
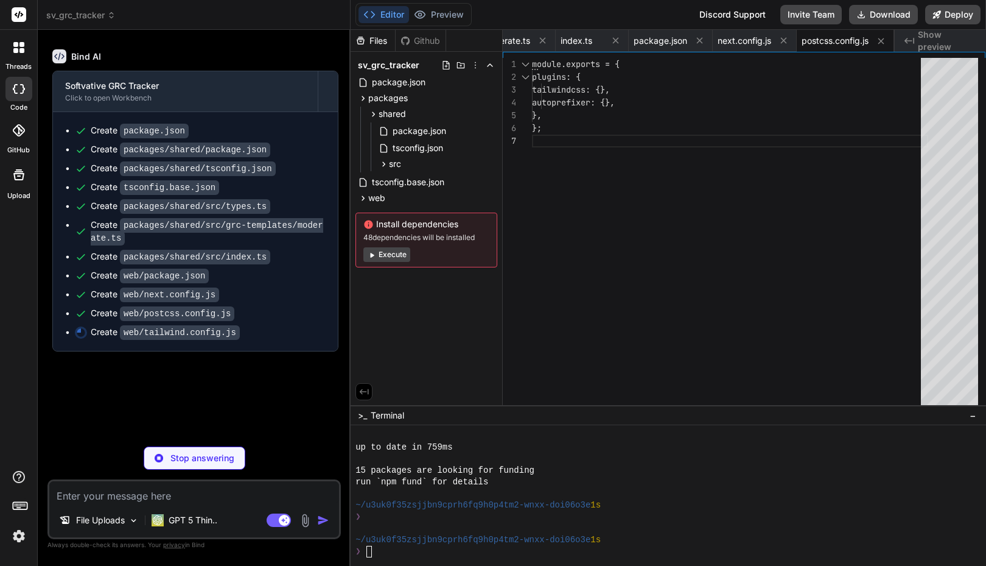
type textarea "x"
type textarea "900: "#1e3a8a" } } }, }, plugins: [], };"
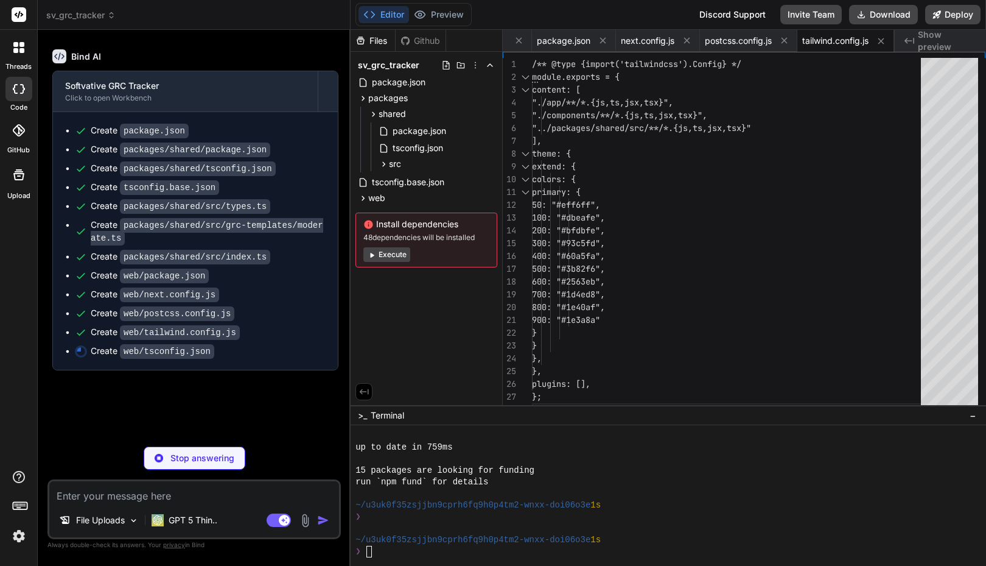
type textarea "x"
type textarea "}"
type textarea "x"
type textarea "/// <reference types="next" /> /// <reference types="next/image-types/global" /…"
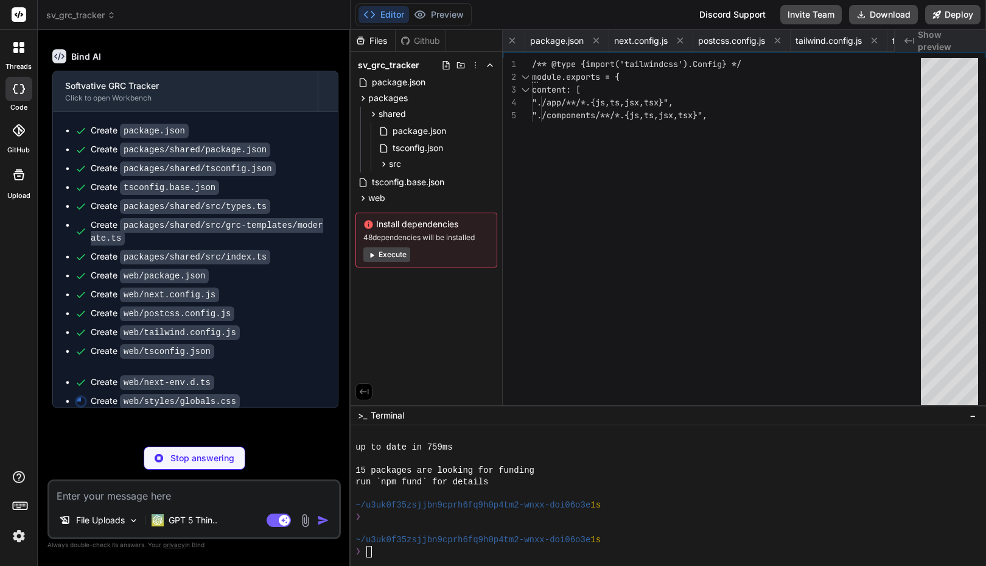
scroll to position [0, 720]
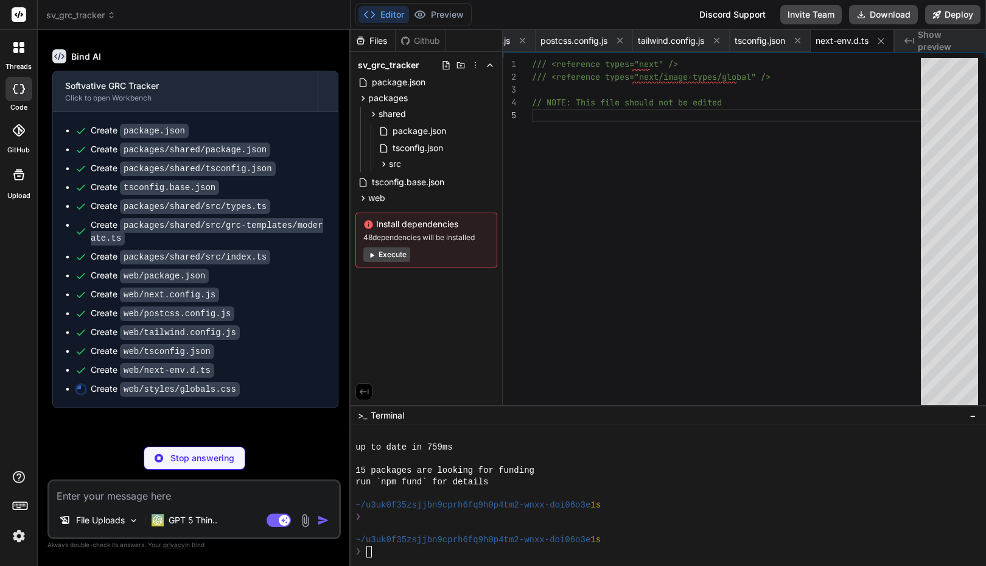
type textarea "x"
type textarea "padding: 1rem; }"
type textarea "x"
type textarea "{ "users": [], "organizations": [], "templates": [], "assessments": [], "auditL…"
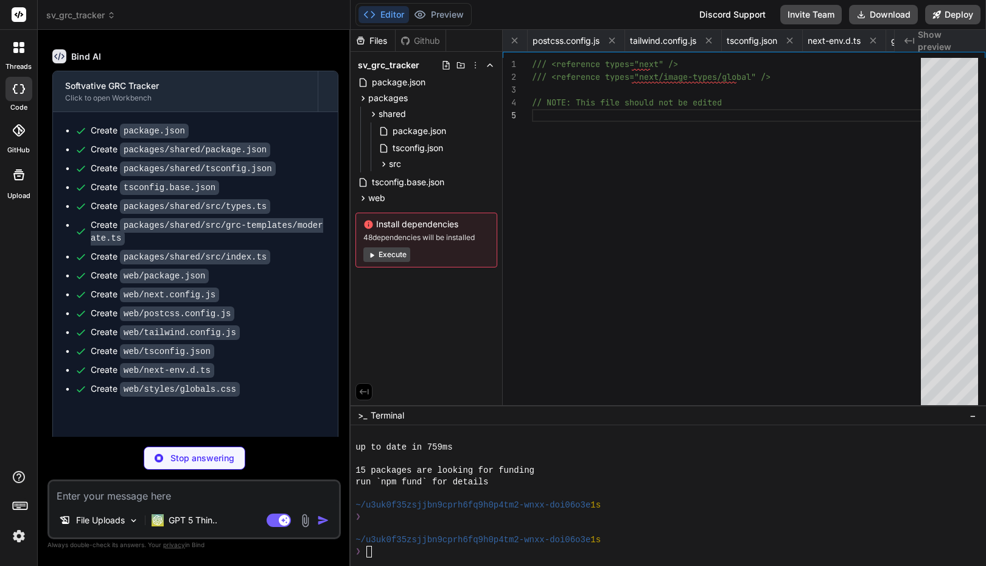
type textarea "x"
type textarea "<svg width="200" height="200" viewBox="0 0 200 200" fill="none" xmlns="[URL][DO…"
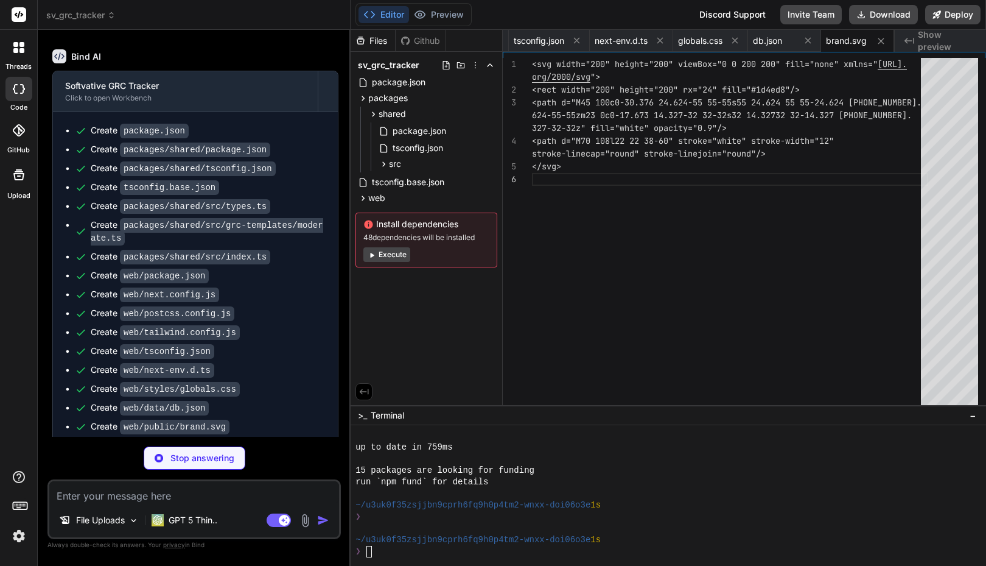
type textarea "x"
type textarea "writeDB(db); } };"
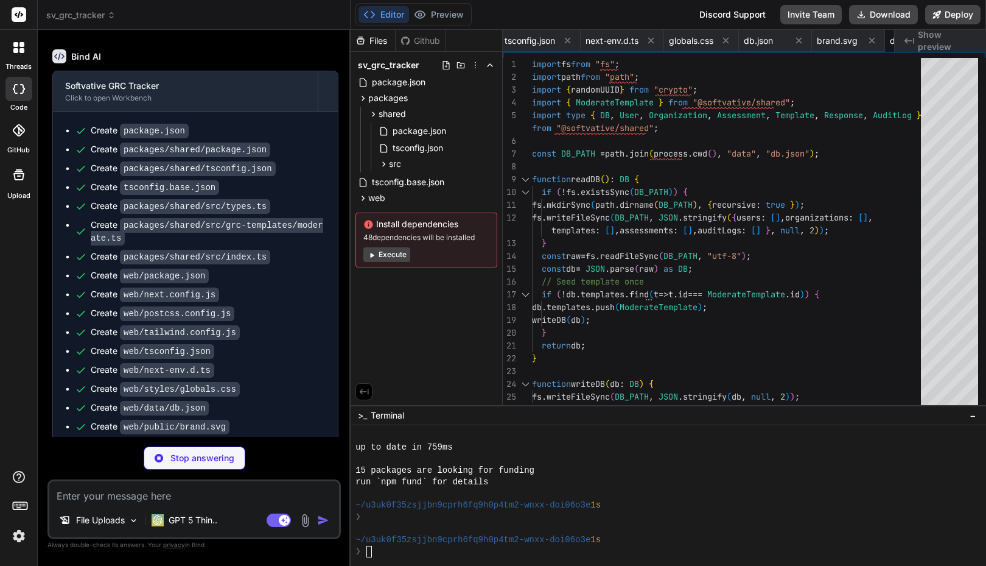
scroll to position [0, 1015]
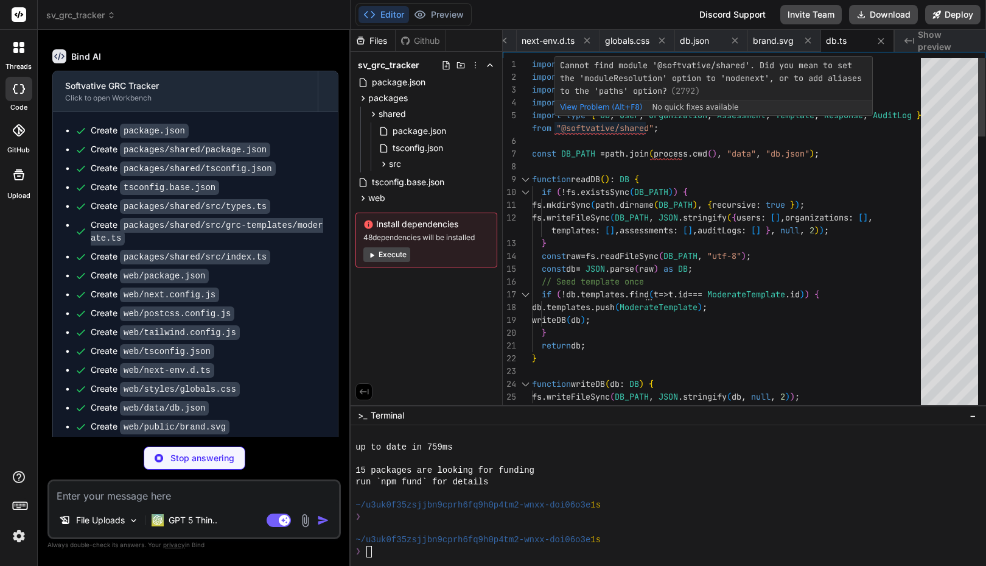
type textarea "x"
type textarea "httpOnly: true, secure: false, path: "/", sameSite: "lax", maxAge: 60 * 60 * 24…"
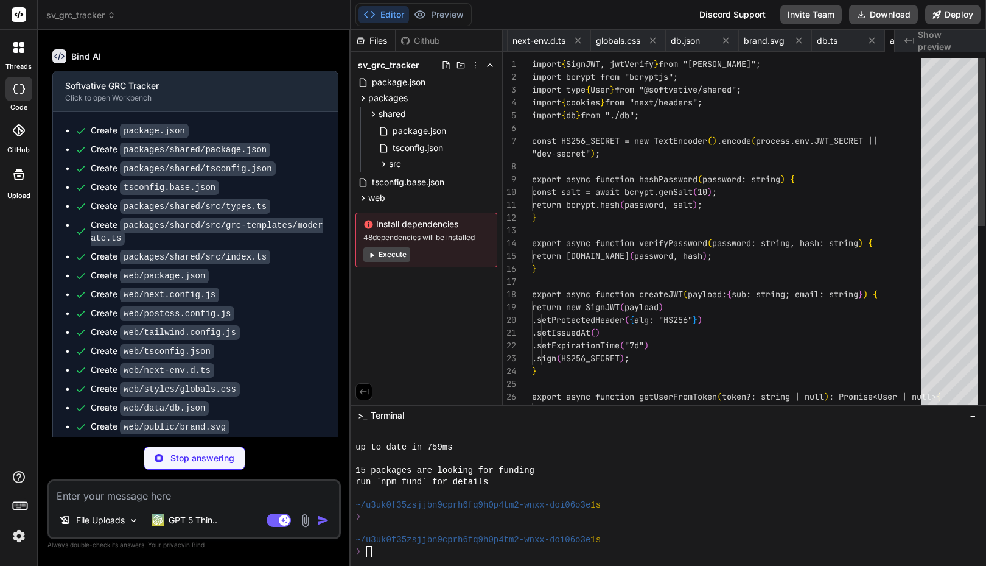
scroll to position [0, 1088]
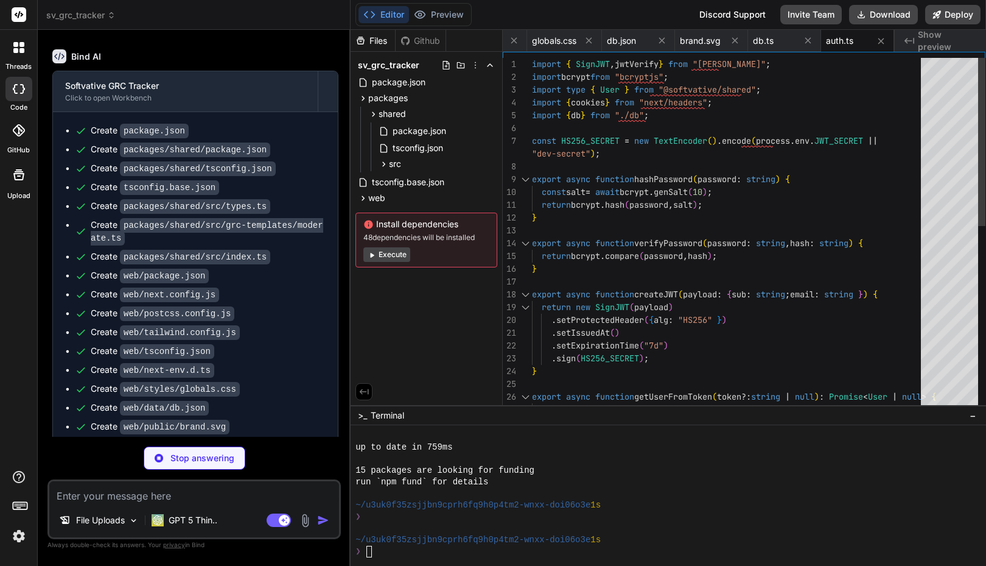
type textarea "x"
type textarea "return db.ensureOrgForUser(user); }"
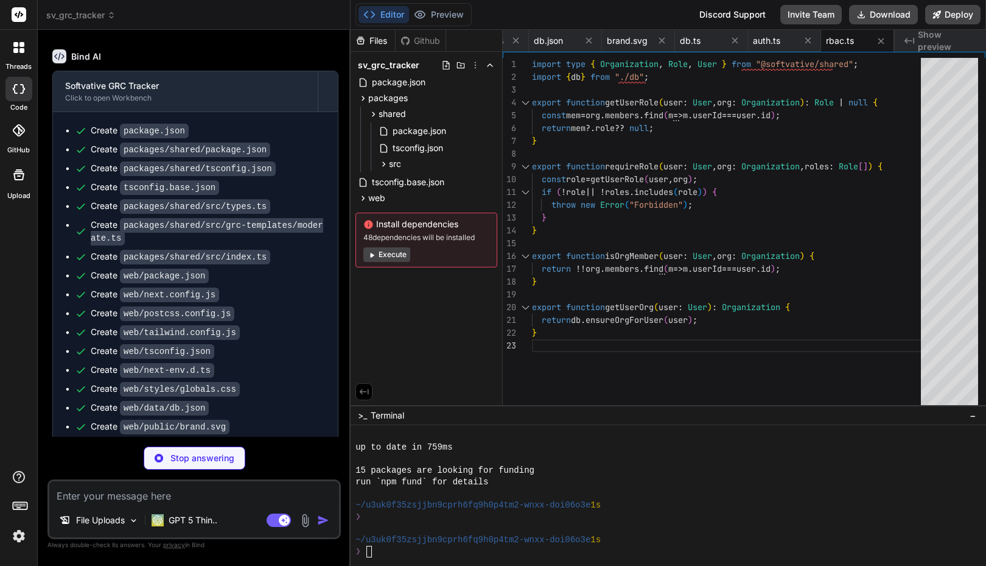
type textarea "x"
type textarea "questionId: z.string().min(1), answer: z.string().nullable(), comment: z.string…"
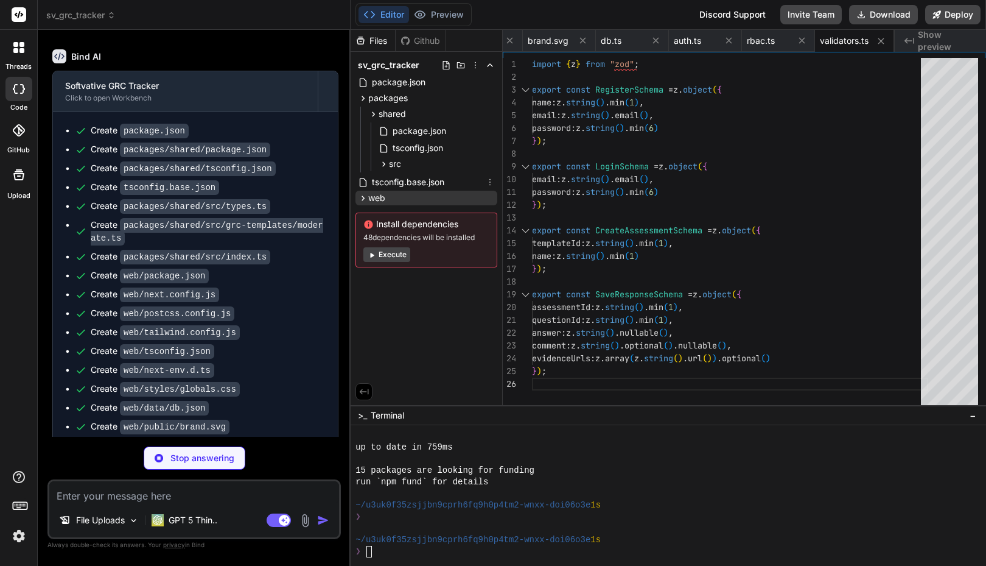
type textarea "x"
type textarea "</html> ); }"
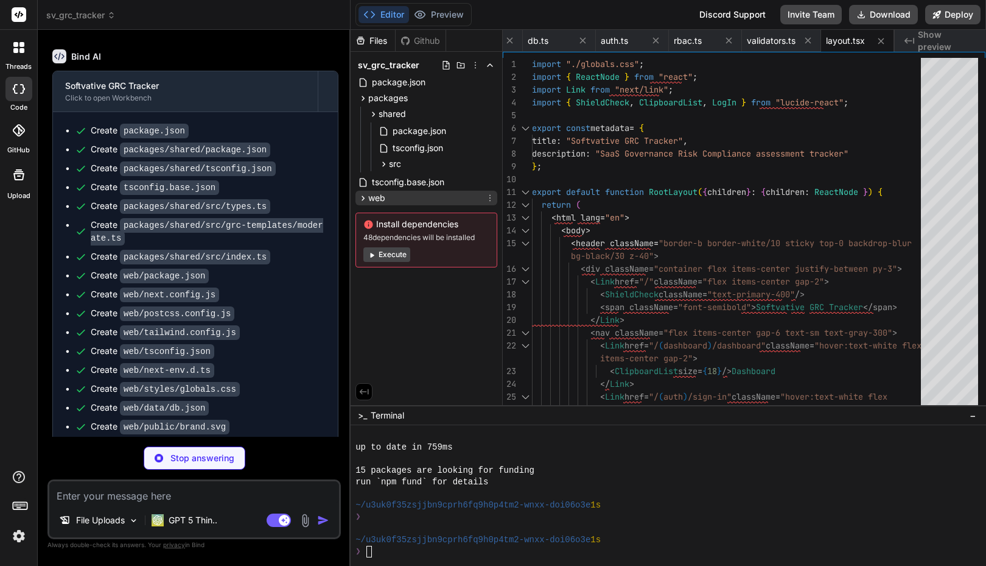
click at [363, 196] on icon at bounding box center [363, 198] width 10 height 10
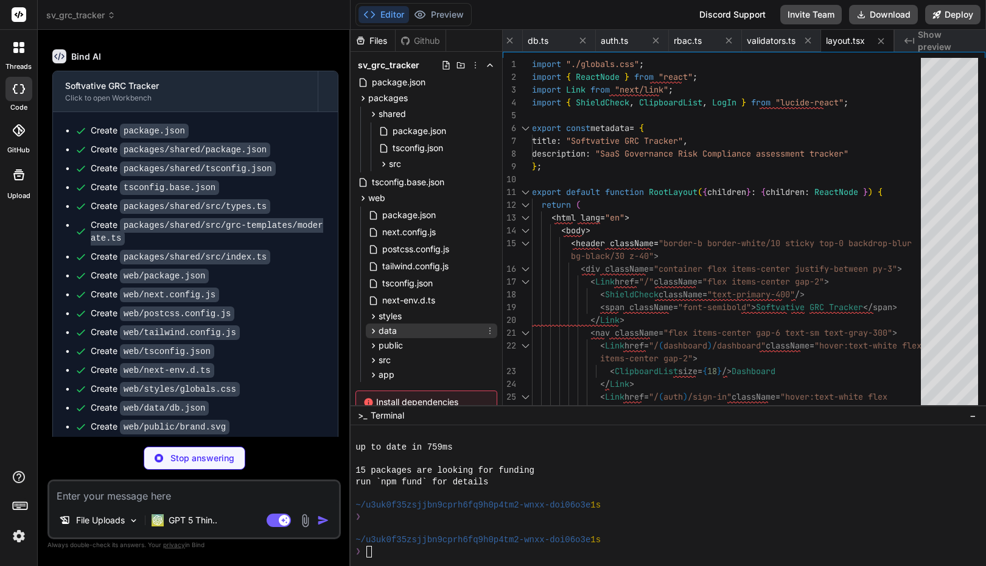
click at [373, 329] on icon at bounding box center [373, 331] width 10 height 10
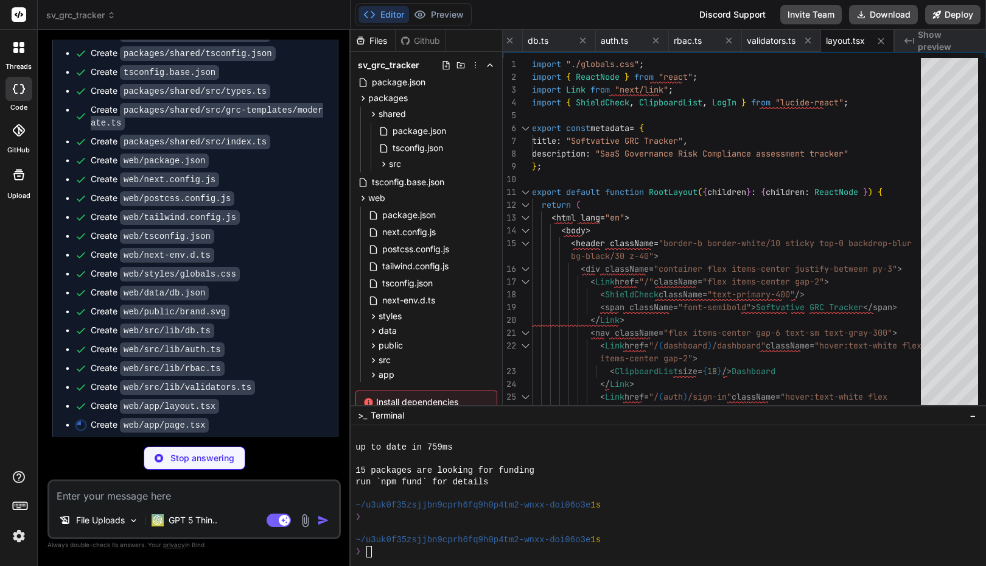
type textarea "x"
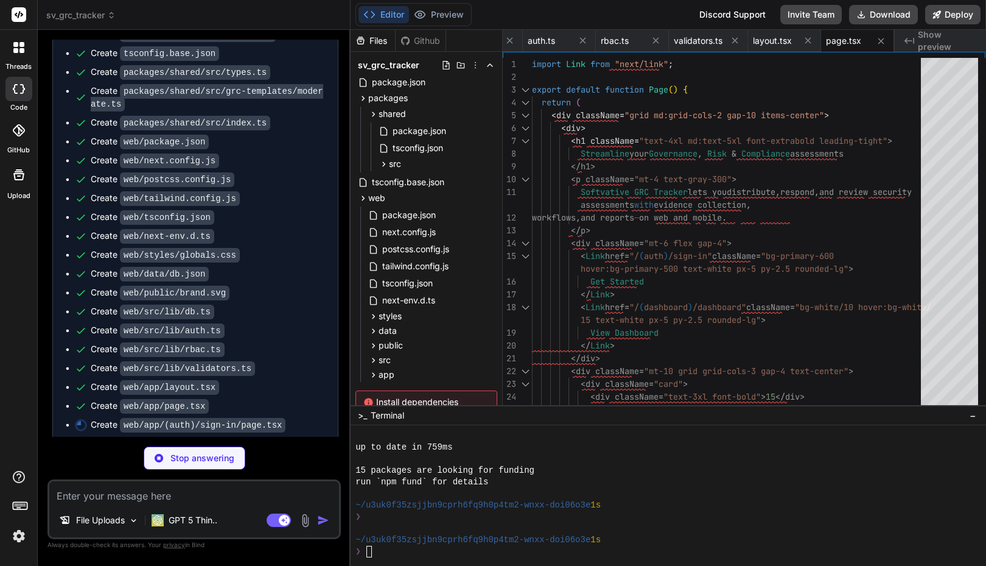
scroll to position [0, 0]
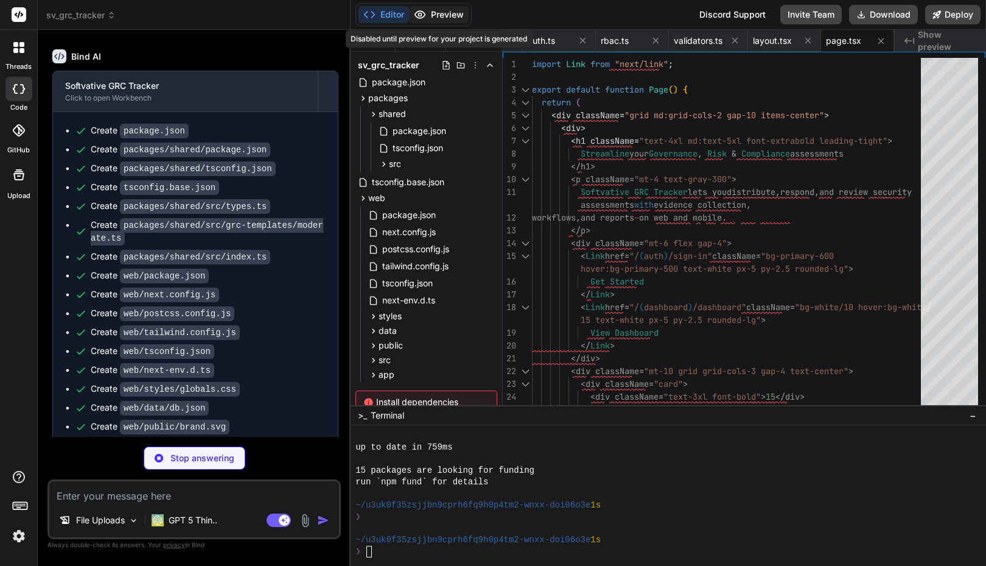
type textarea "x"
type textarea "</button> </div> ); }"
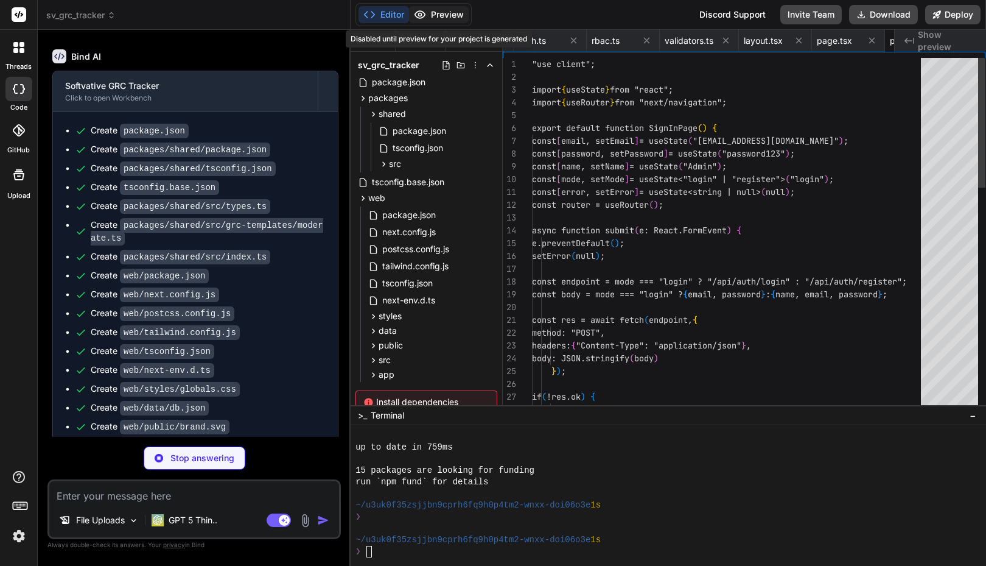
scroll to position [0, 1459]
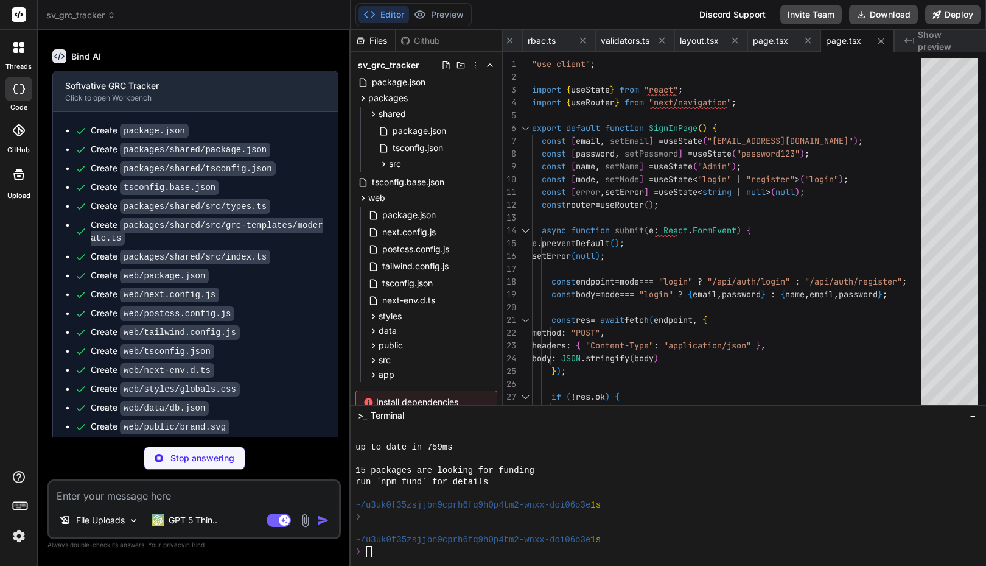
click at [387, 16] on button "Editor" at bounding box center [384, 14] width 51 height 17
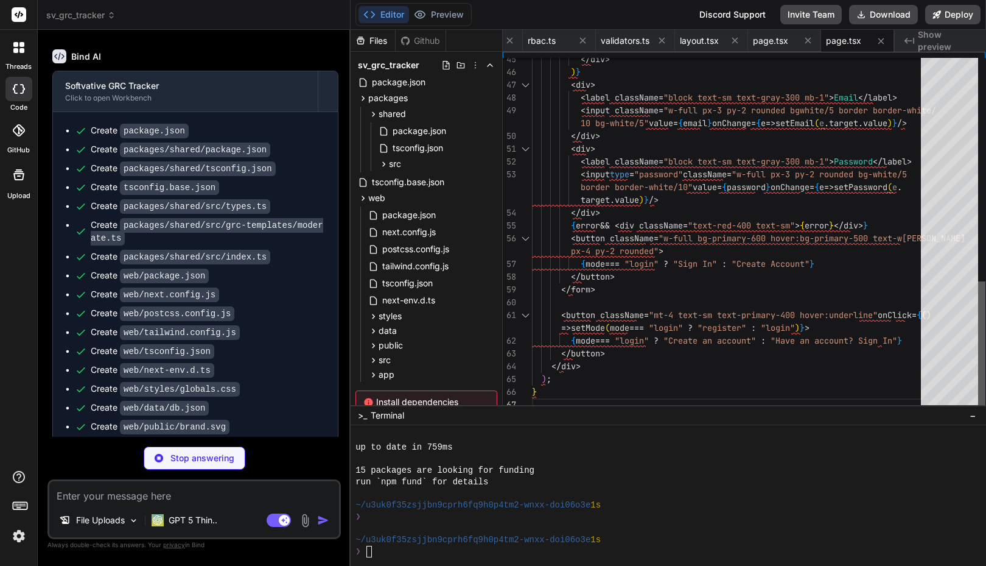
type textarea "x"
type textarea "}"
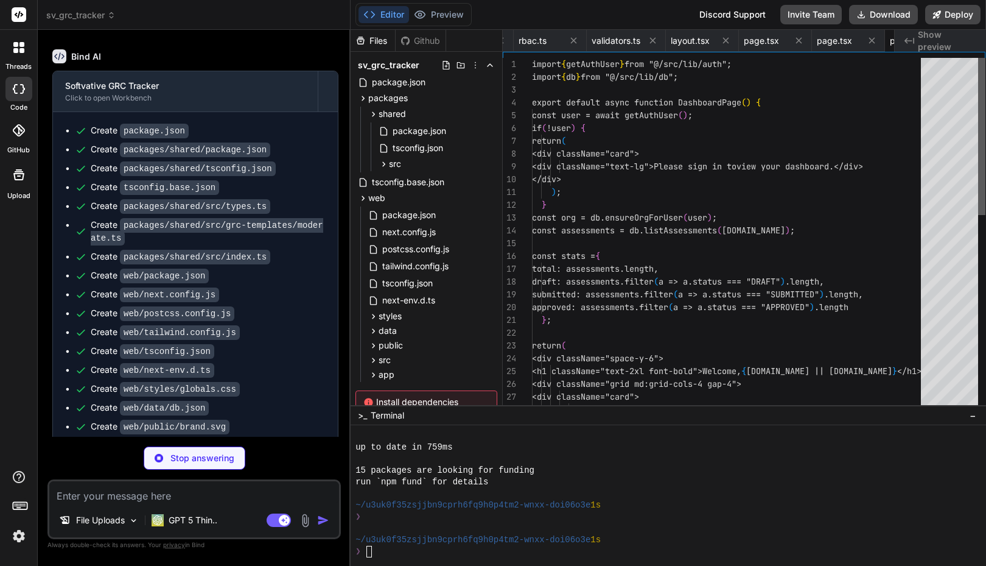
scroll to position [0, 1533]
click at [978, 102] on div at bounding box center [981, 136] width 7 height 157
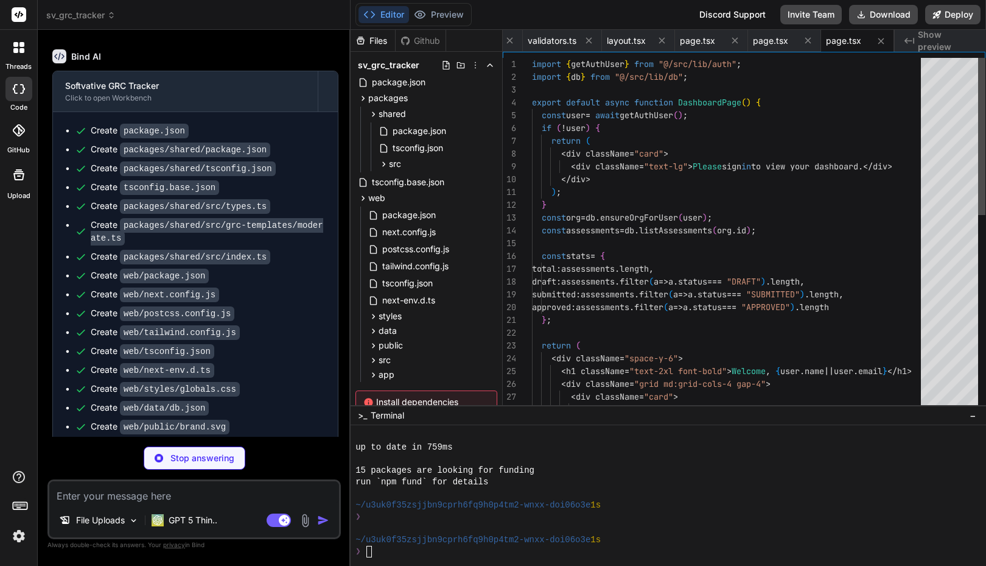
click at [949, 102] on div at bounding box center [949, 234] width 57 height 353
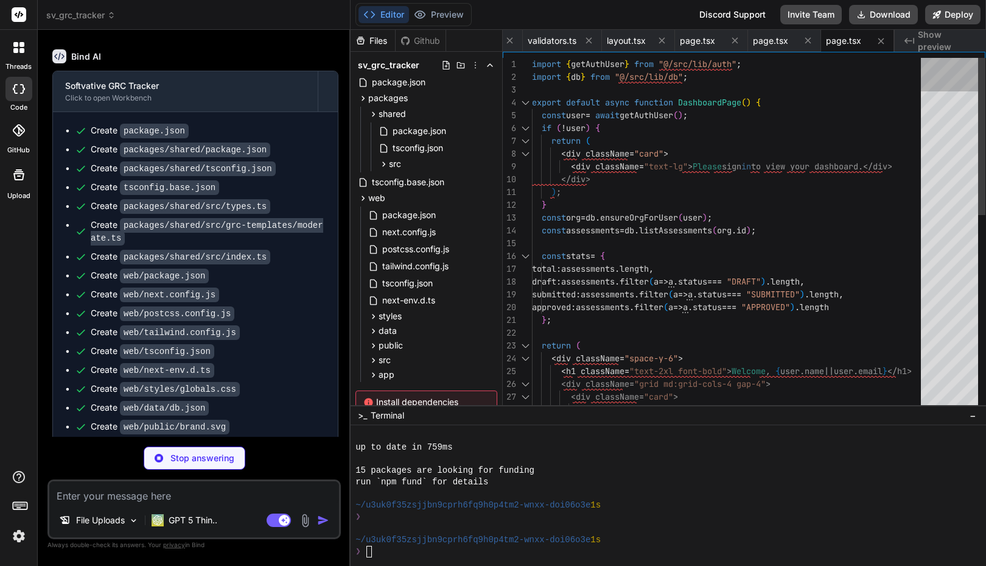
click at [943, 71] on div at bounding box center [949, 234] width 57 height 353
click at [943, 85] on div at bounding box center [949, 74] width 57 height 33
click at [941, 107] on div at bounding box center [949, 234] width 57 height 353
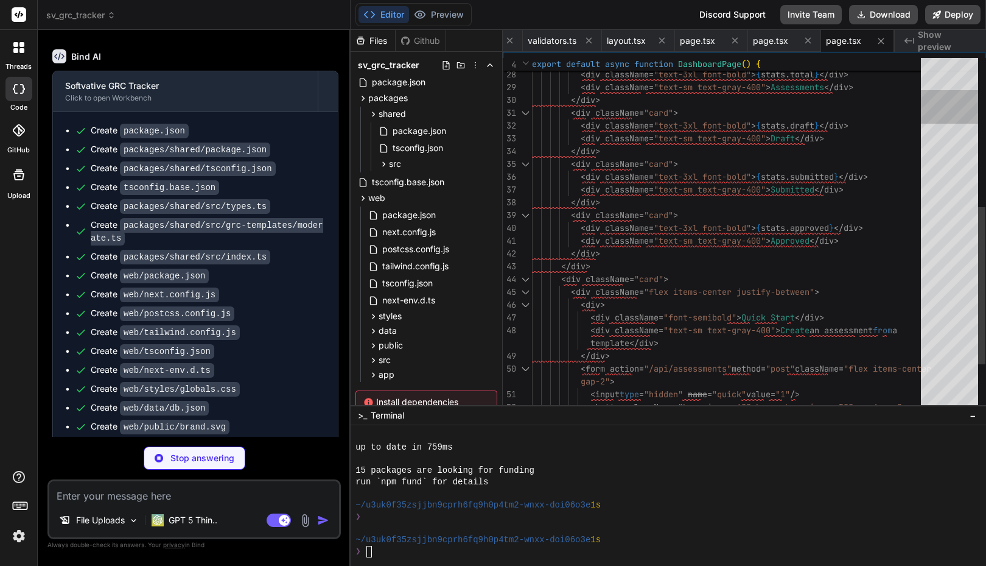
click at [942, 124] on div at bounding box center [949, 234] width 57 height 353
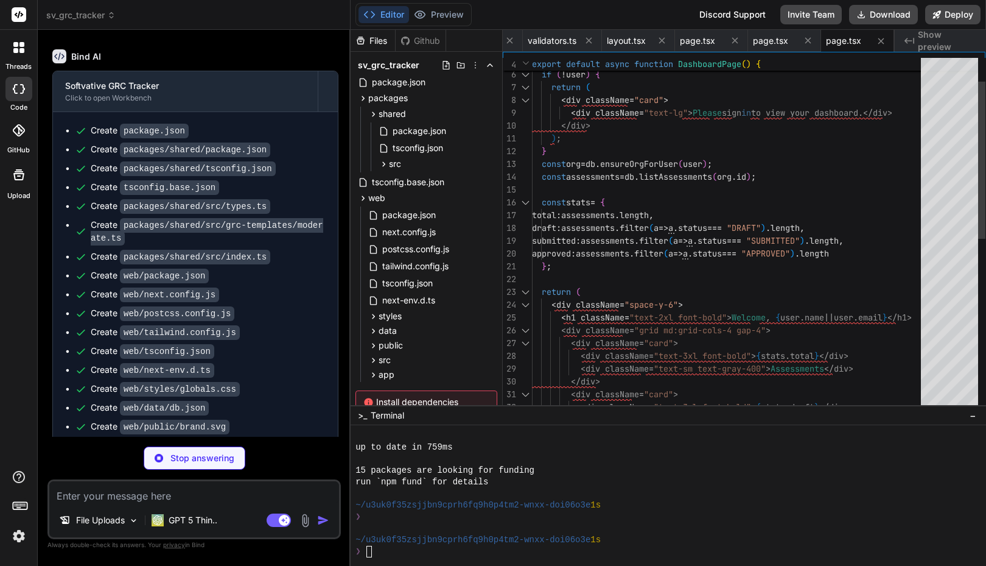
click at [938, 80] on div at bounding box center [949, 234] width 57 height 353
type textarea "x"
type textarea "</Link> ))} </div> </div> ); }"
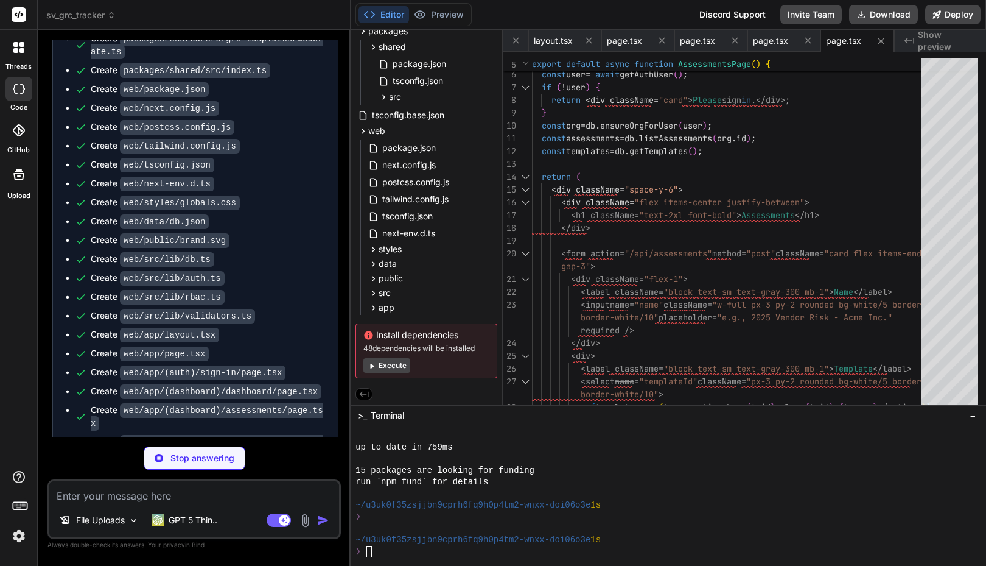
scroll to position [202, 0]
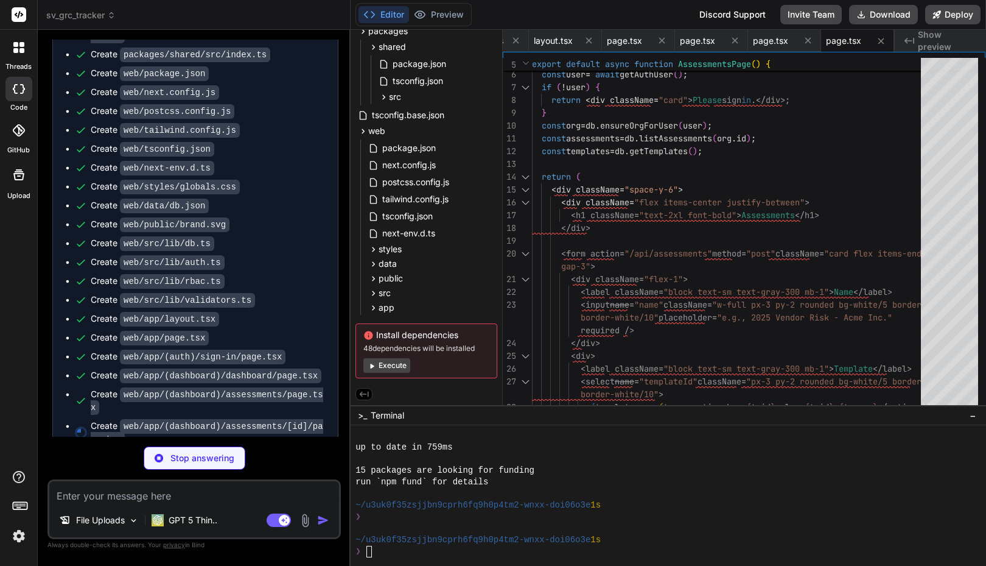
type textarea "x"
type textarea "); }"
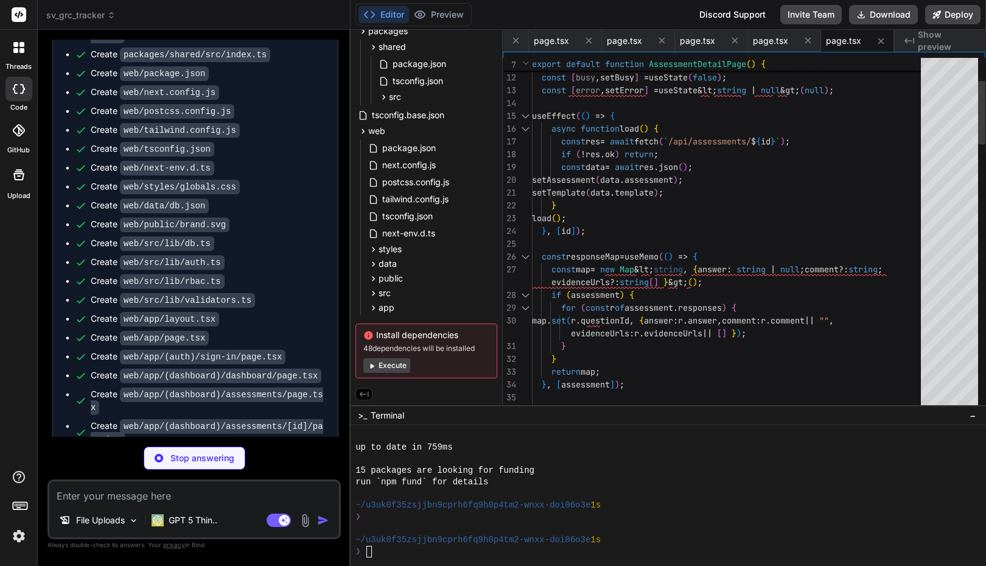
type textarea "x"
type textarea "}"
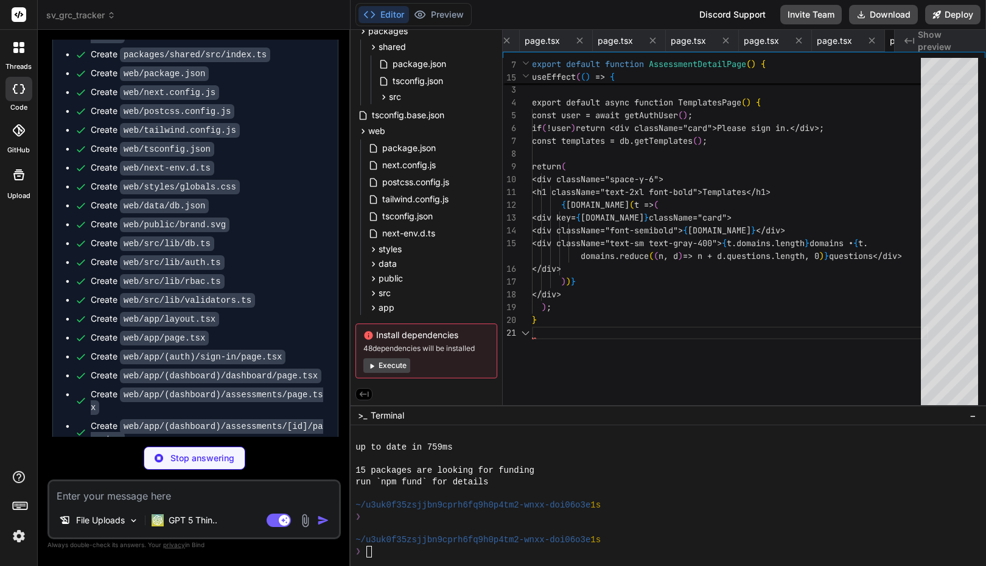
scroll to position [0, 1752]
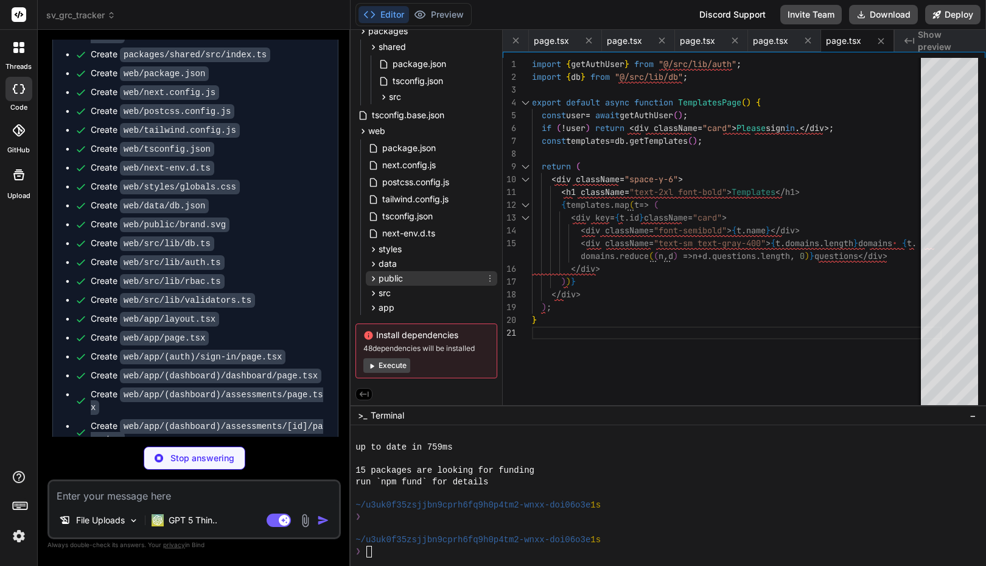
type textarea "x"
type textarea "); }"
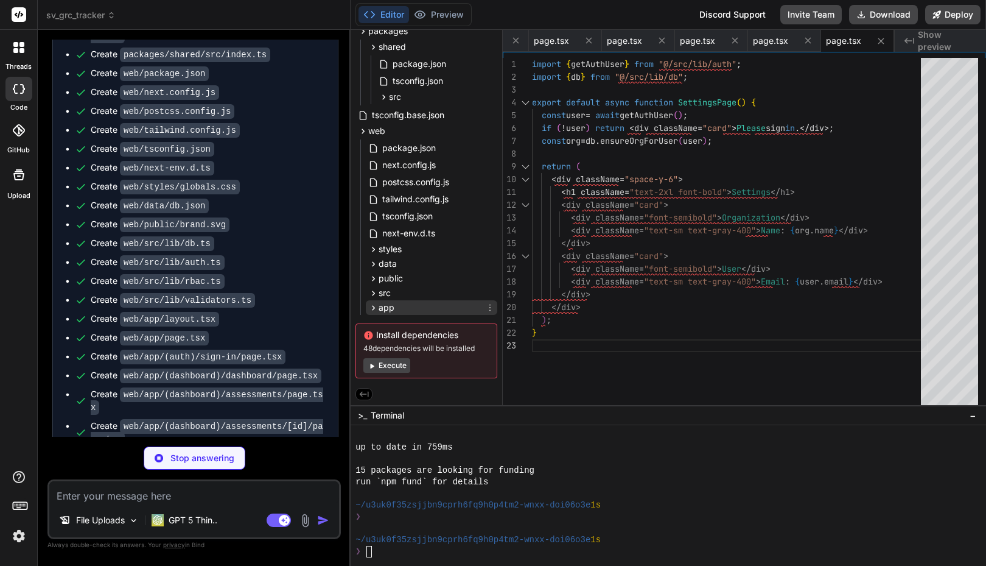
click at [376, 309] on icon at bounding box center [373, 308] width 10 height 10
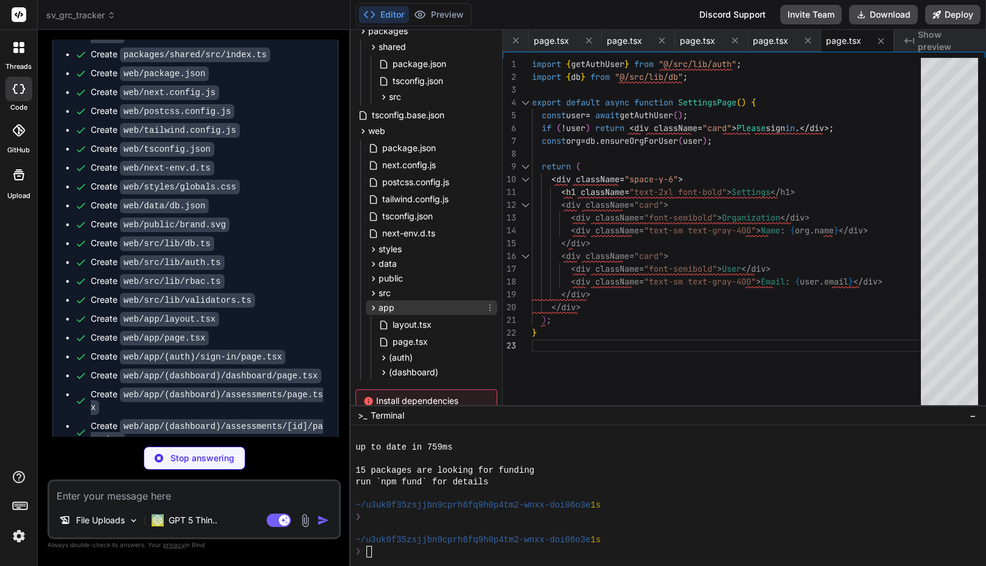
click at [374, 308] on icon at bounding box center [374, 307] width 3 height 5
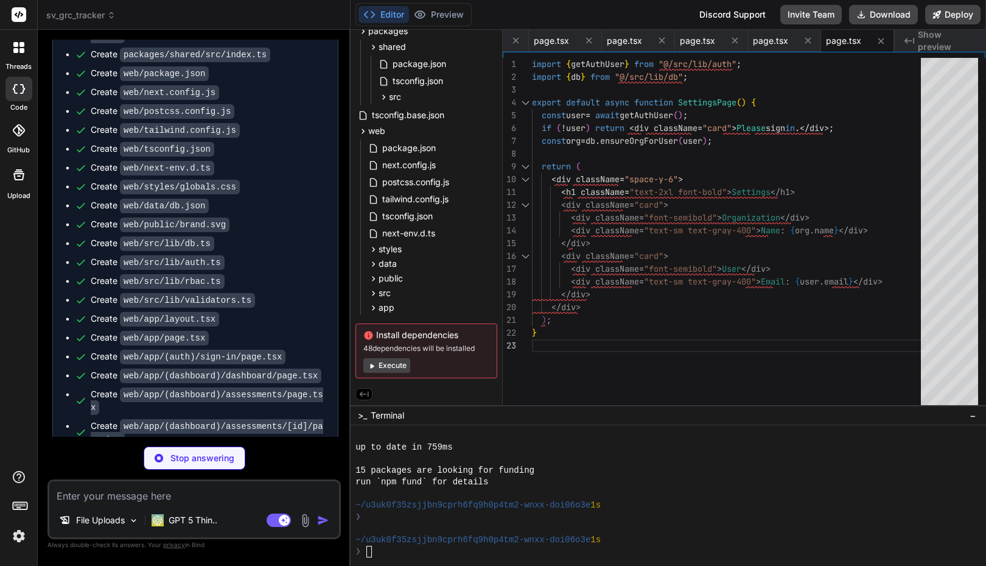
scroll to position [258, 0]
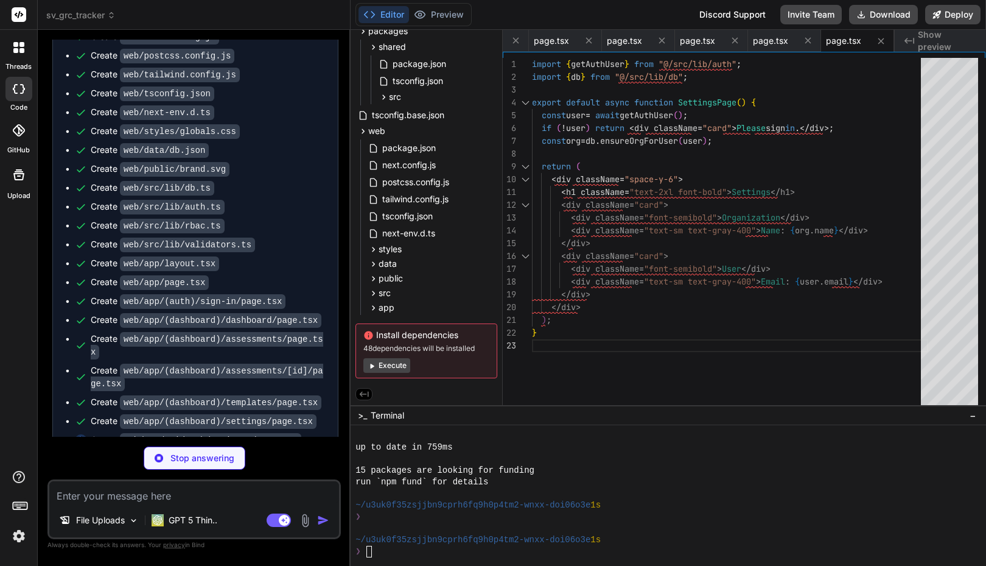
type textarea "x"
type textarea "}"
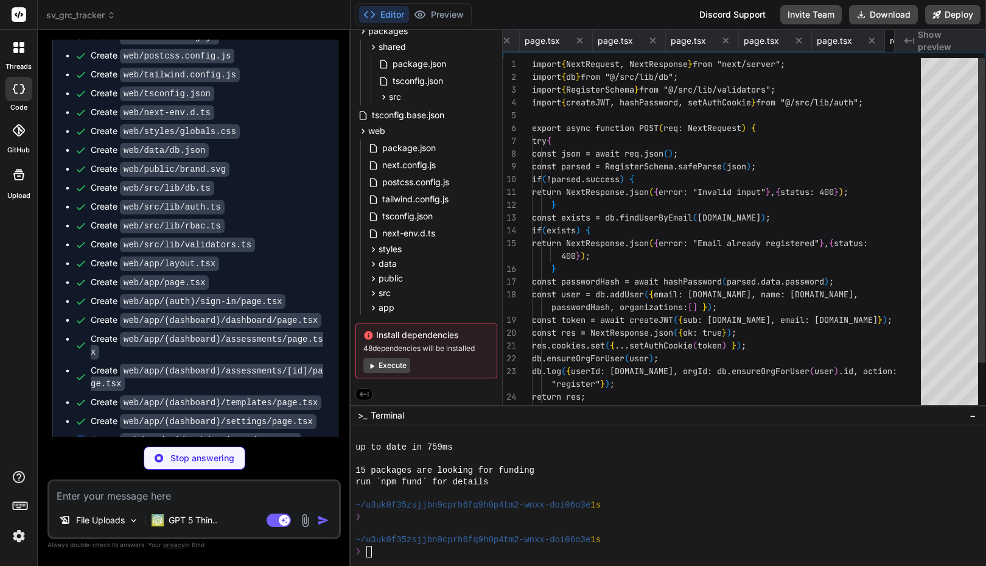
scroll to position [0, 1898]
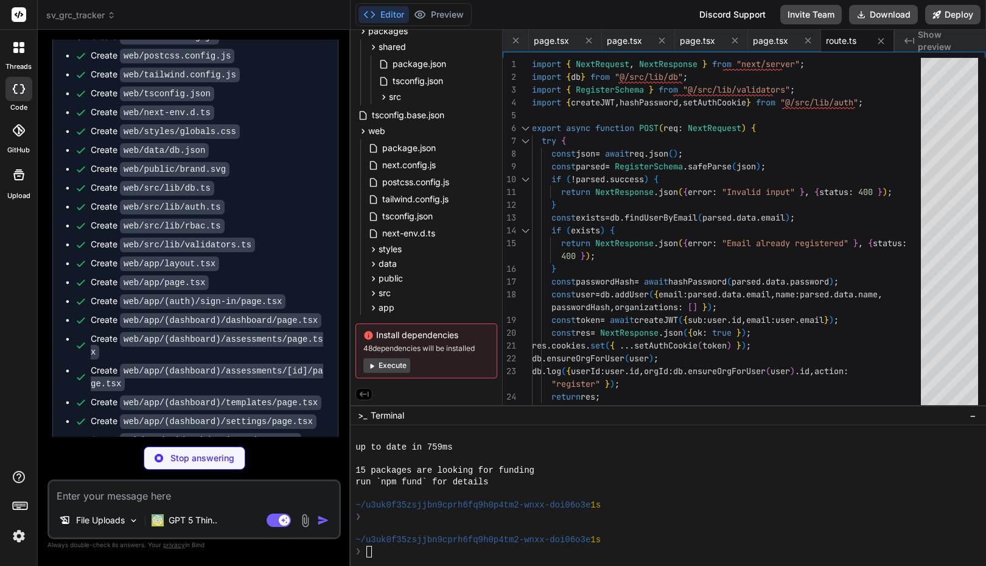
type textarea "x"
type textarea "res.cookies.set({ ...setAuthCookie(token) }); db.log({ userId: [DOMAIN_NAME], o…"
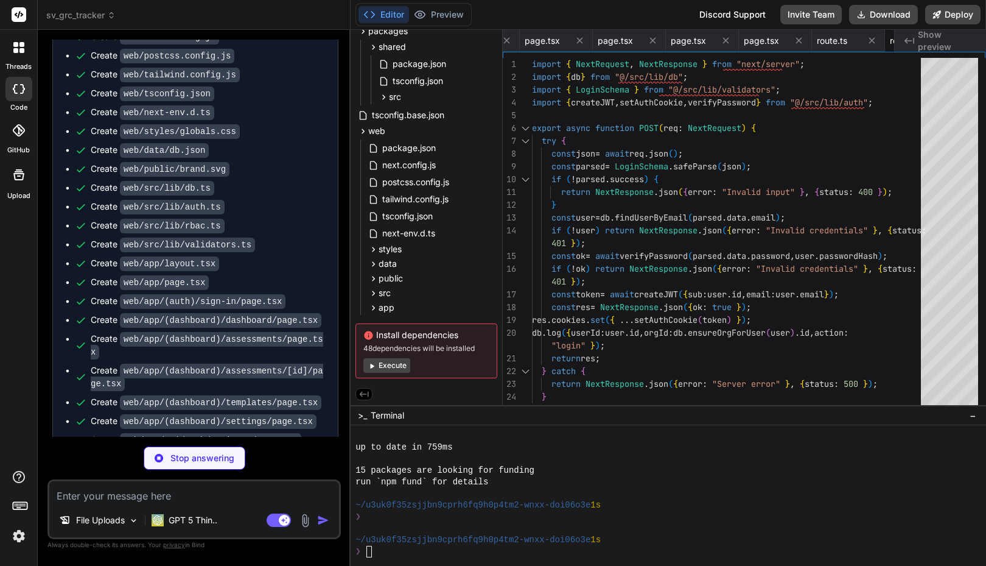
scroll to position [0, 1971]
type textarea "x"
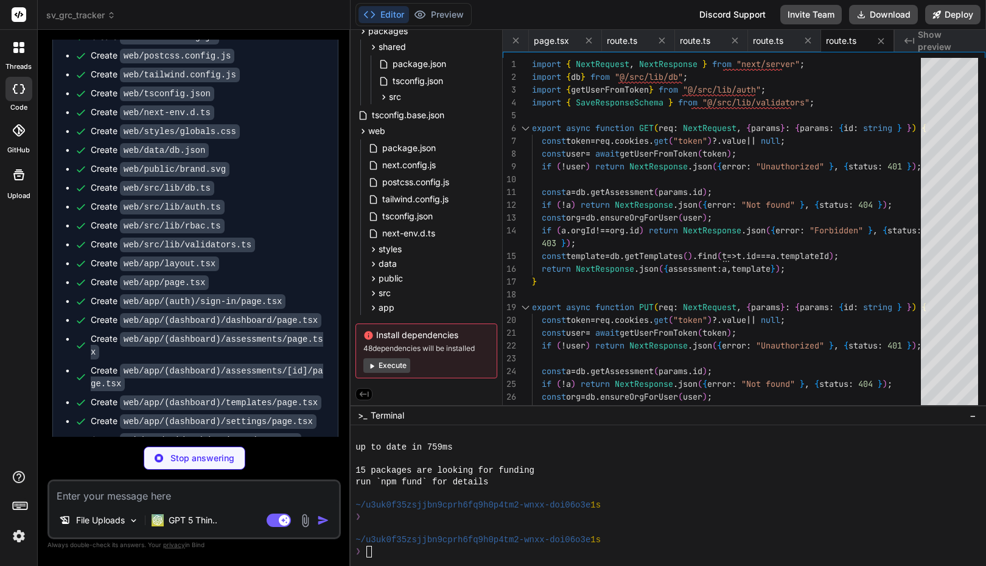
scroll to position [332, 0]
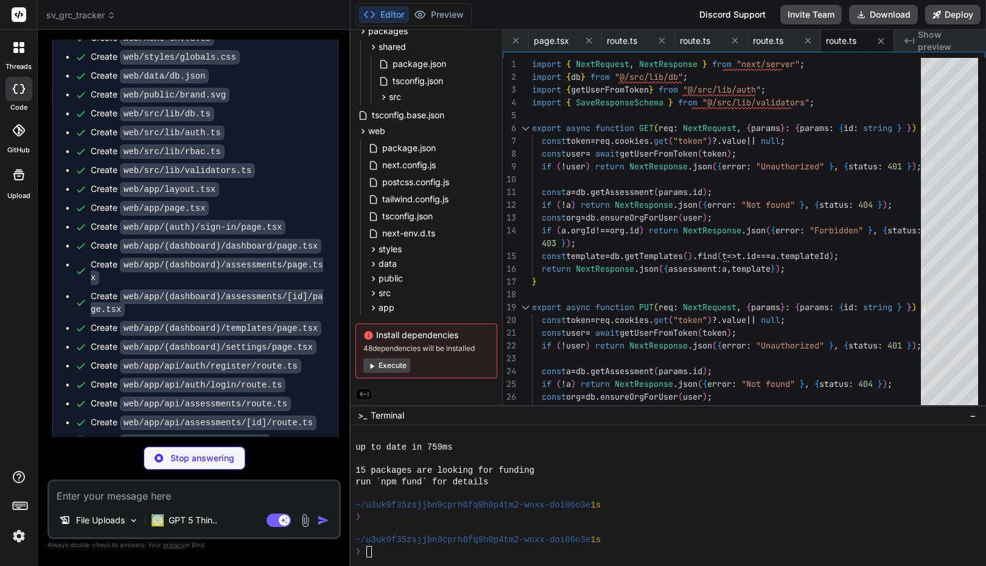
type textarea "x"
type textarea "comment: existing?.comment ?? "", evidenceUrls: [...urls, url], updatedAt: new …"
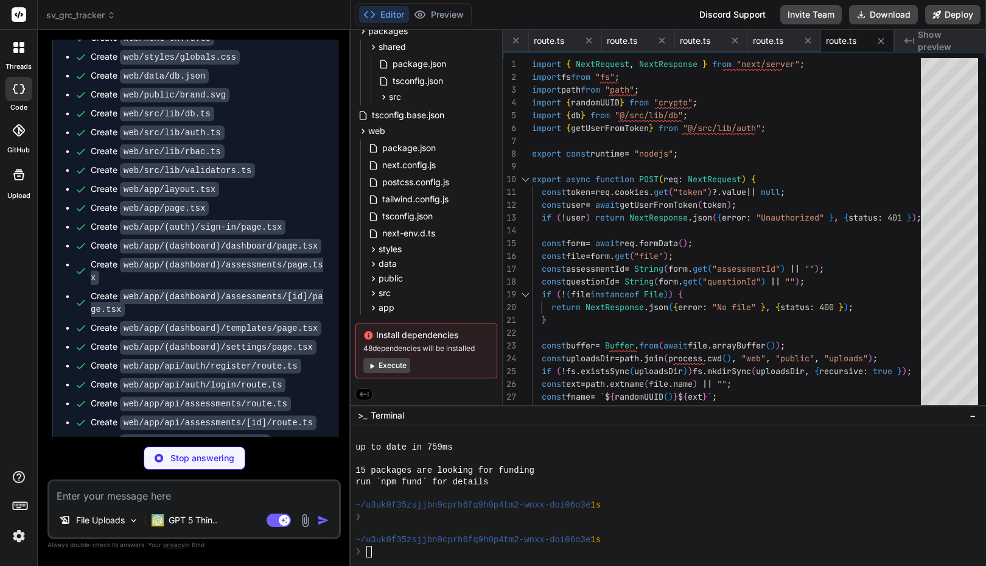
type textarea "x"
type textarea ""@types/react": "^[DATE]", "@types/react-native": "^0.72.5" } }"
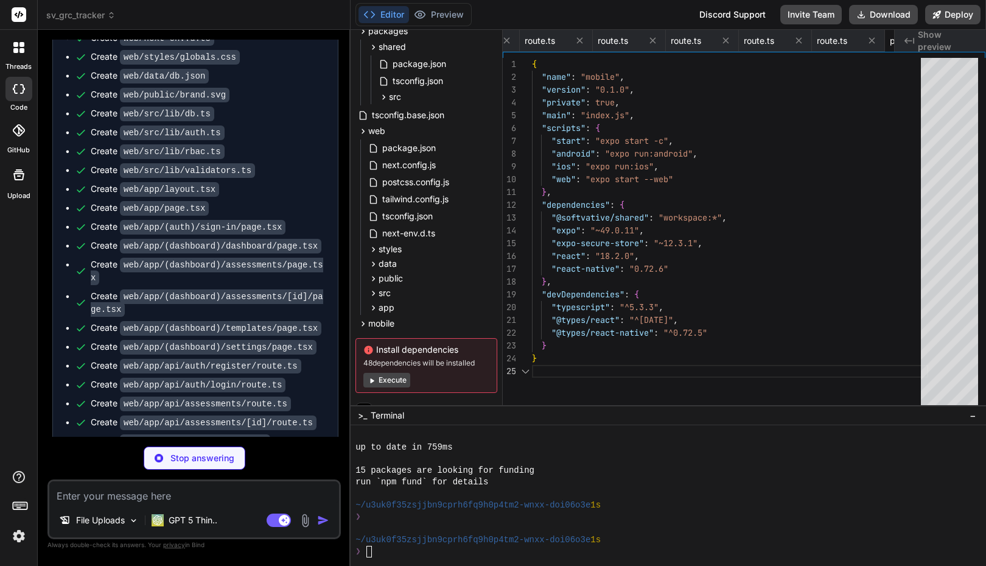
scroll to position [0, 2274]
type textarea "x"
type textarea ""backgroundColor": "#FFFFFF" } }, "web": { "bundler": "metro", "favicon": "./as…"
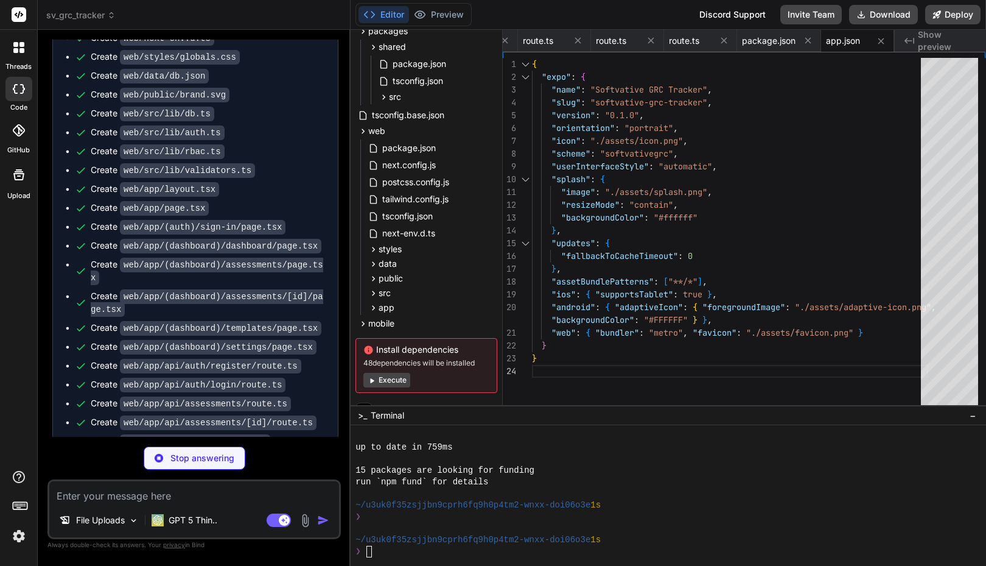
type textarea "x"
type textarea "module.exports = function(api) { api.cache(true); return { presets: ['expo-rout…"
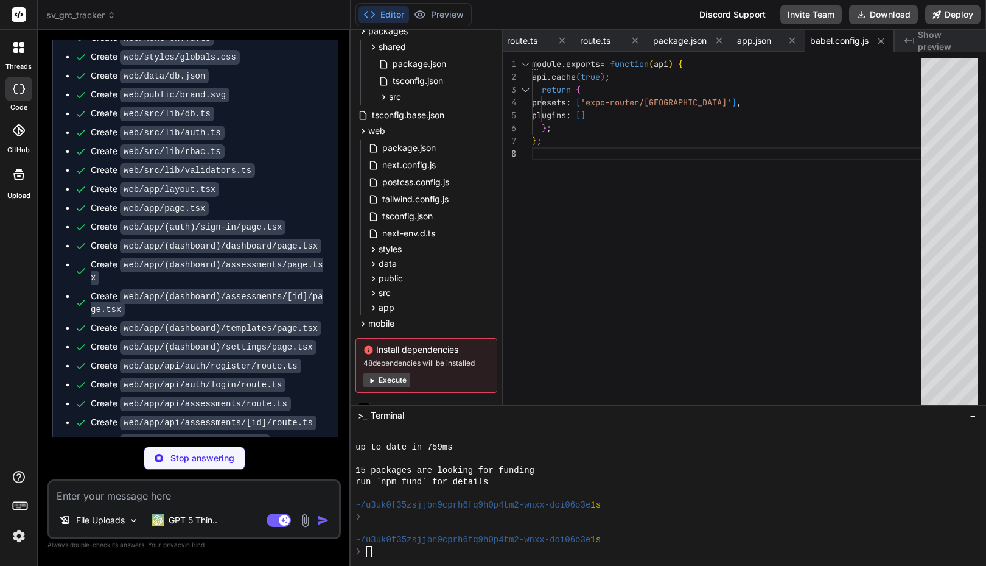
type textarea "x"
type textarea "}, "include": ["**/*.ts", "**/*.tsx"] }"
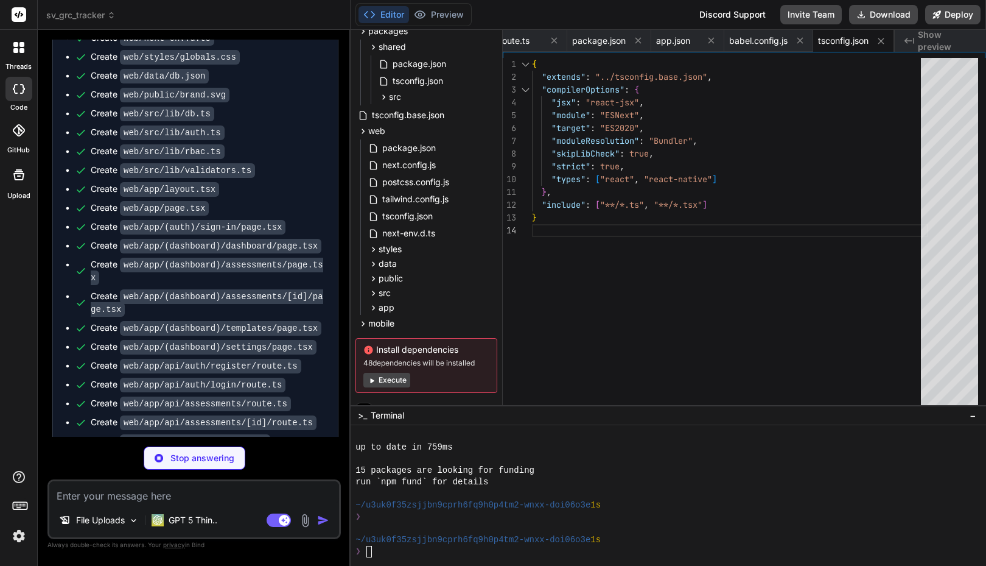
type textarea "x"
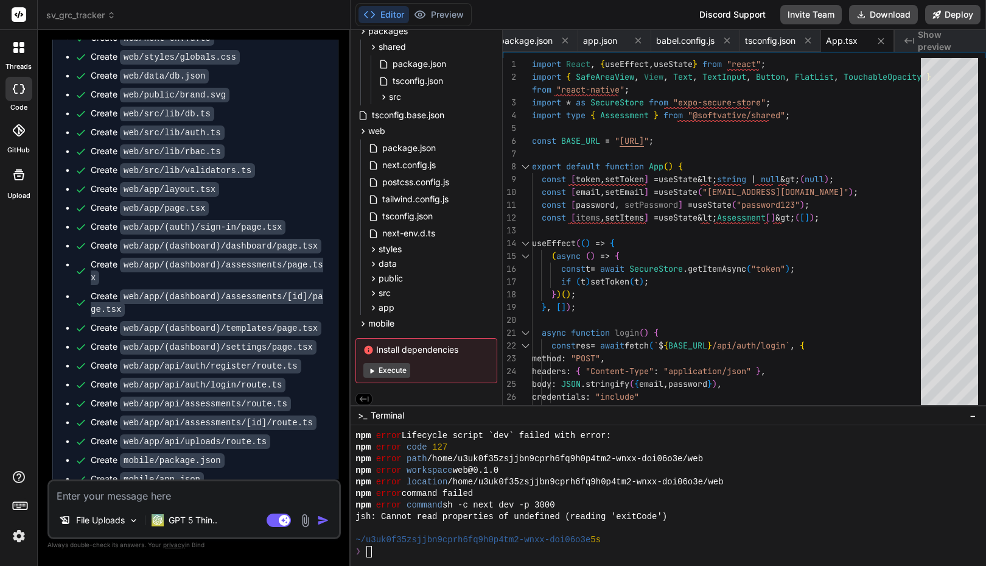
scroll to position [472, 0]
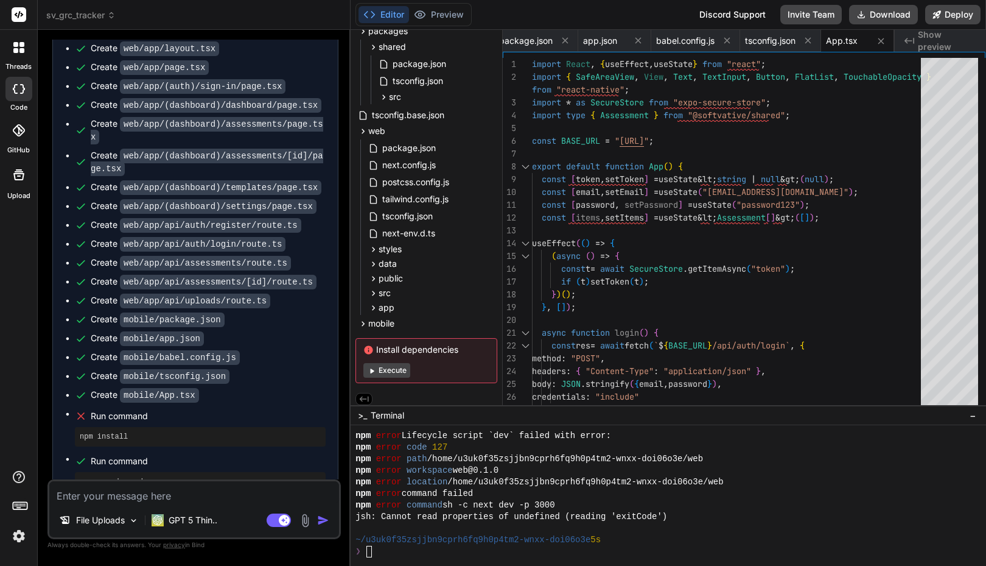
click at [116, 432] on pre "npm install" at bounding box center [200, 437] width 241 height 10
copy ul "npm install"
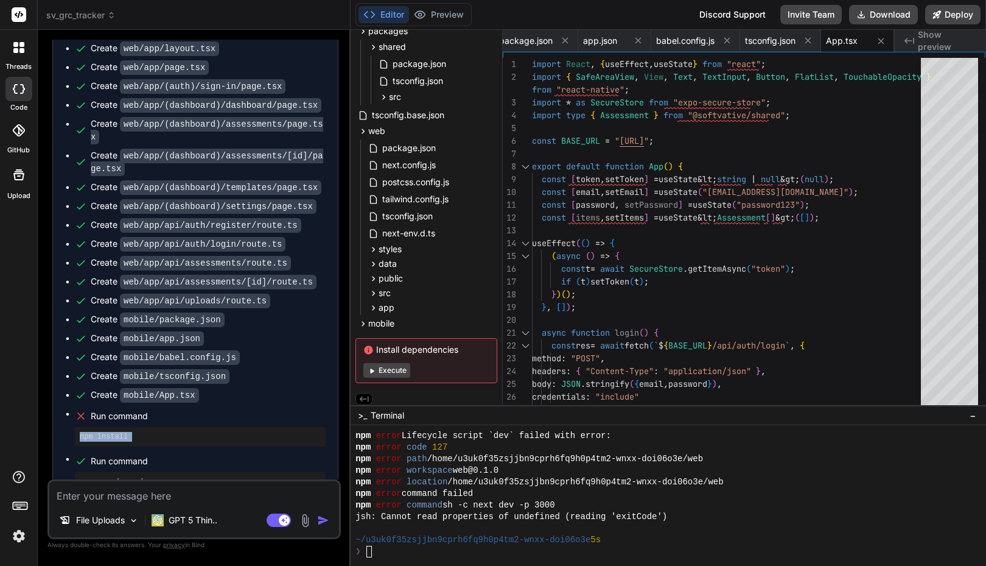
click at [146, 432] on pre "npm install" at bounding box center [200, 437] width 241 height 10
click at [380, 549] on div "❯" at bounding box center [663, 552] width 614 height 12
click at [159, 492] on textarea "To enrich screen reader interactions, please activate Accessibility in Grammarl…" at bounding box center [194, 492] width 290 height 22
click at [153, 497] on textarea "To enrich screen reader interactions, please activate Accessibility in Grammarl…" at bounding box center [194, 492] width 290 height 22
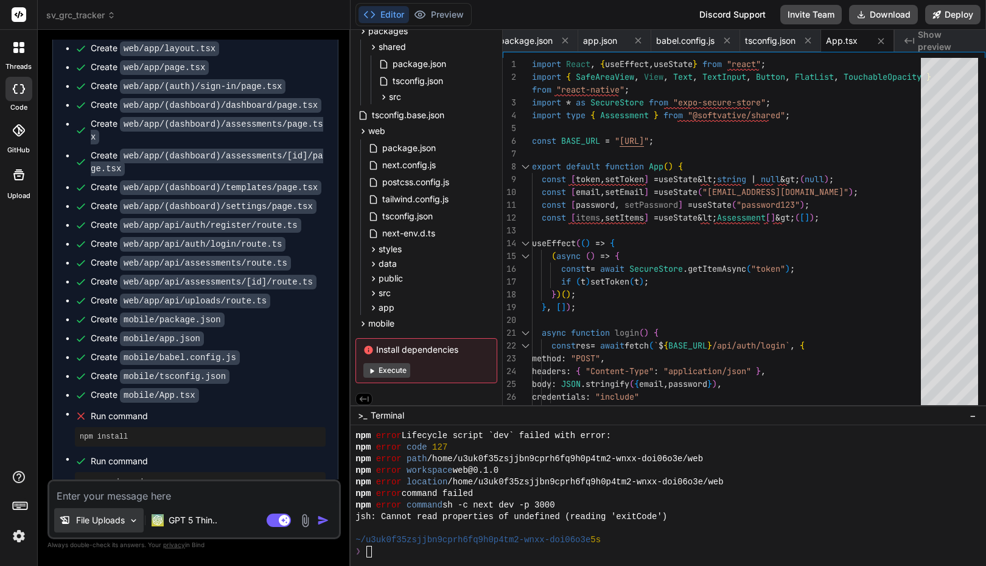
click at [99, 508] on div "File Uploads" at bounding box center [99, 520] width 90 height 24
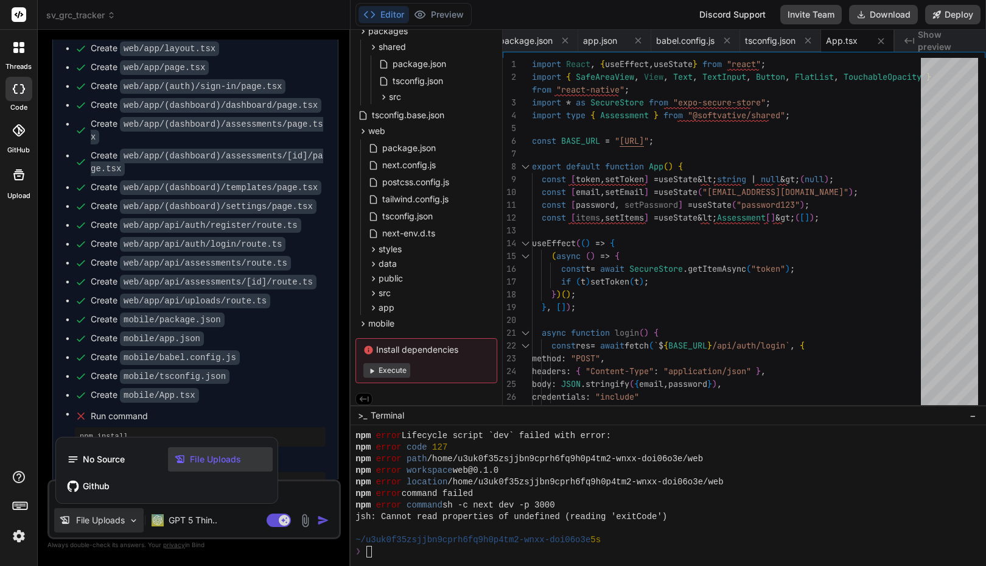
click at [298, 491] on div at bounding box center [493, 283] width 986 height 566
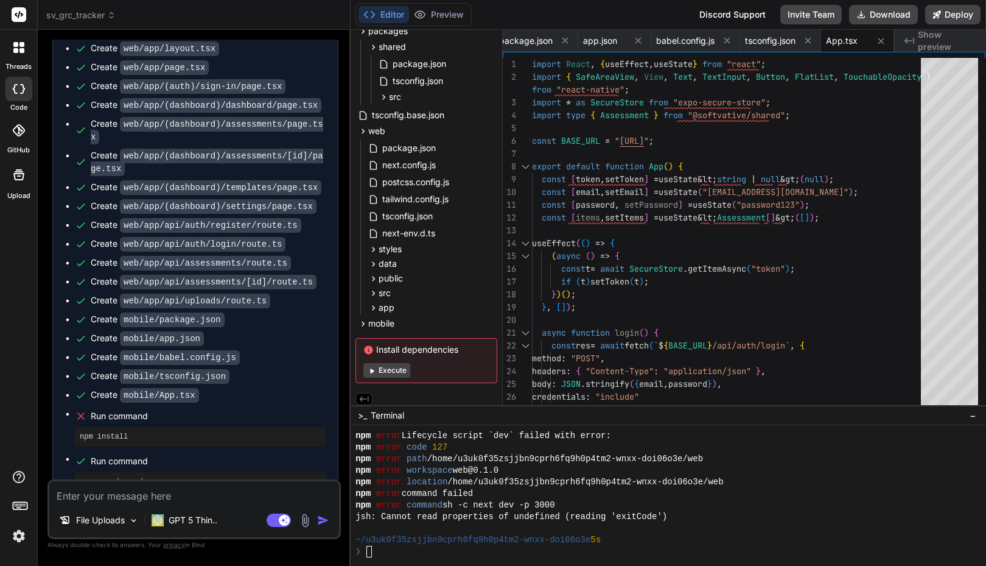
click at [182, 486] on textarea "To enrich screen reader interactions, please activate Accessibility in Grammarl…" at bounding box center [194, 492] width 290 height 22
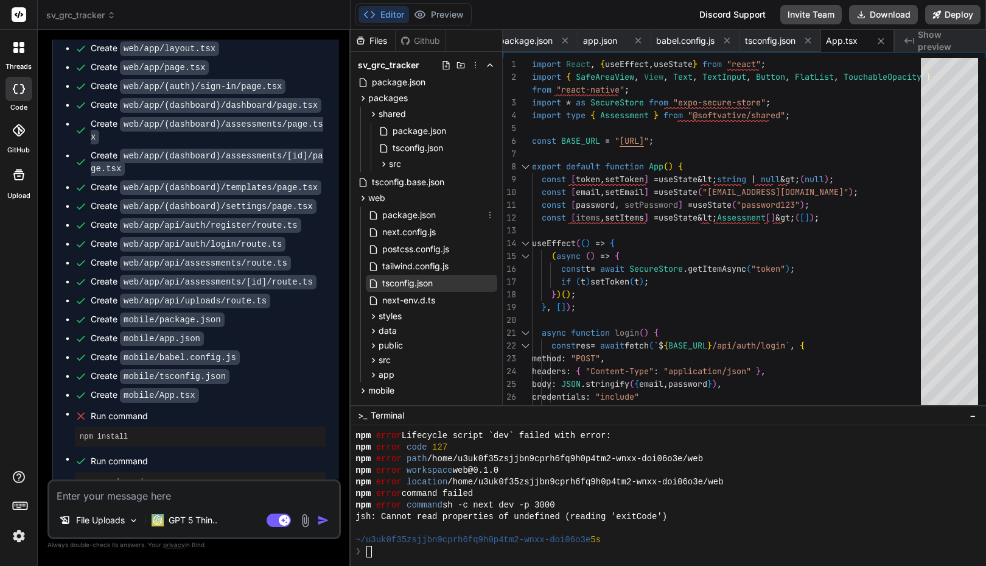
type textarea "x"
click at [384, 18] on button "Editor" at bounding box center [384, 14] width 51 height 17
click at [811, 5] on button "Invite Team" at bounding box center [811, 14] width 61 height 19
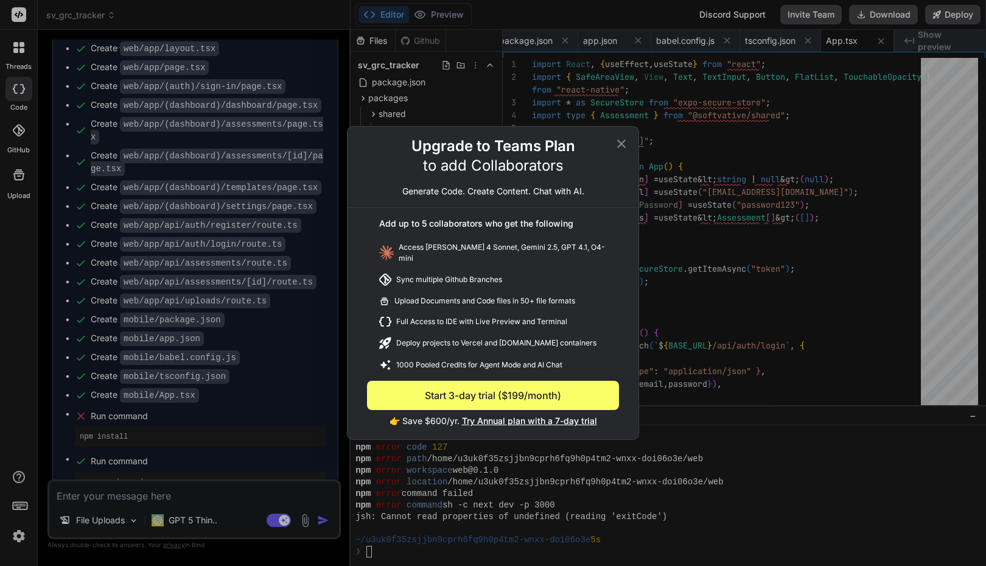
click at [623, 148] on icon at bounding box center [621, 143] width 9 height 9
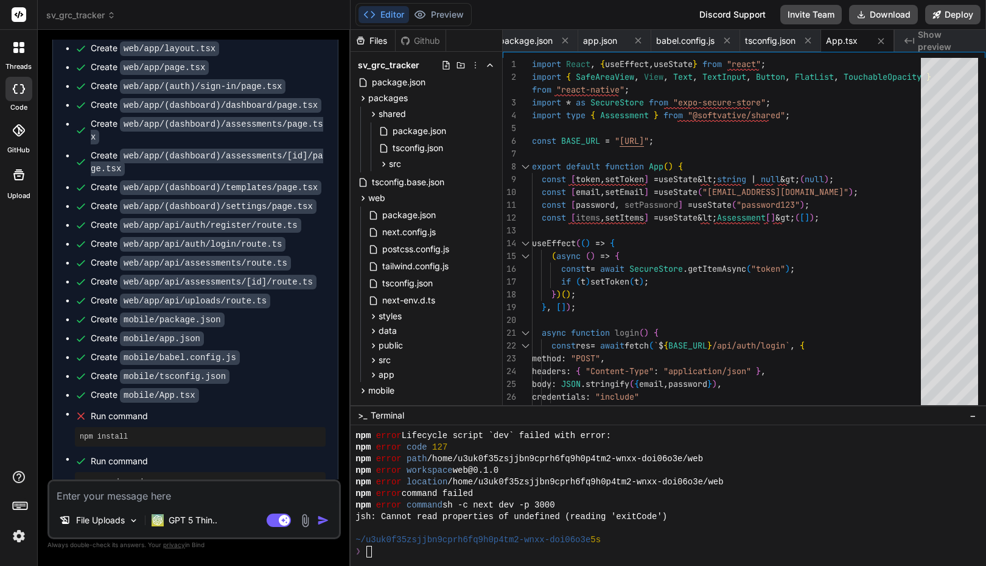
click at [113, 491] on textarea "To enrich screen reader interactions, please activate Accessibility in Grammarl…" at bounding box center [194, 492] width 290 height 22
click at [399, 557] on div "❯" at bounding box center [663, 552] width 614 height 12
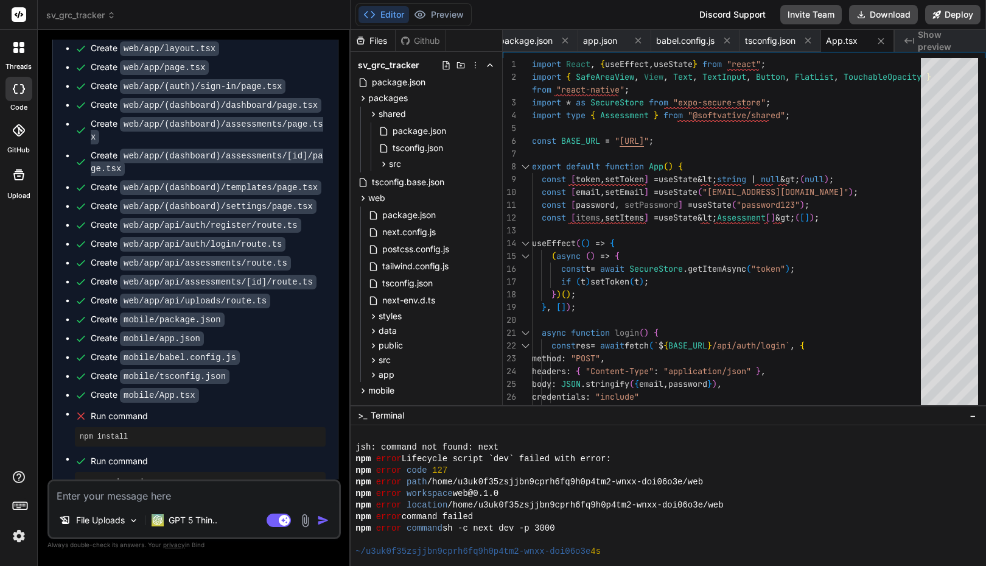
scroll to position [1154, 0]
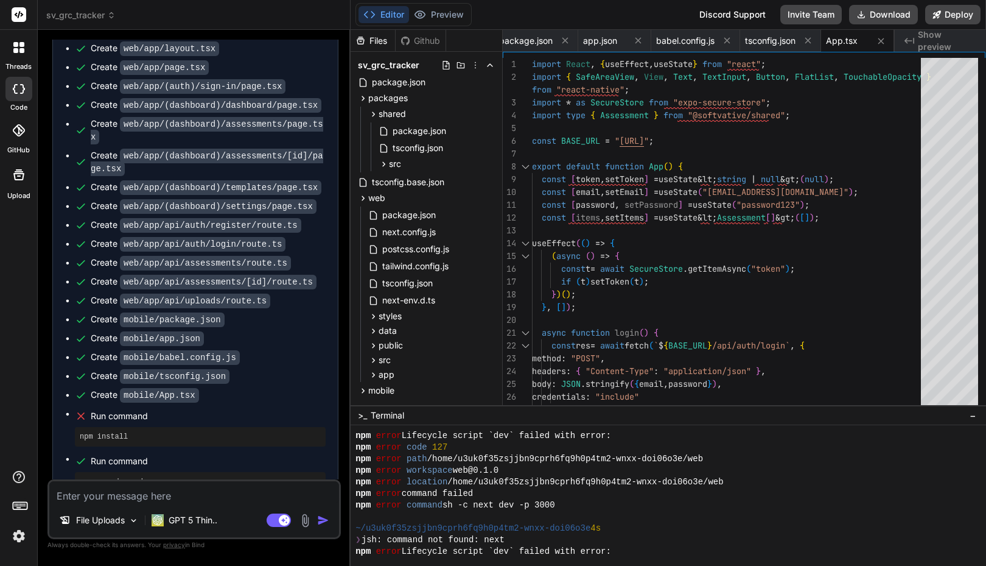
click at [114, 497] on textarea "To enrich screen reader interactions, please activate Accessibility in Grammarl…" at bounding box center [194, 492] width 290 height 22
type textarea "x"
type textarea "F"
type textarea "x"
type textarea "Fi"
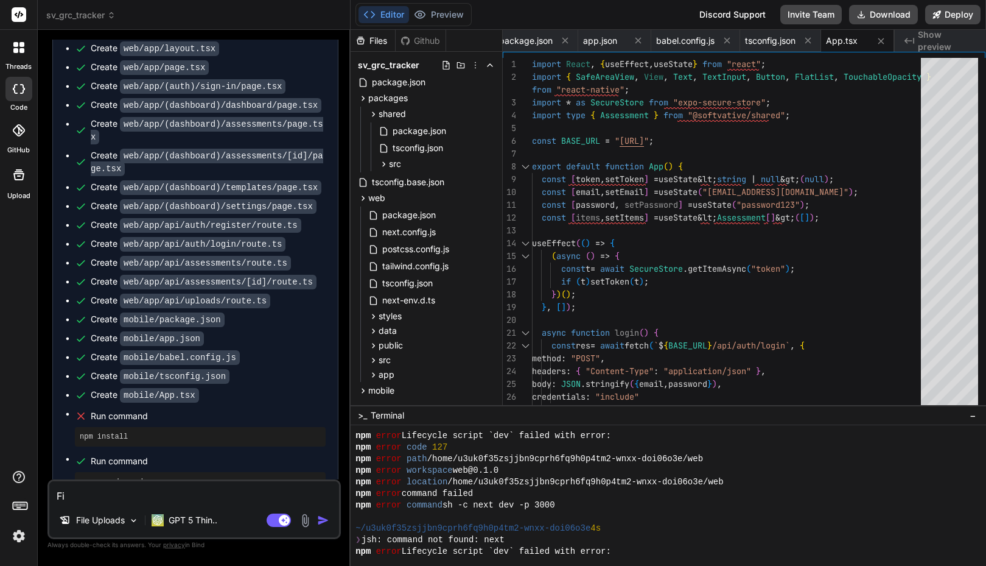
type textarea "x"
type textarea "Fix"
type textarea "x"
type textarea "Fix"
type textarea "x"
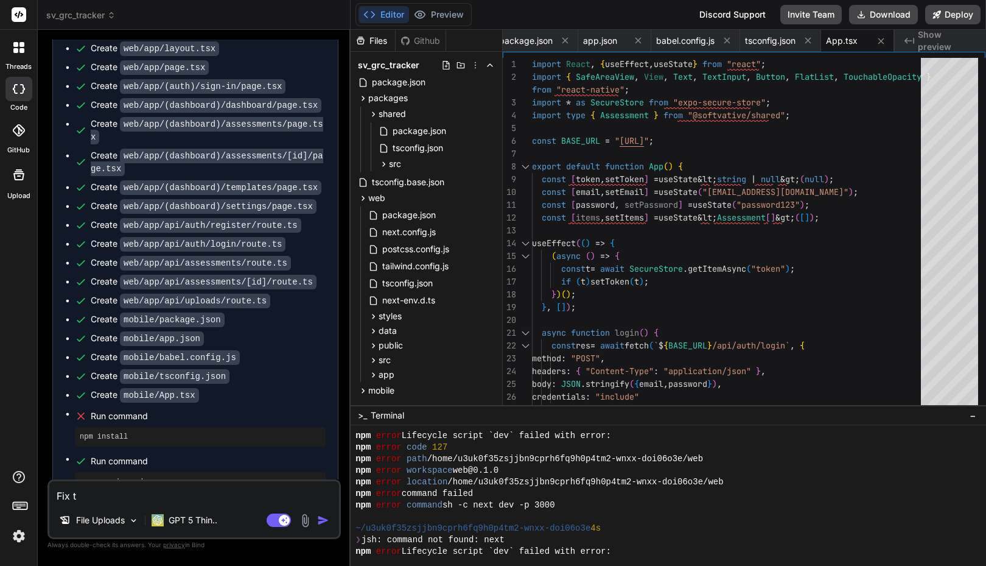
type textarea "Fix th"
type textarea "x"
type textarea "Fix thg"
type textarea "x"
type textarea "Fix thge"
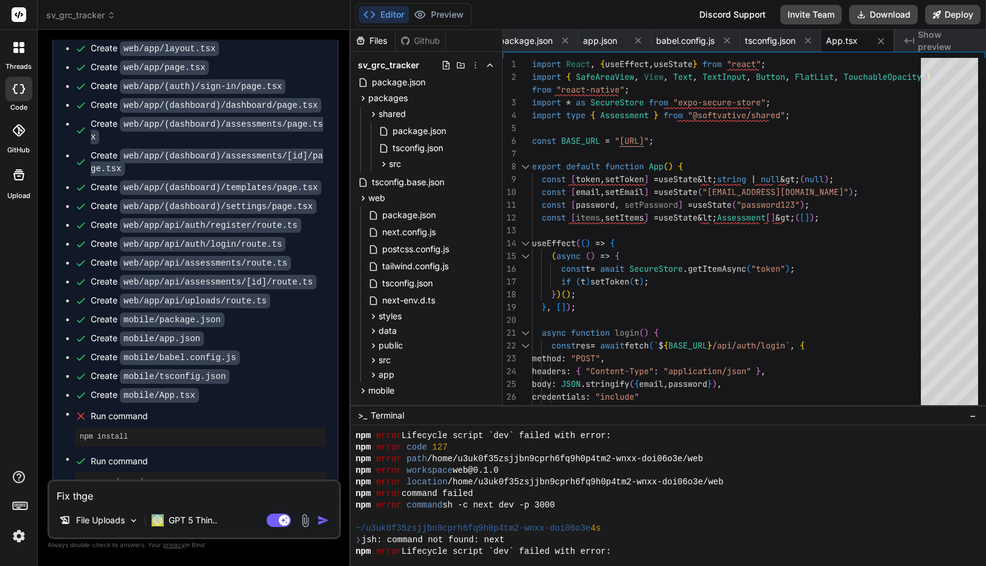
type textarea "x"
type textarea "Fix thge"
type textarea "x"
type textarea "Fix t"
type textarea "x"
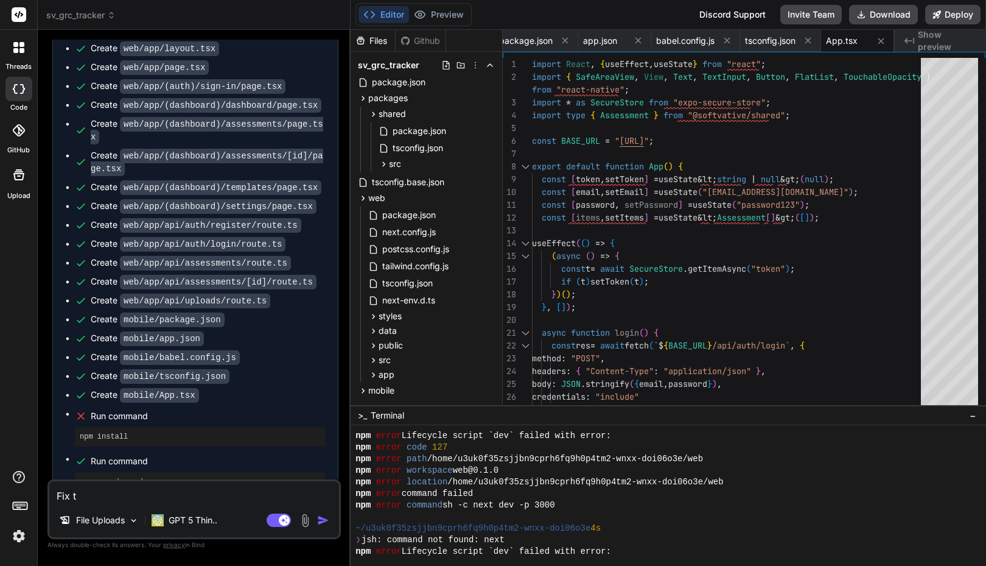
type textarea "Fix th"
type textarea "x"
type textarea "Fix the"
type textarea "x"
type textarea "Fix the"
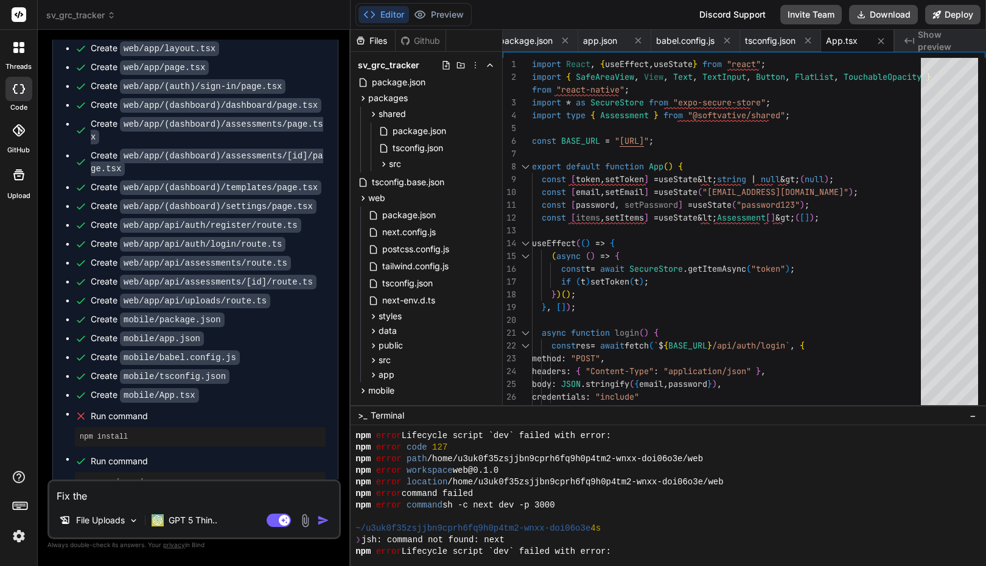
type textarea "x"
type textarea "Fix the e"
type textarea "x"
type textarea "Fix the er"
type textarea "x"
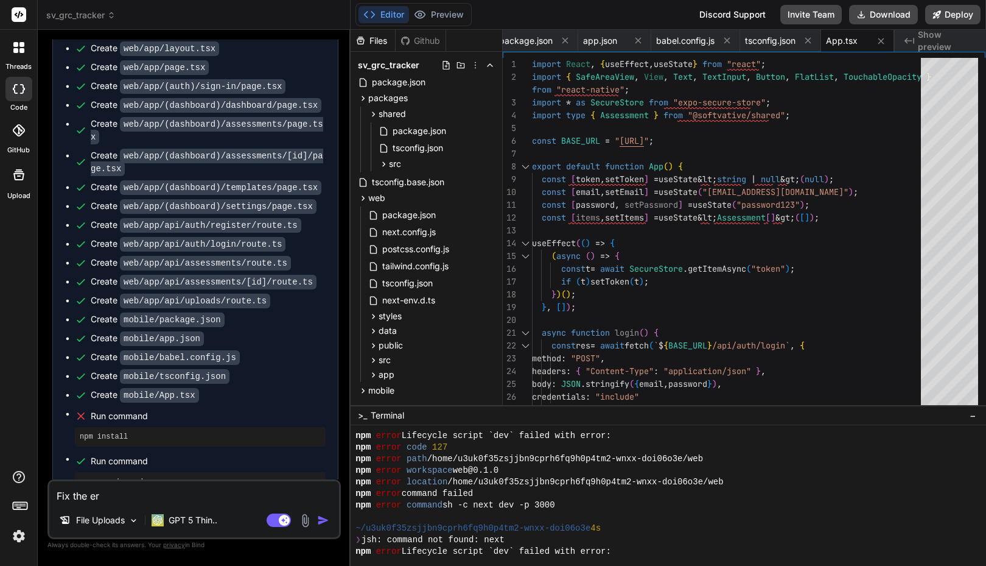
type textarea "Fix the err"
type textarea "x"
type textarea "Fix the erro"
type textarea "x"
type textarea "Fix the error"
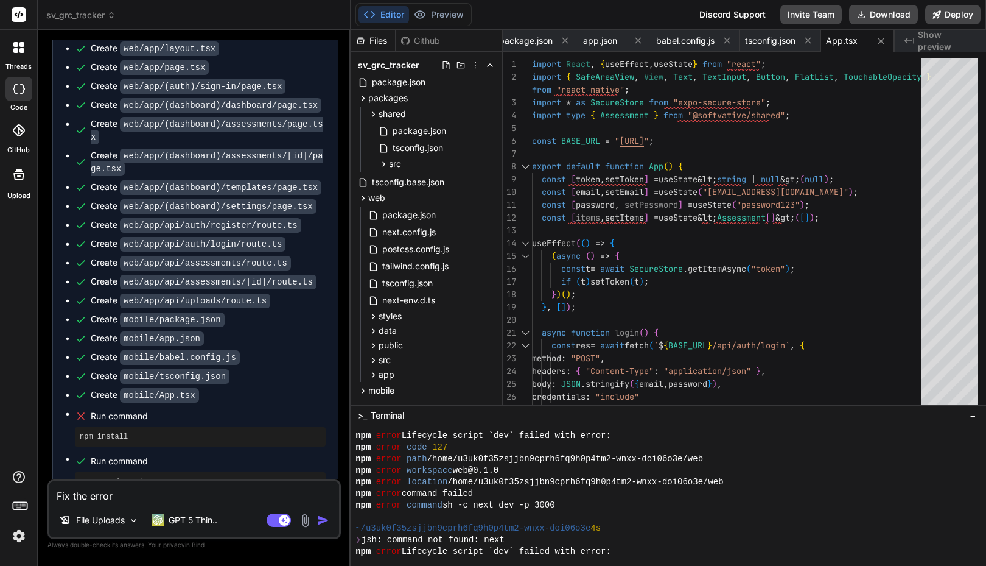
type textarea "x"
type textarea "Fix the error"
type textarea "x"
type textarea "Fix the error"
type textarea "x"
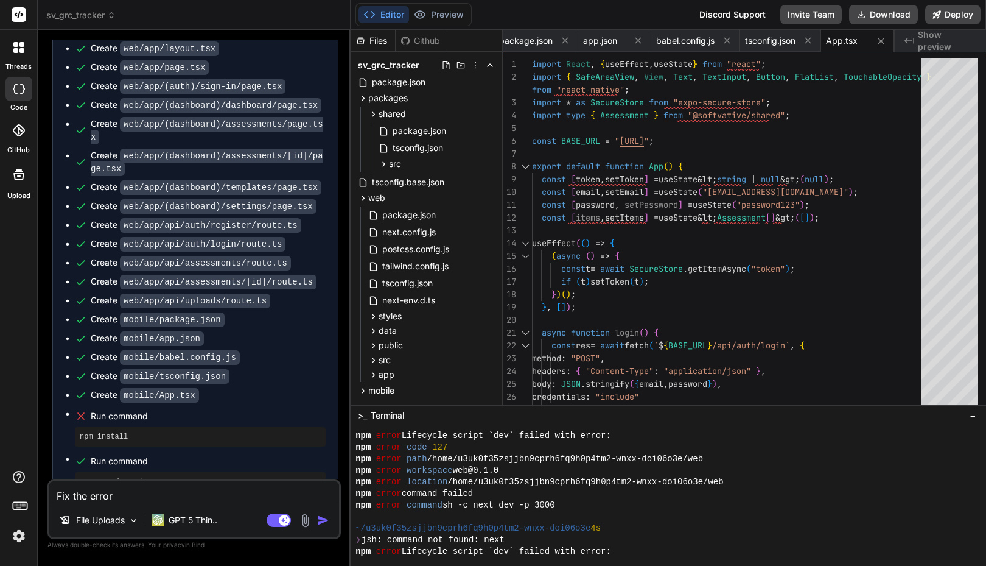
type textarea "Fix the errors"
type textarea "x"
type textarea "Fix the errors"
type textarea "x"
type textarea "Fix the errors a"
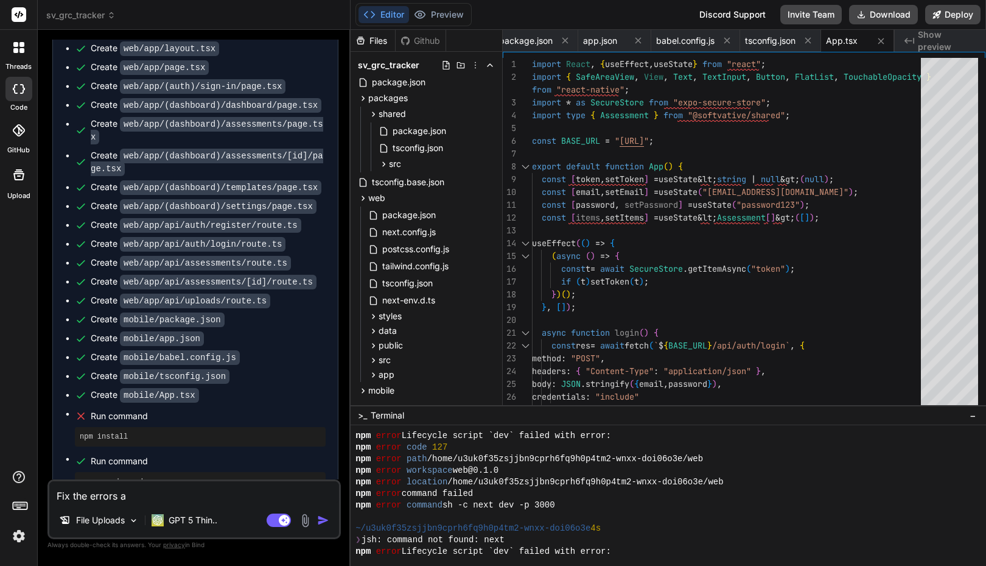
type textarea "x"
type textarea "Fix the errors an"
type textarea "x"
type textarea "Fix the errors and"
type textarea "x"
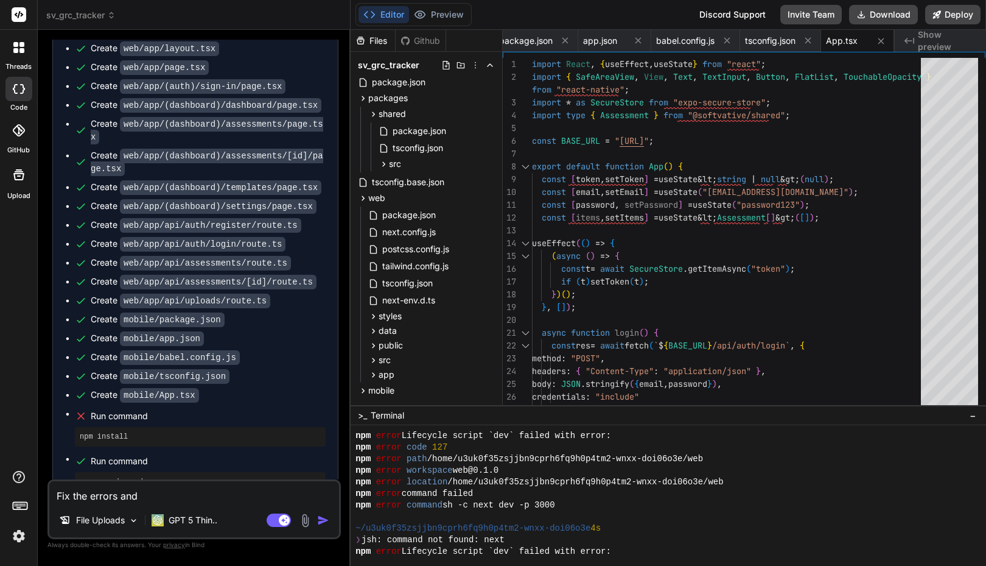
type textarea "Fix the errors and"
type textarea "x"
type textarea "Fix the errors and i"
type textarea "x"
type textarea "Fix the errors and is"
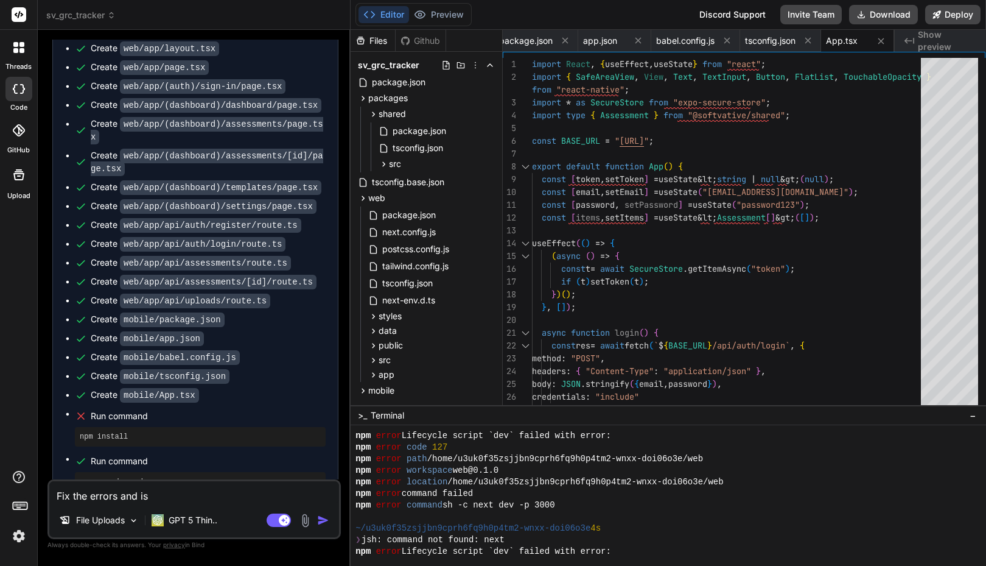
type textarea "x"
type textarea "Fix the errors and iss"
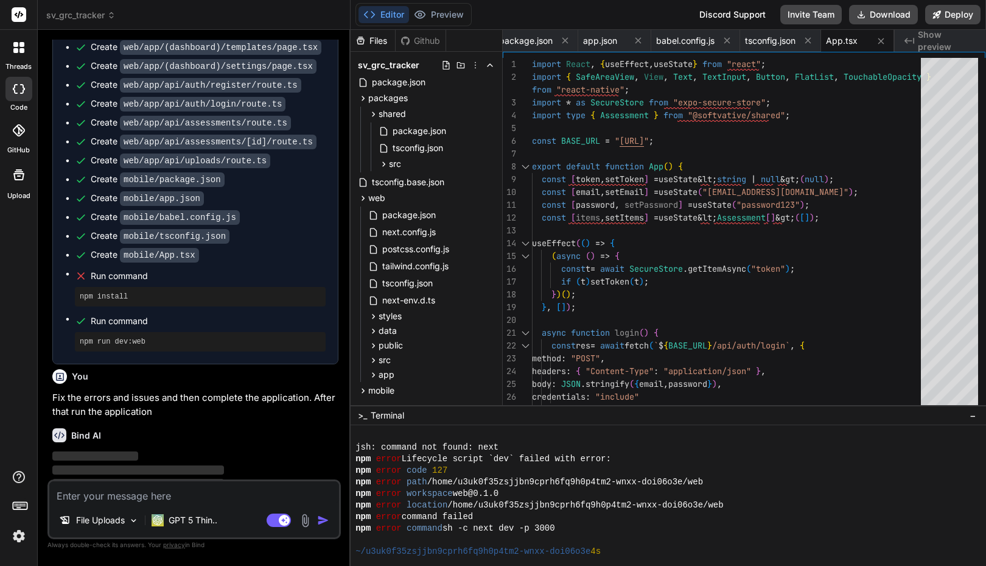
scroll to position [1273, 0]
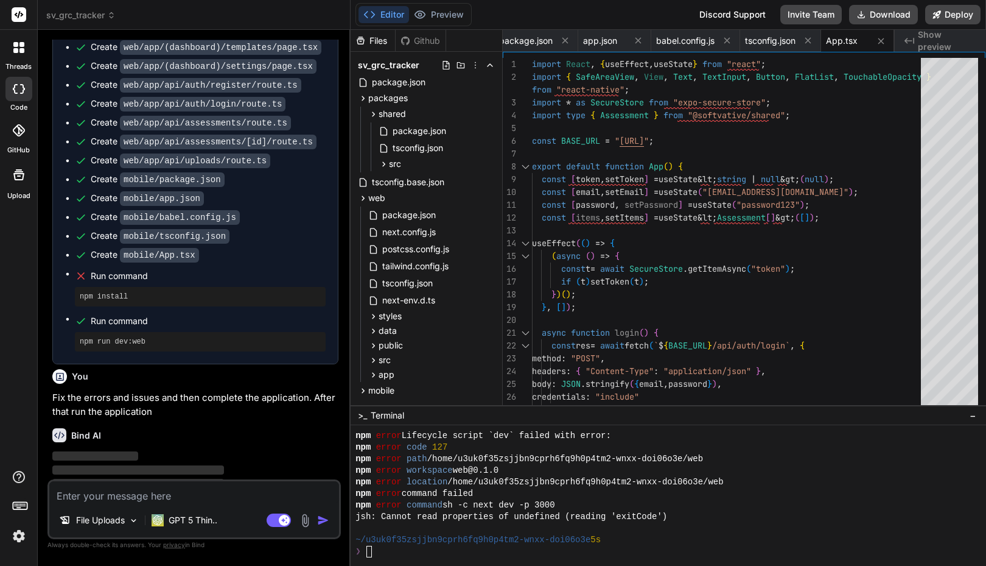
click at [26, 66] on label "threads" at bounding box center [18, 66] width 26 height 10
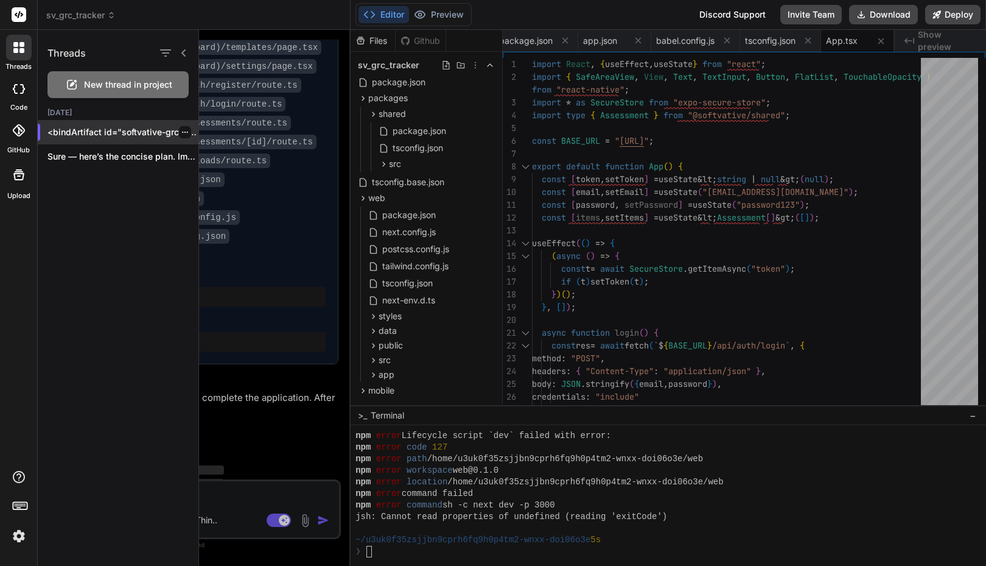
click at [124, 135] on p "<bindArtifact id="softvative-grc-tracker..." at bounding box center [122, 132] width 151 height 12
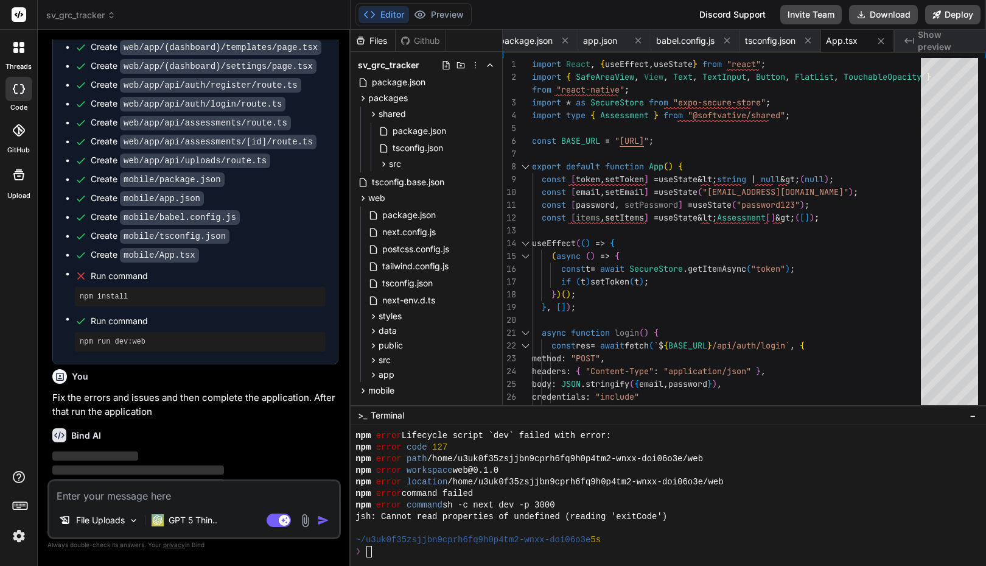
click at [26, 60] on div at bounding box center [19, 48] width 26 height 26
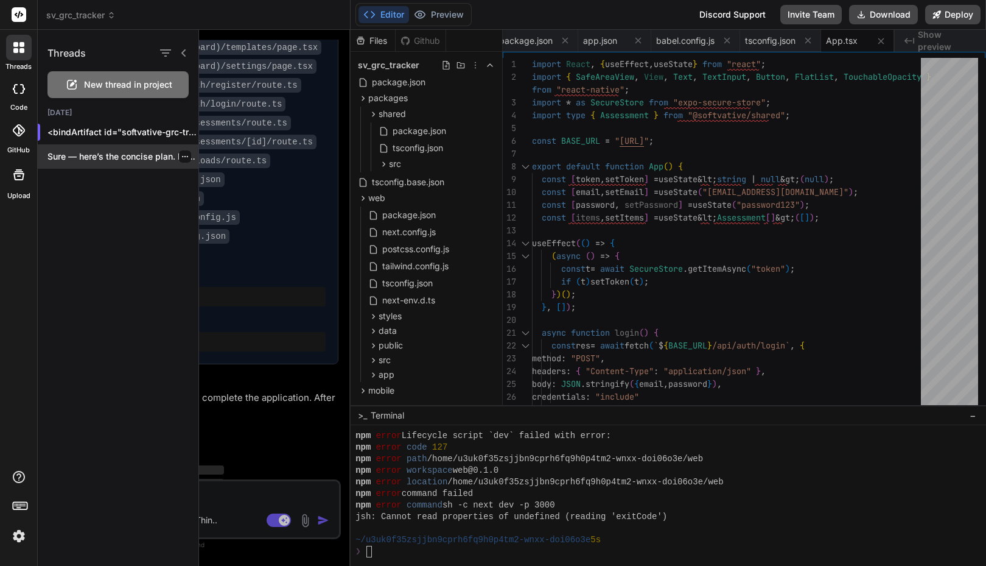
click at [96, 153] on p "Sure — here’s the concise plan. Impleme..." at bounding box center [122, 156] width 151 height 12
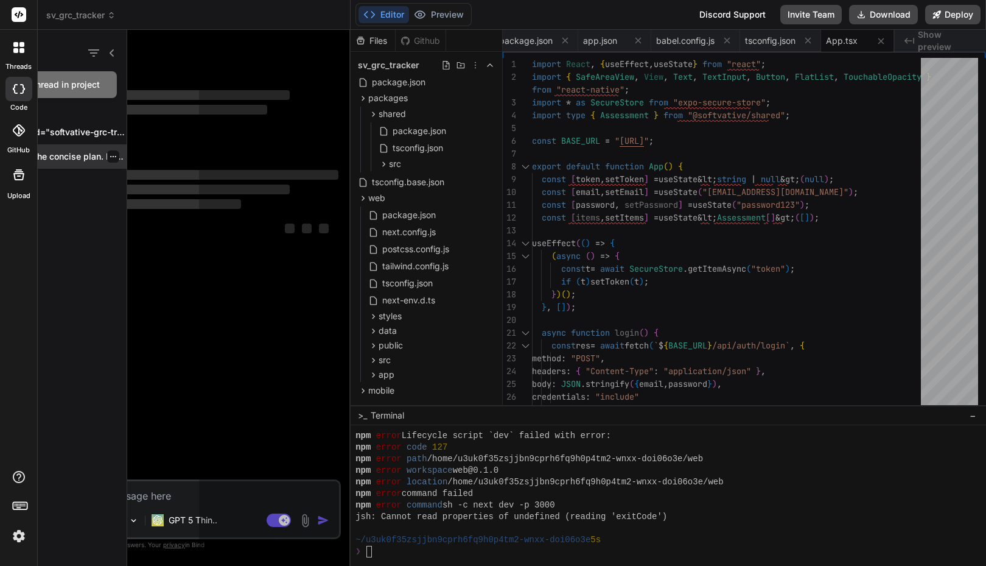
scroll to position [0, 0]
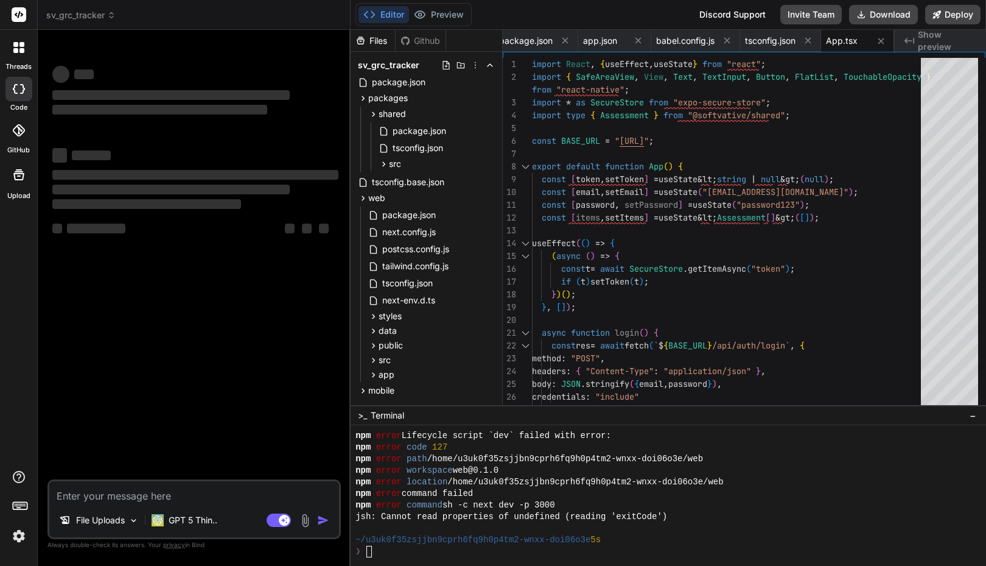
click at [20, 54] on div at bounding box center [19, 48] width 26 height 26
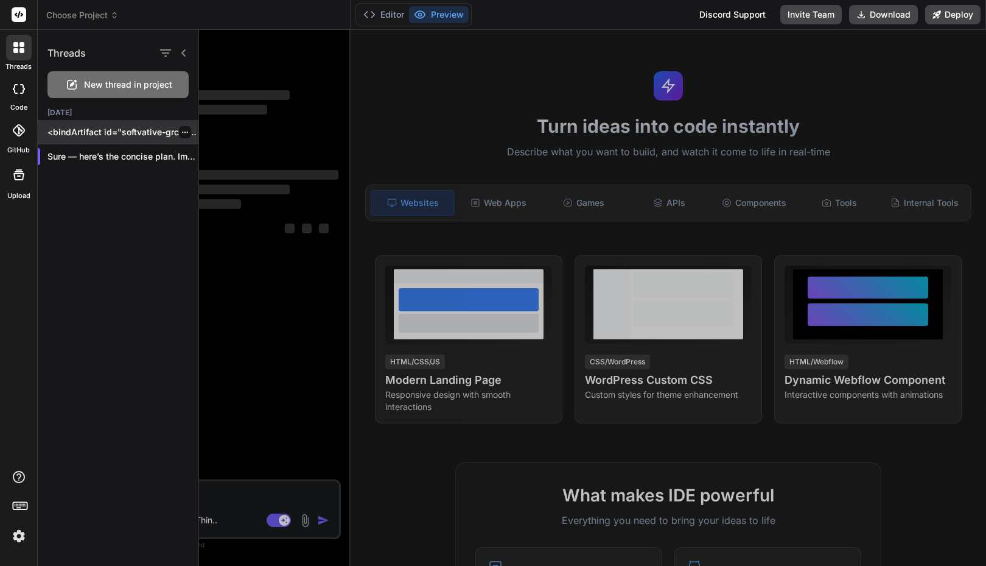
scroll to position [1319, 0]
click at [100, 132] on p "<bindArtifact id="softvative-grc-tracker..." at bounding box center [122, 132] width 151 height 12
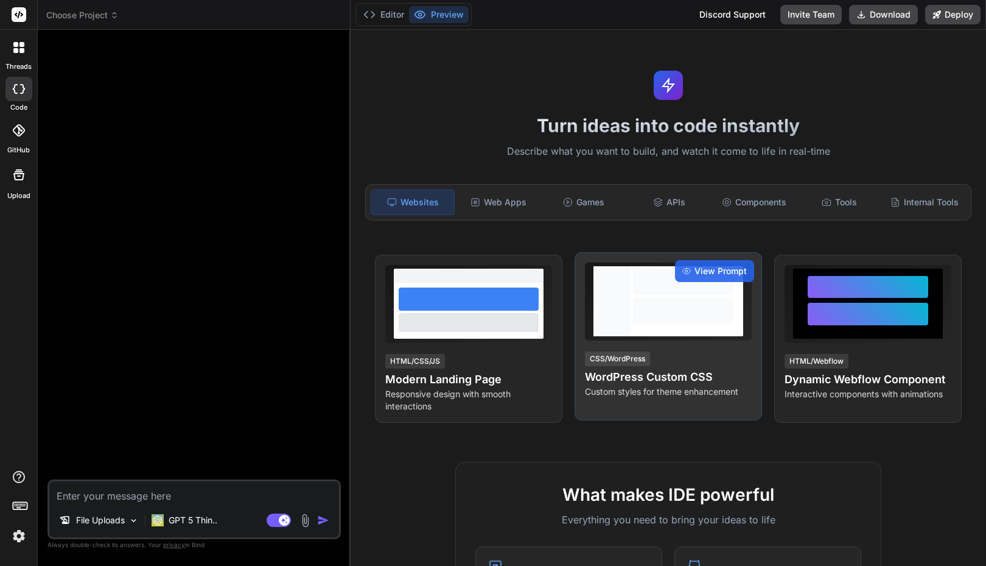
scroll to position [0, 0]
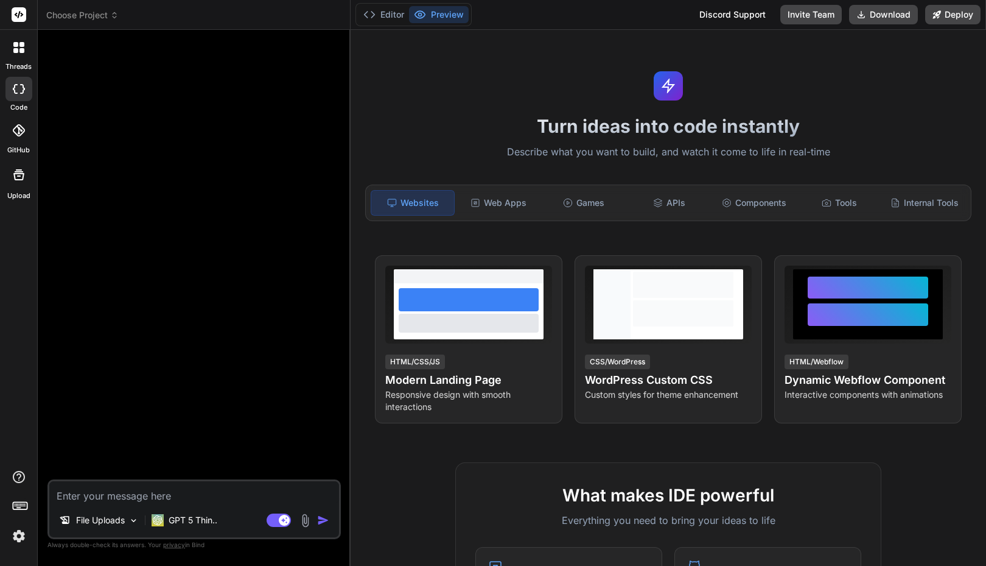
click at [28, 142] on div at bounding box center [18, 130] width 27 height 27
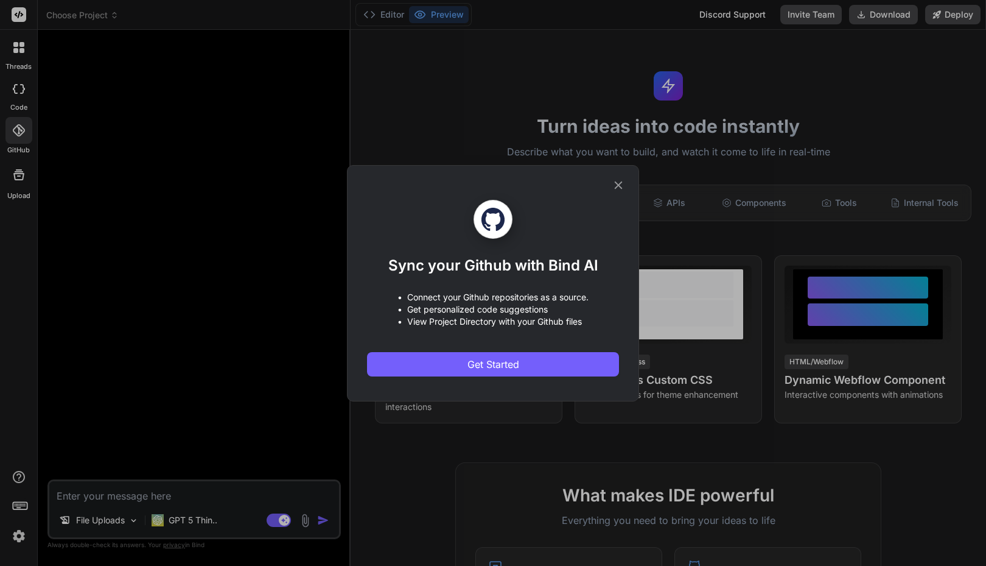
click at [616, 186] on icon at bounding box center [619, 185] width 8 height 8
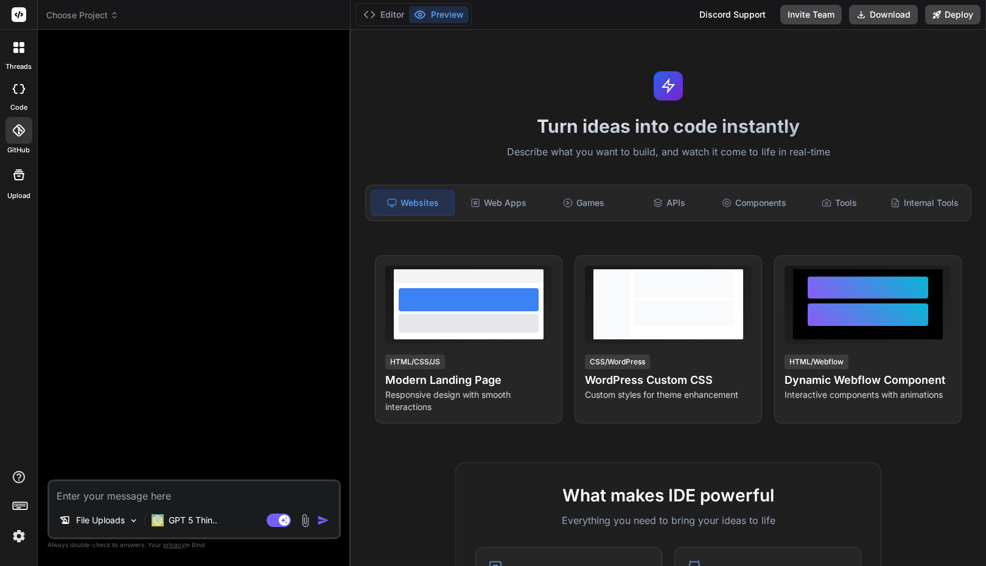
click at [27, 103] on div "code" at bounding box center [18, 92] width 37 height 41
click at [18, 55] on div at bounding box center [19, 48] width 26 height 26
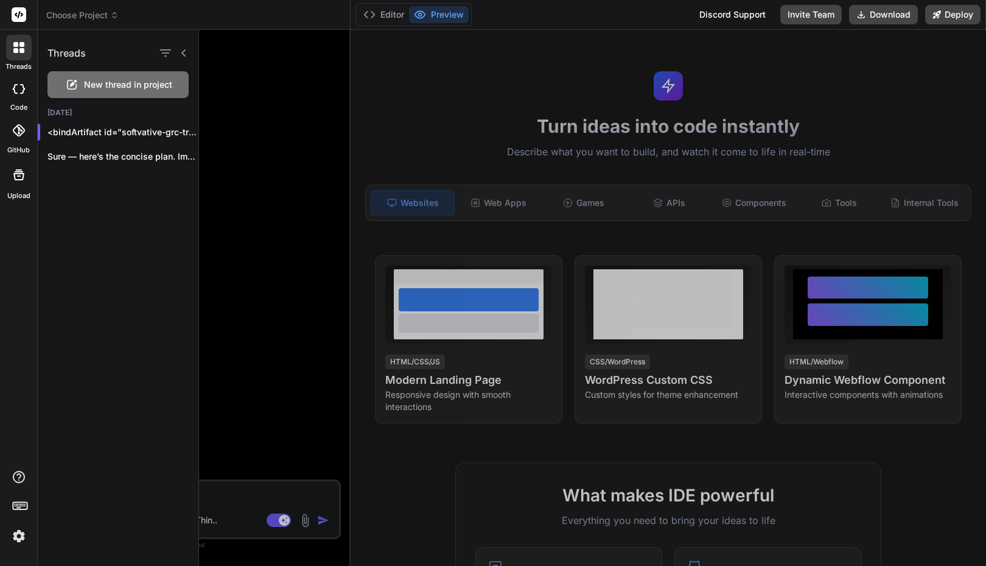
click at [21, 90] on icon at bounding box center [19, 89] width 12 height 10
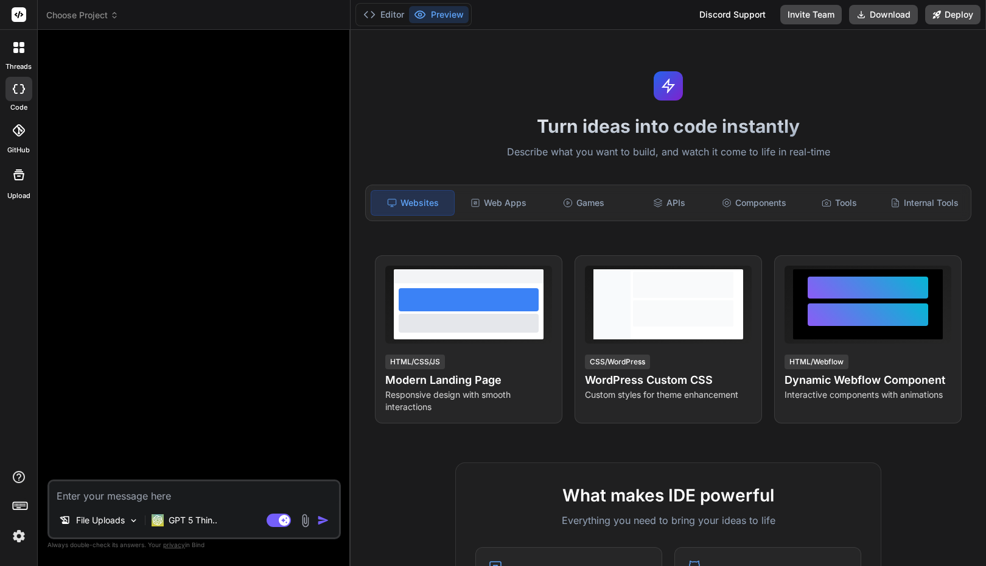
click at [18, 58] on div at bounding box center [19, 48] width 26 height 26
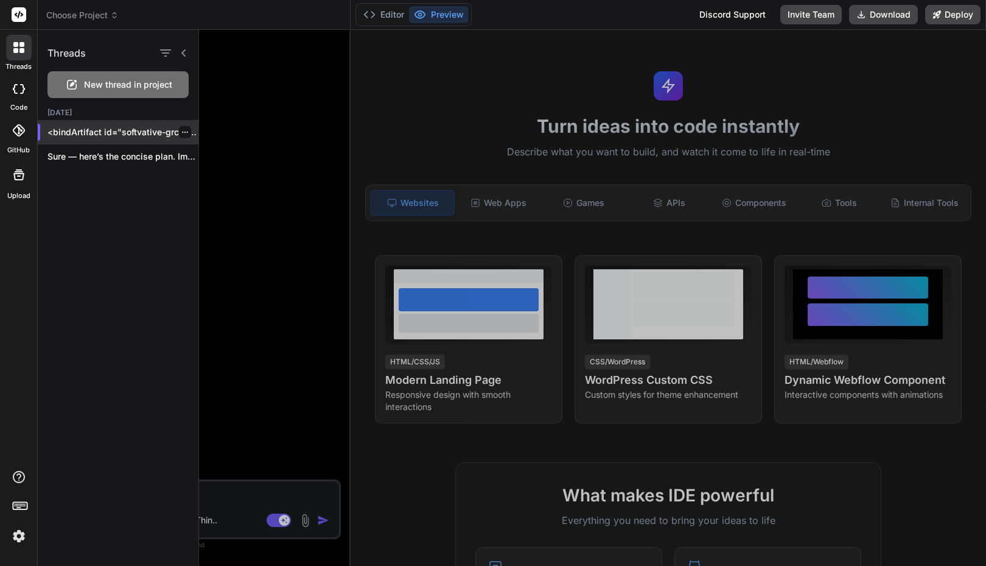
click at [73, 130] on p "<bindArtifact id="softvative-grc-tracker..." at bounding box center [122, 132] width 151 height 12
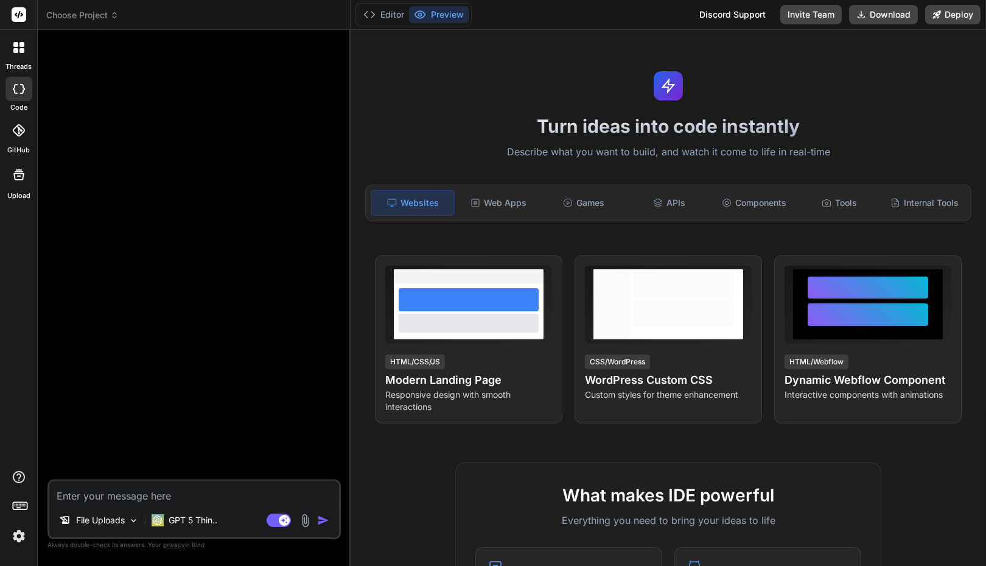
click at [23, 54] on div at bounding box center [19, 48] width 26 height 26
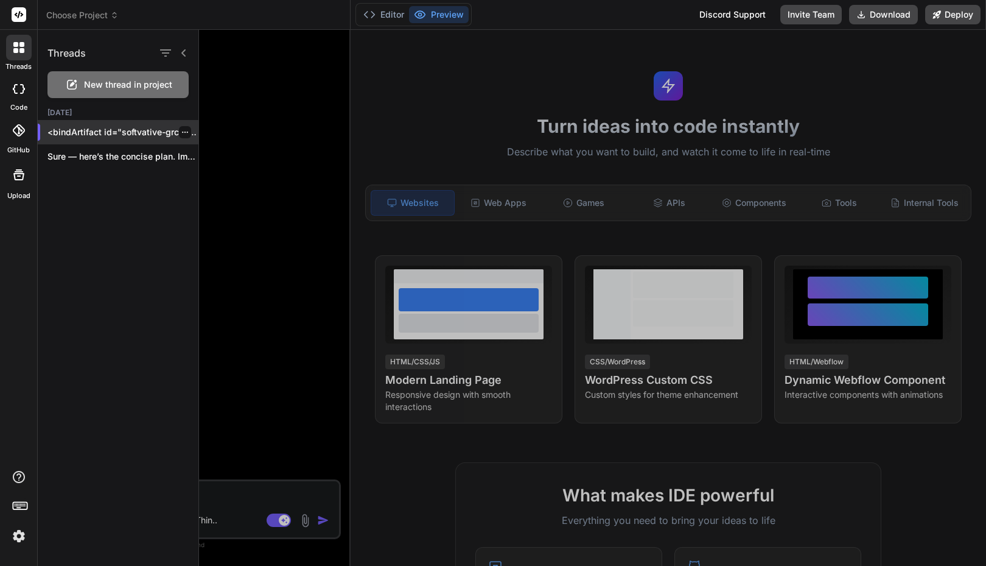
click at [187, 133] on p "<bindArtifact id="softvative-grc-tracker..." at bounding box center [122, 132] width 151 height 12
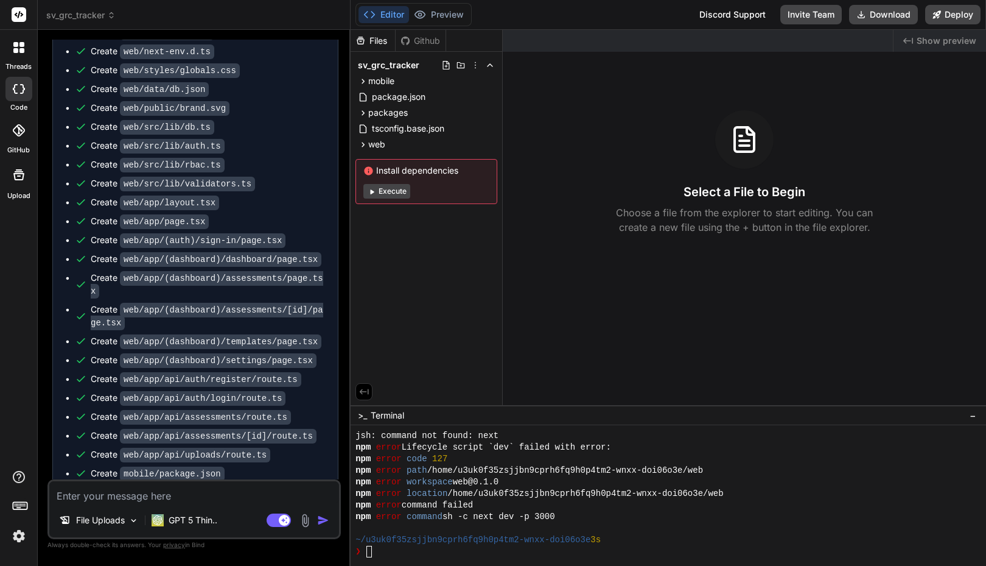
scroll to position [2428, 0]
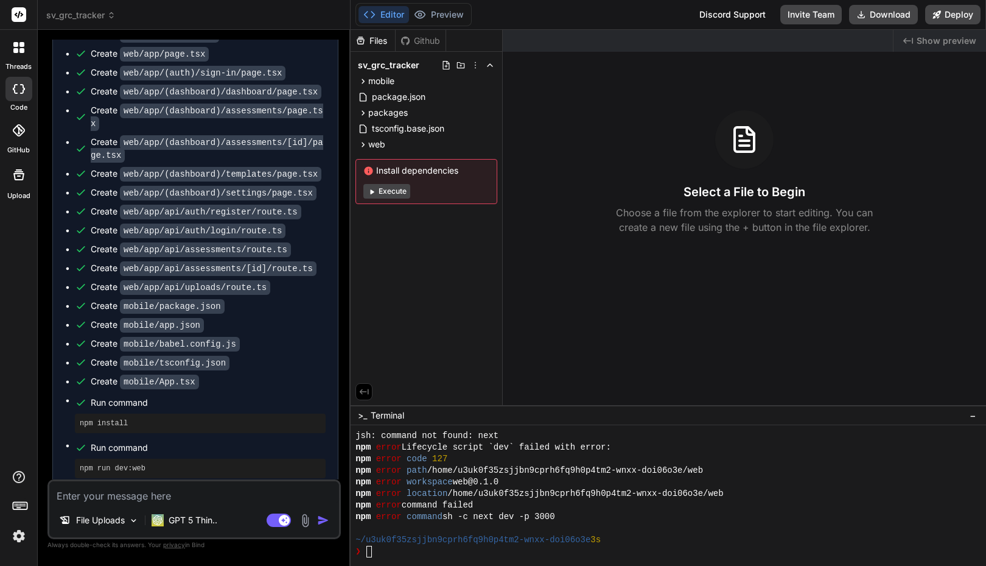
drag, startPoint x: 376, startPoint y: 194, endPoint x: 393, endPoint y: 191, distance: 16.8
click at [393, 191] on button "Execute" at bounding box center [386, 191] width 47 height 15
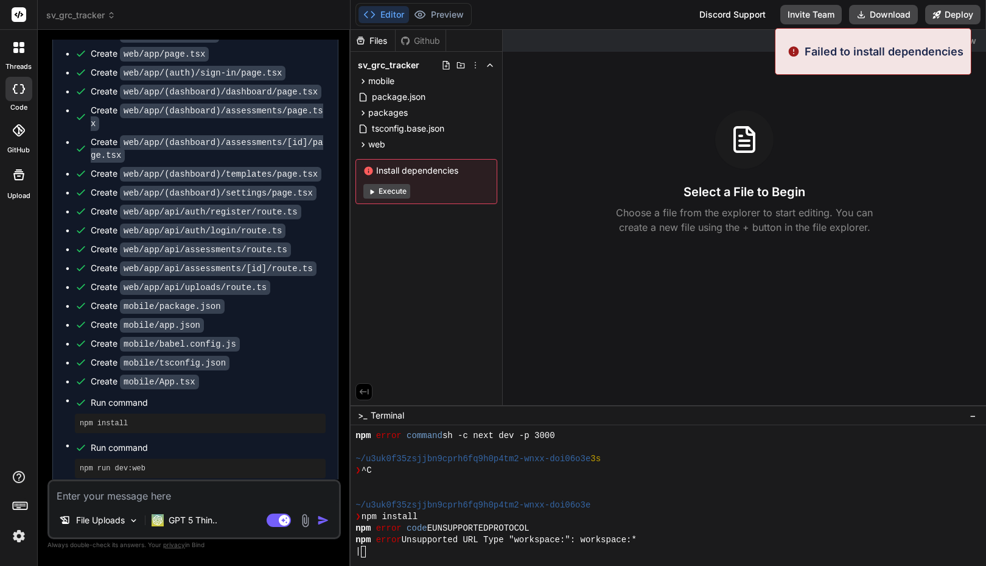
scroll to position [1770, 0]
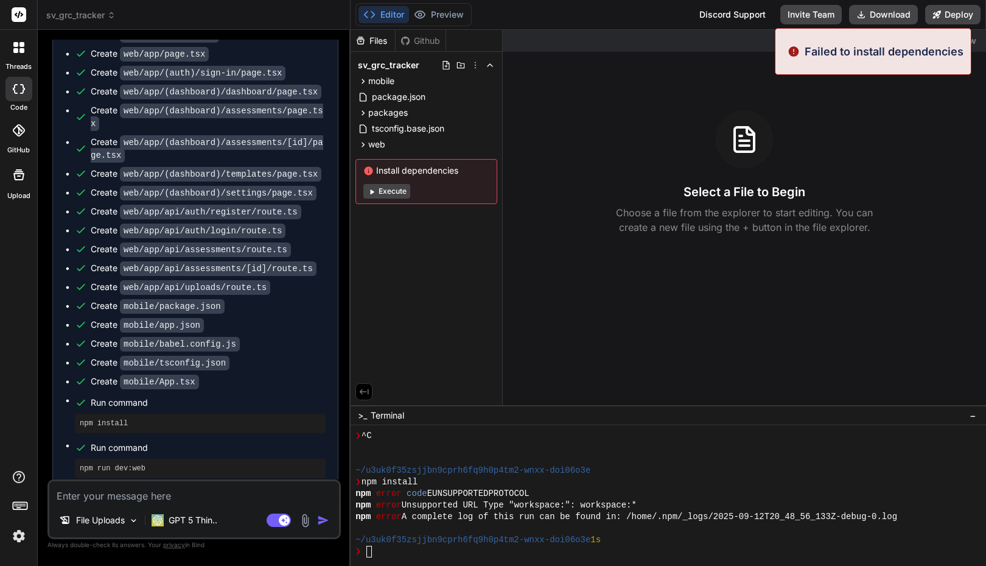
click at [781, 65] on div "Failed to install dependencies" at bounding box center [873, 51] width 197 height 47
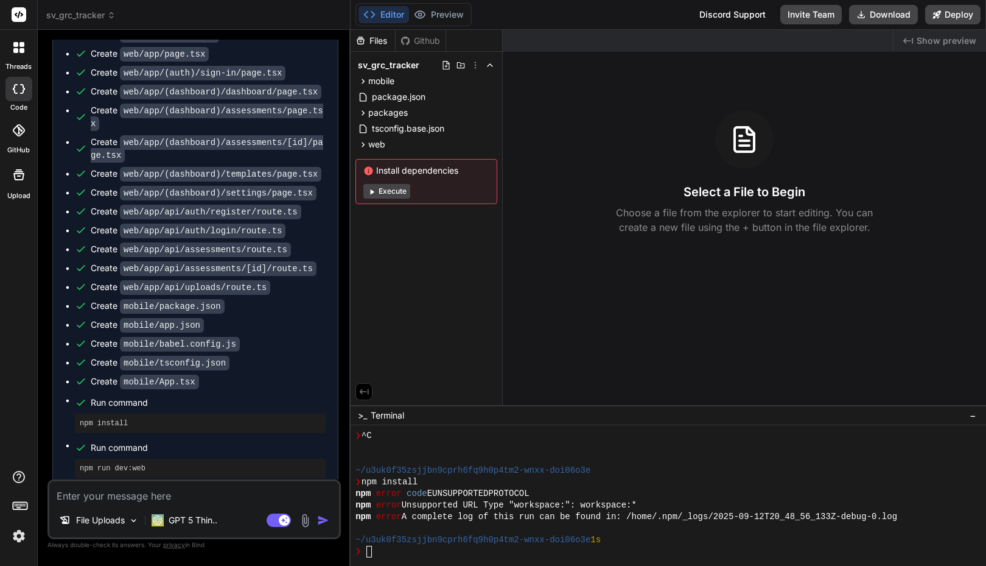
click at [589, 180] on div "Select a File to Begin Choose a file from the explorer to start editing. You ca…" at bounding box center [744, 172] width 483 height 124
click at [393, 186] on button "Execute" at bounding box center [386, 191] width 47 height 15
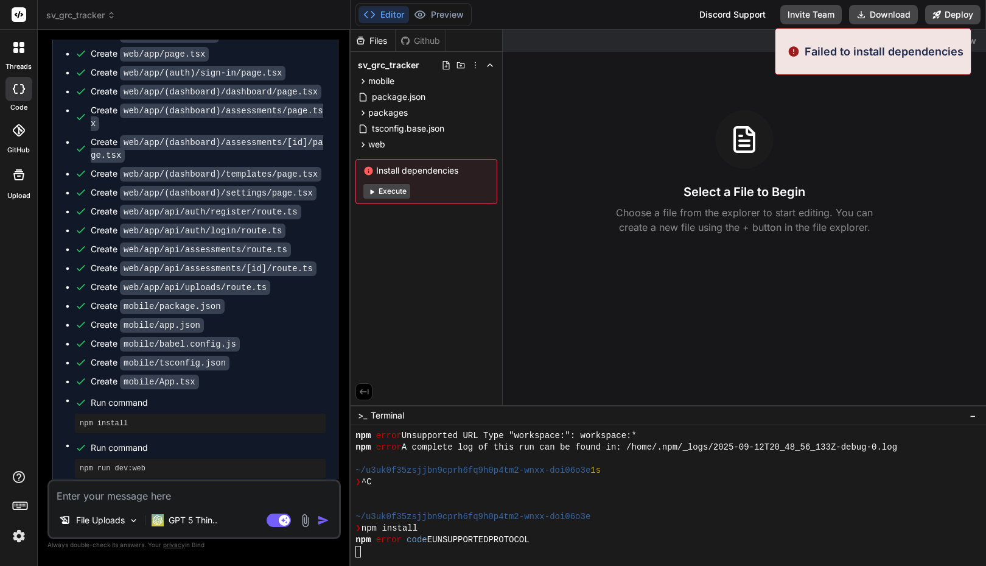
scroll to position [1886, 0]
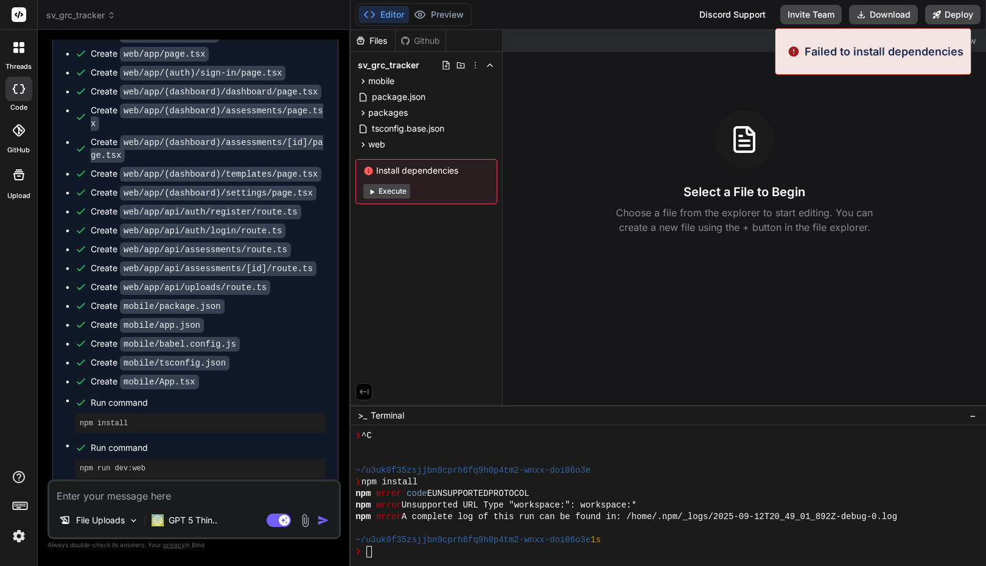
click at [644, 153] on div "Select a File to Begin Choose a file from the explorer to start editing. You ca…" at bounding box center [744, 172] width 483 height 124
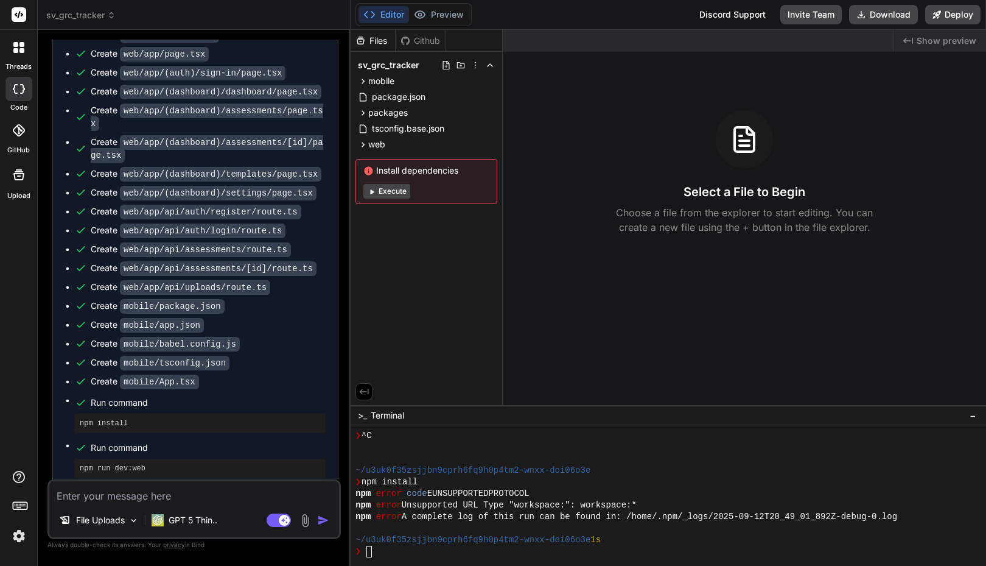
click at [118, 494] on textarea "To enrich screen reader interactions, please activate Accessibility in Grammarl…" at bounding box center [194, 492] width 290 height 22
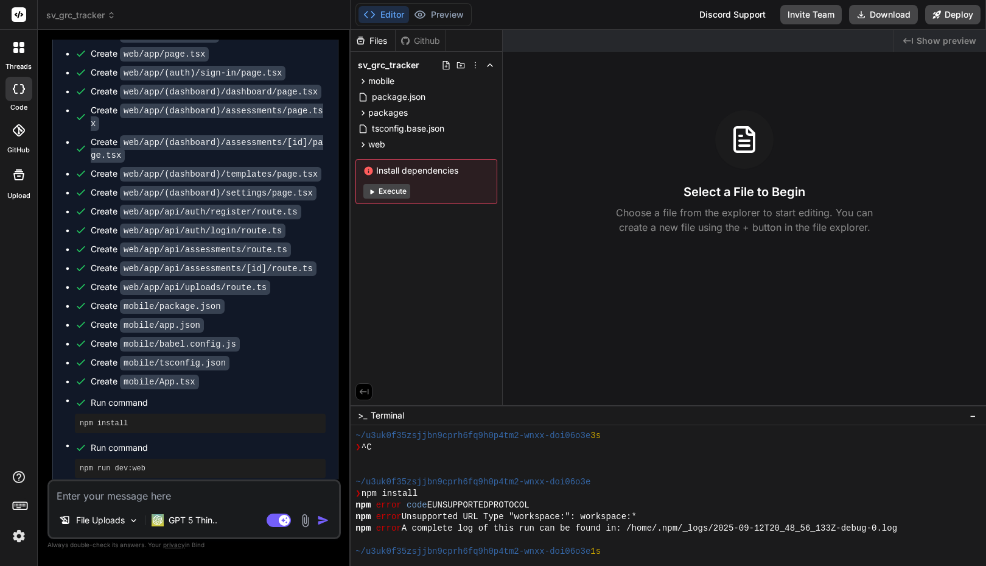
scroll to position [1753, 0]
click at [154, 499] on textarea "To enrich screen reader interactions, please activate Accessibility in Grammarl…" at bounding box center [194, 492] width 290 height 22
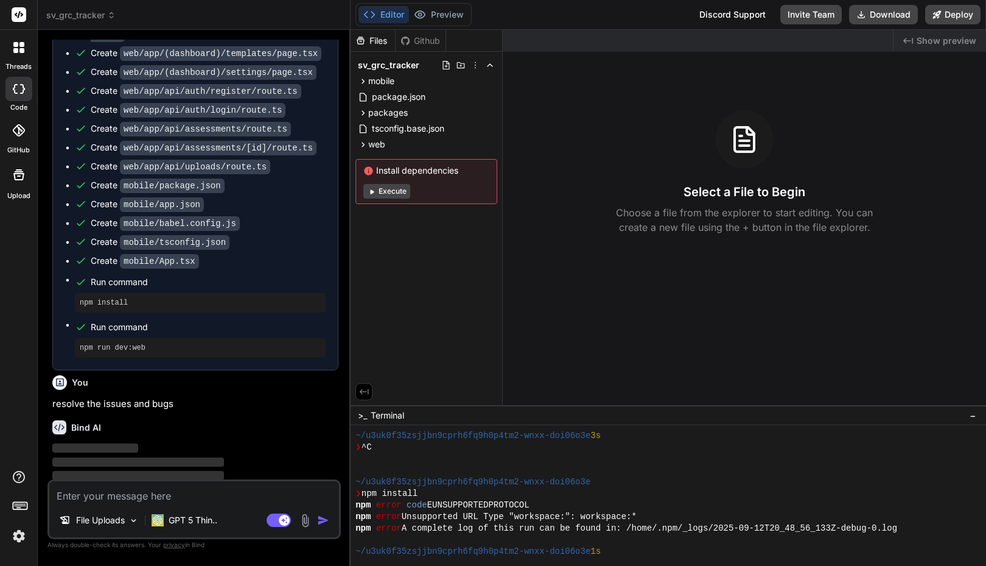
scroll to position [2554, 0]
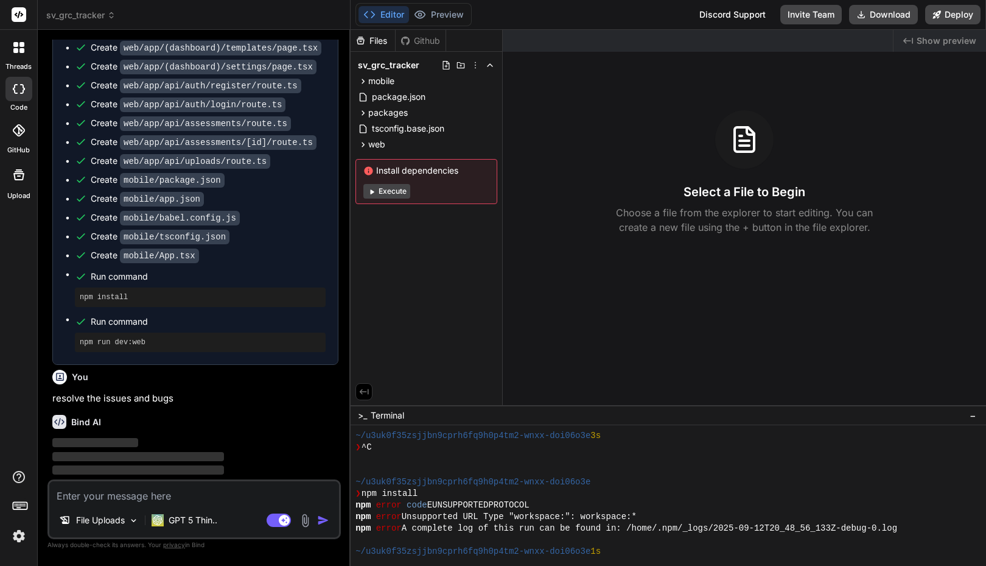
click at [971, 413] on span "−" at bounding box center [973, 415] width 7 height 12
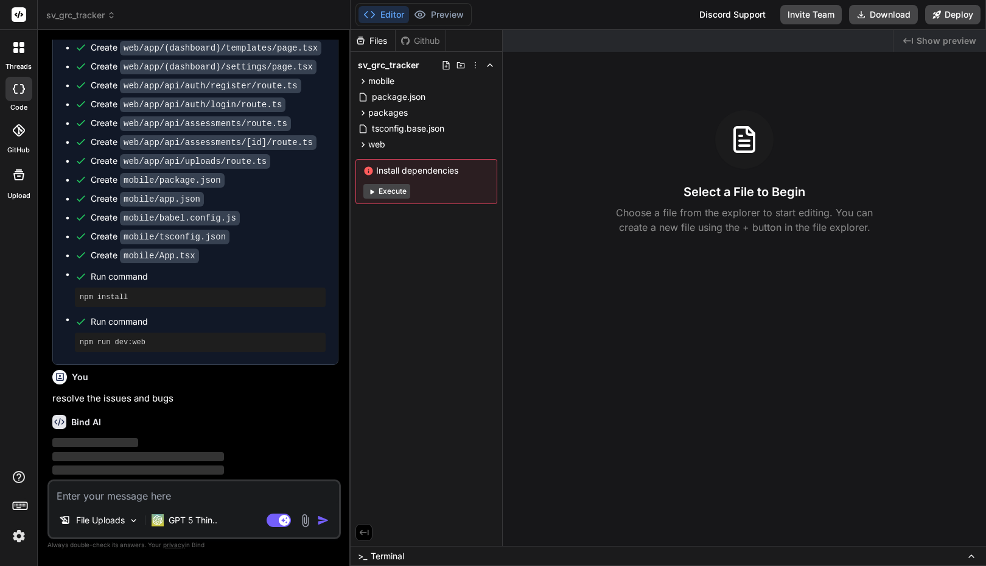
click at [972, 555] on icon at bounding box center [971, 556] width 5 height 2
click at [396, 554] on span "Terminal" at bounding box center [387, 556] width 33 height 12
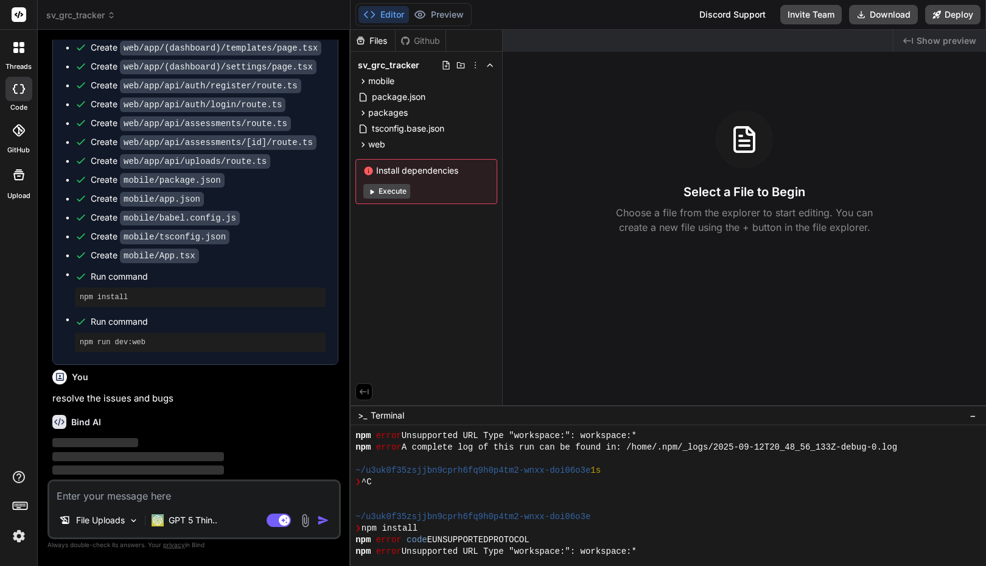
scroll to position [1886, 0]
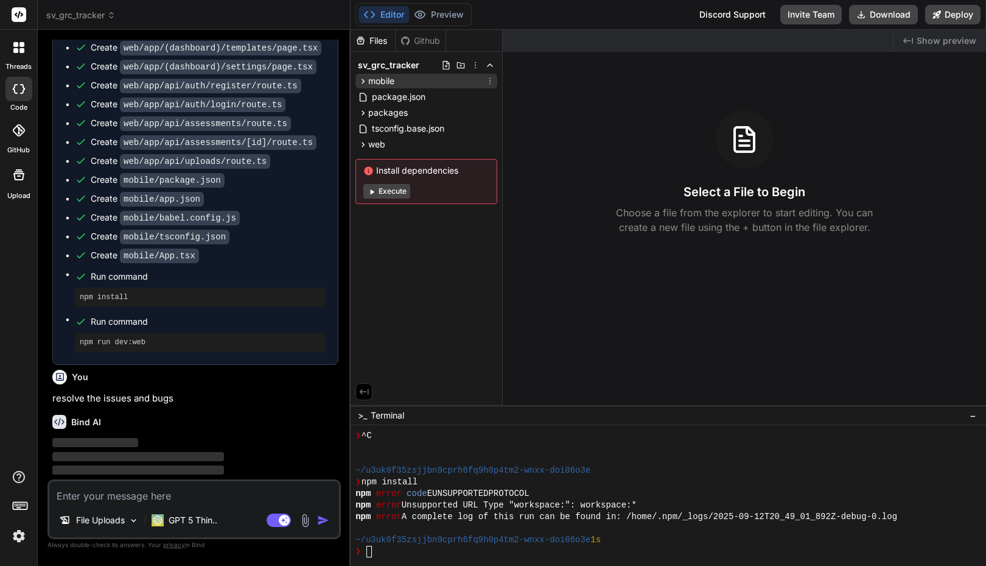
click at [363, 80] on icon at bounding box center [363, 81] width 10 height 10
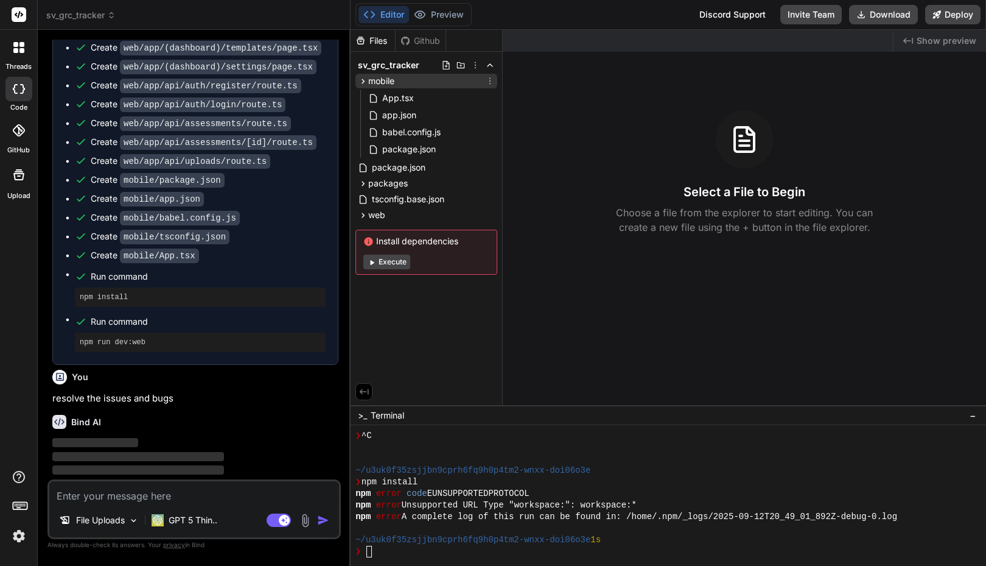
click at [363, 80] on icon at bounding box center [363, 81] width 10 height 10
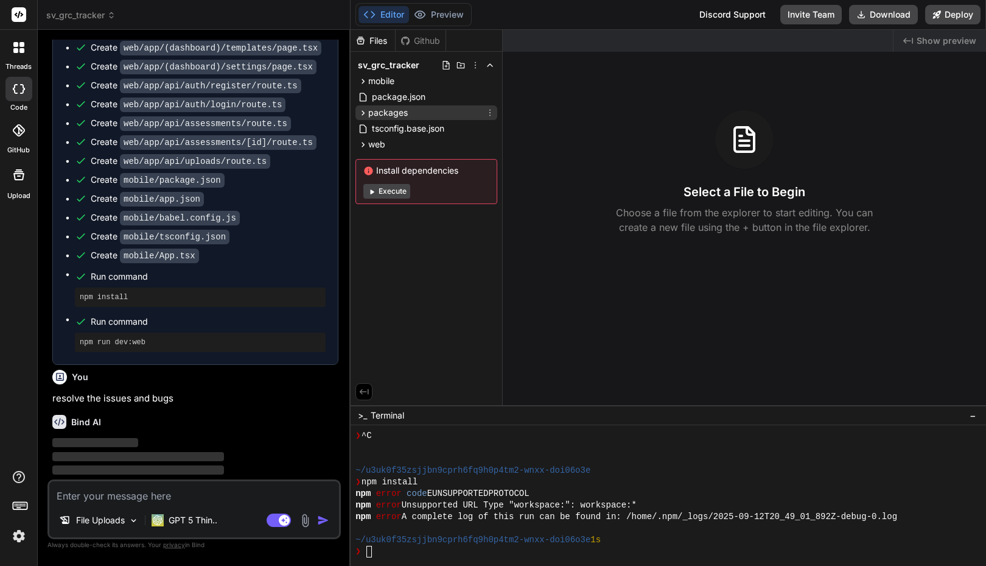
click at [363, 111] on icon at bounding box center [363, 113] width 10 height 10
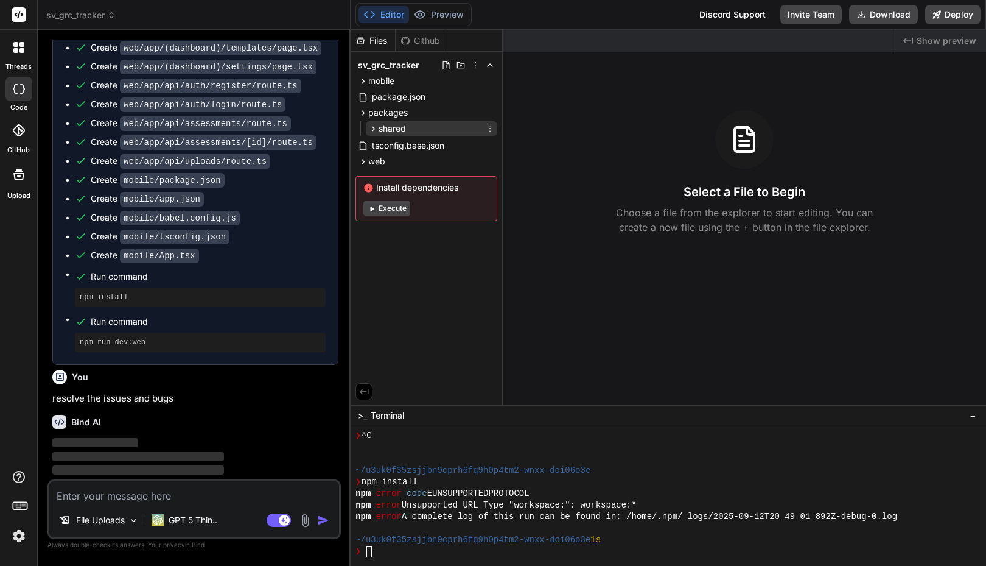
click at [377, 128] on icon at bounding box center [373, 129] width 10 height 10
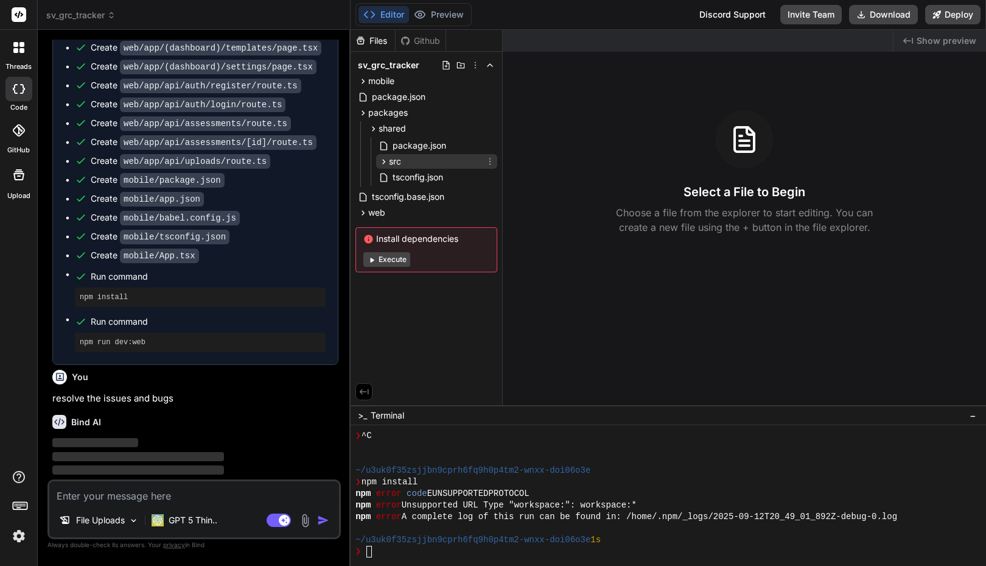
click at [381, 157] on icon at bounding box center [384, 161] width 10 height 10
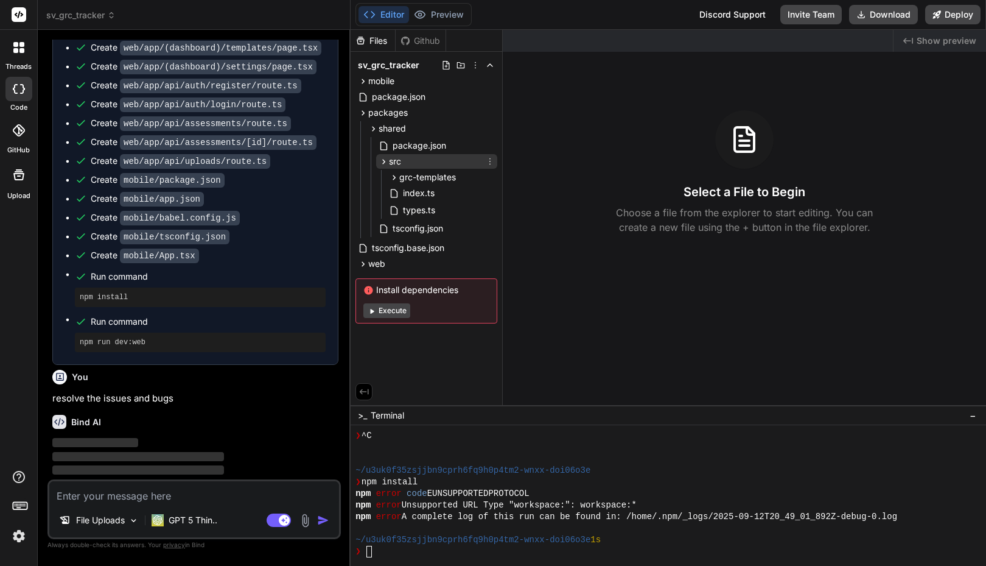
click at [381, 157] on icon at bounding box center [384, 161] width 10 height 10
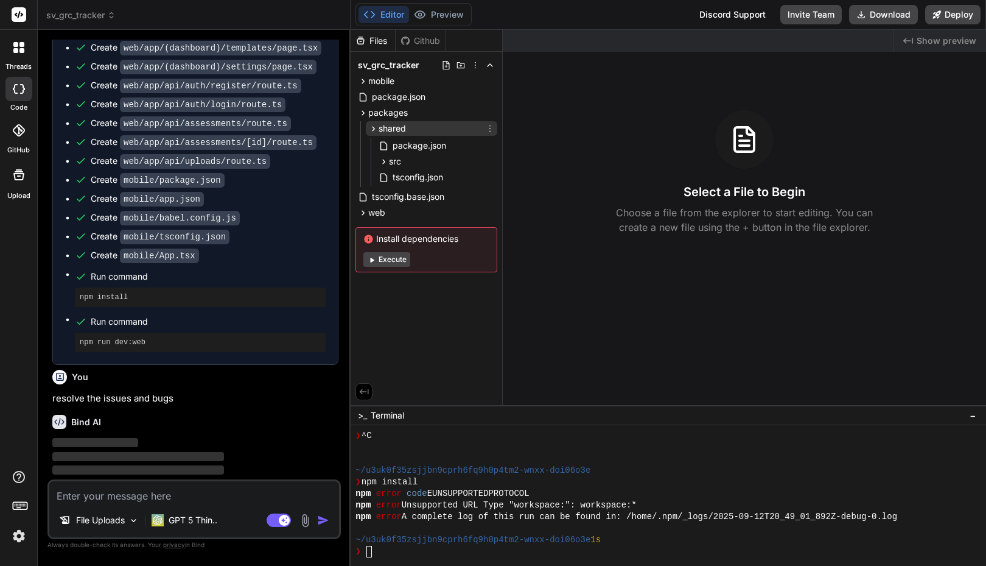
click at [370, 128] on icon at bounding box center [373, 129] width 10 height 10
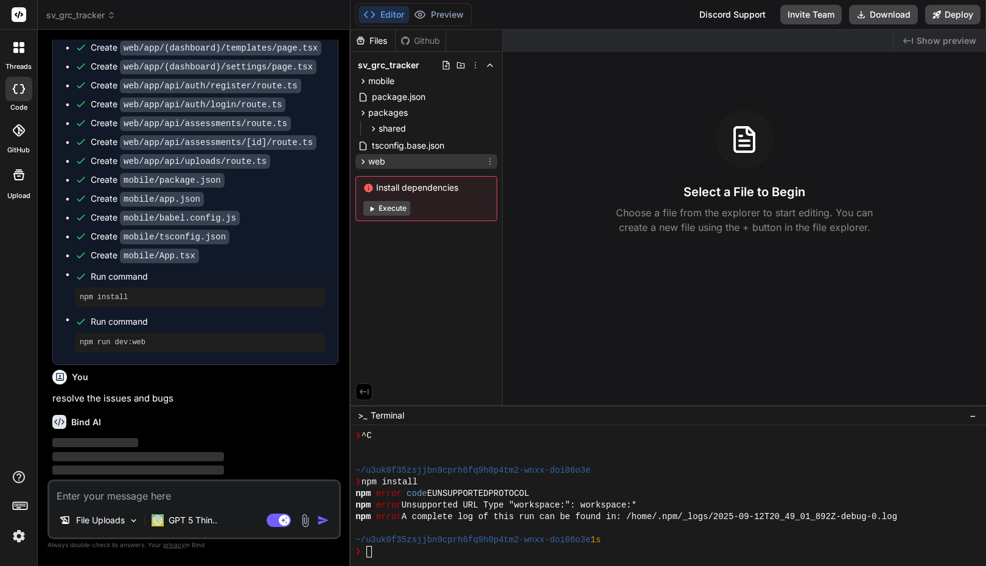
click at [360, 161] on icon at bounding box center [363, 161] width 10 height 10
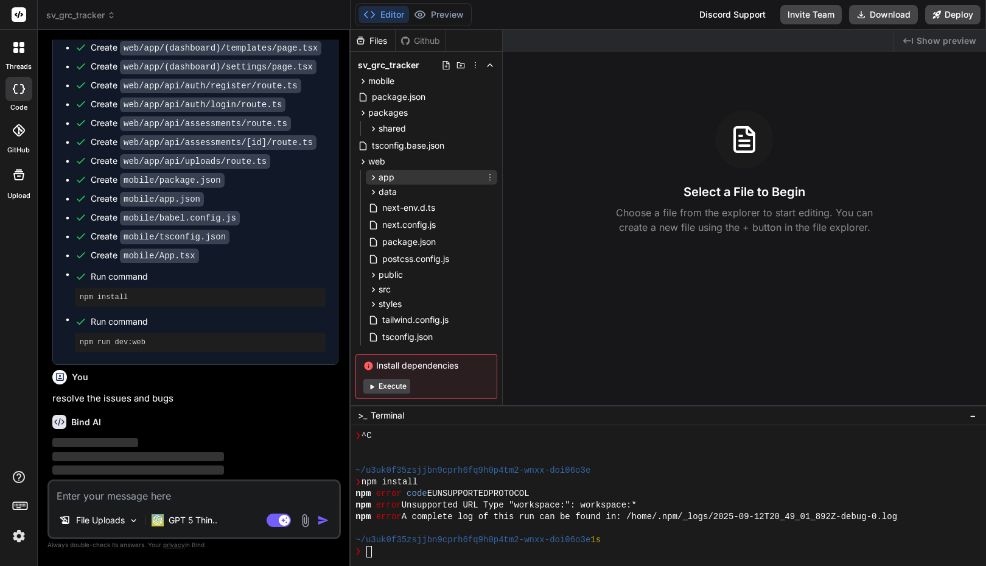
click at [371, 178] on icon at bounding box center [373, 177] width 10 height 10
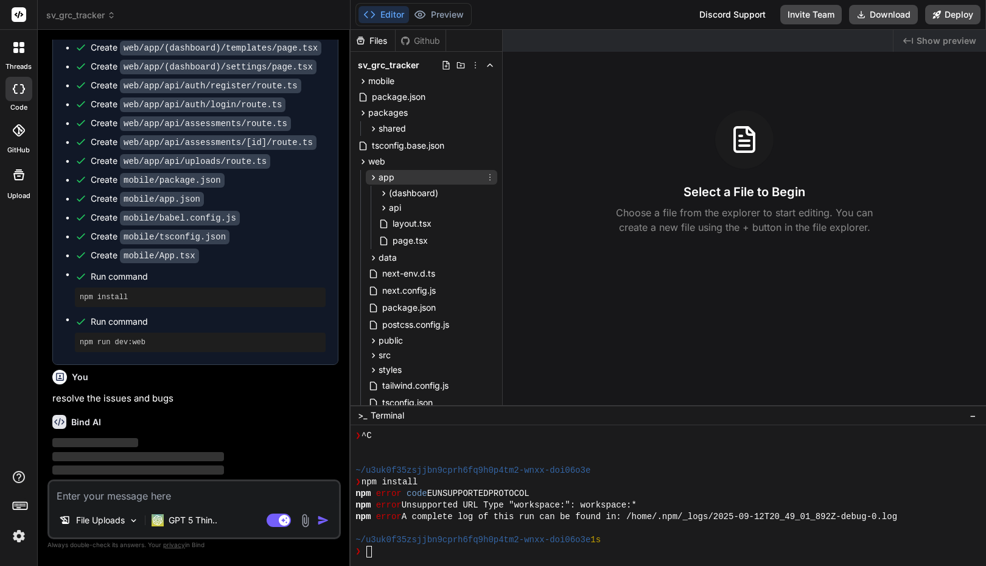
click at [371, 178] on icon at bounding box center [373, 177] width 10 height 10
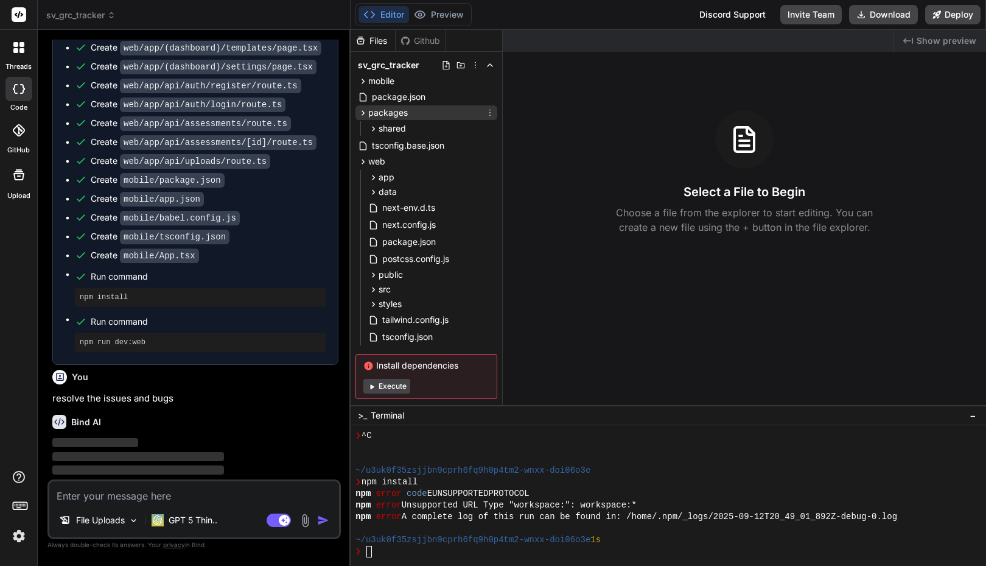
click at [363, 113] on icon at bounding box center [363, 113] width 10 height 10
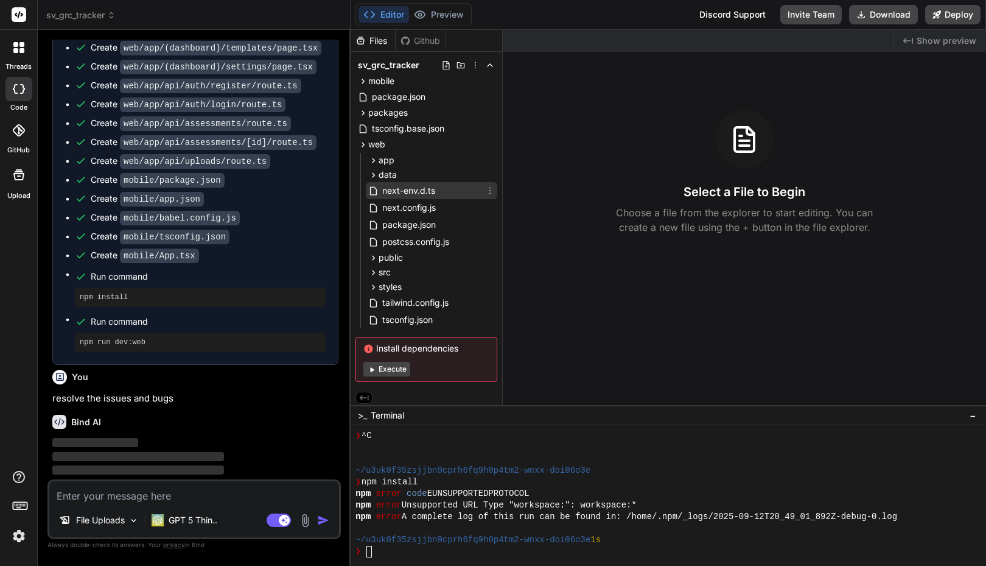
scroll to position [4, 0]
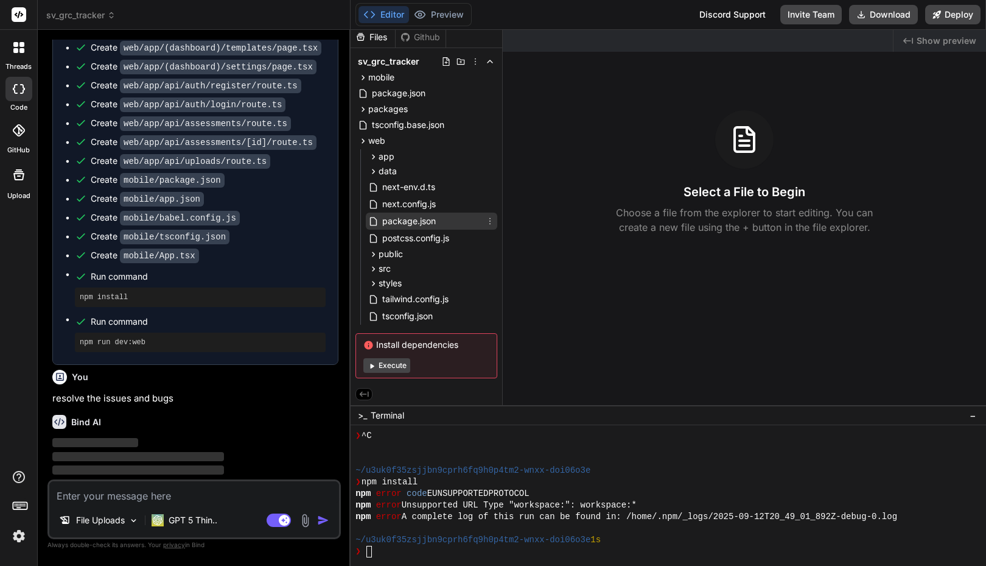
click at [413, 224] on span "package.json" at bounding box center [409, 221] width 56 height 15
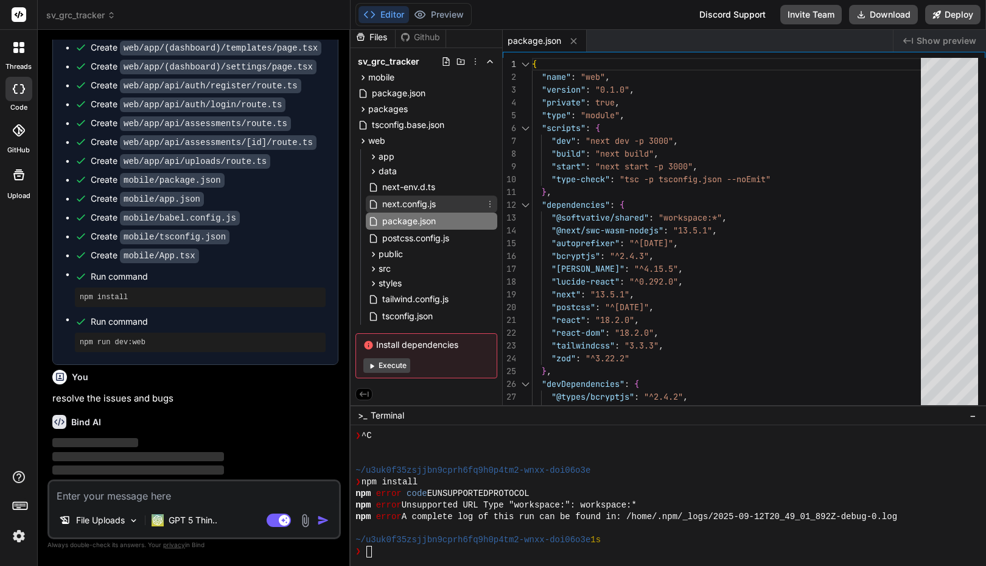
click at [410, 206] on span "next.config.js" at bounding box center [409, 204] width 56 height 15
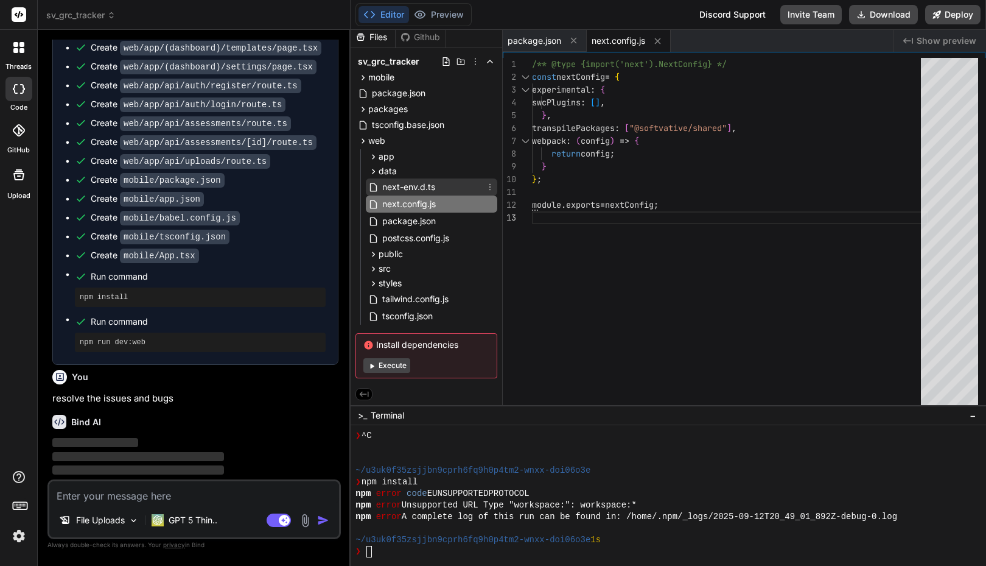
click at [413, 182] on span "next-env.d.ts" at bounding box center [408, 187] width 55 height 15
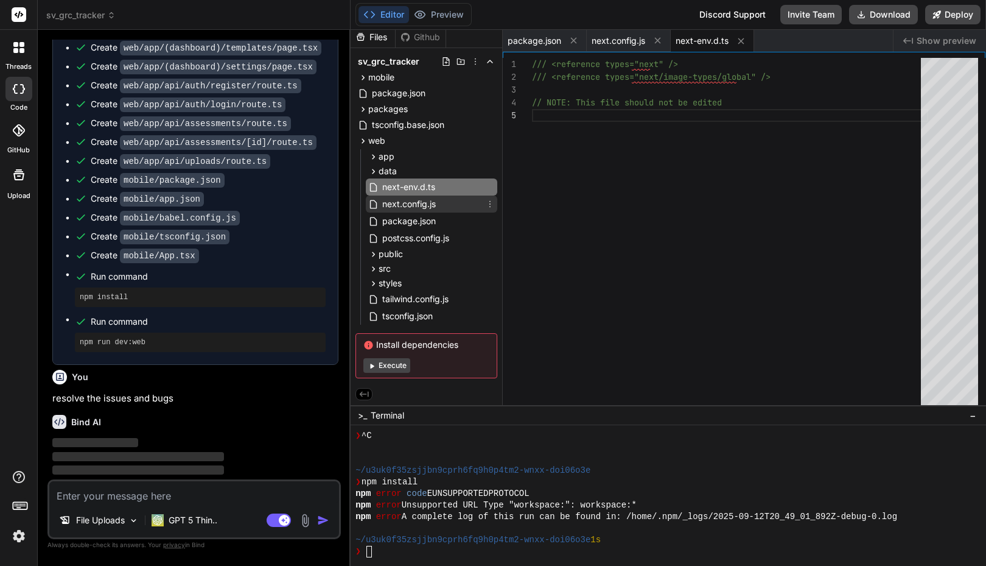
click at [407, 202] on span "next.config.js" at bounding box center [409, 204] width 56 height 15
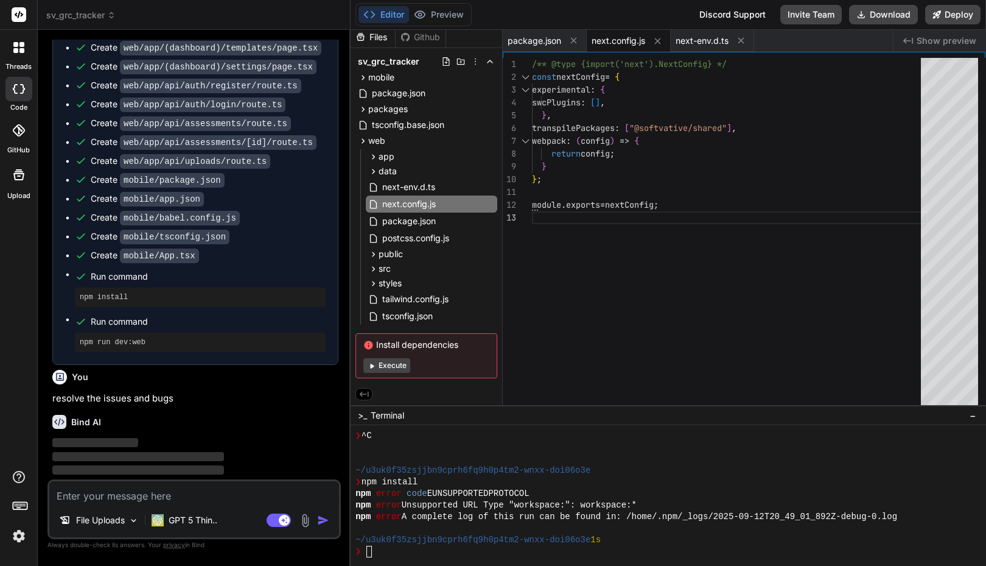
click at [128, 496] on textarea "To enrich screen reader interactions, please activate Accessibility in Grammarl…" at bounding box center [194, 492] width 290 height 22
click at [18, 538] on img at bounding box center [19, 535] width 21 height 21
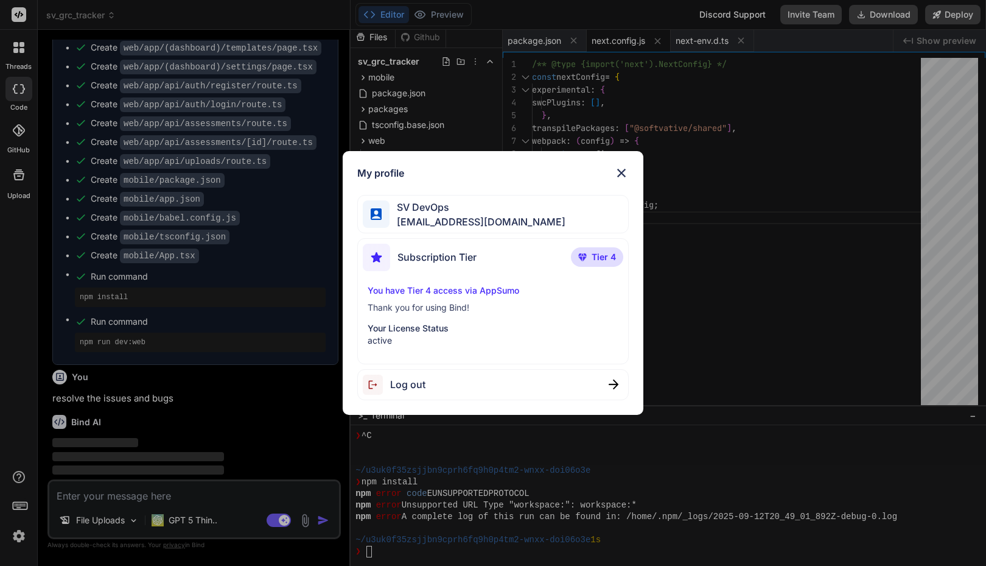
click at [620, 173] on img at bounding box center [621, 173] width 15 height 15
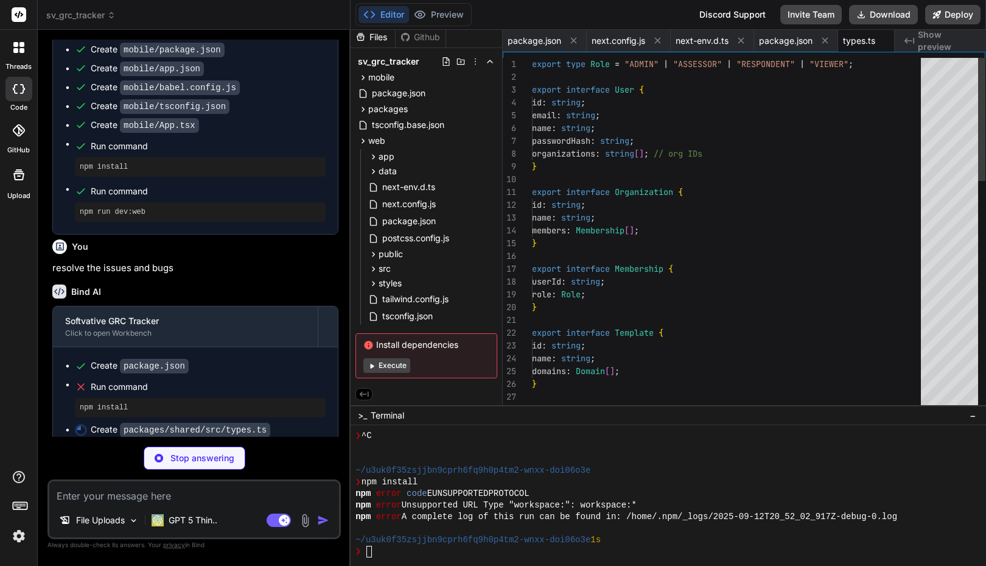
scroll to position [0, 18]
click at [950, 93] on div at bounding box center [949, 234] width 57 height 353
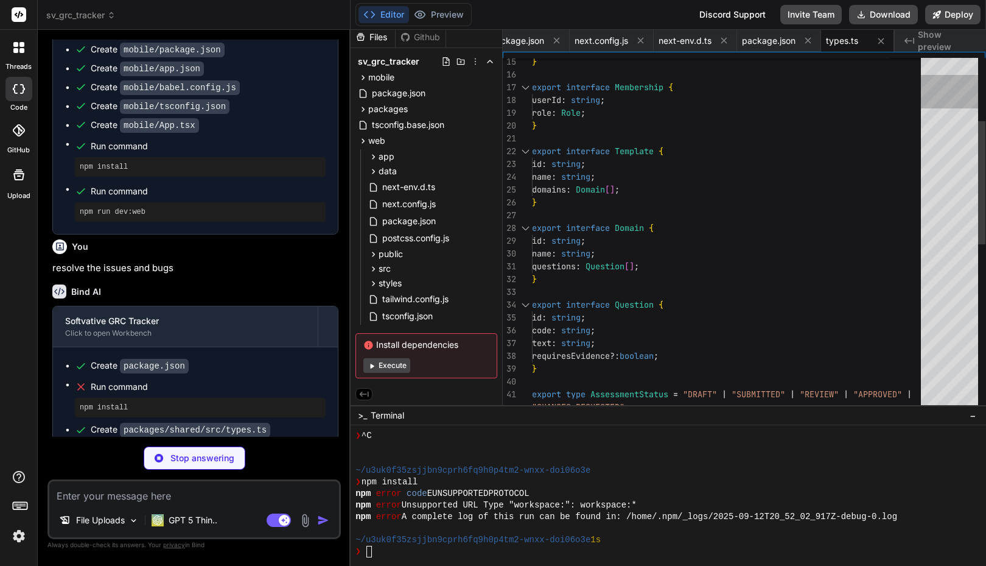
click at [945, 124] on div at bounding box center [949, 234] width 57 height 353
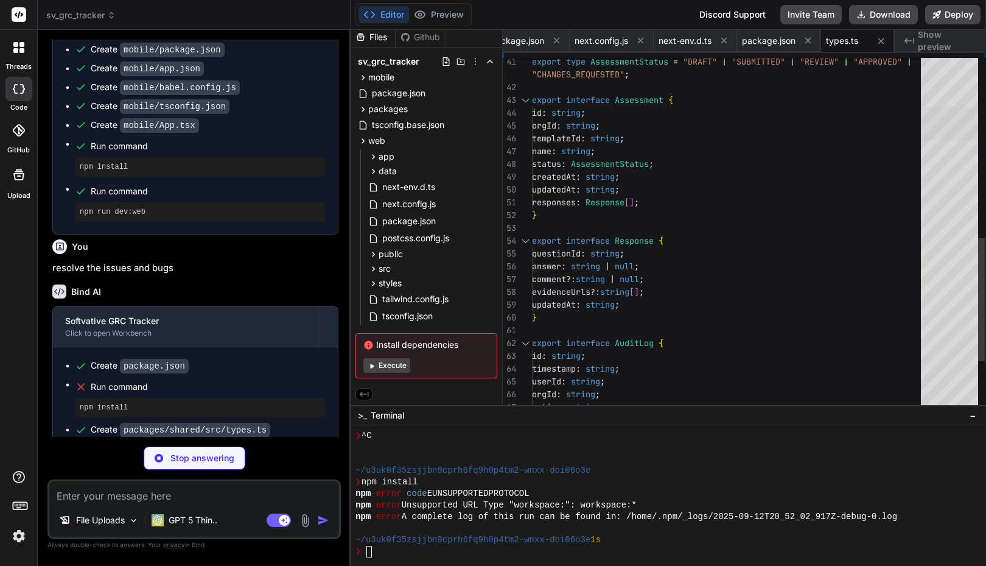
click at [946, 136] on div at bounding box center [949, 123] width 57 height 33
click at [944, 148] on div at bounding box center [949, 234] width 57 height 353
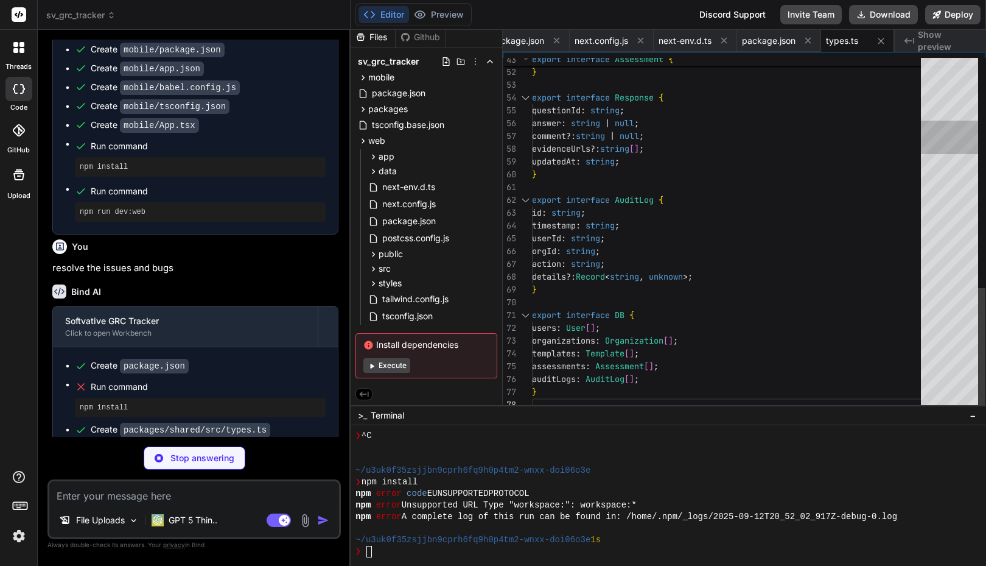
click at [950, 85] on div at bounding box center [949, 234] width 57 height 353
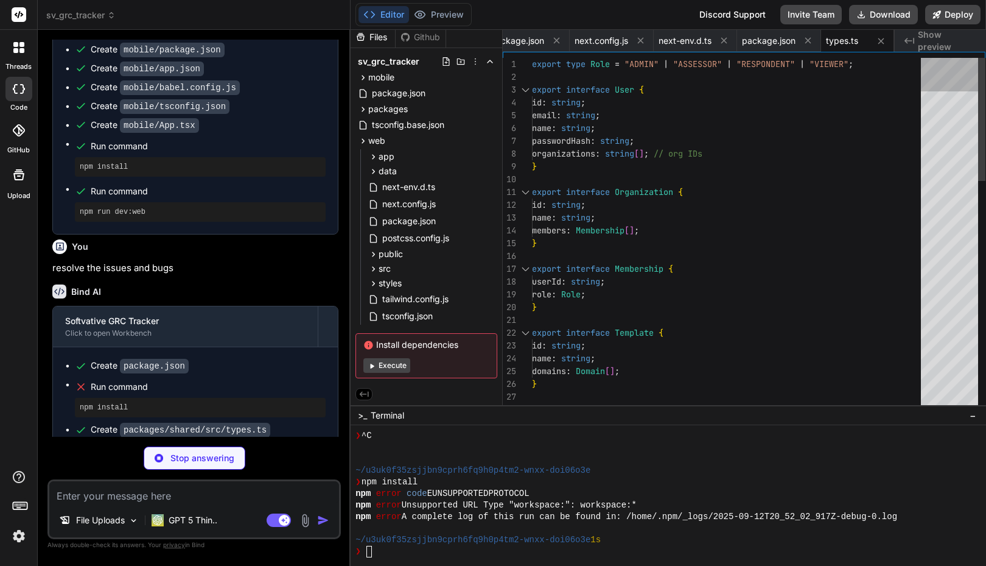
click at [947, 67] on div at bounding box center [949, 234] width 57 height 353
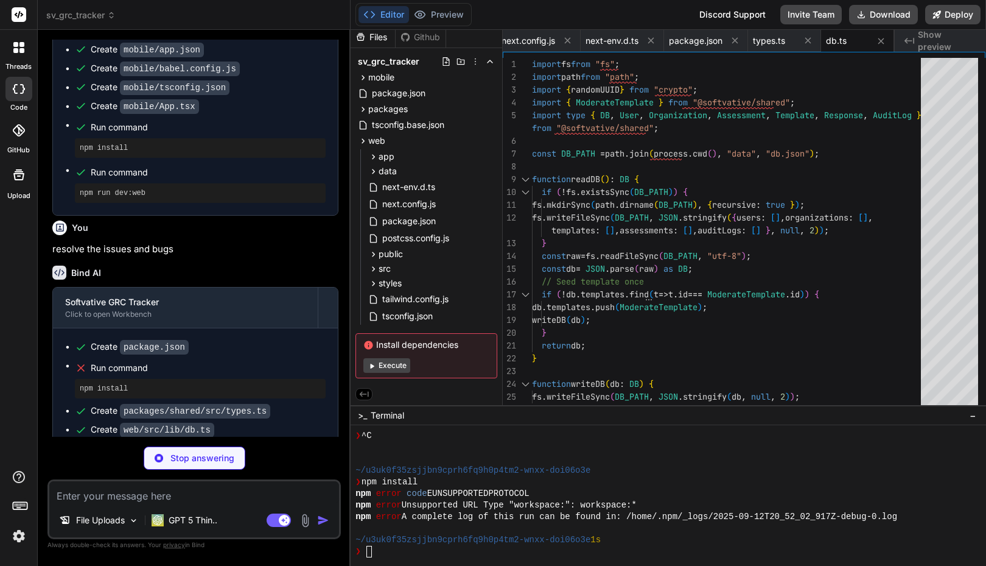
scroll to position [2722, 0]
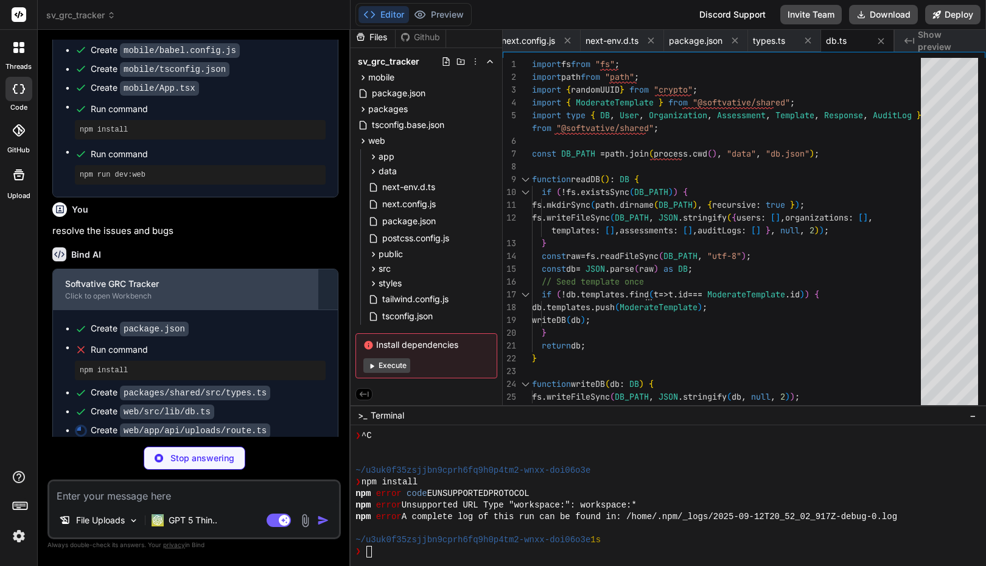
click at [130, 278] on div "Softvative GRC Tracker" at bounding box center [185, 284] width 241 height 12
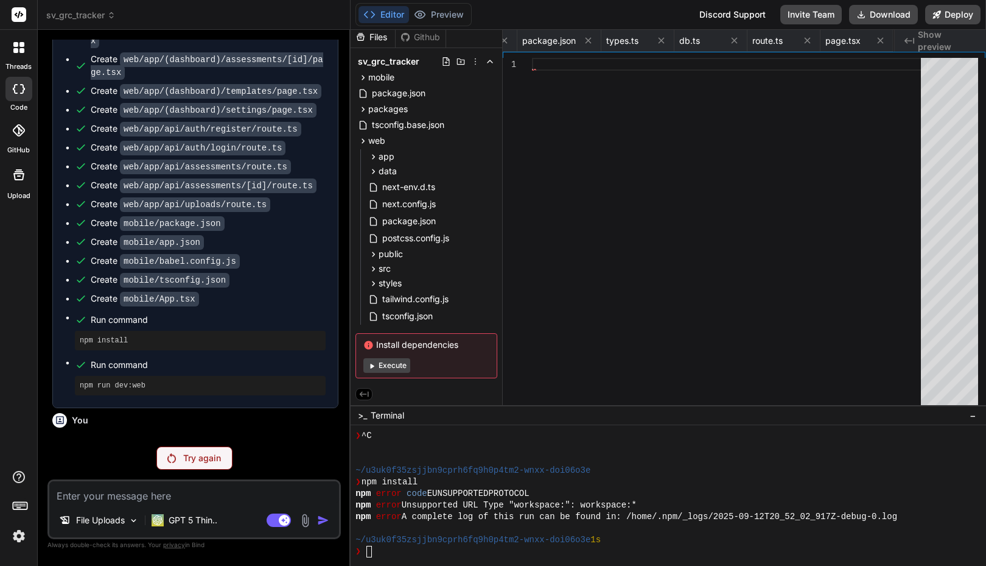
scroll to position [2521, 0]
